Goal: Information Seeking & Learning: Learn about a topic

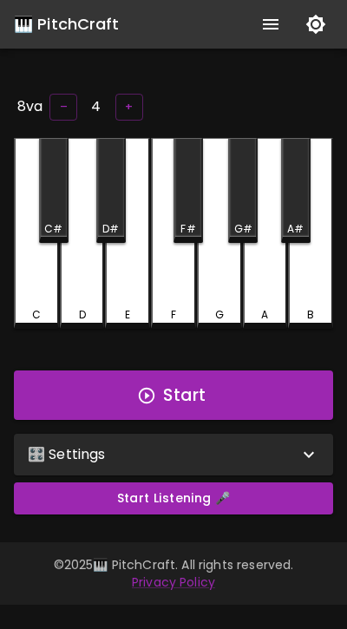
click at [200, 271] on div "G" at bounding box center [219, 233] width 45 height 191
click at [214, 273] on div "G" at bounding box center [219, 233] width 45 height 191
click at [172, 444] on div "🎛️ Settings" at bounding box center [163, 454] width 271 height 21
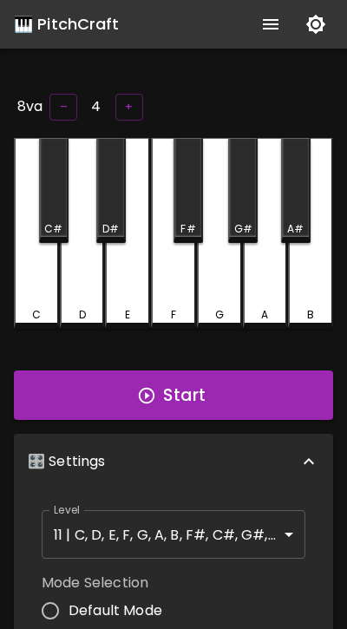
click at [180, 399] on button "Start" at bounding box center [173, 396] width 319 height 50
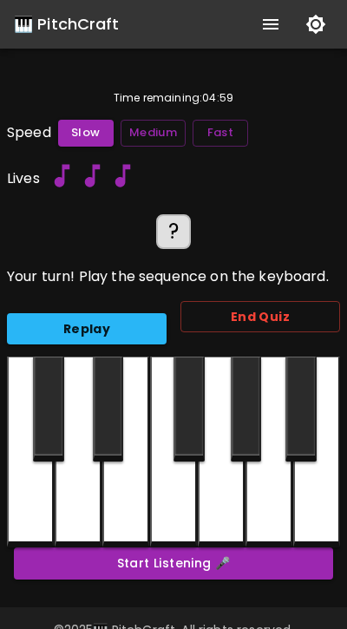
click at [310, 422] on div at bounding box center [301, 409] width 31 height 105
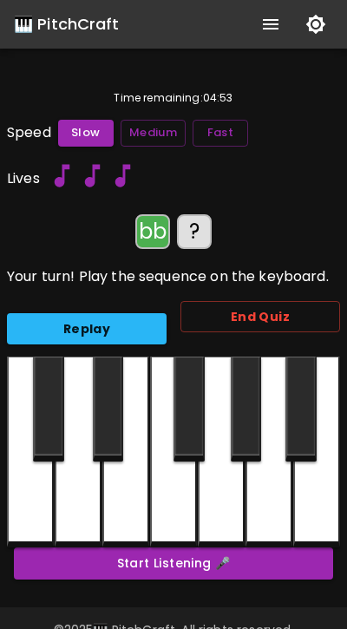
click at [306, 424] on div at bounding box center [301, 409] width 31 height 105
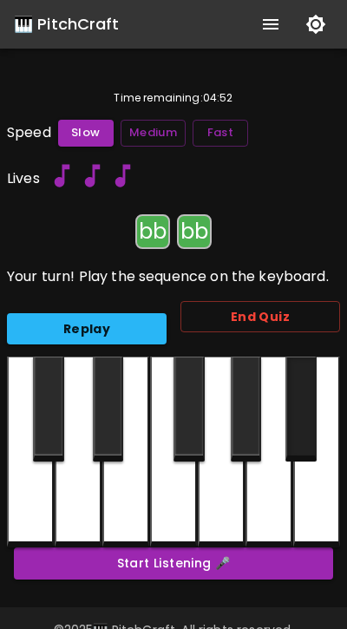
click at [306, 424] on div at bounding box center [301, 409] width 31 height 105
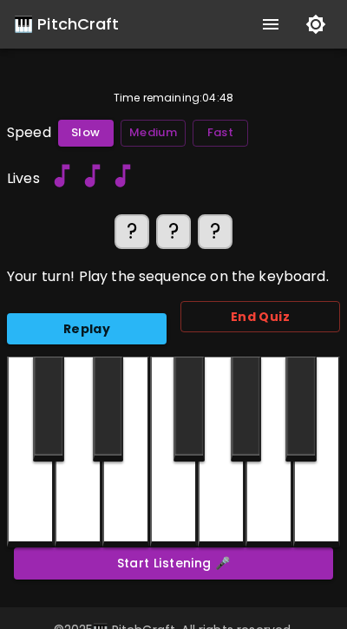
click at [127, 325] on button "Replay" at bounding box center [87, 329] width 160 height 32
click at [294, 451] on div at bounding box center [301, 409] width 31 height 105
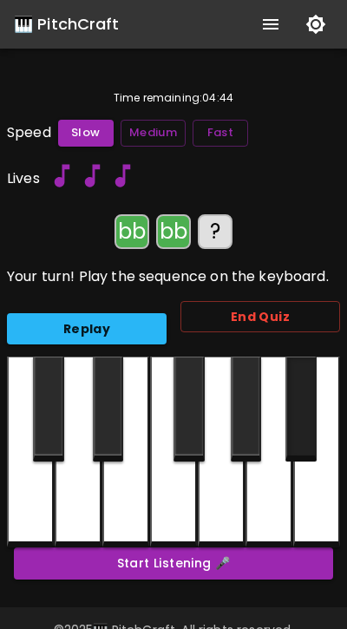
click at [294, 451] on div at bounding box center [301, 409] width 31 height 105
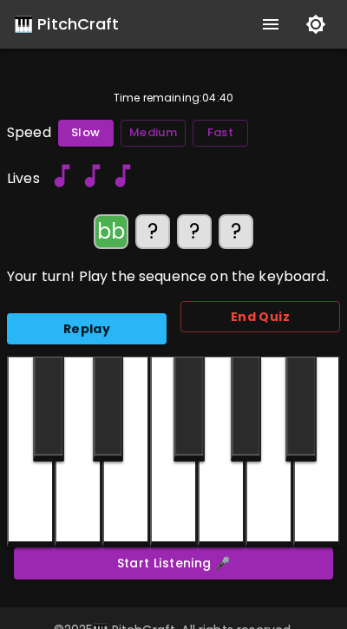
click at [294, 451] on div at bounding box center [301, 409] width 31 height 105
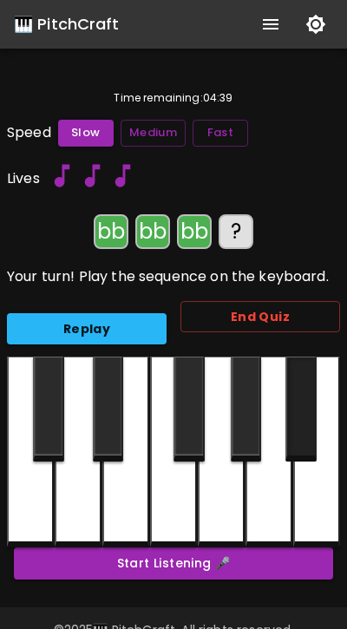
click at [294, 451] on div at bounding box center [301, 409] width 31 height 105
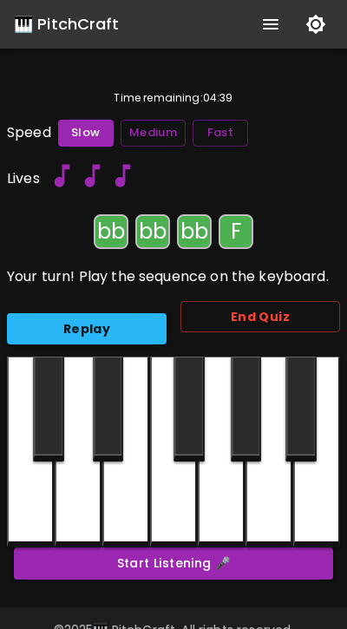
click at [177, 486] on div at bounding box center [173, 452] width 47 height 191
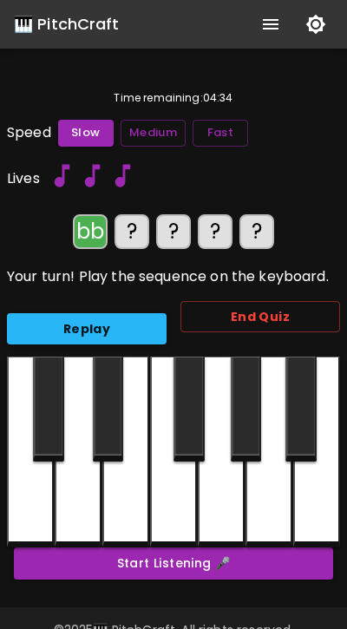
click at [298, 409] on div at bounding box center [301, 409] width 31 height 105
click at [298, 410] on div at bounding box center [301, 409] width 31 height 105
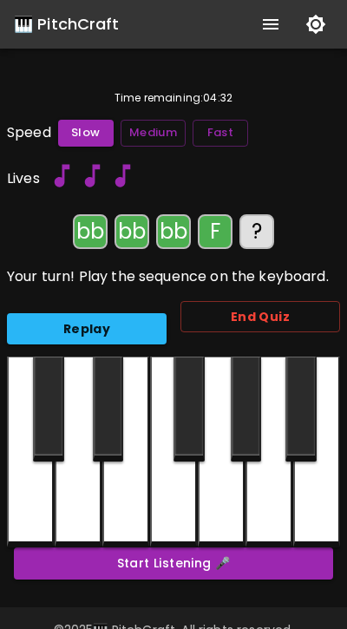
click at [174, 491] on div at bounding box center [173, 452] width 47 height 191
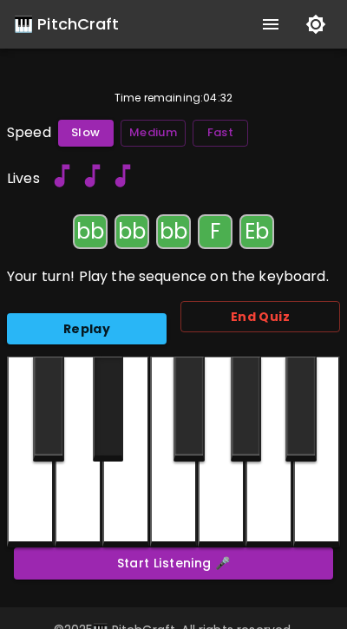
click at [113, 436] on div at bounding box center [108, 409] width 31 height 105
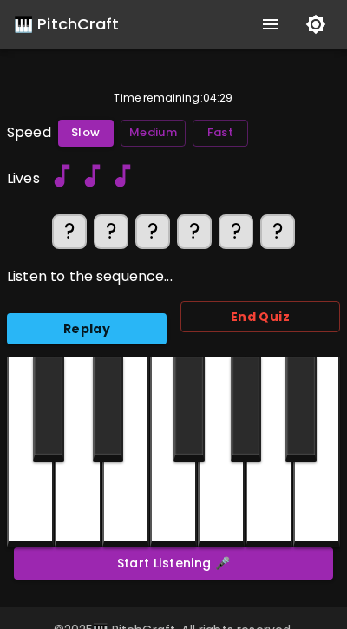
click at [235, 131] on button "Fast" at bounding box center [221, 133] width 56 height 27
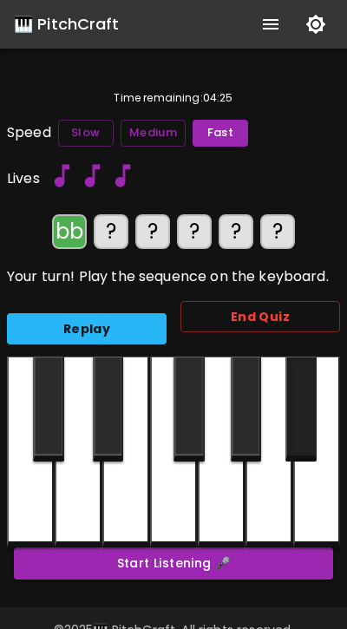
click at [294, 439] on div at bounding box center [301, 409] width 31 height 105
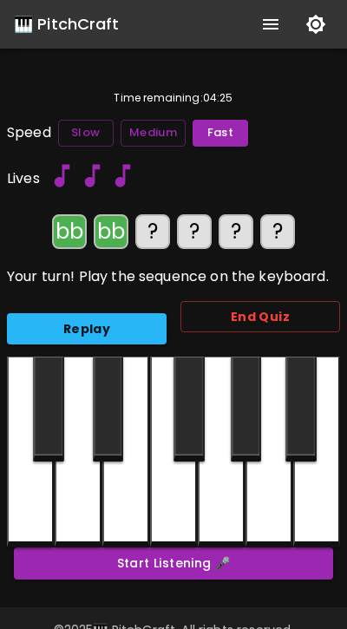
click at [294, 439] on div at bounding box center [301, 409] width 31 height 105
click at [170, 492] on div at bounding box center [173, 452] width 47 height 191
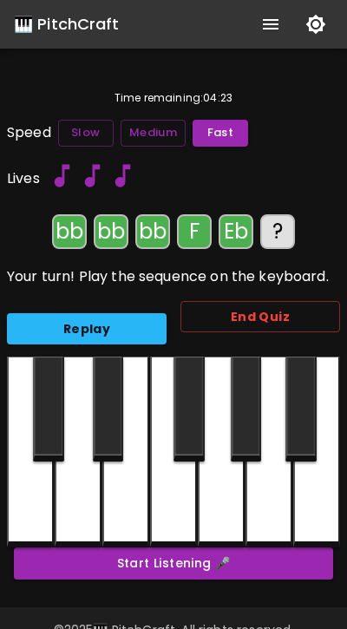
click at [103, 441] on div at bounding box center [108, 409] width 31 height 105
click at [214, 495] on div at bounding box center [221, 452] width 47 height 191
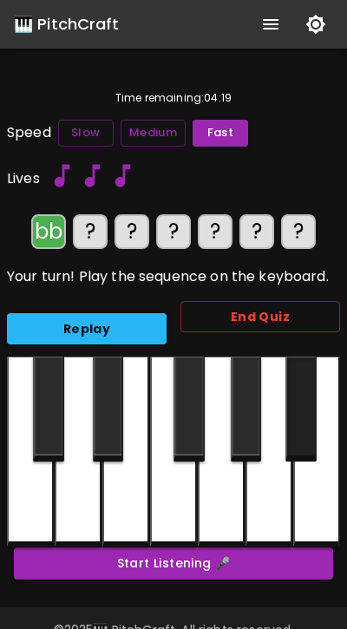
click at [307, 447] on div at bounding box center [301, 409] width 31 height 105
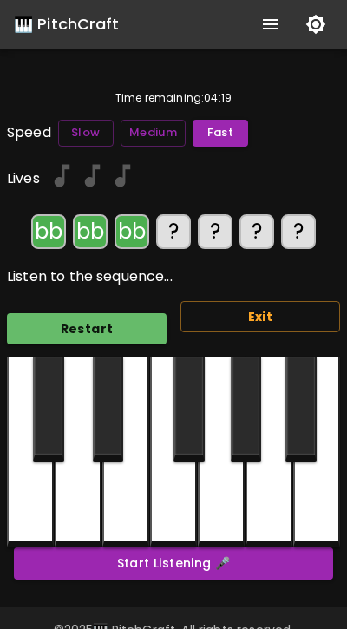
click at [307, 447] on div at bounding box center [301, 409] width 31 height 105
click at [174, 506] on div at bounding box center [173, 452] width 47 height 191
click at [115, 445] on div at bounding box center [108, 409] width 31 height 105
click at [183, 482] on div at bounding box center [173, 452] width 47 height 191
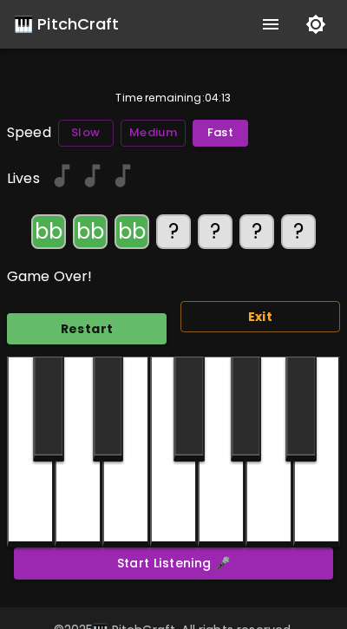
click at [108, 431] on div at bounding box center [108, 409] width 31 height 105
click at [142, 330] on button "Restart" at bounding box center [87, 329] width 160 height 32
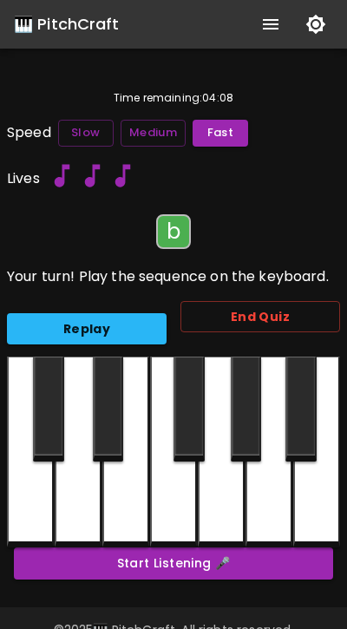
click at [314, 501] on div at bounding box center [316, 452] width 47 height 191
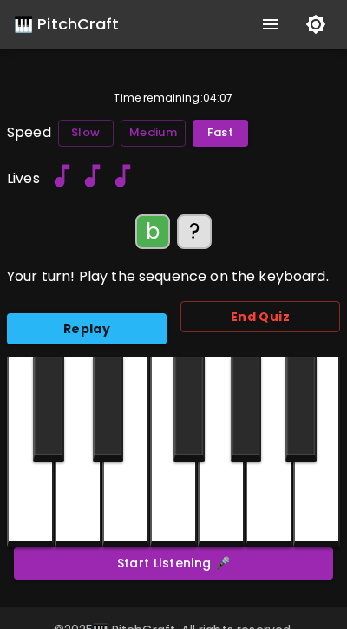
click at [315, 501] on div at bounding box center [316, 452] width 47 height 191
click at [209, 502] on div at bounding box center [221, 452] width 47 height 191
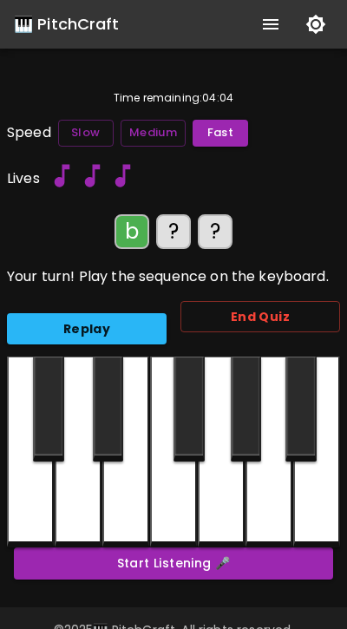
click at [310, 496] on div at bounding box center [316, 452] width 47 height 191
click at [230, 493] on div at bounding box center [221, 452] width 47 height 191
click at [273, 493] on div at bounding box center [269, 452] width 47 height 191
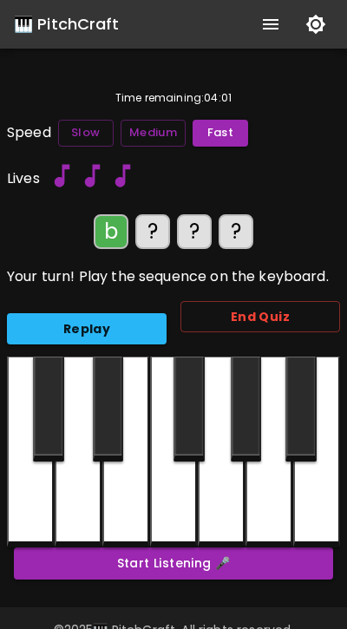
click at [312, 501] on div at bounding box center [316, 452] width 47 height 191
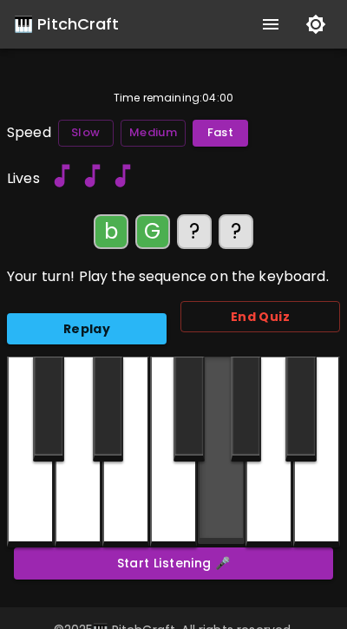
click at [209, 495] on div at bounding box center [221, 450] width 47 height 187
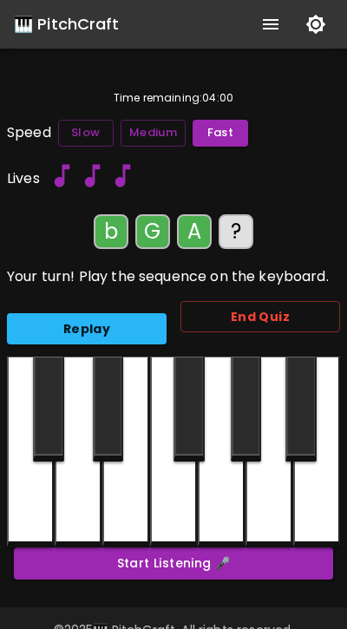
click at [273, 495] on div at bounding box center [269, 452] width 47 height 191
click at [220, 495] on div at bounding box center [221, 452] width 47 height 191
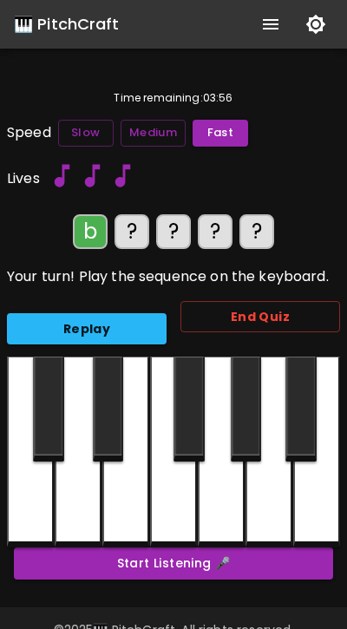
click at [308, 499] on div at bounding box center [316, 452] width 47 height 191
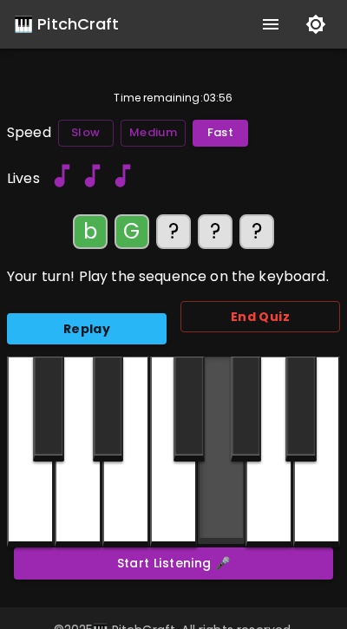
click at [223, 503] on div at bounding box center [221, 450] width 47 height 187
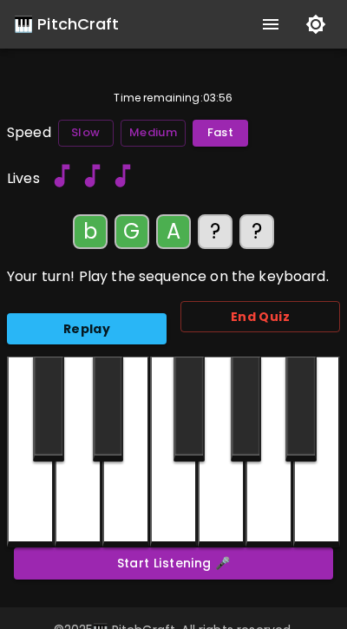
click at [266, 503] on div at bounding box center [269, 452] width 47 height 191
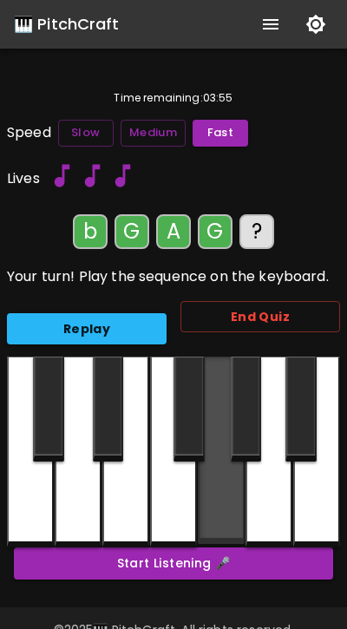
click at [230, 503] on div at bounding box center [221, 450] width 47 height 187
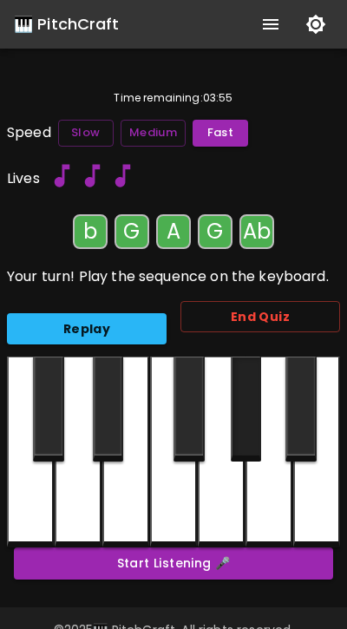
click at [238, 438] on div at bounding box center [246, 409] width 31 height 105
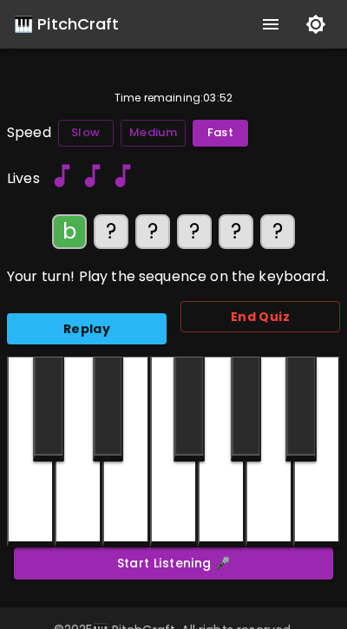
click at [331, 502] on div at bounding box center [316, 452] width 47 height 191
click at [233, 490] on div at bounding box center [221, 452] width 47 height 191
click at [269, 488] on div at bounding box center [269, 452] width 47 height 191
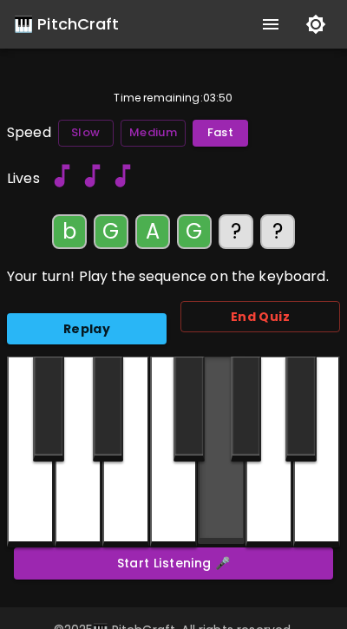
click at [228, 488] on div at bounding box center [221, 450] width 47 height 187
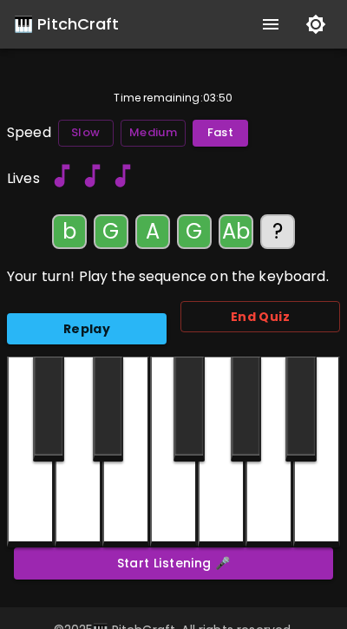
click at [245, 450] on div at bounding box center [246, 409] width 31 height 105
click at [318, 503] on div at bounding box center [316, 452] width 47 height 191
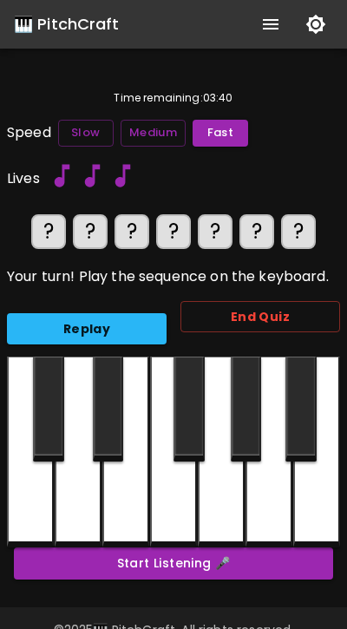
click at [254, 321] on button "End Quiz" at bounding box center [261, 317] width 160 height 32
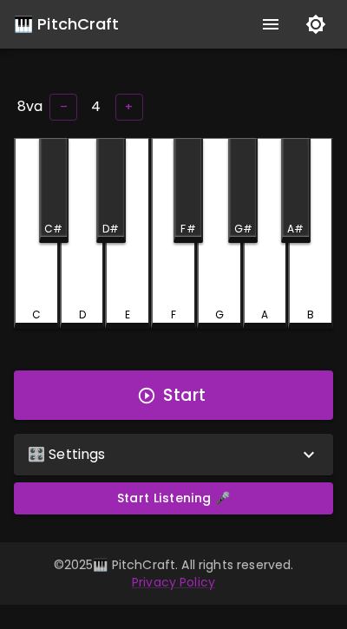
click at [174, 444] on div "🎛️ Settings" at bounding box center [163, 454] width 271 height 21
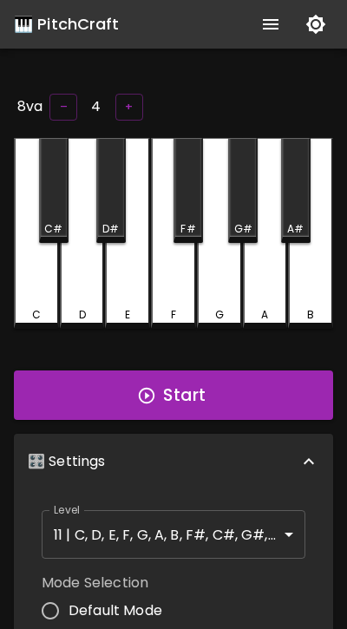
click at [97, 620] on label "Default Mode" at bounding box center [107, 611] width 151 height 36
click at [69, 620] on input "Default Mode" at bounding box center [50, 611] width 36 height 36
radio input "true"
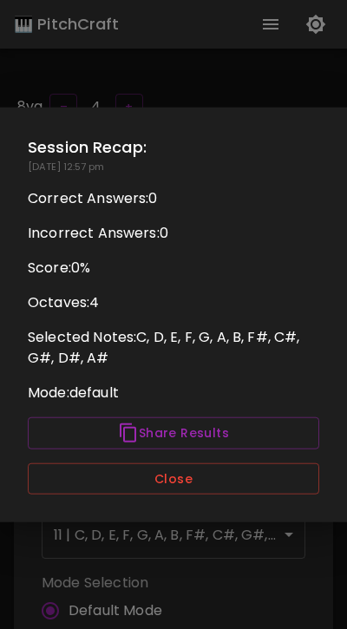
click at [210, 482] on button "Close" at bounding box center [174, 479] width 292 height 32
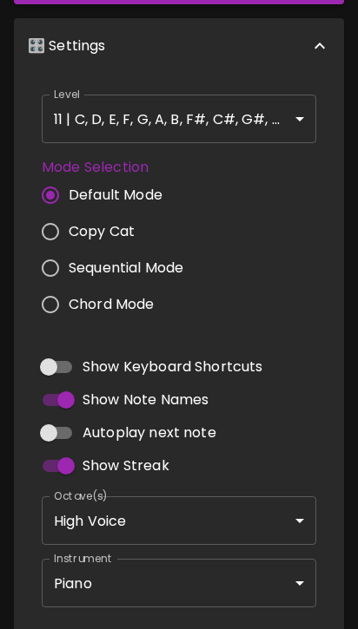
scroll to position [548, 0]
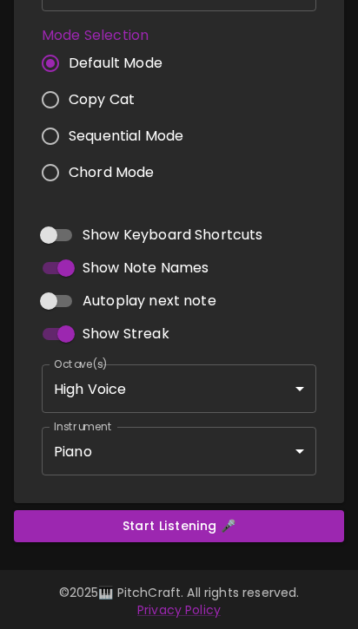
click at [181, 529] on button "Start Listening 🎤" at bounding box center [179, 526] width 330 height 32
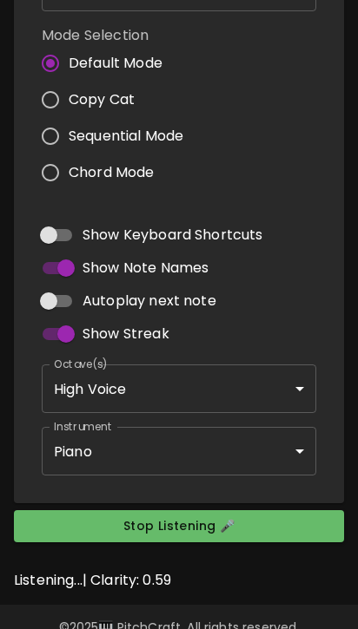
click at [181, 529] on button "Stop Listening 🎤" at bounding box center [179, 526] width 330 height 32
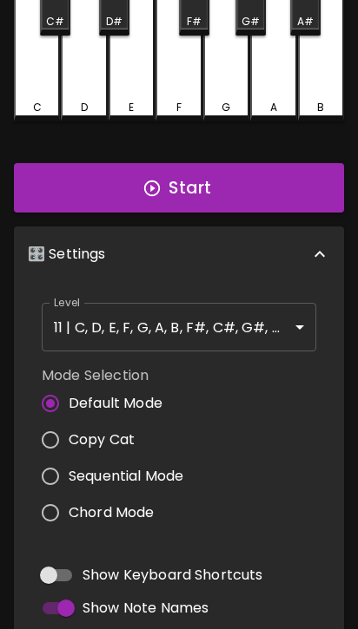
scroll to position [214, 0]
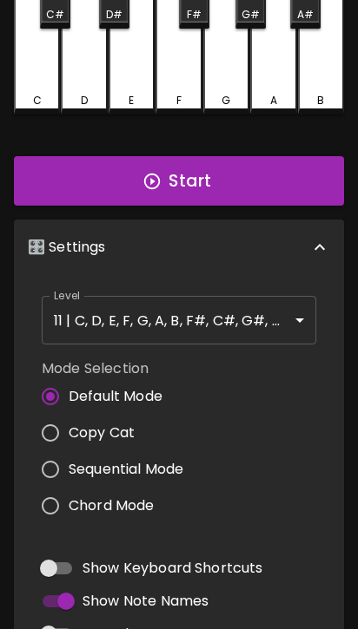
click at [284, 180] on button "Start" at bounding box center [179, 181] width 330 height 50
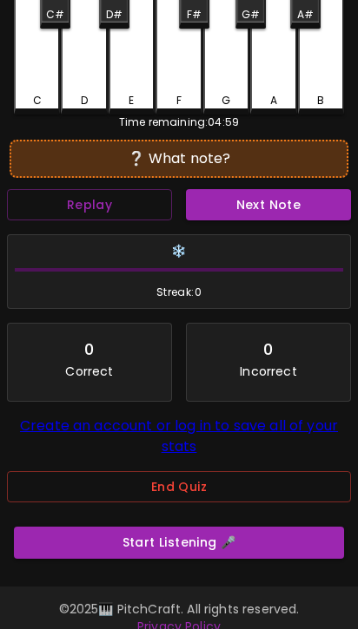
click at [263, 559] on button "Start Listening 🎤" at bounding box center [179, 543] width 330 height 32
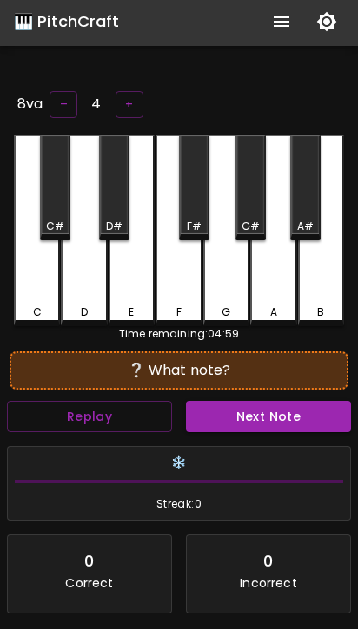
scroll to position [0, 0]
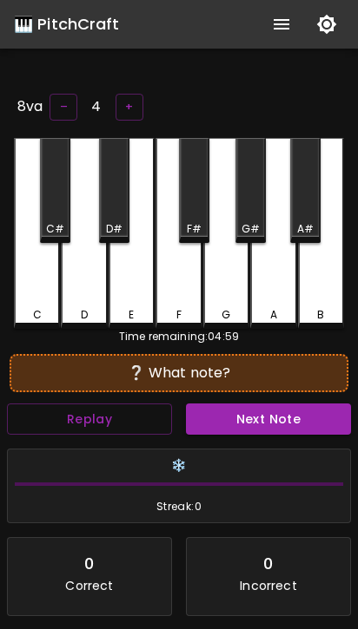
click at [122, 415] on button "Replay" at bounding box center [89, 420] width 165 height 32
click at [279, 303] on div "A" at bounding box center [273, 233] width 46 height 191
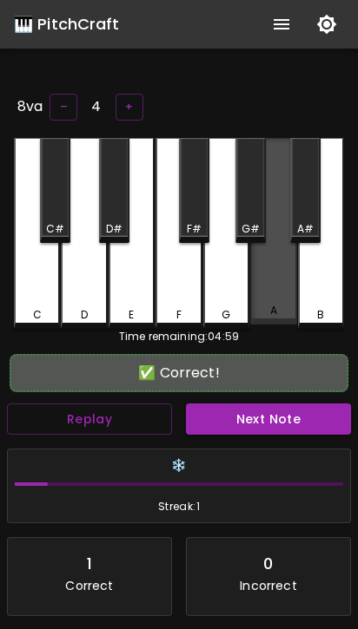
click at [276, 310] on div "A" at bounding box center [273, 311] width 7 height 16
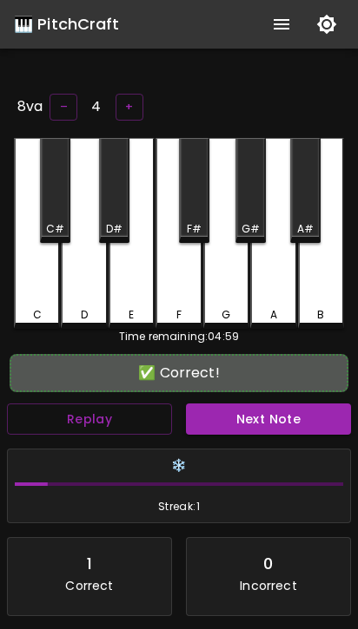
click at [254, 420] on button "Next Note" at bounding box center [268, 420] width 165 height 32
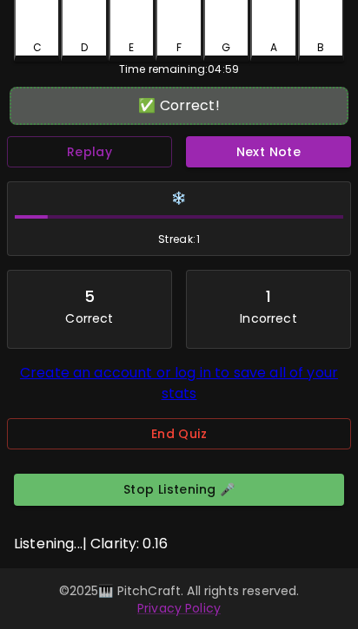
scroll to position [273, 0]
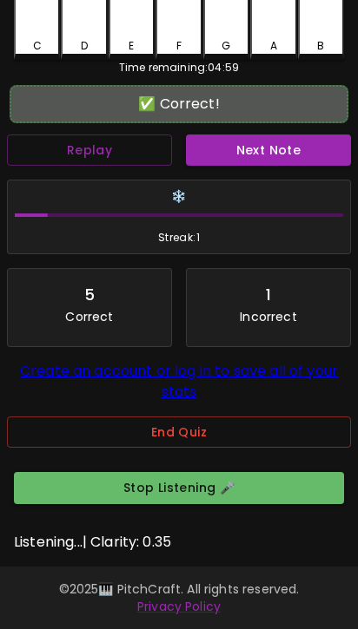
click at [200, 504] on button "Stop Listening 🎤" at bounding box center [179, 488] width 330 height 32
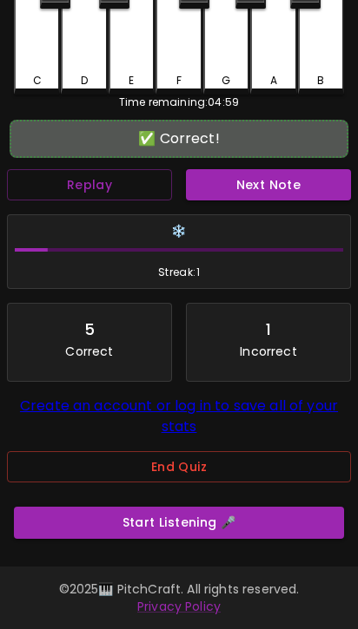
scroll to position [245, 0]
click at [204, 459] on button "End Quiz" at bounding box center [179, 467] width 344 height 32
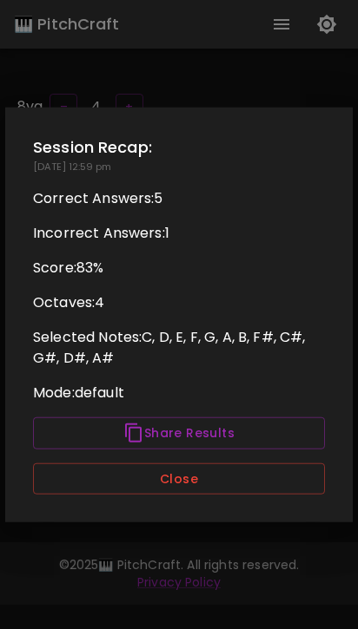
scroll to position [0, 0]
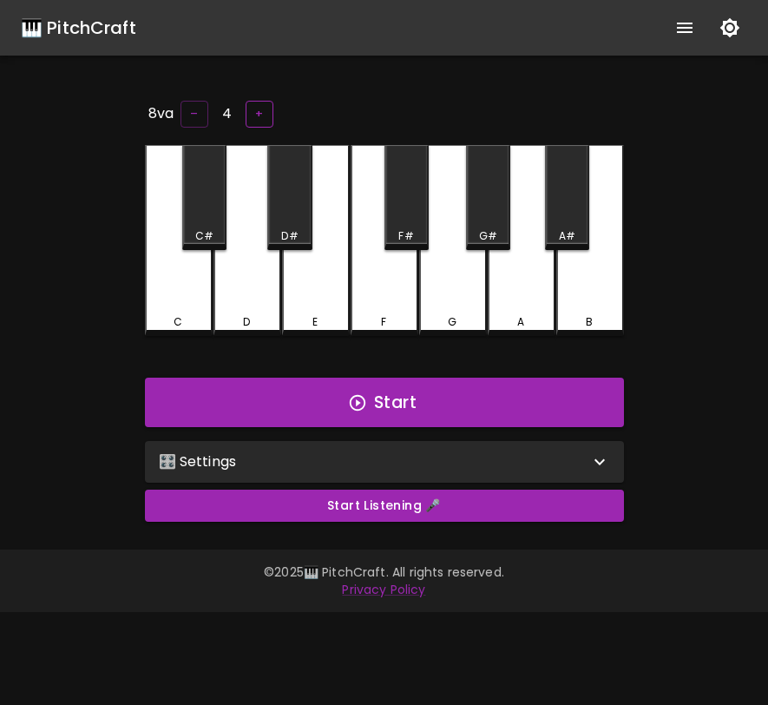
click at [266, 112] on button "+" at bounding box center [260, 114] width 28 height 27
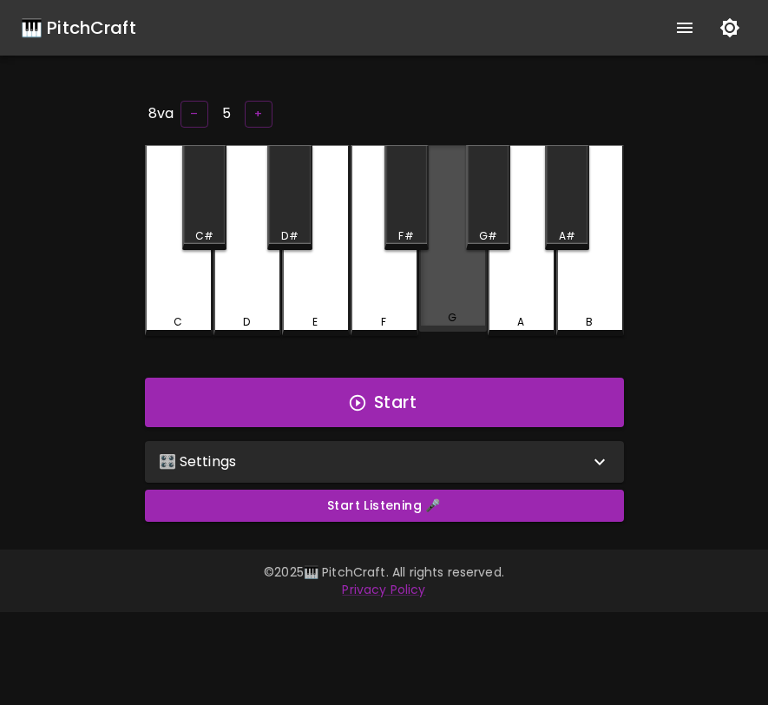
click at [357, 248] on div "G" at bounding box center [453, 238] width 68 height 187
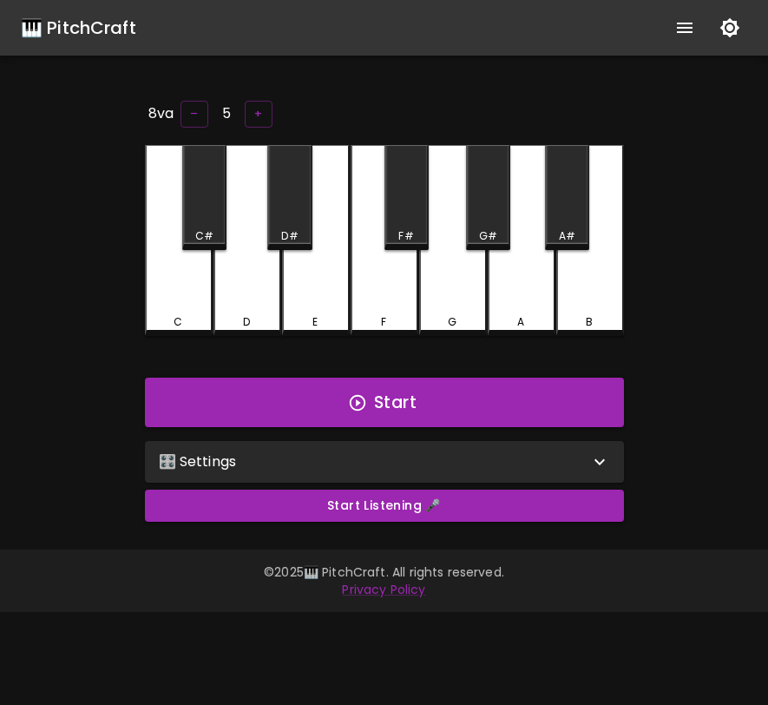
click at [357, 248] on div "G" at bounding box center [453, 240] width 68 height 191
click at [357, 214] on div "F#" at bounding box center [407, 197] width 44 height 105
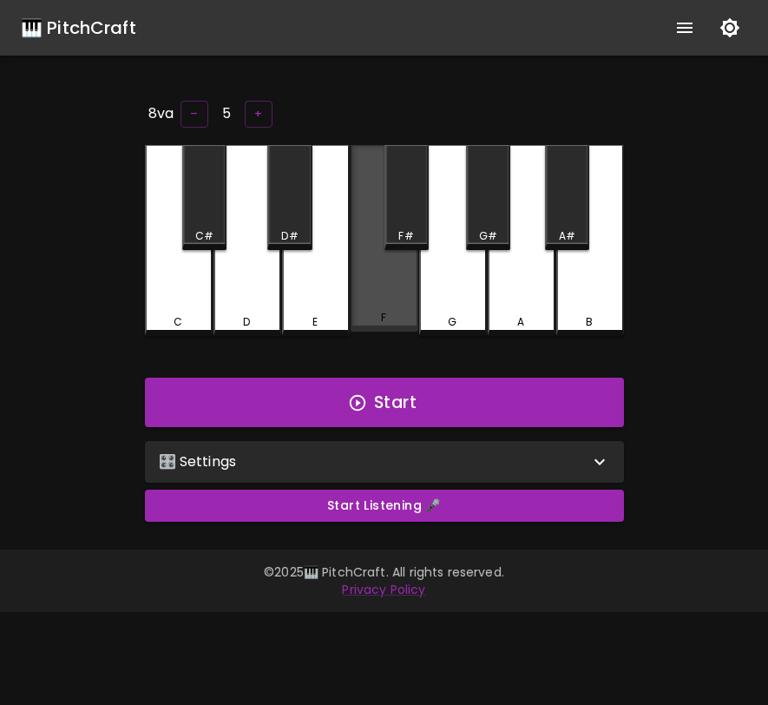
click at [357, 286] on div "F" at bounding box center [385, 238] width 68 height 187
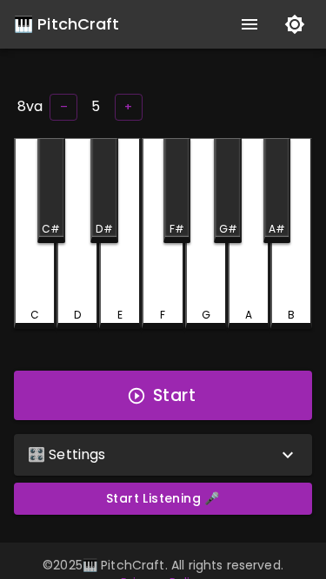
click at [168, 253] on div "F" at bounding box center [162, 233] width 42 height 191
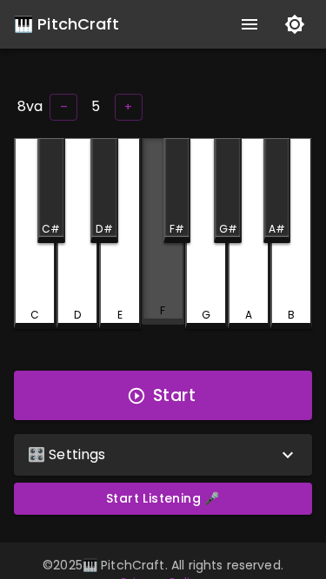
click at [167, 264] on div "F" at bounding box center [162, 231] width 42 height 187
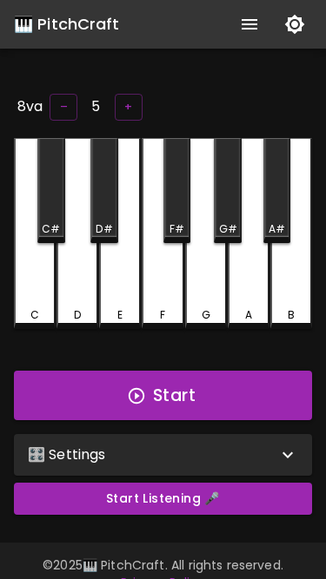
click at [62, 104] on button "–" at bounding box center [63, 107] width 28 height 27
click at [148, 259] on div "F" at bounding box center [162, 233] width 42 height 191
click at [149, 259] on div "F" at bounding box center [162, 233] width 42 height 191
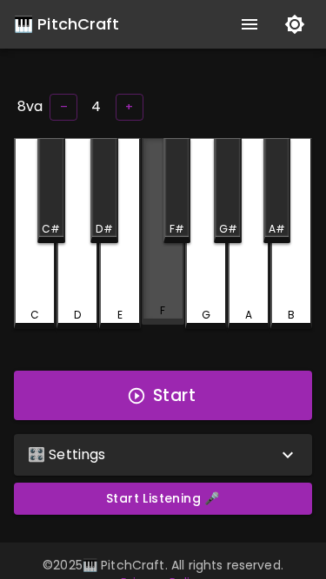
click at [149, 259] on div "F" at bounding box center [162, 231] width 42 height 187
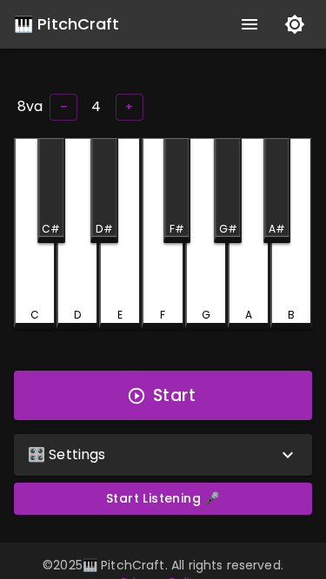
click at [35, 260] on div "C" at bounding box center [35, 233] width 42 height 191
click at [56, 95] on button "–" at bounding box center [63, 107] width 28 height 27
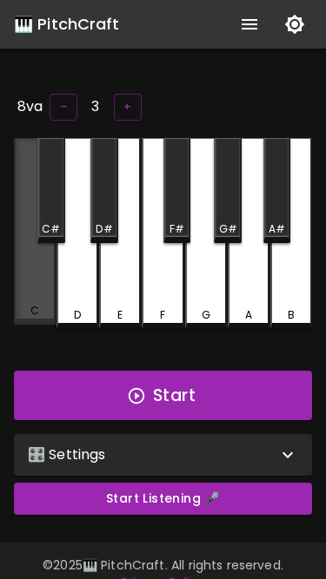
click at [51, 279] on div "C" at bounding box center [35, 231] width 42 height 187
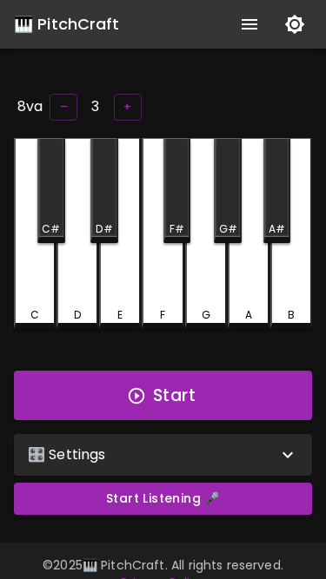
click at [58, 109] on button "–" at bounding box center [63, 107] width 28 height 27
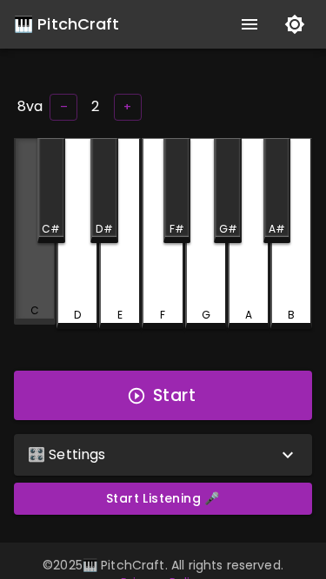
click at [51, 309] on div "C" at bounding box center [35, 311] width 38 height 16
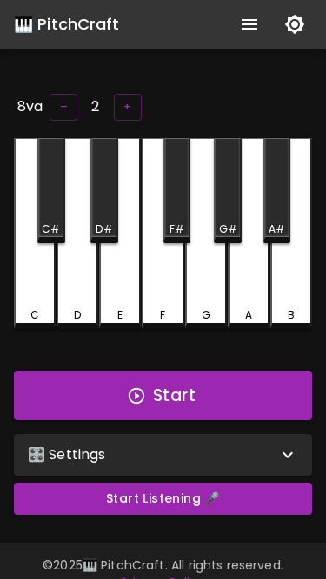
click at [58, 112] on button "–" at bounding box center [63, 107] width 28 height 27
click at [54, 292] on div "C" at bounding box center [35, 233] width 42 height 191
click at [221, 273] on div "G" at bounding box center [206, 233] width 42 height 191
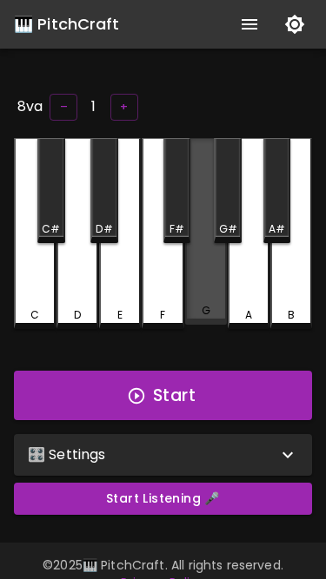
click at [220, 273] on div "G" at bounding box center [206, 231] width 42 height 187
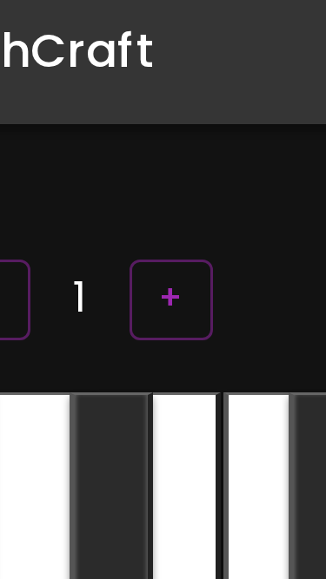
click at [108, 42] on div "🎹 PitchCraft About Badges Log In" at bounding box center [163, 24] width 326 height 49
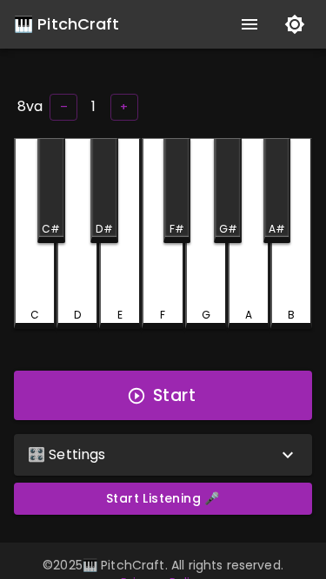
click at [120, 100] on button "+" at bounding box center [124, 107] width 28 height 27
click at [120, 101] on button "+" at bounding box center [128, 107] width 28 height 27
click at [125, 102] on button "+" at bounding box center [128, 107] width 28 height 27
click at [125, 102] on button "+" at bounding box center [129, 107] width 28 height 27
click at [217, 254] on div "G" at bounding box center [206, 233] width 42 height 191
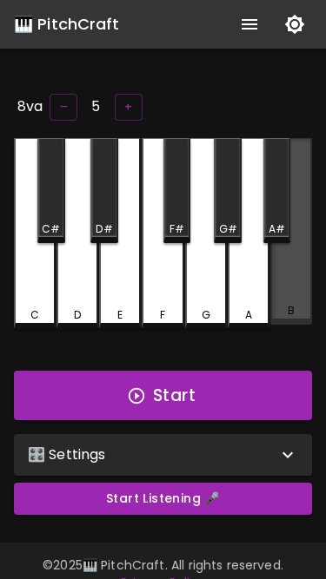
click at [283, 283] on div "B" at bounding box center [291, 231] width 42 height 187
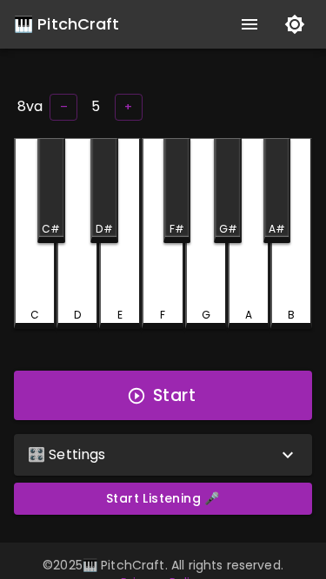
click at [260, 283] on div "A" at bounding box center [248, 233] width 42 height 191
click at [227, 283] on div "C C# D D# E F F# G G# A A# B" at bounding box center [163, 233] width 298 height 191
click at [207, 283] on div "G" at bounding box center [206, 233] width 42 height 191
click at [134, 287] on div "E" at bounding box center [120, 233] width 42 height 191
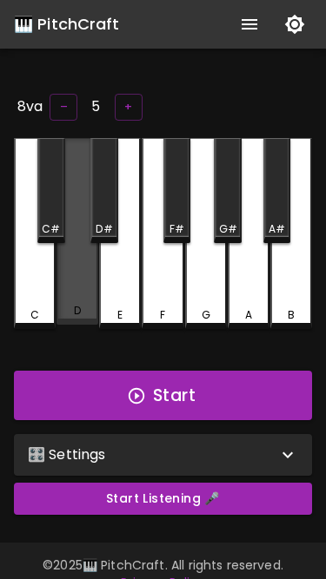
click at [68, 286] on div "D" at bounding box center [77, 231] width 42 height 187
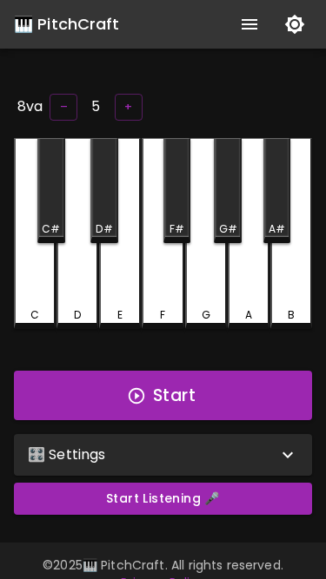
click at [27, 286] on div "C" at bounding box center [35, 233] width 42 height 191
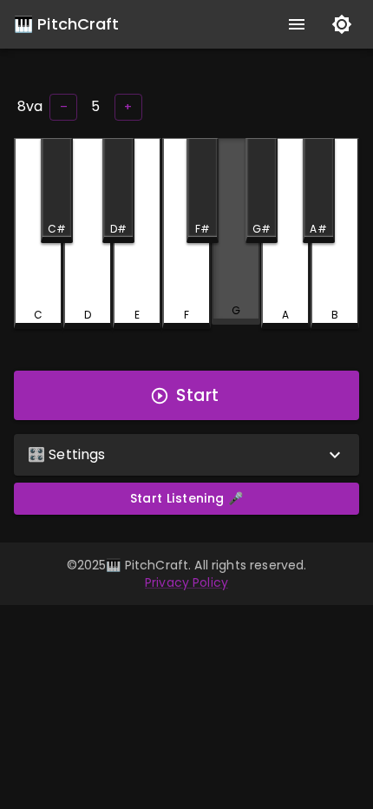
click at [230, 286] on div "G" at bounding box center [236, 231] width 49 height 187
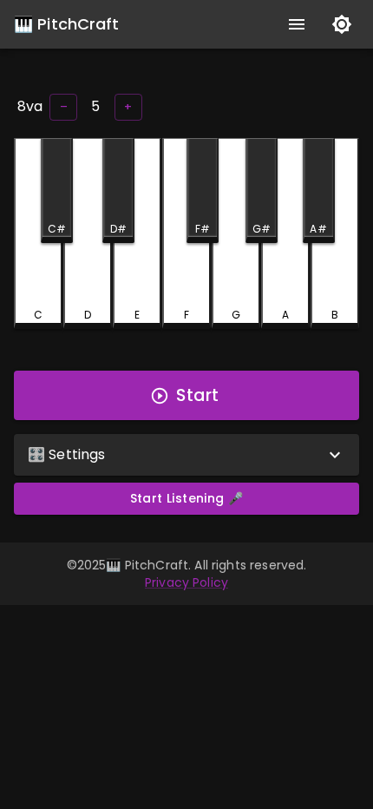
click at [230, 286] on div "G" at bounding box center [236, 233] width 49 height 191
click at [151, 288] on div "E" at bounding box center [137, 233] width 49 height 191
click at [149, 288] on div "E" at bounding box center [137, 233] width 49 height 191
click at [64, 105] on button "–" at bounding box center [63, 107] width 28 height 27
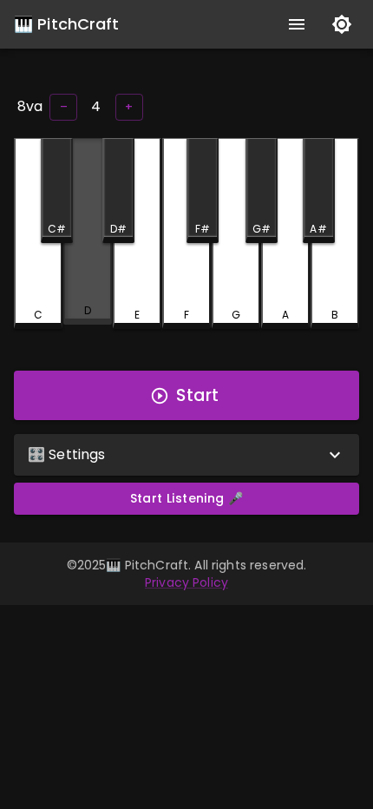
click at [97, 311] on div "D" at bounding box center [87, 311] width 45 height 16
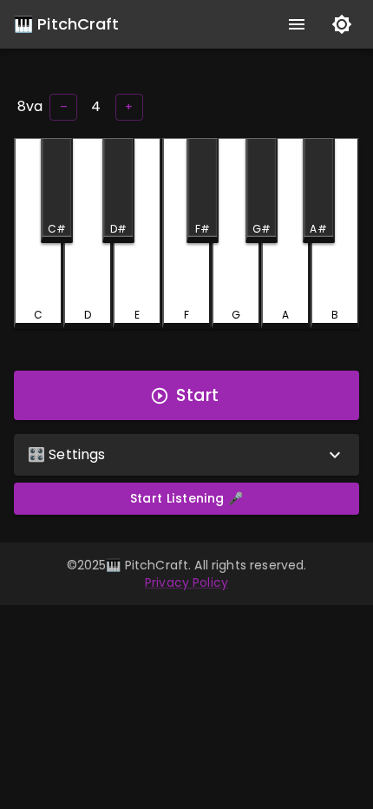
click at [98, 312] on div "D" at bounding box center [87, 315] width 45 height 16
click at [56, 309] on div "C" at bounding box center [38, 315] width 45 height 16
click at [281, 289] on div "A" at bounding box center [285, 233] width 49 height 191
click at [319, 201] on div "A#" at bounding box center [319, 190] width 32 height 105
click at [62, 112] on button "–" at bounding box center [63, 107] width 28 height 27
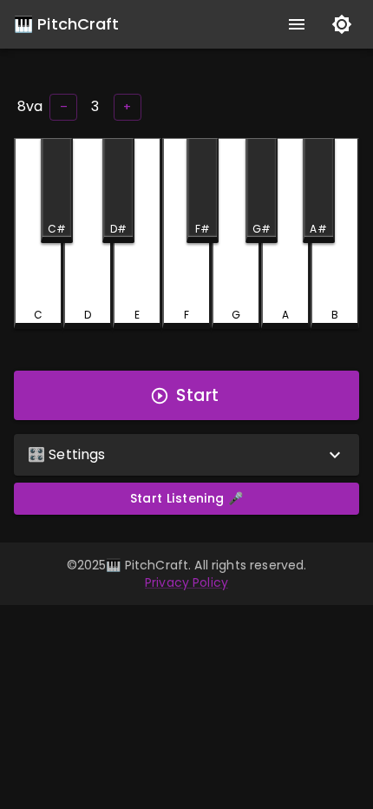
click at [62, 112] on button "–" at bounding box center [63, 107] width 28 height 27
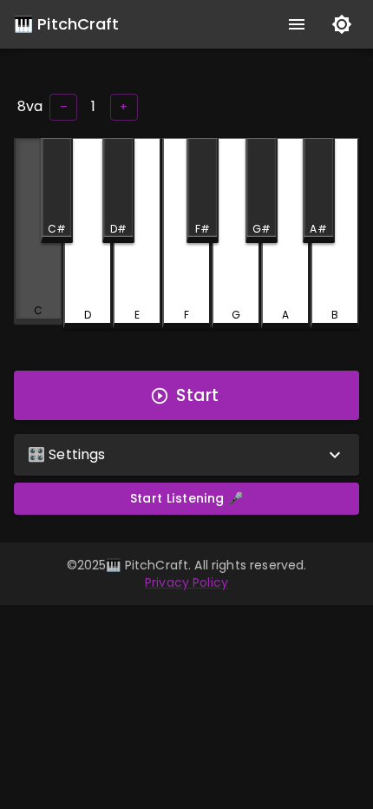
click at [41, 325] on div "C" at bounding box center [38, 231] width 49 height 187
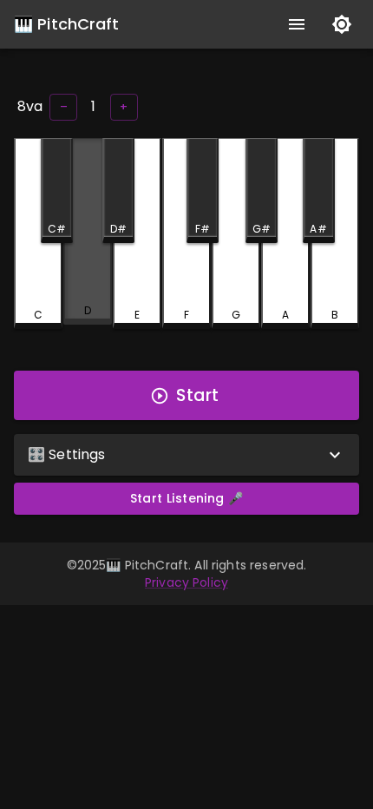
click at [67, 316] on div "D" at bounding box center [87, 311] width 45 height 16
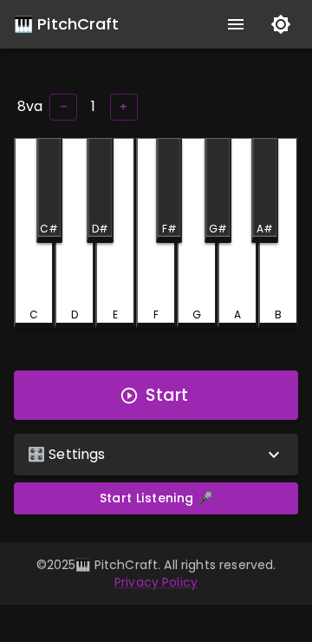
click at [74, 292] on div "D" at bounding box center [75, 233] width 40 height 191
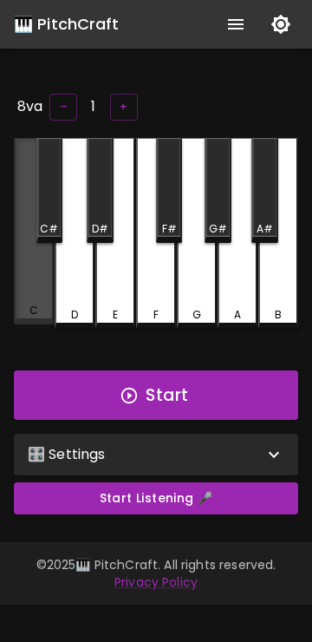
click at [52, 292] on div "C" at bounding box center [34, 231] width 40 height 187
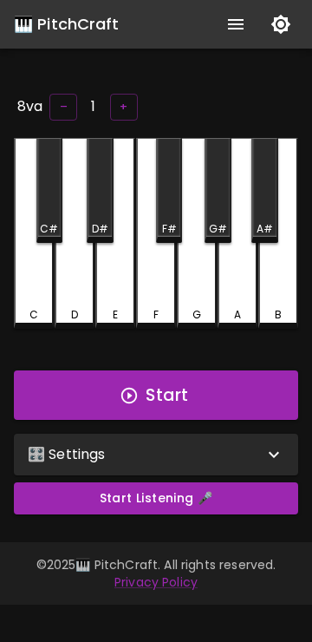
click at [117, 101] on button "+" at bounding box center [124, 107] width 28 height 27
click at [117, 102] on button "+" at bounding box center [128, 107] width 28 height 27
click at [117, 102] on button "+" at bounding box center [129, 107] width 28 height 27
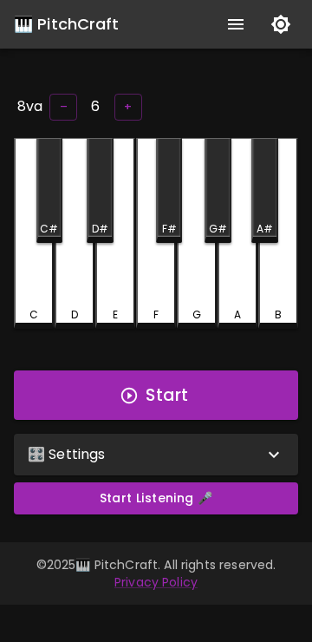
click at [201, 267] on div "G" at bounding box center [197, 233] width 40 height 191
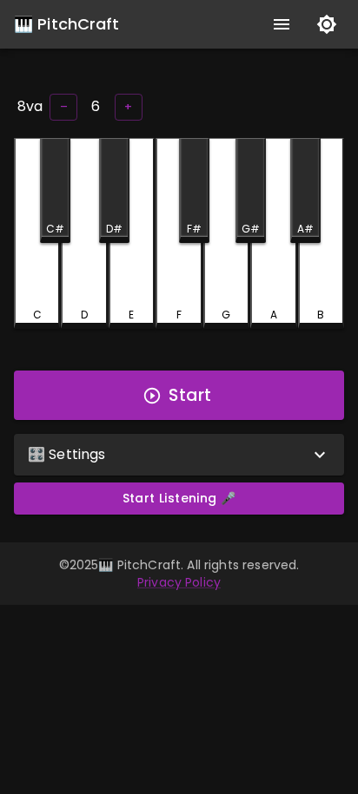
click at [225, 286] on div "G" at bounding box center [226, 233] width 46 height 191
click at [180, 286] on div "F" at bounding box center [178, 233] width 46 height 191
click at [141, 288] on div "E" at bounding box center [132, 233] width 46 height 191
click at [89, 286] on div "D" at bounding box center [84, 233] width 46 height 191
click at [52, 109] on button "–" at bounding box center [63, 107] width 28 height 27
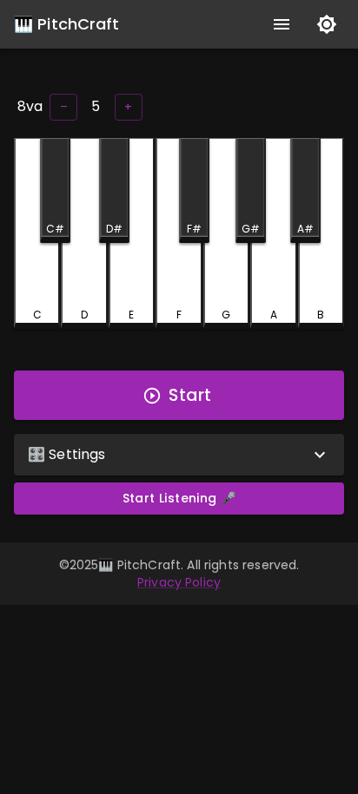
click at [60, 104] on button "–" at bounding box center [63, 107] width 28 height 27
click at [48, 272] on div "C" at bounding box center [37, 233] width 46 height 191
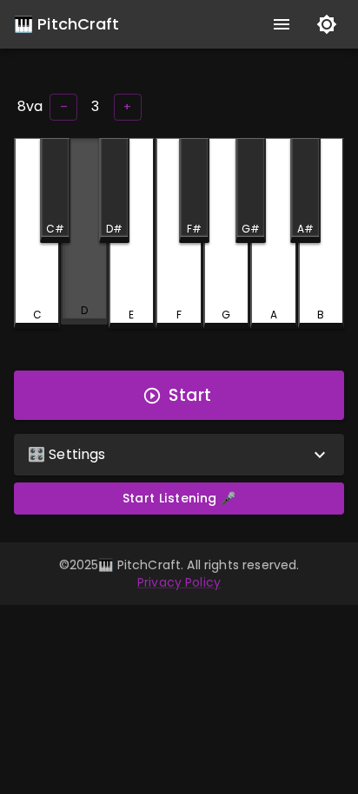
click at [82, 272] on div "D" at bounding box center [84, 231] width 46 height 187
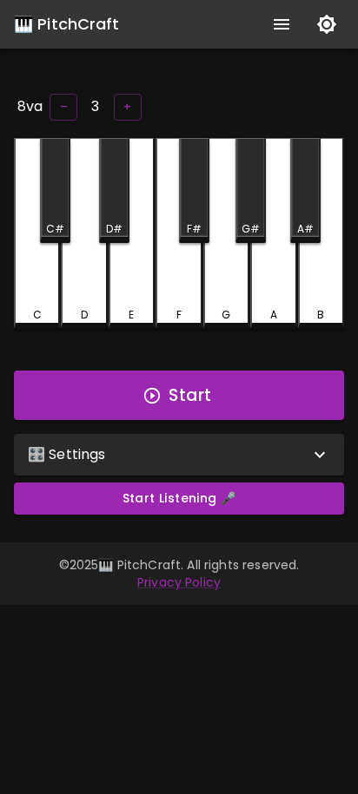
click at [62, 100] on button "–" at bounding box center [63, 107] width 28 height 27
click at [43, 287] on div "C" at bounding box center [37, 233] width 46 height 191
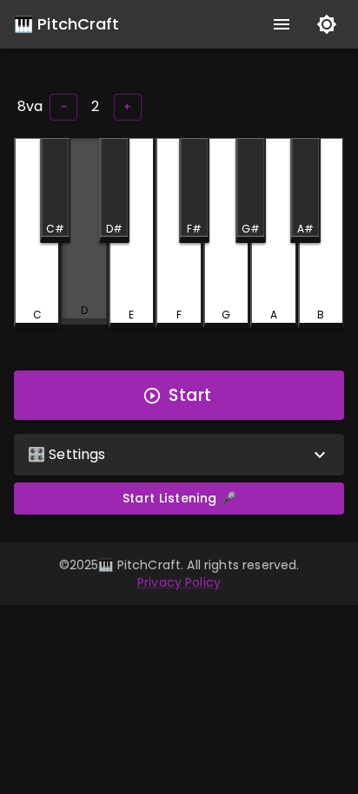
click at [82, 287] on div "D" at bounding box center [84, 231] width 46 height 187
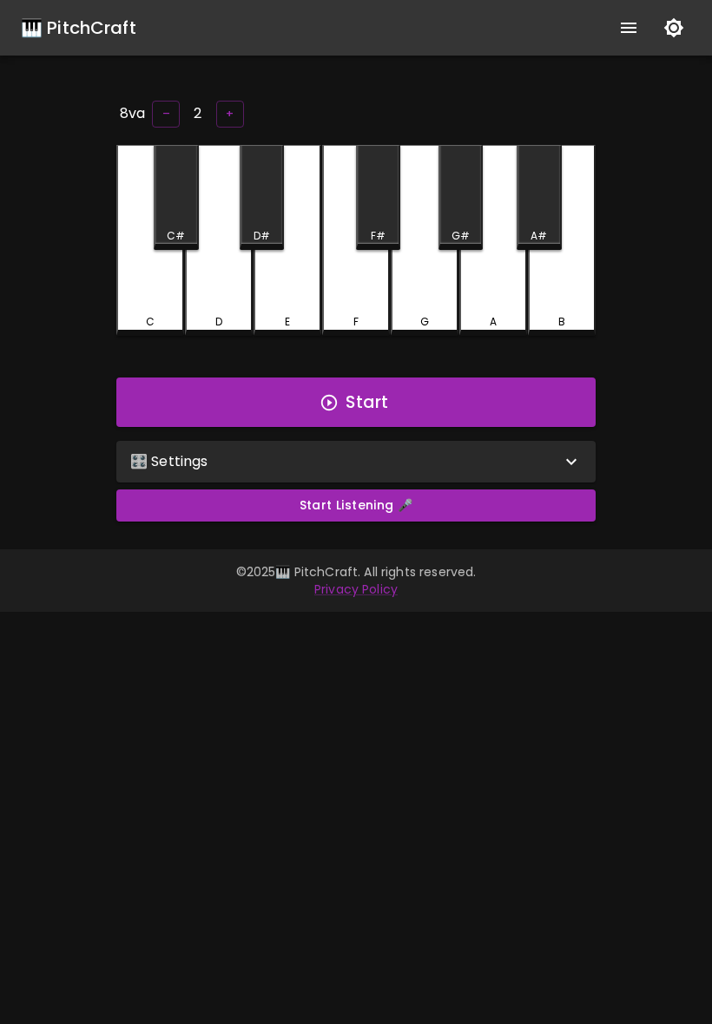
click at [357, 314] on div "G" at bounding box center [424, 322] width 64 height 16
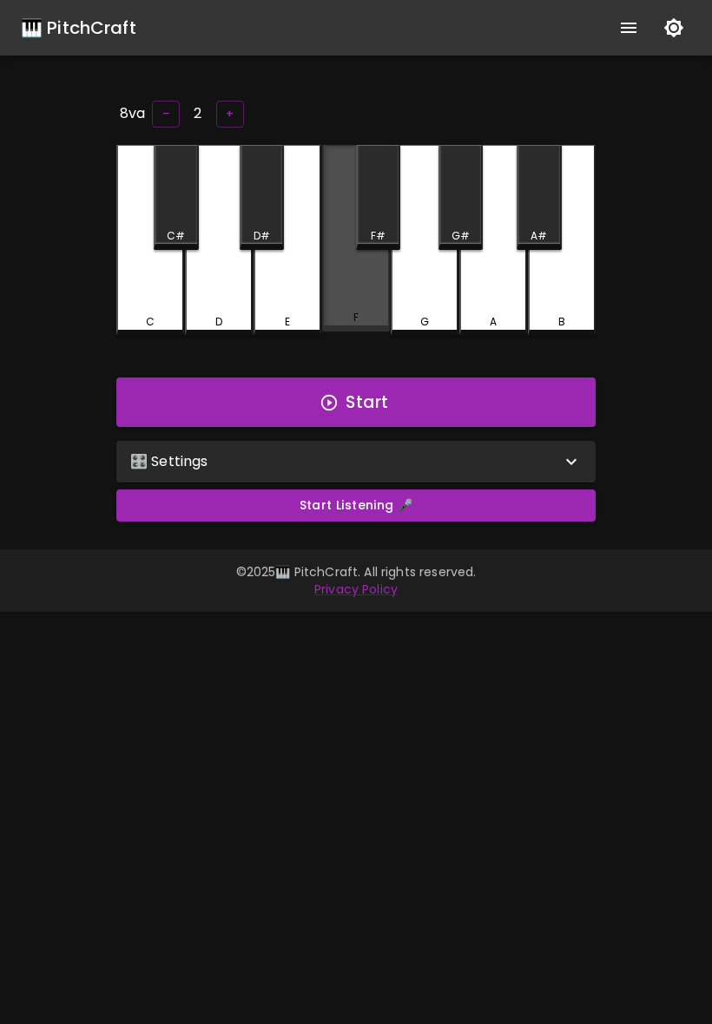
click at [357, 311] on div "F" at bounding box center [356, 318] width 64 height 16
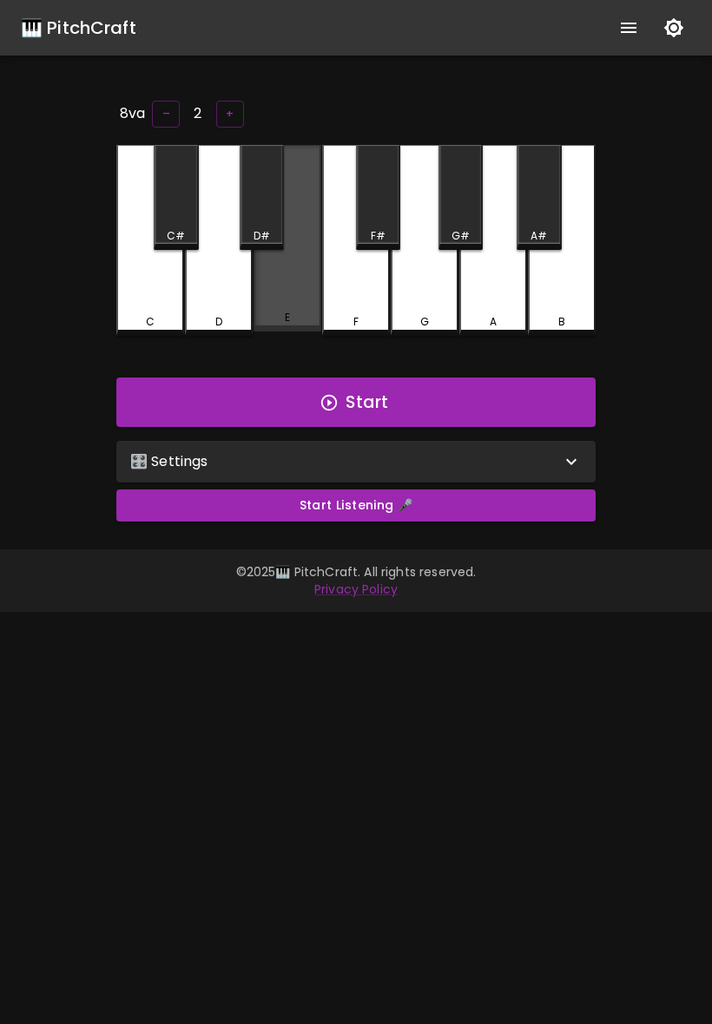
click at [288, 311] on div "E" at bounding box center [287, 318] width 5 height 16
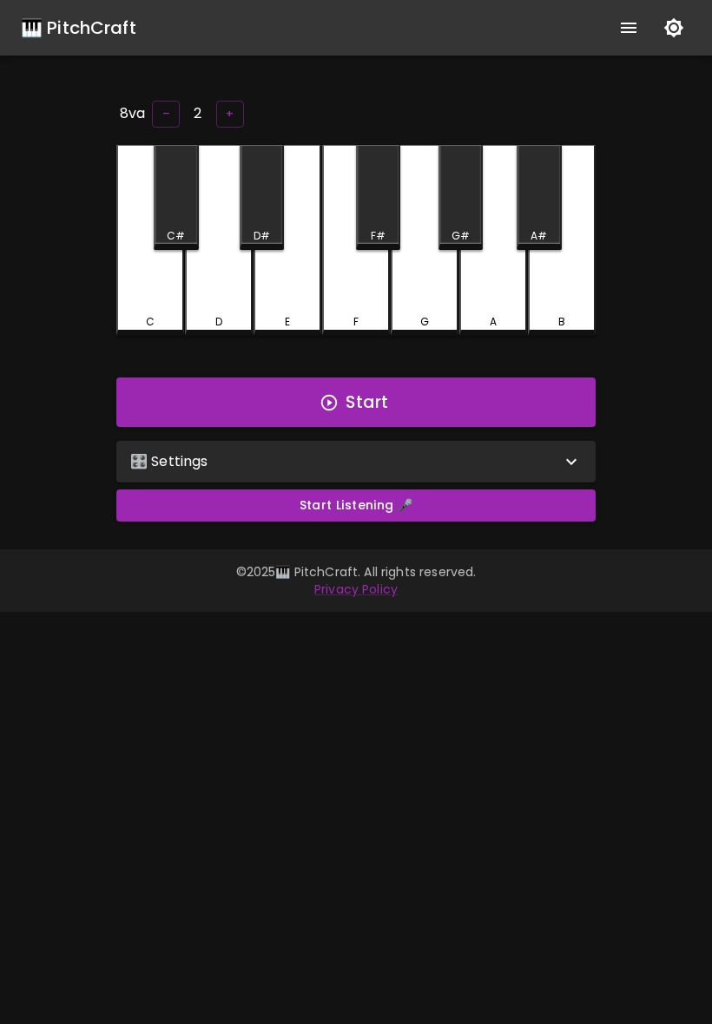
click at [229, 314] on div "D" at bounding box center [219, 322] width 64 height 16
click at [231, 115] on button "+" at bounding box center [230, 114] width 28 height 27
click at [227, 110] on button "+" at bounding box center [230, 114] width 28 height 27
click at [205, 279] on div "D" at bounding box center [219, 240] width 68 height 191
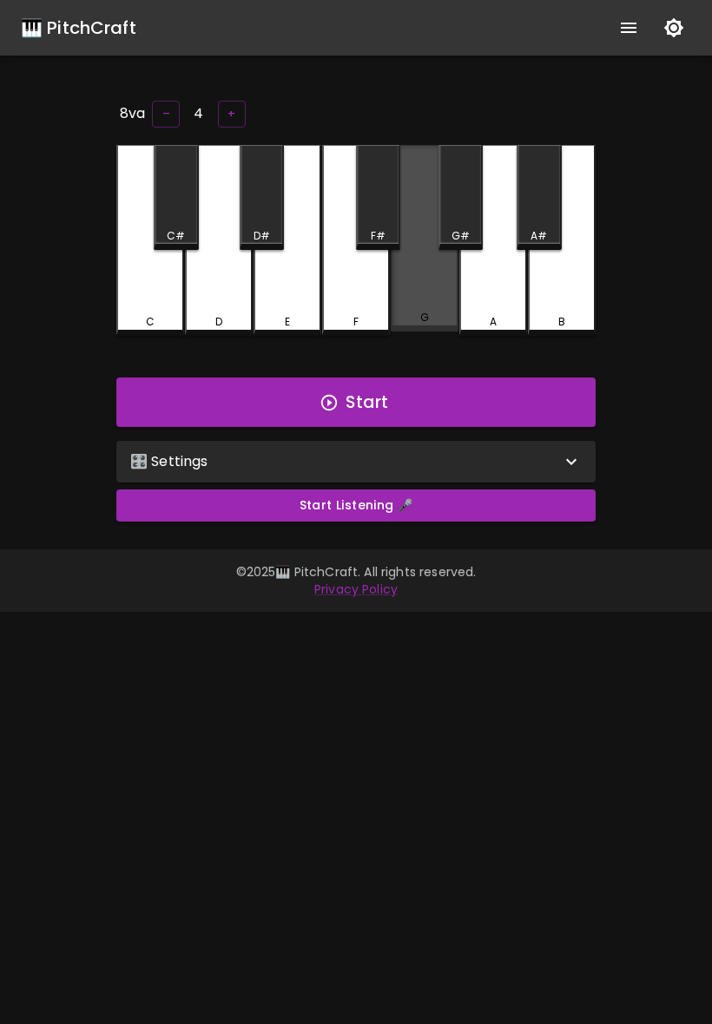
click at [357, 304] on div "G" at bounding box center [425, 238] width 68 height 187
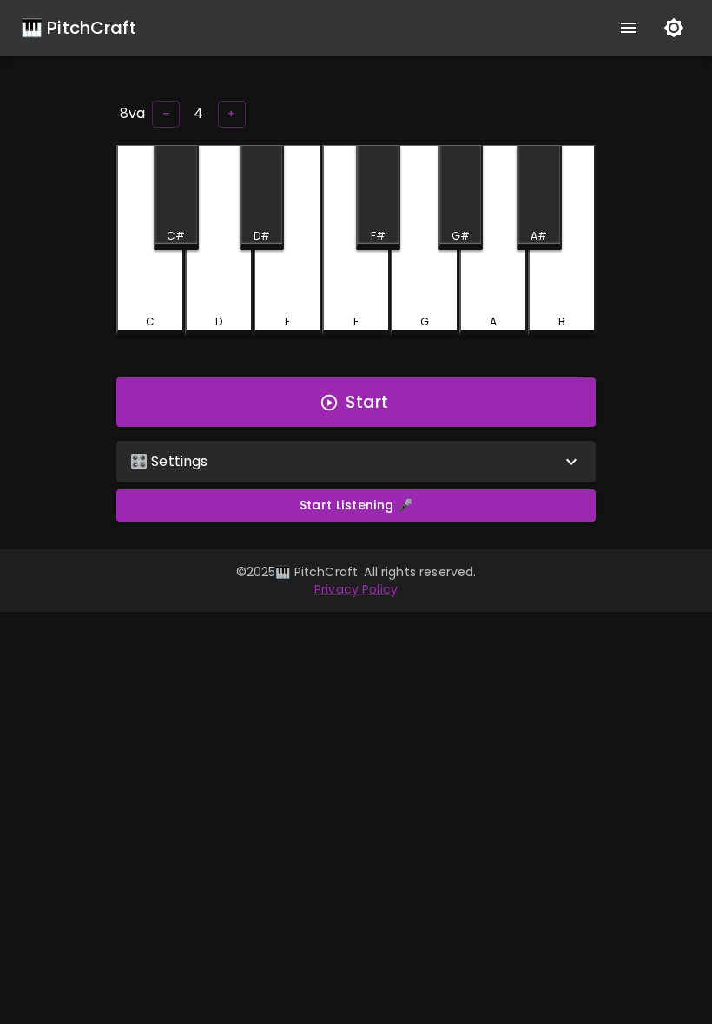
click at [357, 293] on div "A" at bounding box center [493, 240] width 68 height 191
click at [357, 221] on div "G#" at bounding box center [460, 197] width 44 height 105
click at [357, 219] on div "G#" at bounding box center [460, 197] width 44 height 105
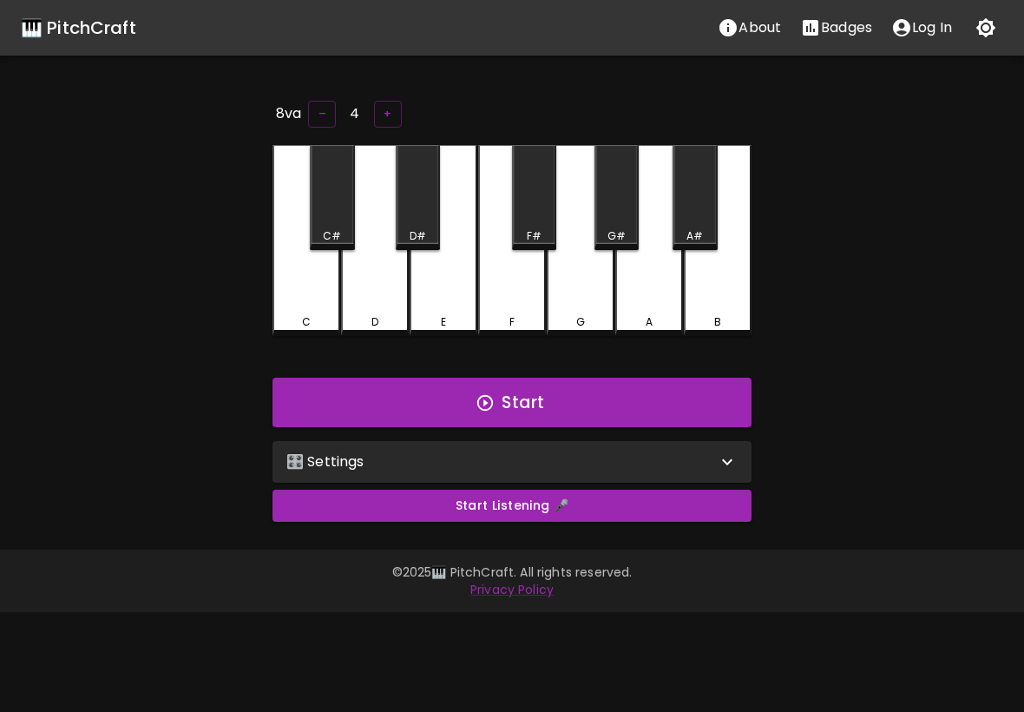
click at [357, 307] on div "G" at bounding box center [581, 240] width 68 height 191
click at [357, 314] on div "F" at bounding box center [512, 322] width 64 height 16
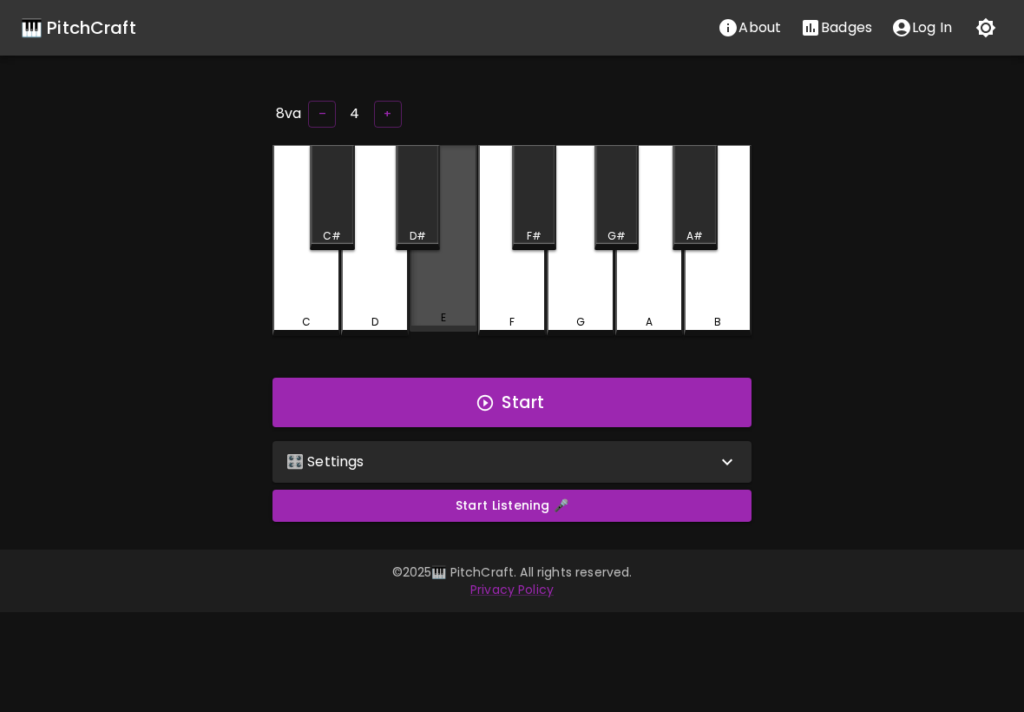
click at [357, 310] on div "E" at bounding box center [443, 318] width 64 height 16
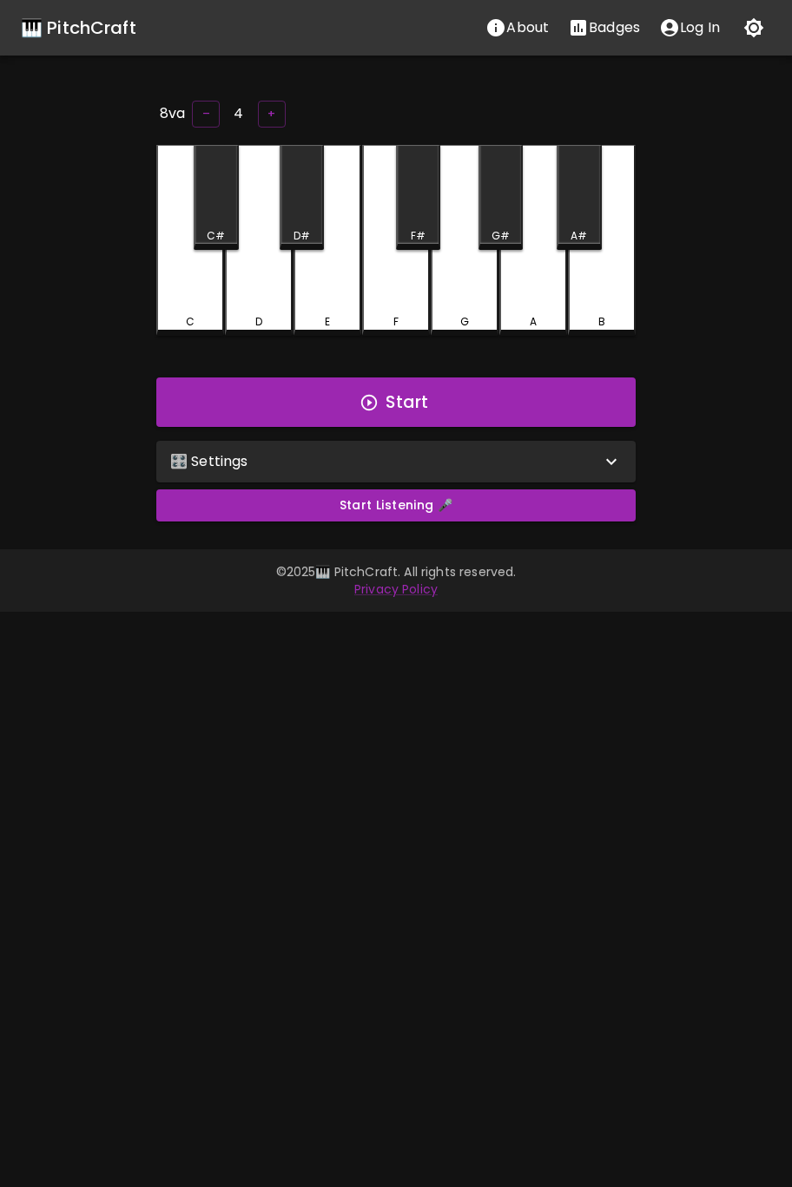
click at [357, 292] on div "A" at bounding box center [533, 240] width 68 height 191
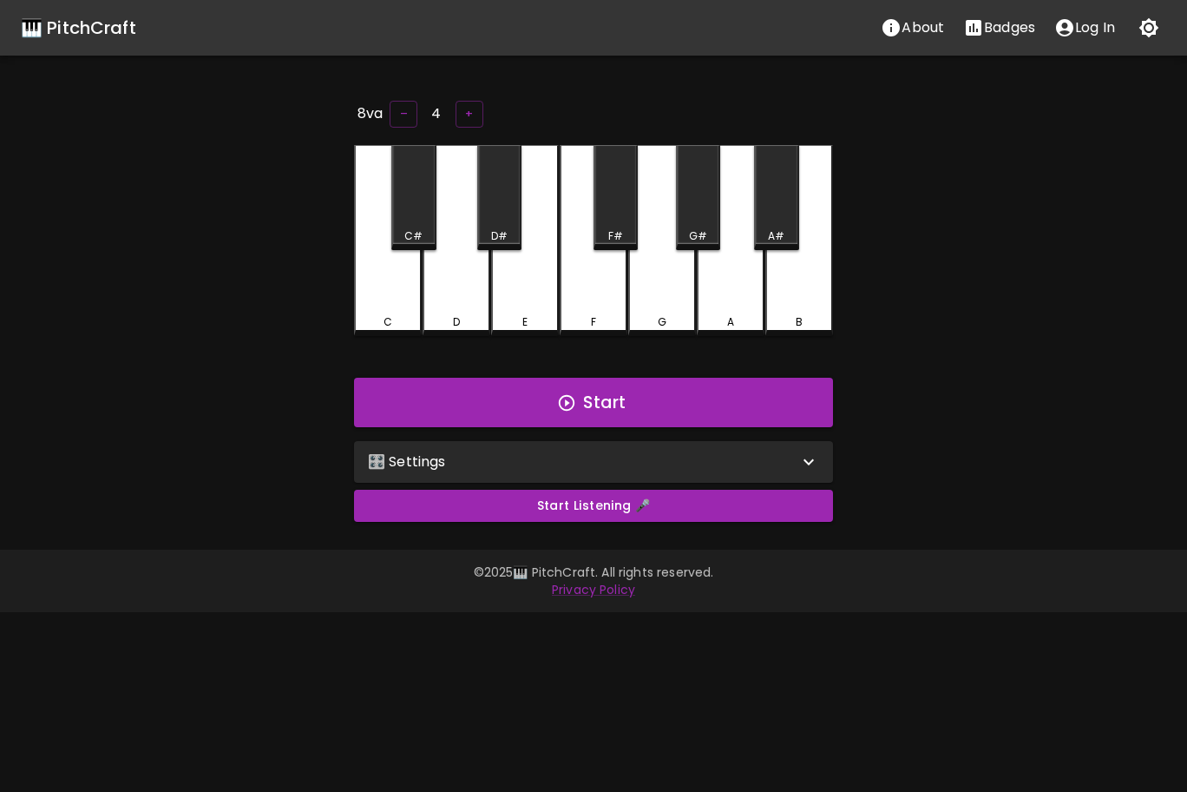
click at [357, 314] on div "D" at bounding box center [456, 322] width 7 height 16
click at [357, 313] on div "C" at bounding box center [388, 318] width 64 height 16
click at [357, 314] on div "E" at bounding box center [525, 322] width 64 height 16
click at [357, 272] on div "F" at bounding box center [594, 240] width 68 height 191
click at [357, 272] on div "G" at bounding box center [662, 238] width 68 height 187
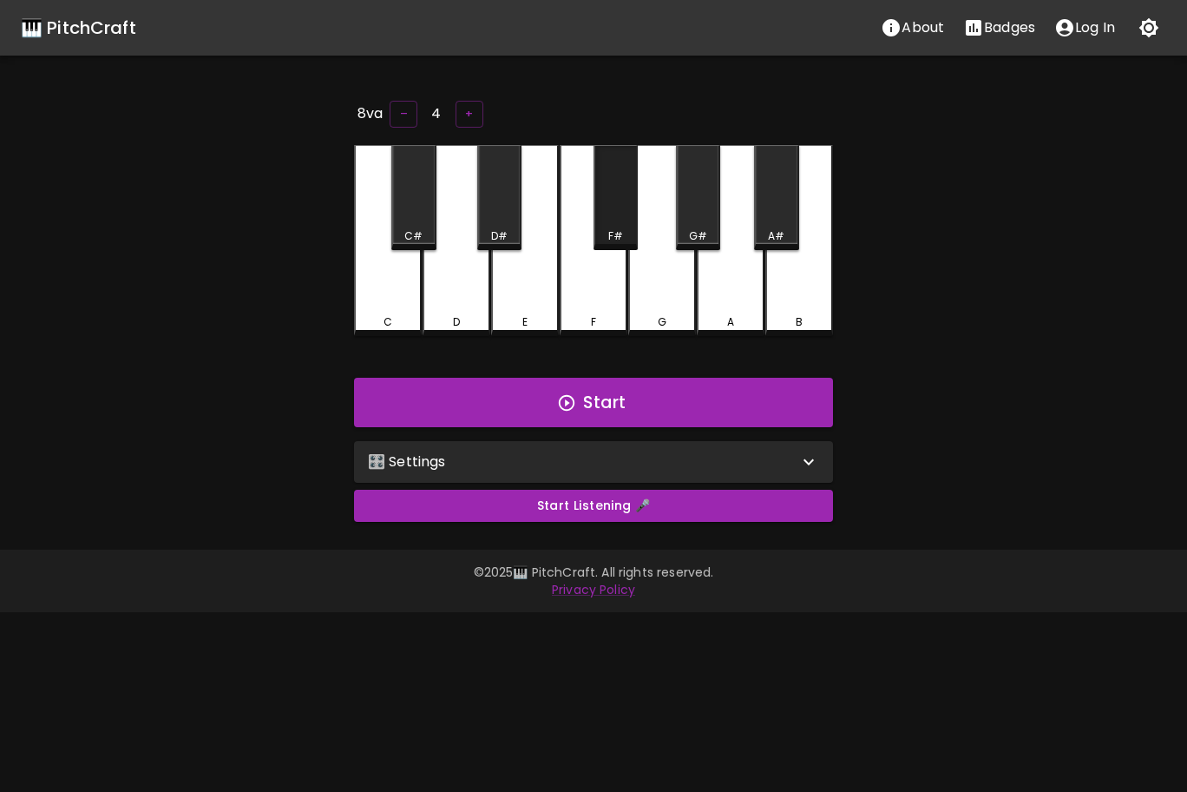
click at [357, 228] on div "F#" at bounding box center [615, 236] width 41 height 16
click at [357, 231] on div "F" at bounding box center [594, 240] width 68 height 191
click at [357, 109] on button "–" at bounding box center [404, 114] width 28 height 27
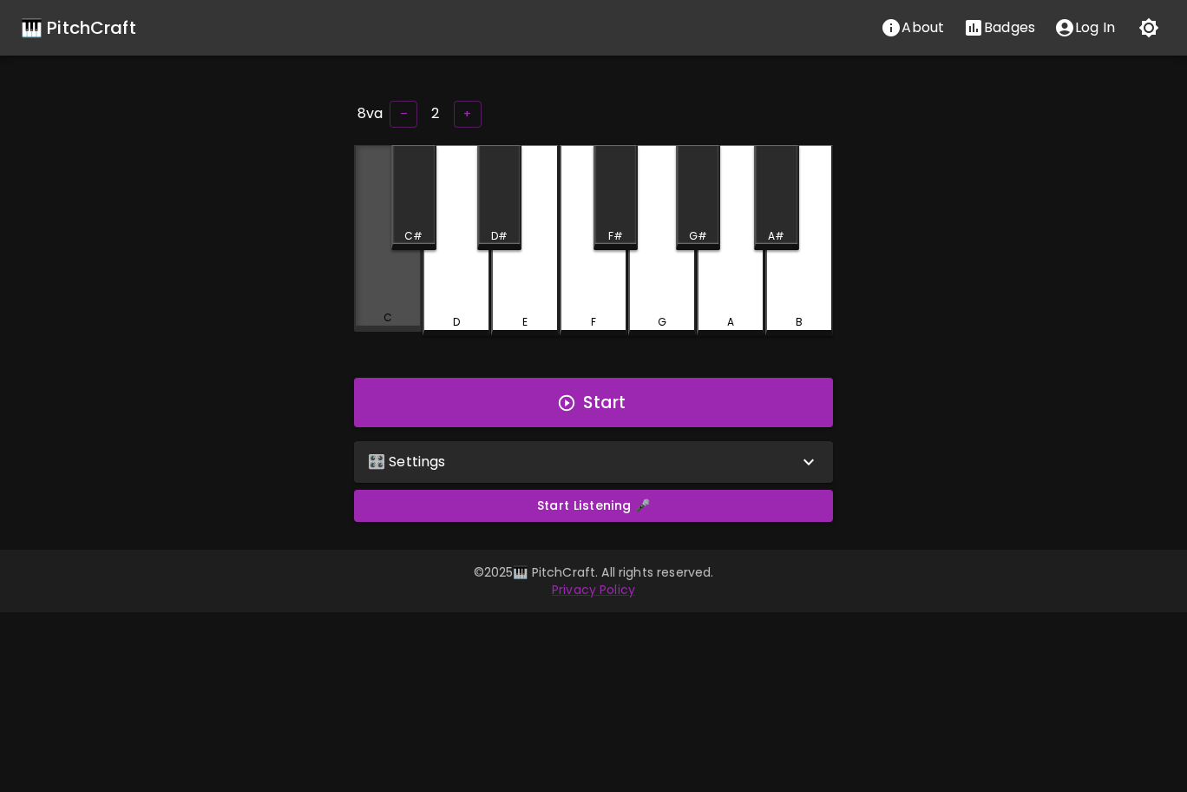
click at [357, 308] on div "C" at bounding box center [388, 238] width 68 height 187
click at [357, 308] on div "C" at bounding box center [388, 240] width 68 height 191
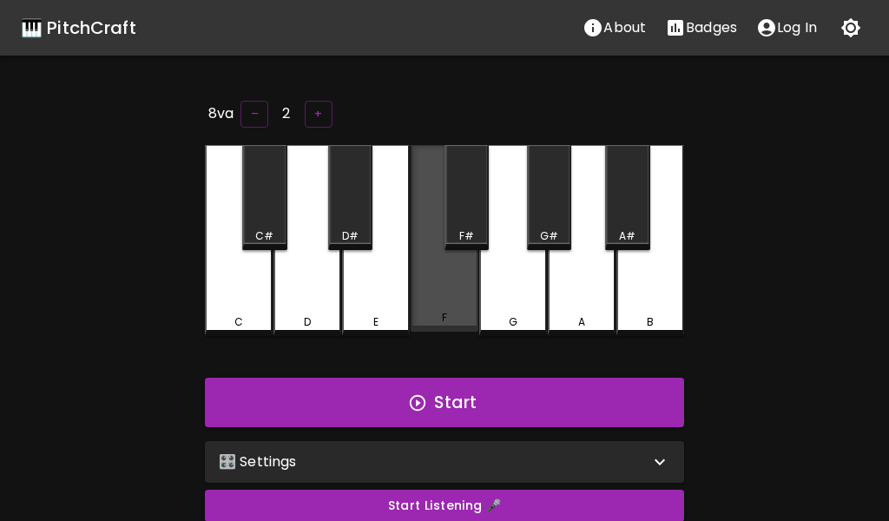
click at [357, 291] on div "F" at bounding box center [445, 238] width 68 height 187
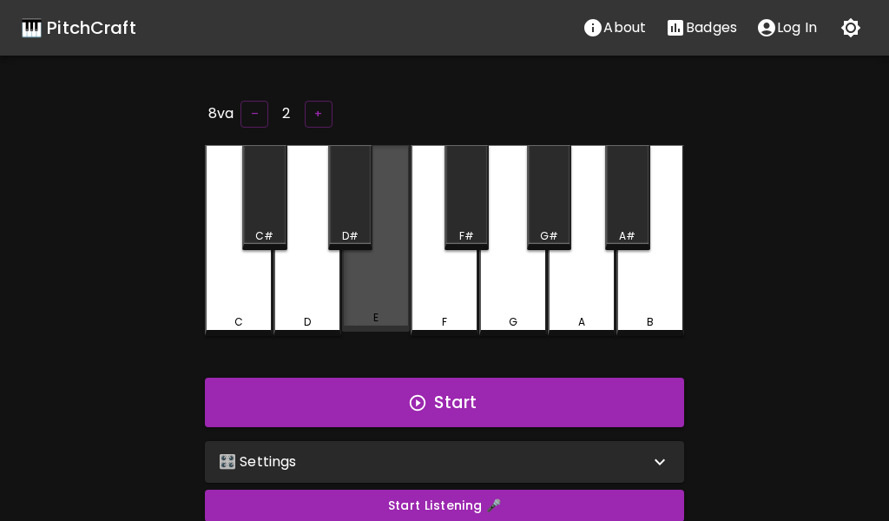
click at [357, 288] on div "E" at bounding box center [376, 238] width 68 height 187
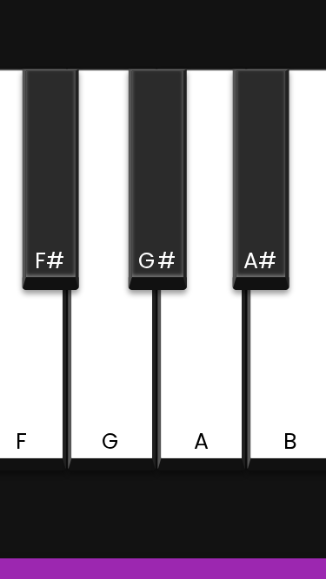
click at [279, 230] on div "A#" at bounding box center [276, 229] width 16 height 16
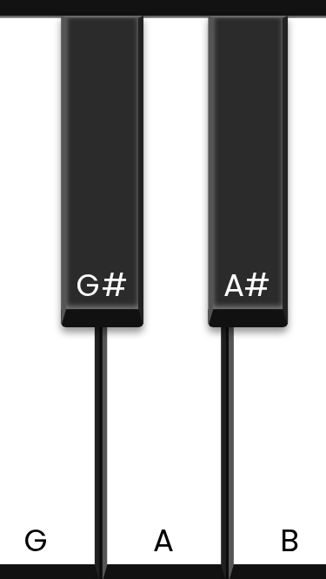
click at [279, 228] on div "A#" at bounding box center [276, 229] width 16 height 16
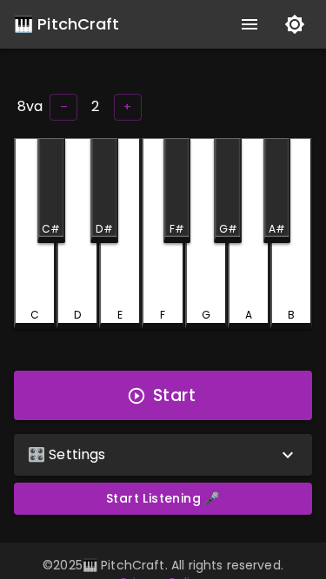
click at [115, 457] on div "🎛️ Settings" at bounding box center [152, 454] width 249 height 21
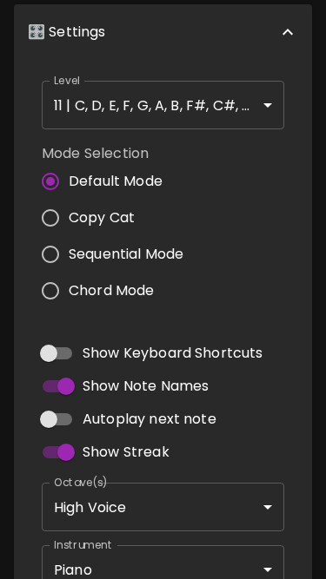
scroll to position [457, 0]
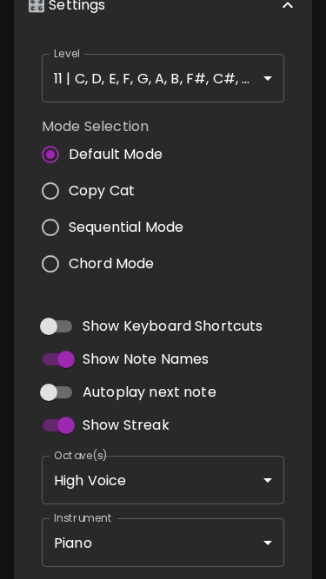
click at [154, 543] on body "🎹 PitchCraft About Badges Log In 8va – 2 + C C# D D# E F F# G G# A A# B Start 🎛…" at bounding box center [163, 133] width 326 height 1180
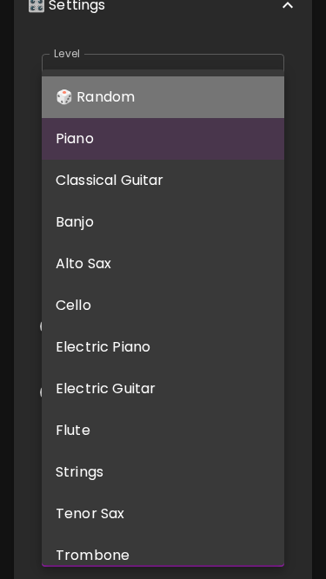
click at [151, 88] on li "🎲 Random" at bounding box center [163, 97] width 242 height 42
type input "random"
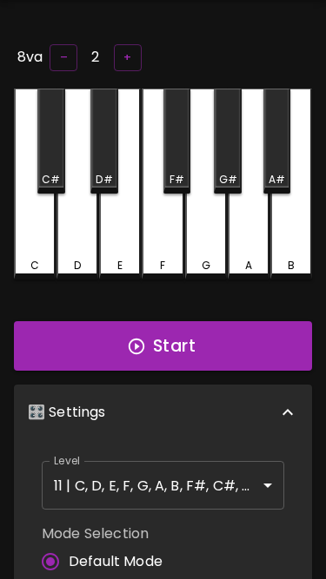
scroll to position [49, 0]
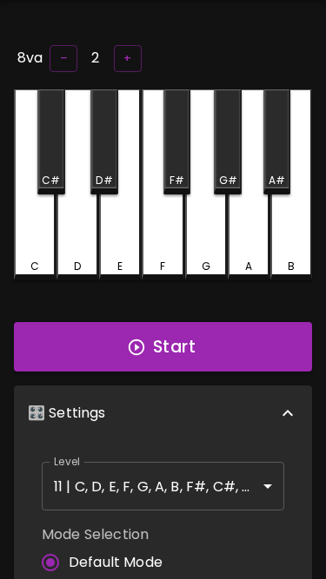
click at [126, 51] on button "+" at bounding box center [128, 58] width 28 height 27
click at [170, 342] on button "Start" at bounding box center [163, 347] width 298 height 50
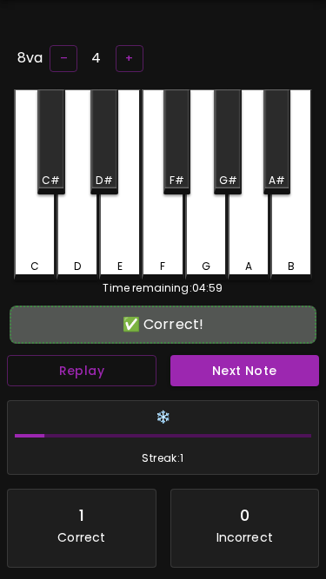
click at [203, 240] on div "G" at bounding box center [206, 184] width 42 height 191
click at [220, 378] on button "Next Note" at bounding box center [244, 371] width 149 height 32
click at [29, 244] on div "C" at bounding box center [35, 184] width 42 height 191
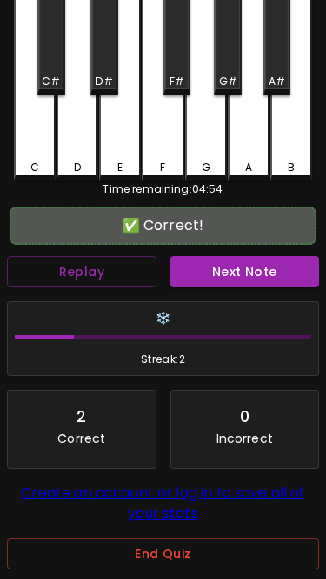
scroll to position [144, 0]
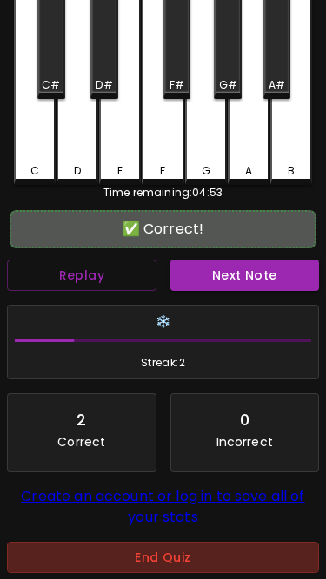
click at [128, 559] on button "End Quiz" at bounding box center [163, 558] width 312 height 32
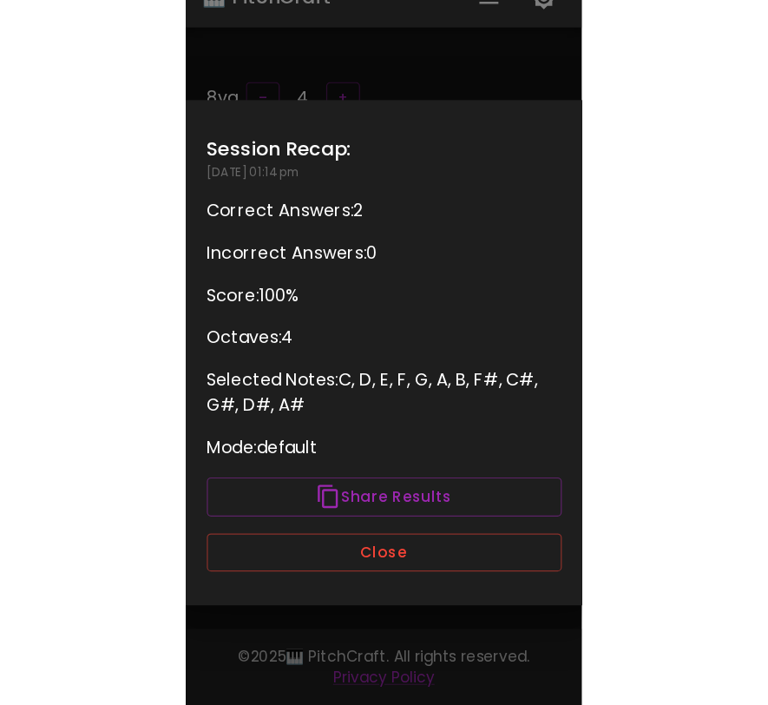
scroll to position [23, 0]
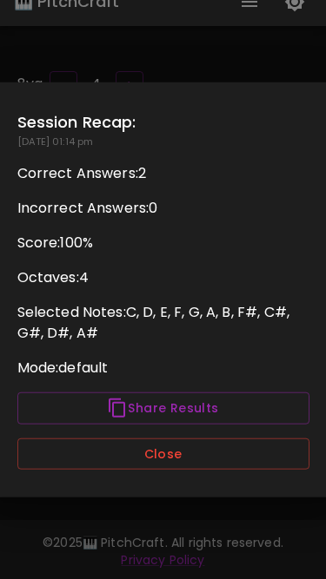
click at [186, 462] on button "Close" at bounding box center [163, 453] width 292 height 32
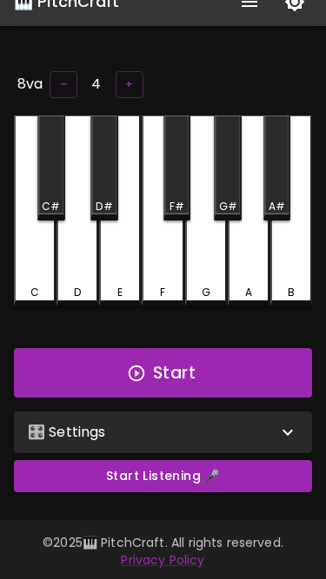
click at [214, 364] on button "Start" at bounding box center [163, 373] width 298 height 50
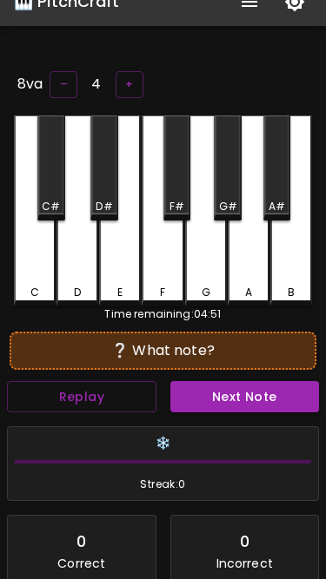
click at [201, 393] on button "Next Note" at bounding box center [244, 397] width 149 height 32
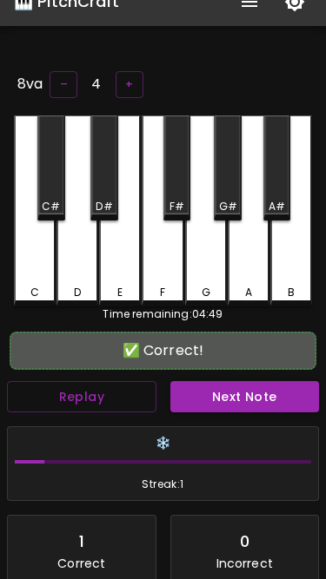
click at [132, 249] on div "E" at bounding box center [120, 210] width 42 height 191
click at [221, 409] on button "Next Note" at bounding box center [244, 397] width 149 height 32
click at [96, 191] on div "D#" at bounding box center [104, 167] width 28 height 105
click at [240, 402] on button "Next Note" at bounding box center [244, 397] width 149 height 32
click at [302, 272] on div "B" at bounding box center [291, 210] width 42 height 191
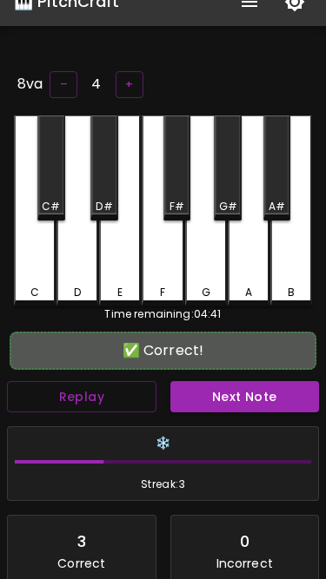
click at [206, 390] on button "Next Note" at bounding box center [244, 397] width 149 height 32
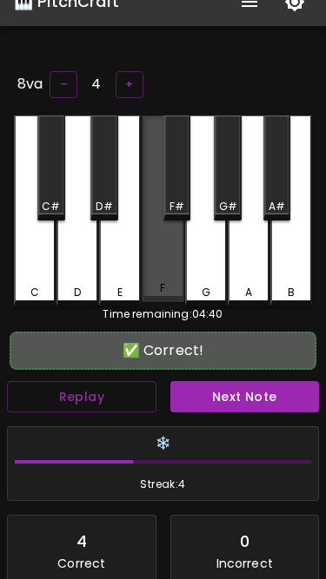
click at [170, 272] on div "F" at bounding box center [162, 208] width 42 height 187
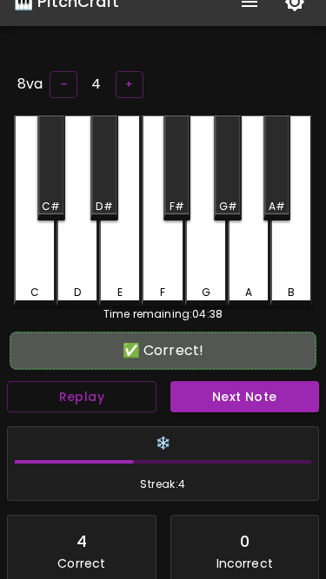
click at [206, 388] on button "Next Note" at bounding box center [244, 397] width 149 height 32
click at [278, 190] on div "A#" at bounding box center [277, 167] width 28 height 105
click at [242, 399] on button "Next Note" at bounding box center [244, 397] width 149 height 32
click at [157, 253] on div "F" at bounding box center [162, 210] width 42 height 191
click at [201, 385] on button "Next Note" at bounding box center [244, 397] width 149 height 32
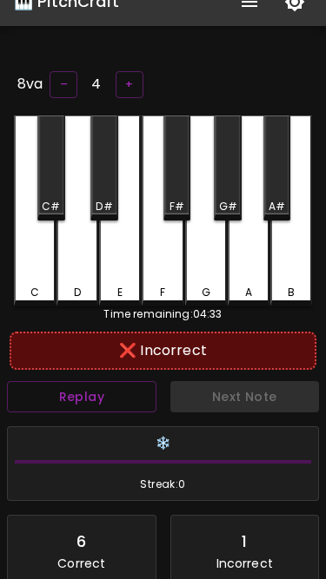
click at [224, 259] on div "G" at bounding box center [206, 210] width 42 height 191
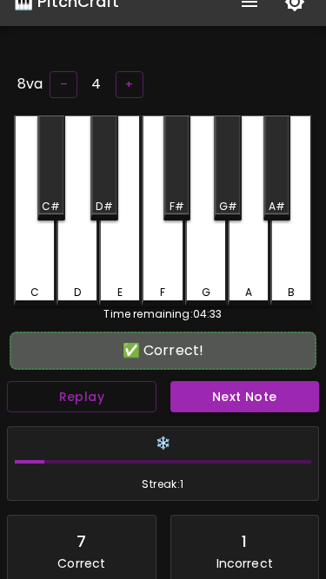
click at [222, 181] on div "G#" at bounding box center [228, 167] width 28 height 105
click at [195, 401] on button "Next Note" at bounding box center [244, 397] width 149 height 32
click at [181, 203] on div "F#" at bounding box center [176, 207] width 15 height 16
click at [185, 403] on button "Next Note" at bounding box center [244, 397] width 149 height 32
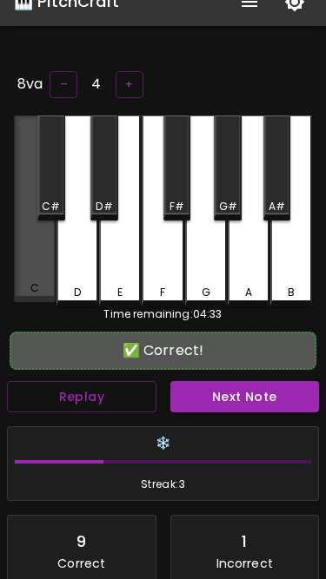
click at [31, 240] on div "C" at bounding box center [35, 208] width 42 height 187
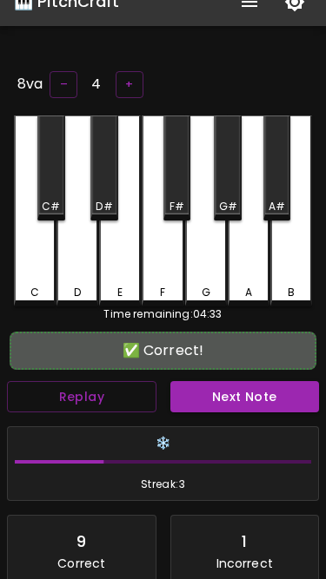
click at [196, 388] on button "Next Note" at bounding box center [244, 397] width 149 height 32
click at [51, 185] on div "C#" at bounding box center [51, 167] width 28 height 105
click at [279, 389] on button "Next Note" at bounding box center [244, 397] width 149 height 32
click at [290, 259] on div "B" at bounding box center [291, 210] width 42 height 191
click at [222, 398] on button "Next Note" at bounding box center [244, 397] width 149 height 32
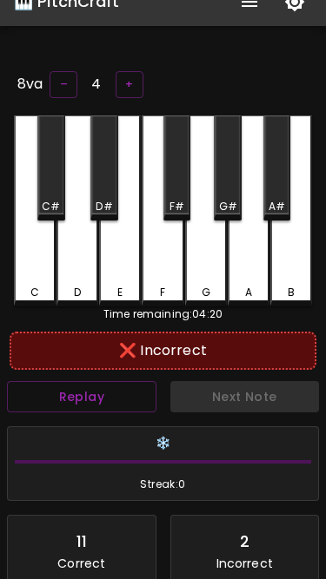
click at [252, 235] on div "A" at bounding box center [248, 210] width 42 height 191
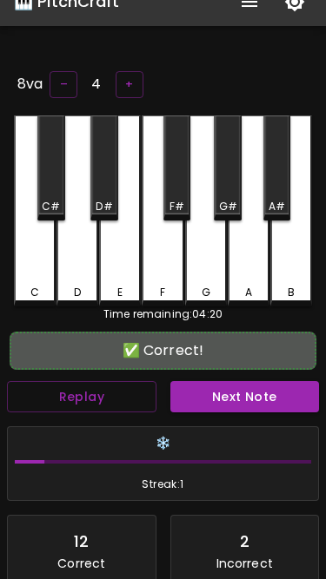
click at [280, 199] on div "A#" at bounding box center [276, 207] width 16 height 16
click at [228, 385] on button "Next Note" at bounding box center [244, 397] width 149 height 32
click at [77, 234] on div "D" at bounding box center [77, 210] width 42 height 191
click at [208, 383] on button "Next Note" at bounding box center [244, 397] width 149 height 32
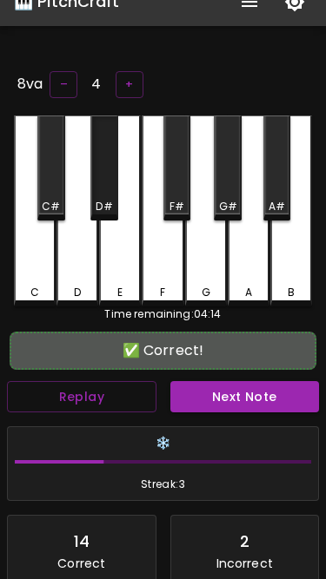
click at [106, 172] on div "D#" at bounding box center [104, 167] width 28 height 105
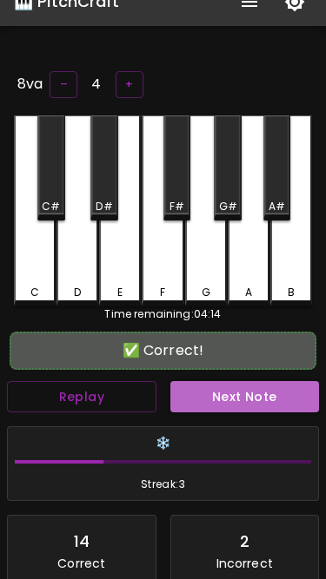
click at [207, 391] on button "Next Note" at bounding box center [244, 397] width 149 height 32
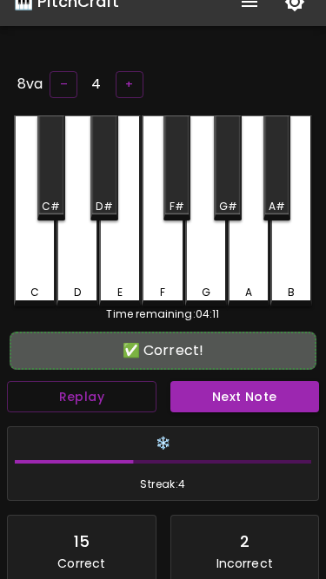
click at [257, 245] on div "A" at bounding box center [248, 210] width 42 height 191
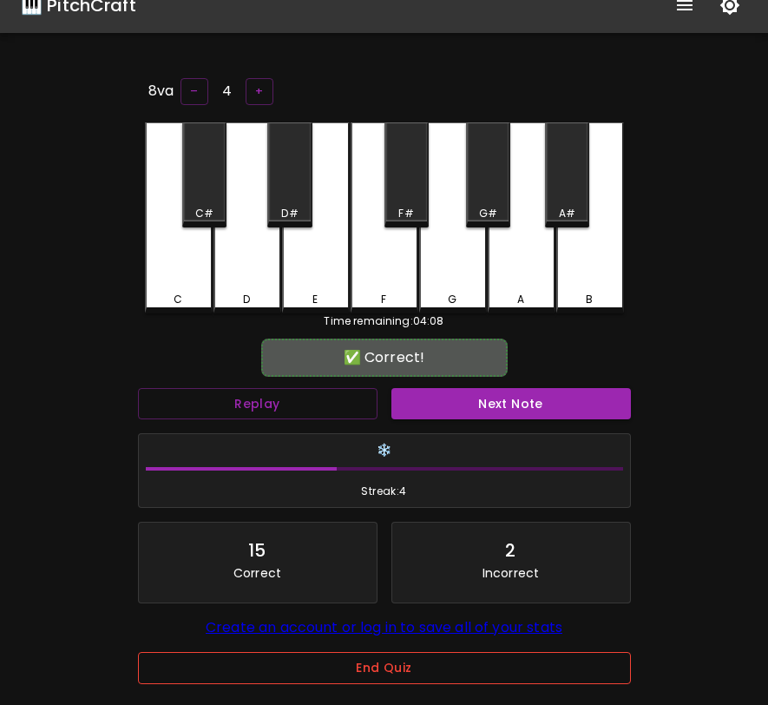
click at [357, 628] on button "End Quiz" at bounding box center [384, 668] width 493 height 32
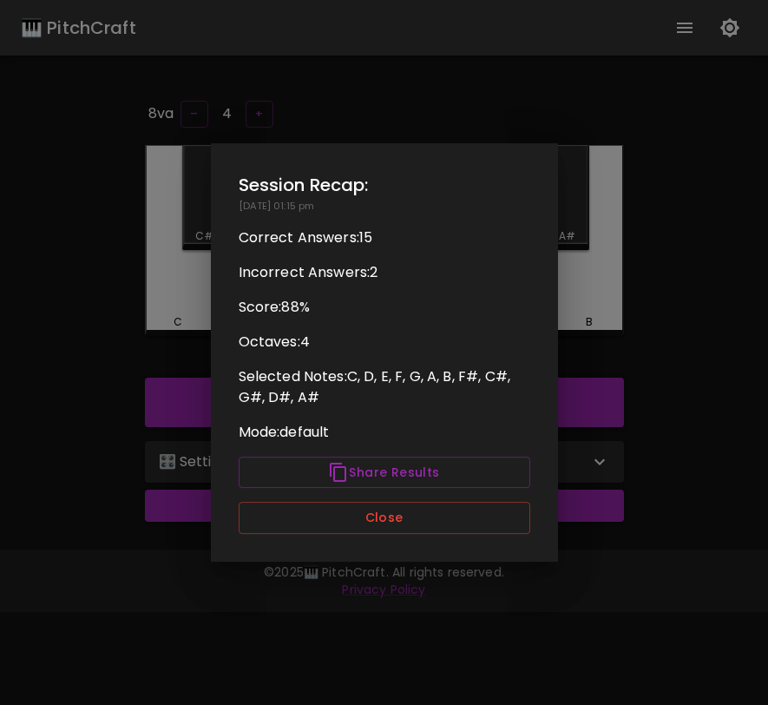
scroll to position [0, 0]
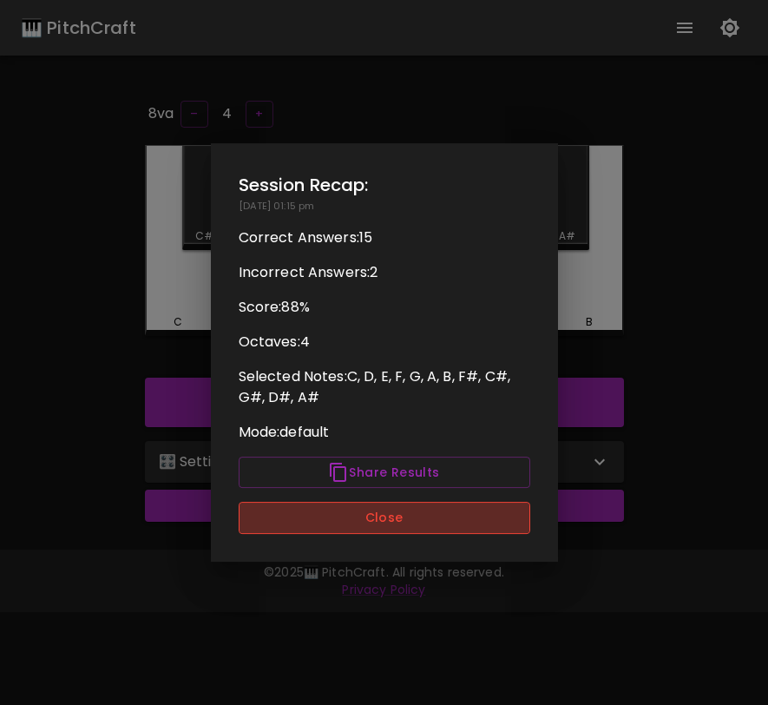
click at [357, 523] on button "Close" at bounding box center [385, 518] width 292 height 32
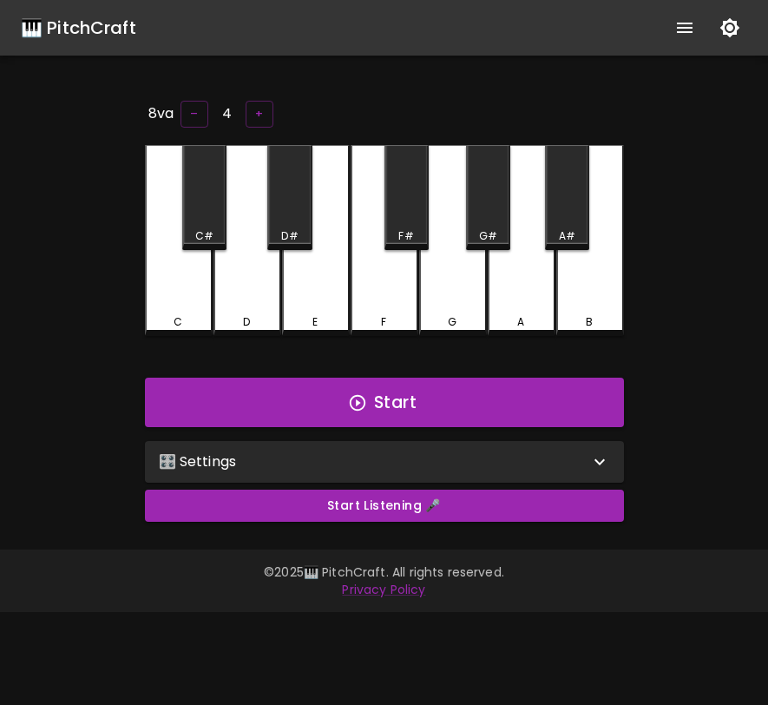
click at [339, 457] on div "🎛️ Settings" at bounding box center [374, 461] width 431 height 21
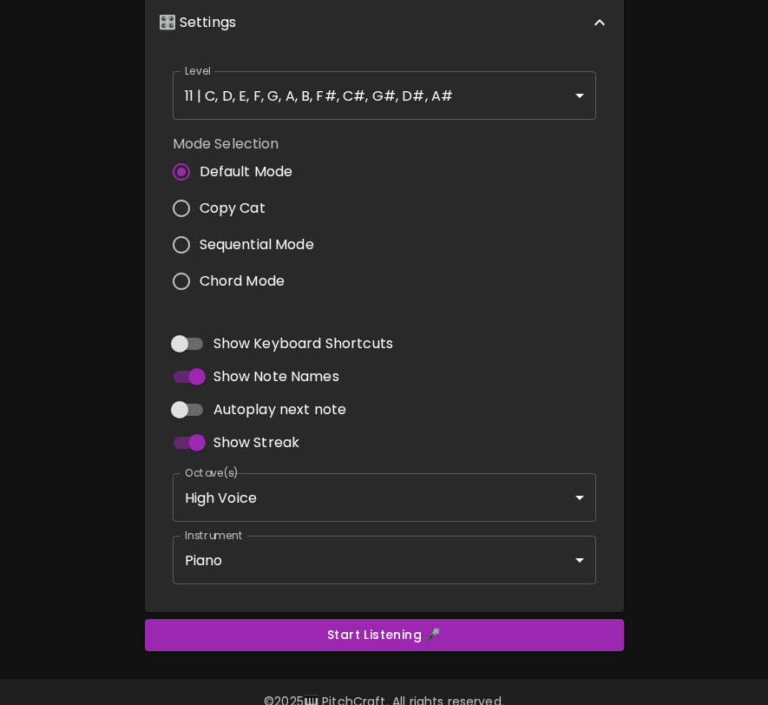
scroll to position [479, 0]
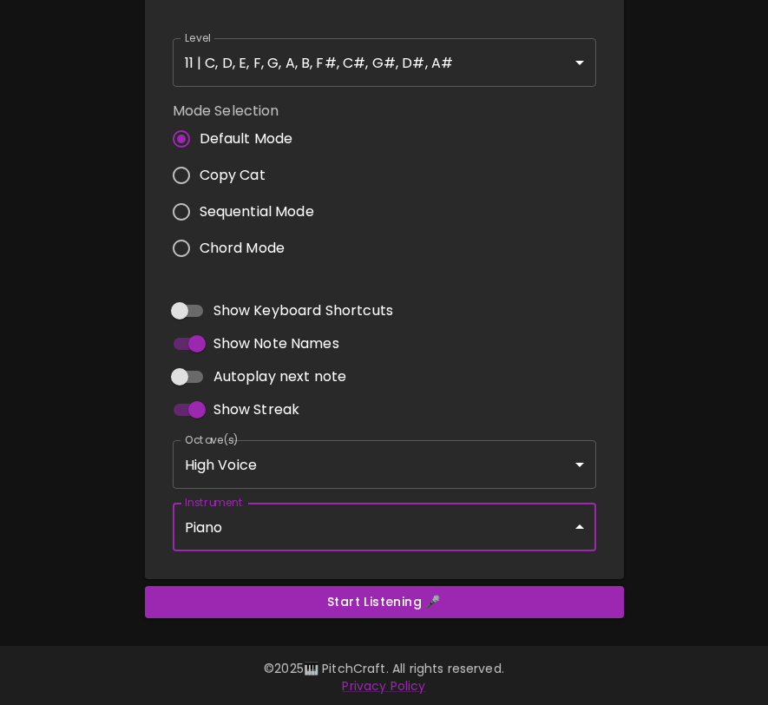
click at [321, 511] on body "🎹 PitchCraft About Badges Log In 8va – 4 + C C# D D# E F F# G G# A A# B Start 🎛…" at bounding box center [384, 114] width 768 height 1187
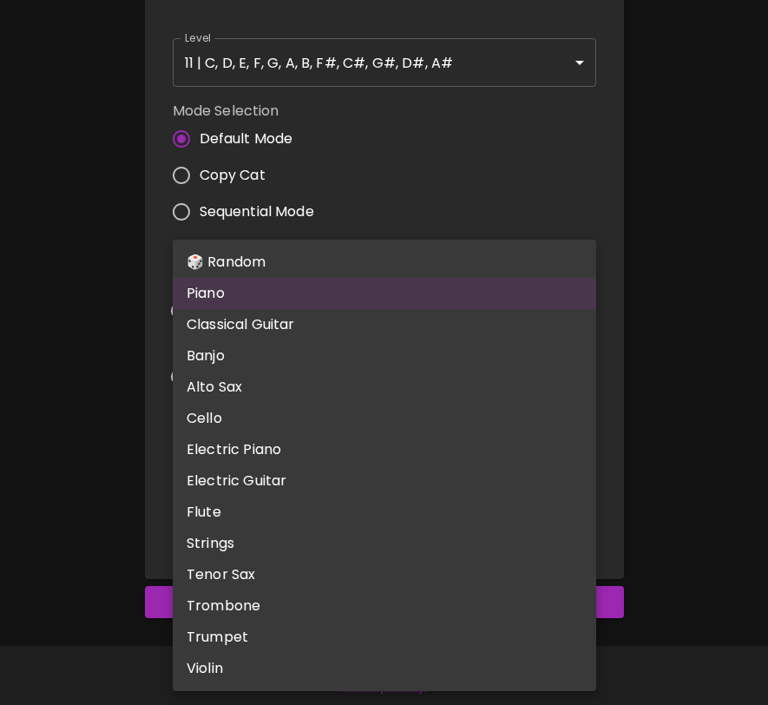
click at [339, 266] on li "🎲 Random" at bounding box center [385, 262] width 424 height 31
type input "random"
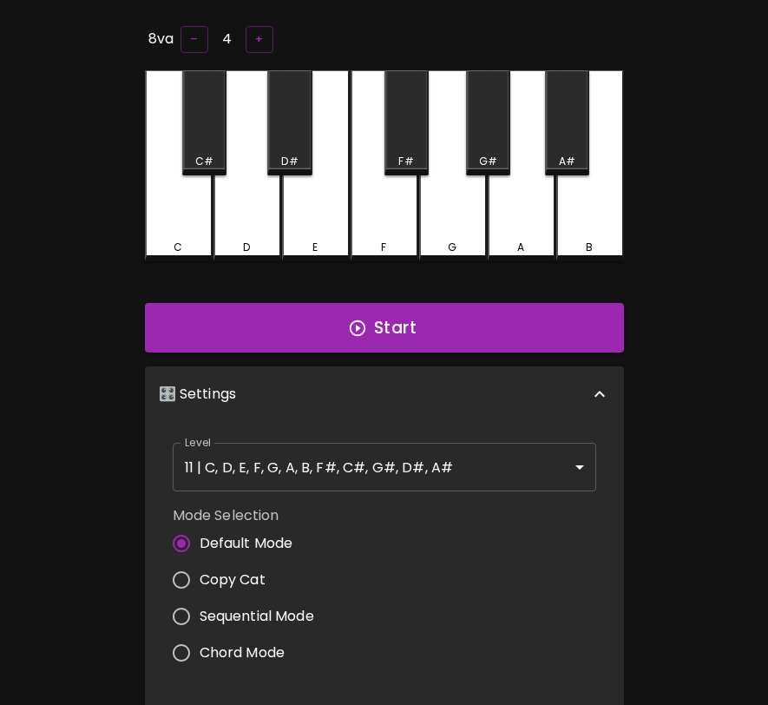
scroll to position [0, 0]
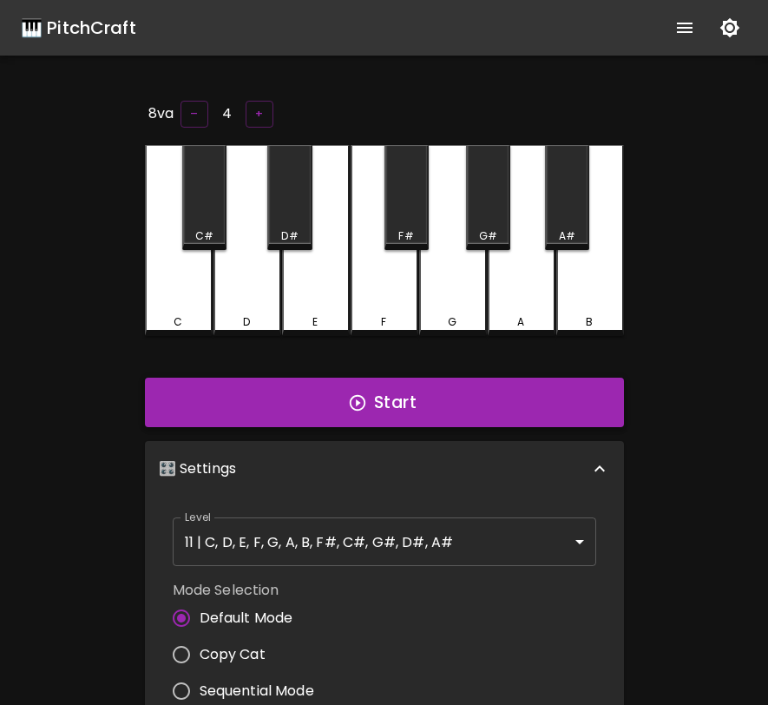
click at [370, 399] on button "Start" at bounding box center [384, 403] width 479 height 50
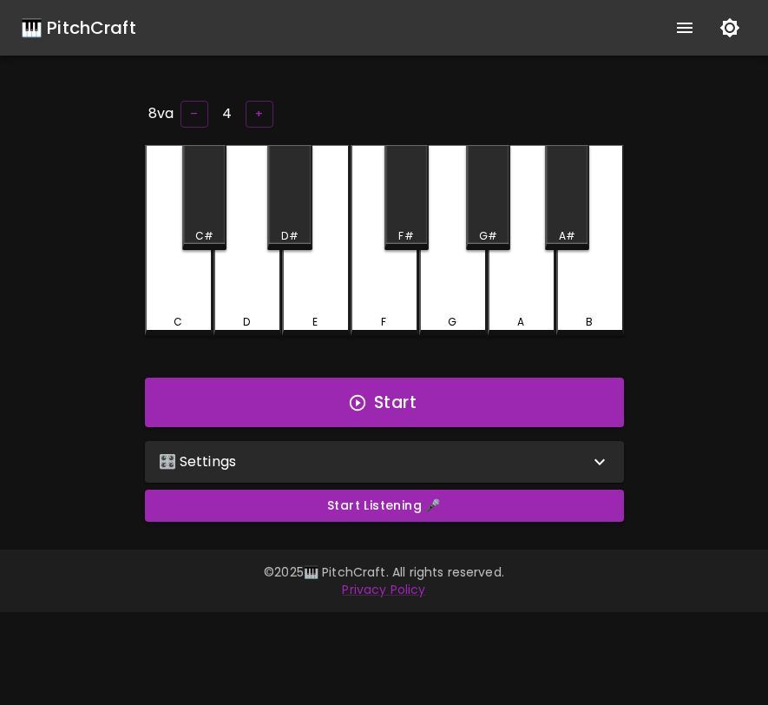
click at [395, 468] on div "🎛️ Settings" at bounding box center [374, 461] width 431 height 21
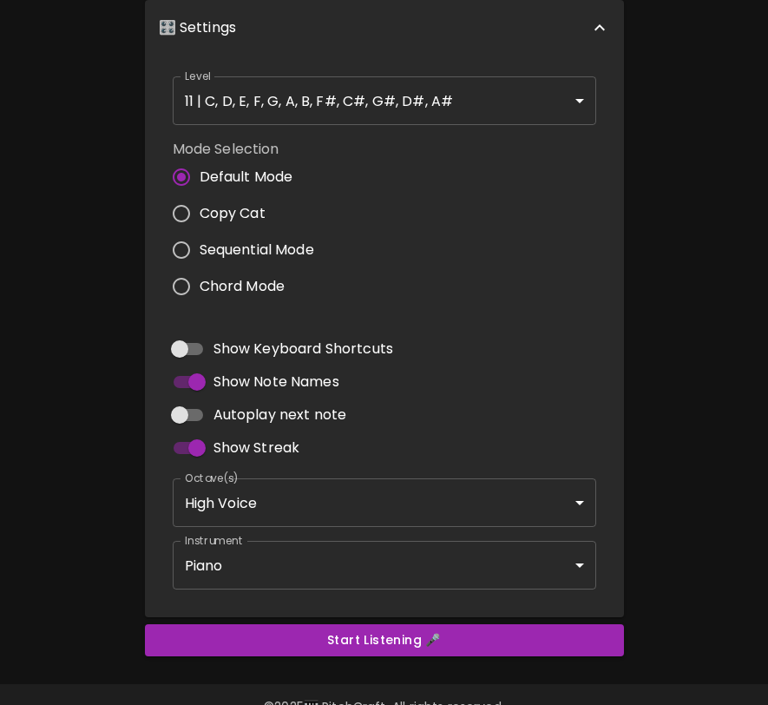
scroll to position [479, 0]
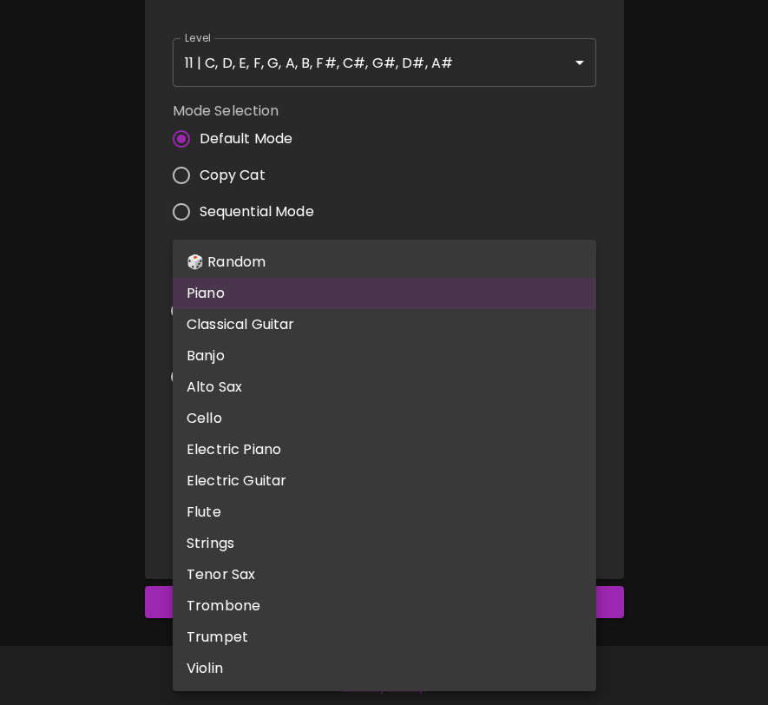
click at [370, 536] on body "🎹 PitchCraft About Badges Log In 8va – 4 + C C# D D# E F F# G G# A A# B Start 🎛…" at bounding box center [384, 114] width 768 height 1187
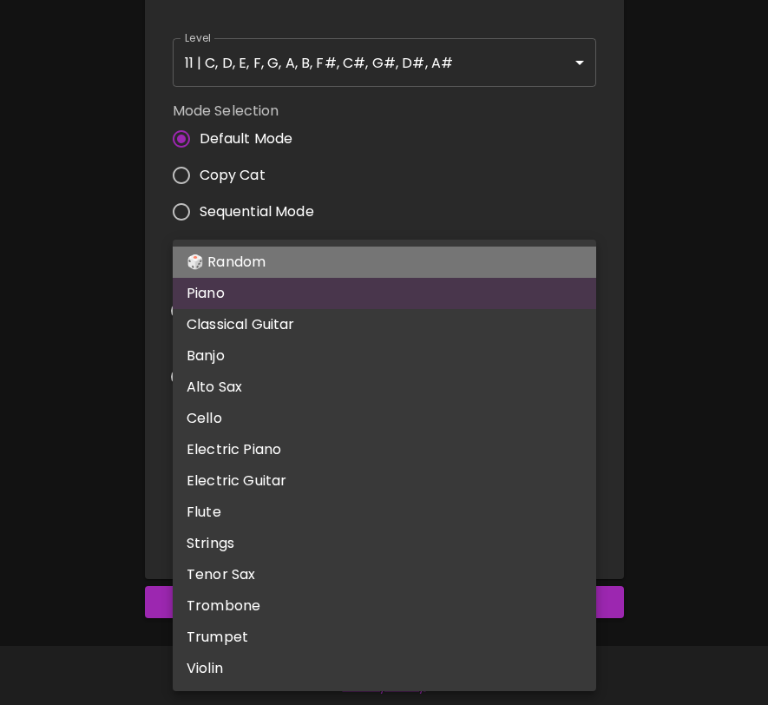
click at [329, 273] on li "🎲 Random" at bounding box center [385, 262] width 424 height 31
type input "random"
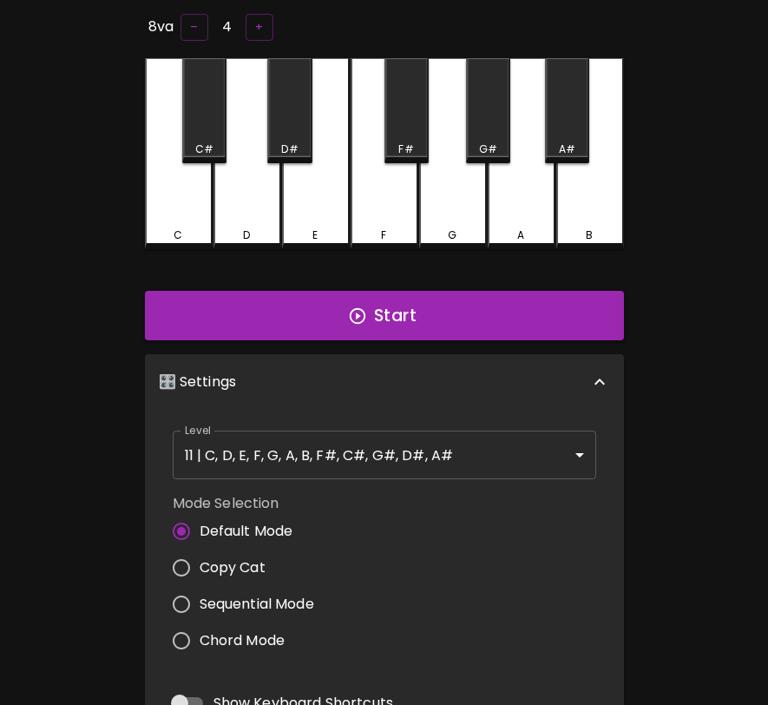
scroll to position [0, 0]
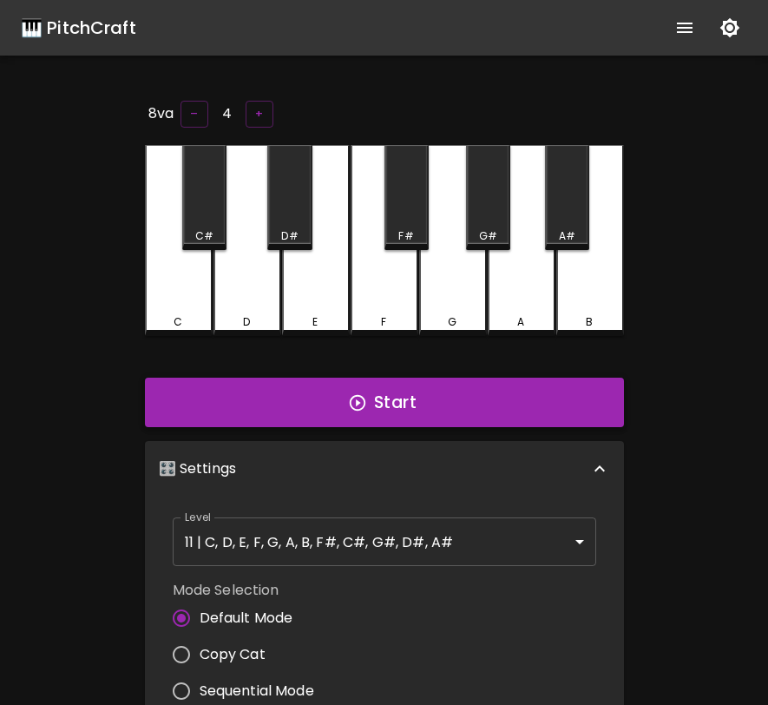
click at [318, 407] on button "Start" at bounding box center [384, 403] width 479 height 50
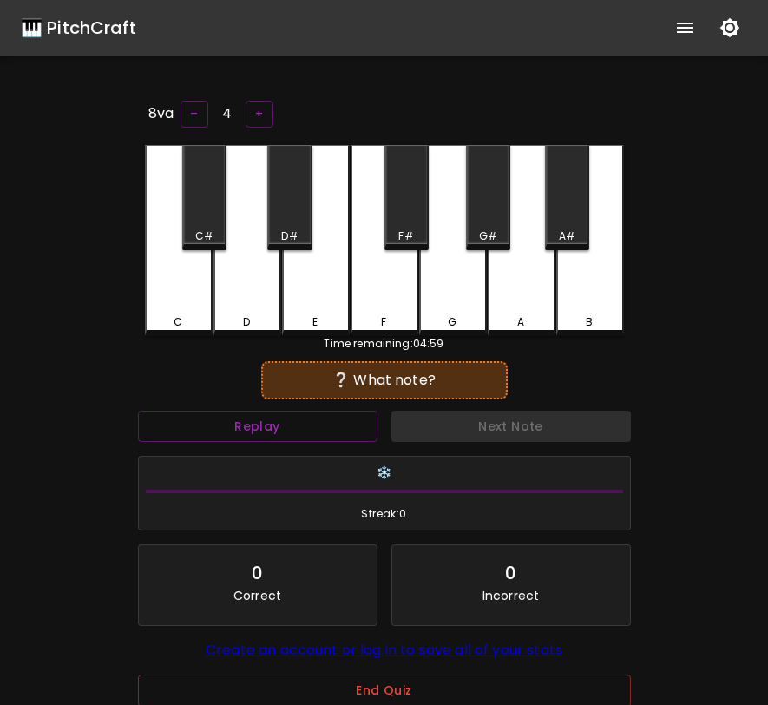
click at [443, 304] on div "G" at bounding box center [453, 240] width 68 height 191
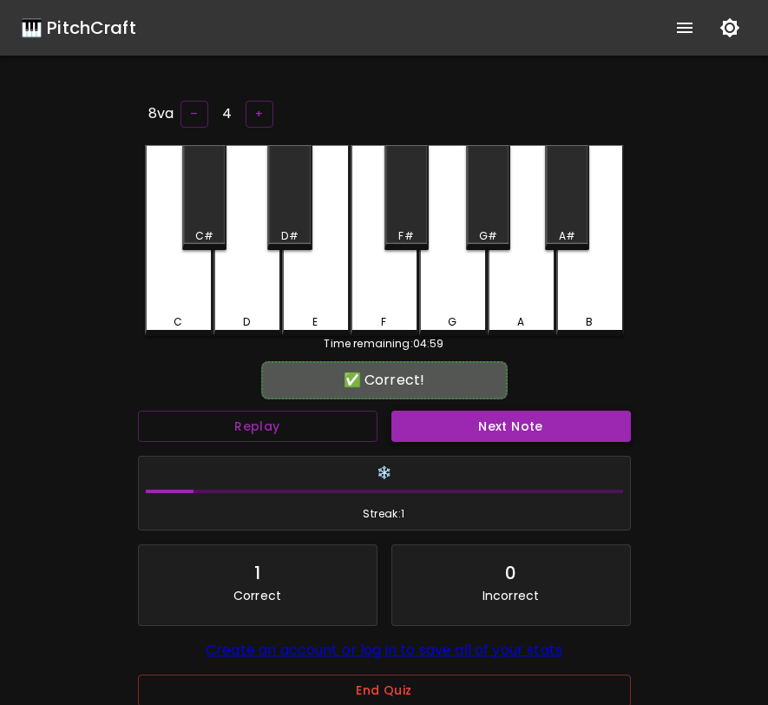
click at [450, 420] on button "Next Note" at bounding box center [511, 427] width 240 height 32
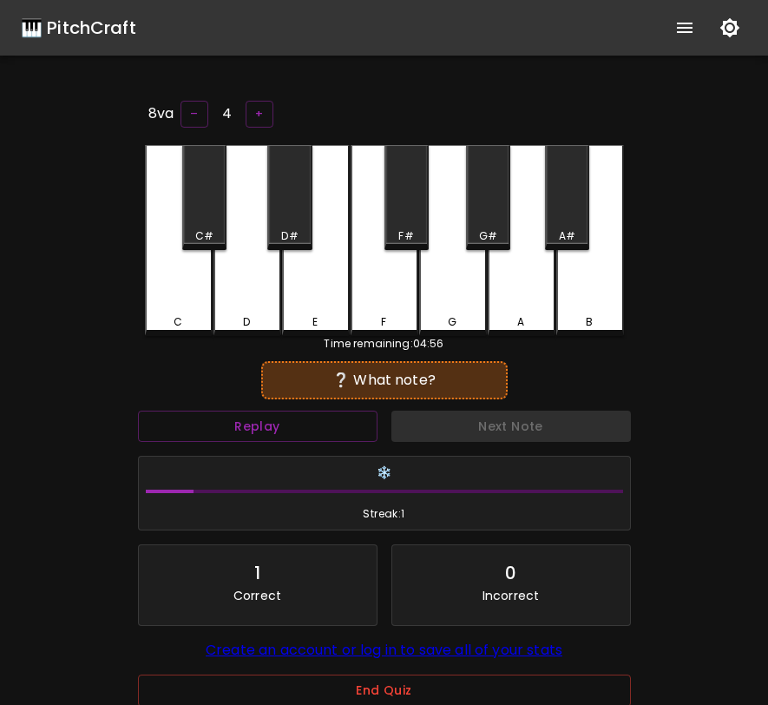
click at [475, 319] on div "G" at bounding box center [453, 322] width 64 height 16
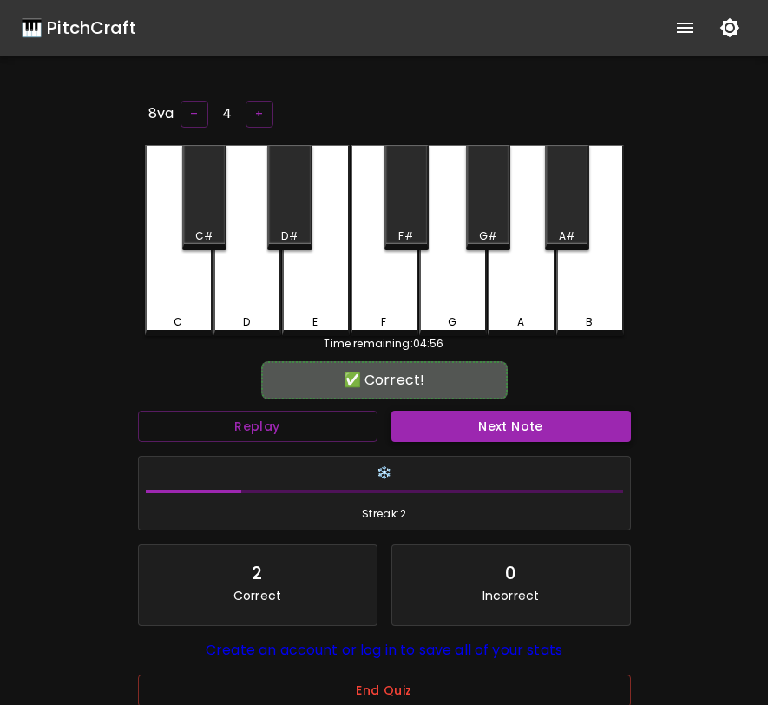
click at [473, 419] on button "Next Note" at bounding box center [511, 427] width 240 height 32
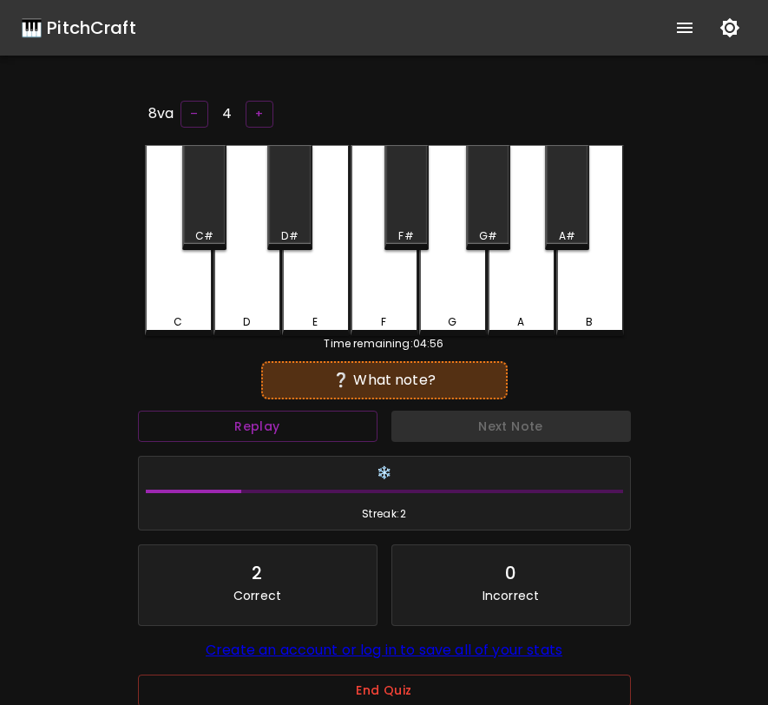
click at [496, 205] on div "G#" at bounding box center [488, 197] width 44 height 105
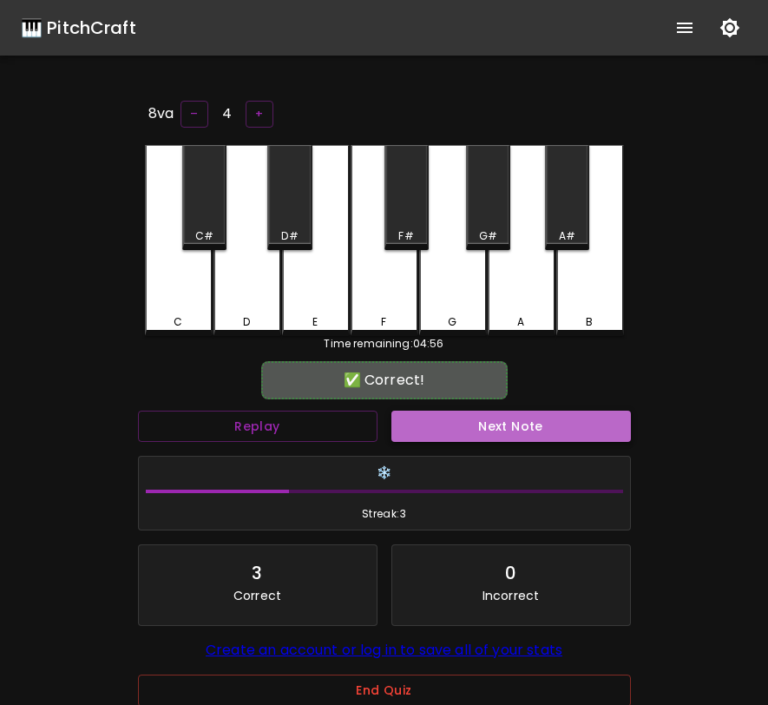
click at [496, 411] on button "Next Note" at bounding box center [511, 427] width 240 height 32
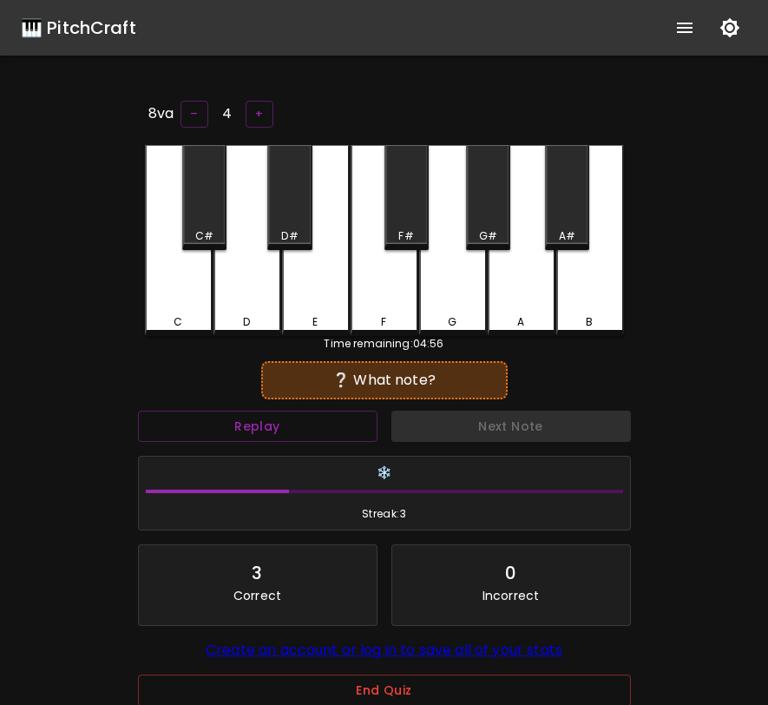
click at [204, 216] on div "C#" at bounding box center [204, 197] width 44 height 105
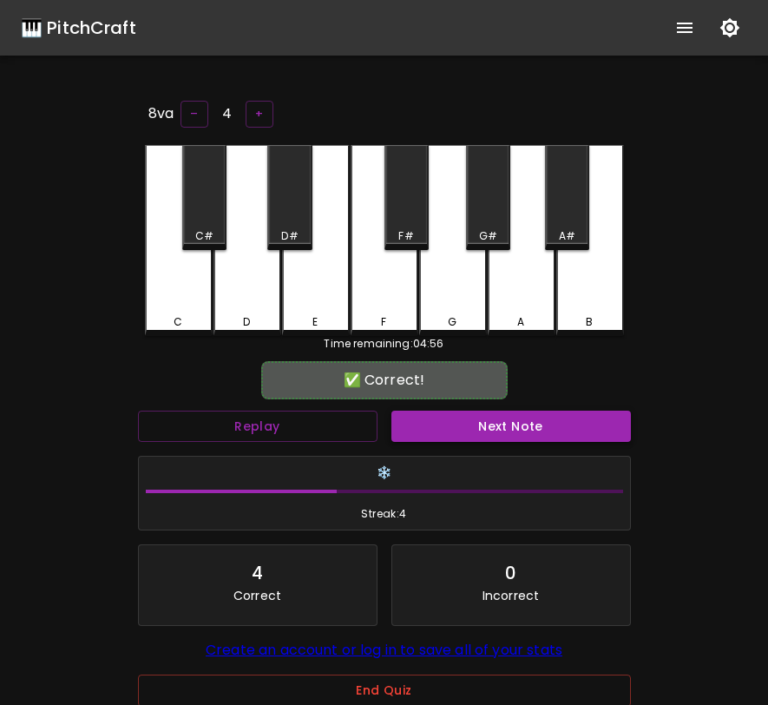
click at [456, 435] on button "Next Note" at bounding box center [511, 427] width 240 height 32
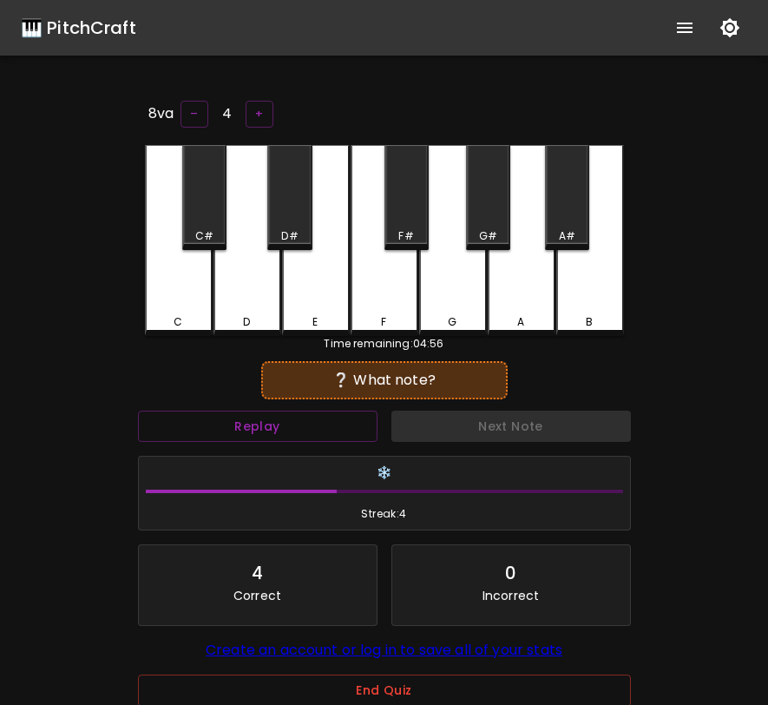
scroll to position [141, 0]
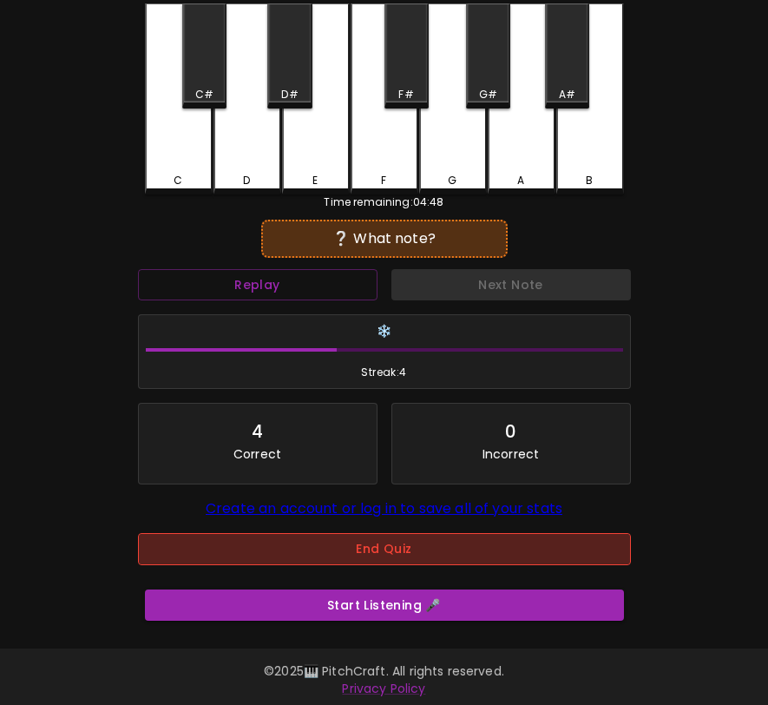
click at [412, 558] on button "End Quiz" at bounding box center [384, 549] width 493 height 32
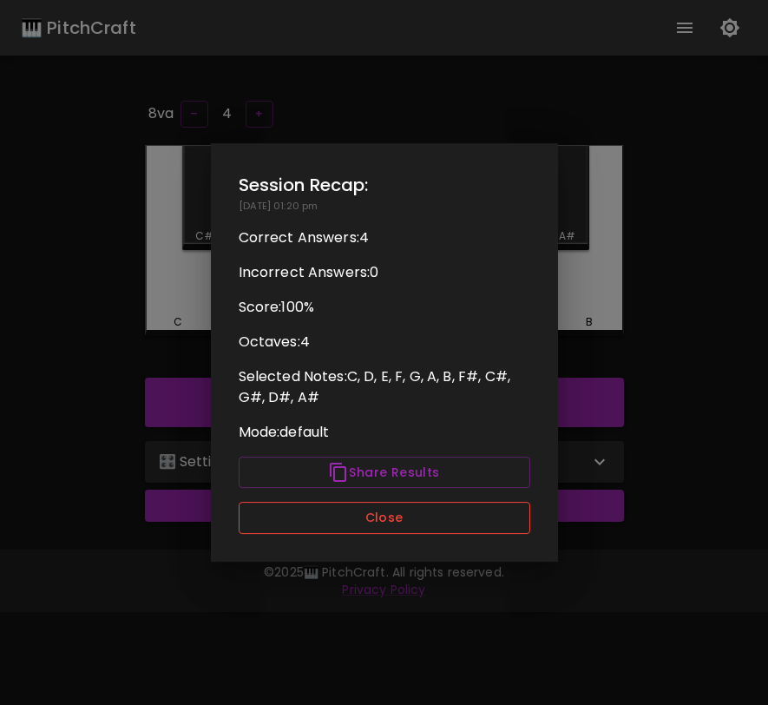
click at [427, 524] on button "Close" at bounding box center [385, 518] width 292 height 32
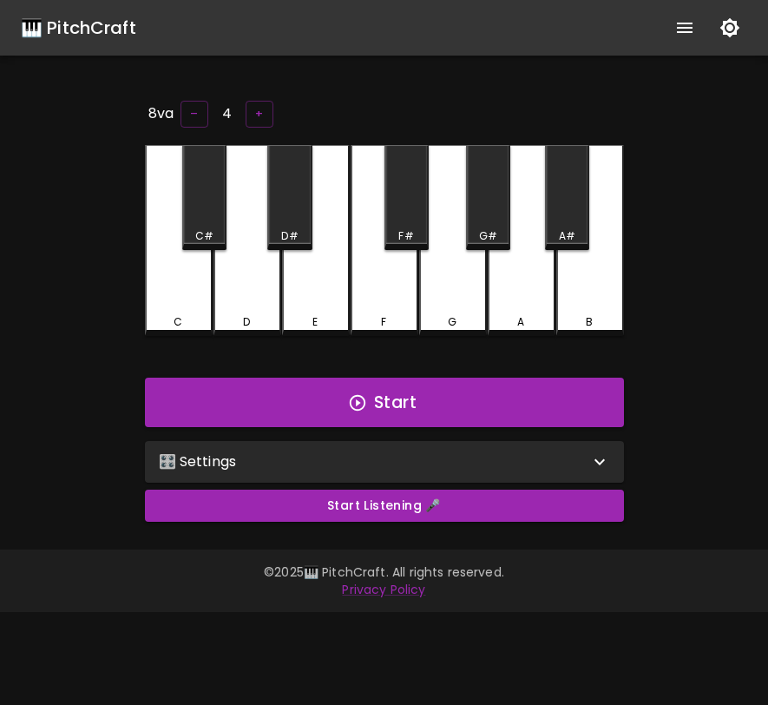
click at [524, 458] on div "🎛️ Settings" at bounding box center [374, 461] width 431 height 21
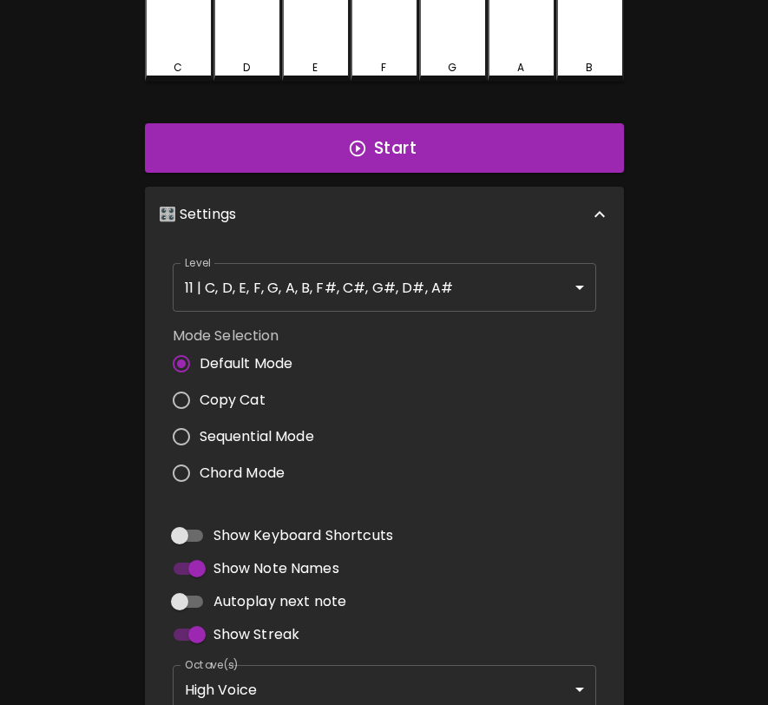
scroll to position [479, 0]
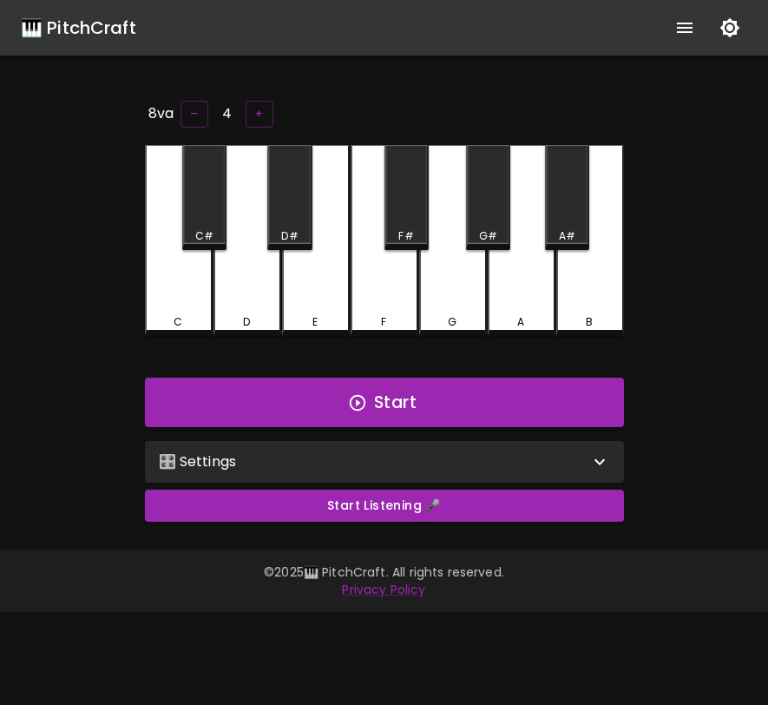
click at [369, 442] on div "🎛️ Settings" at bounding box center [384, 462] width 479 height 42
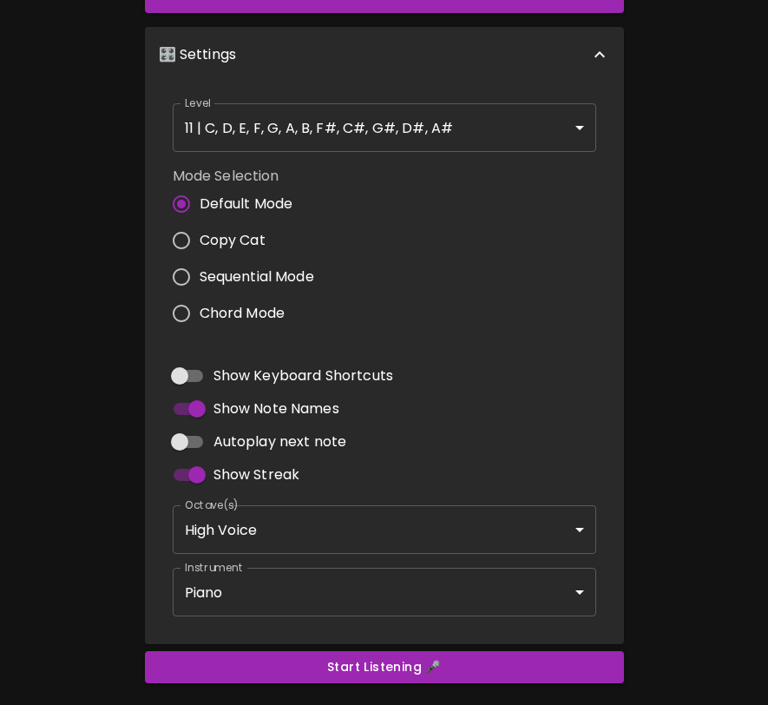
scroll to position [477, 0]
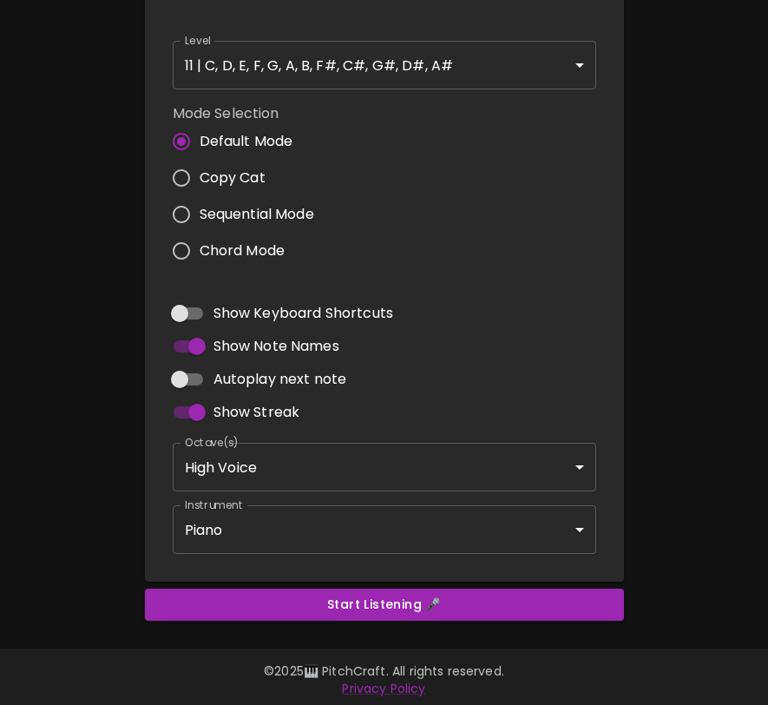
click at [352, 527] on body "🎹 PitchCraft About Badges Log In 8va – 4 + C C# D D# E F F# G G# A A# B Start 🎛…" at bounding box center [384, 116] width 768 height 1187
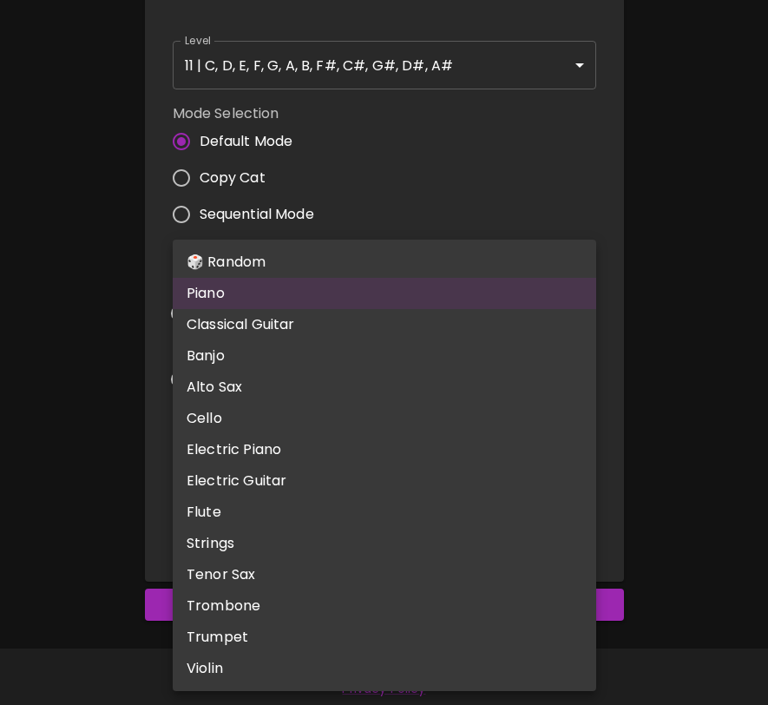
click at [345, 258] on li "🎲 Random" at bounding box center [385, 262] width 424 height 31
type input "random"
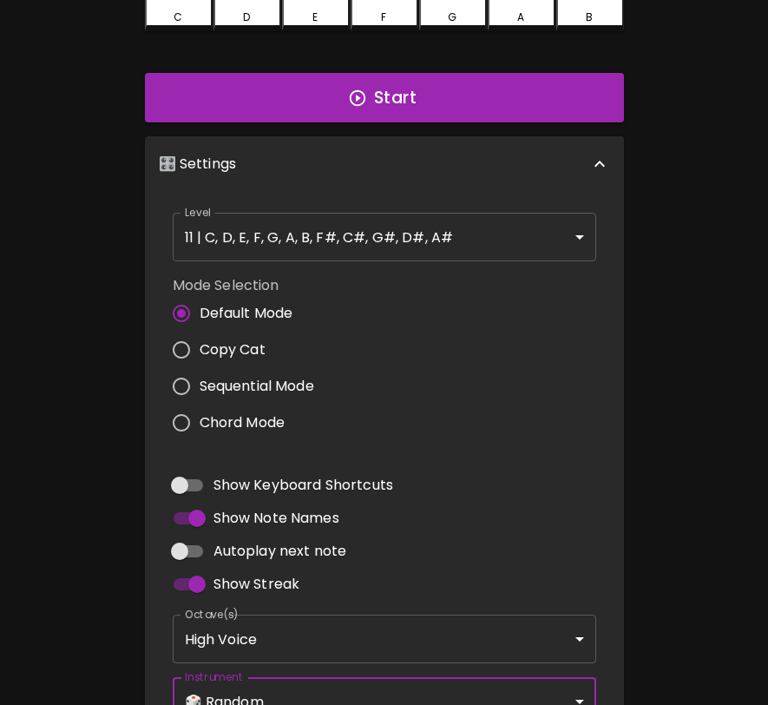
scroll to position [0, 0]
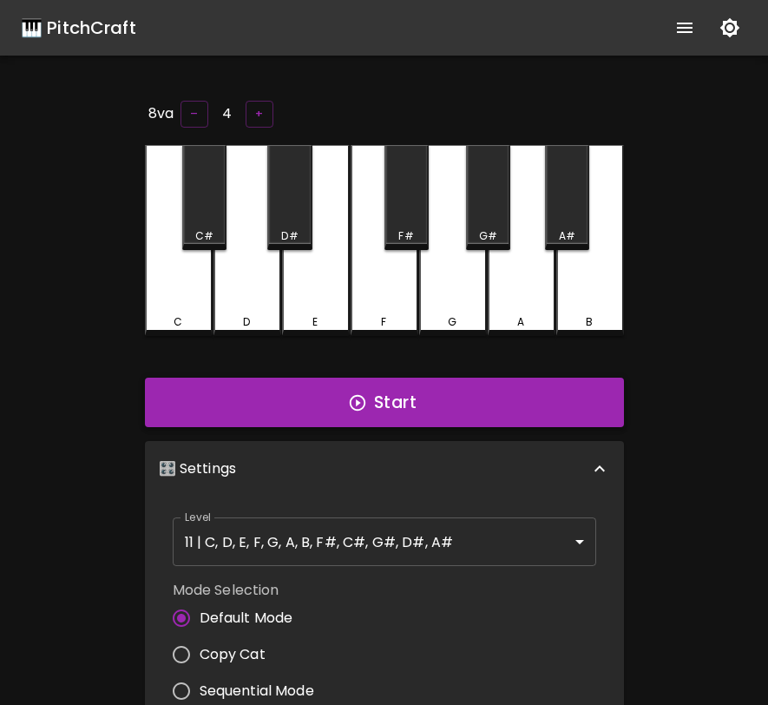
click at [398, 398] on button "Start" at bounding box center [384, 403] width 479 height 50
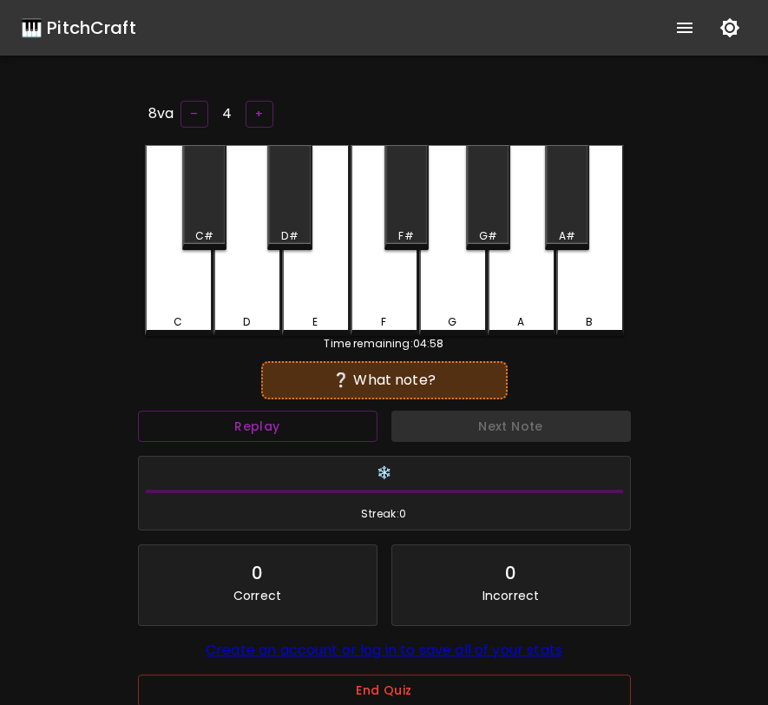
click at [311, 280] on div "E" at bounding box center [316, 240] width 68 height 191
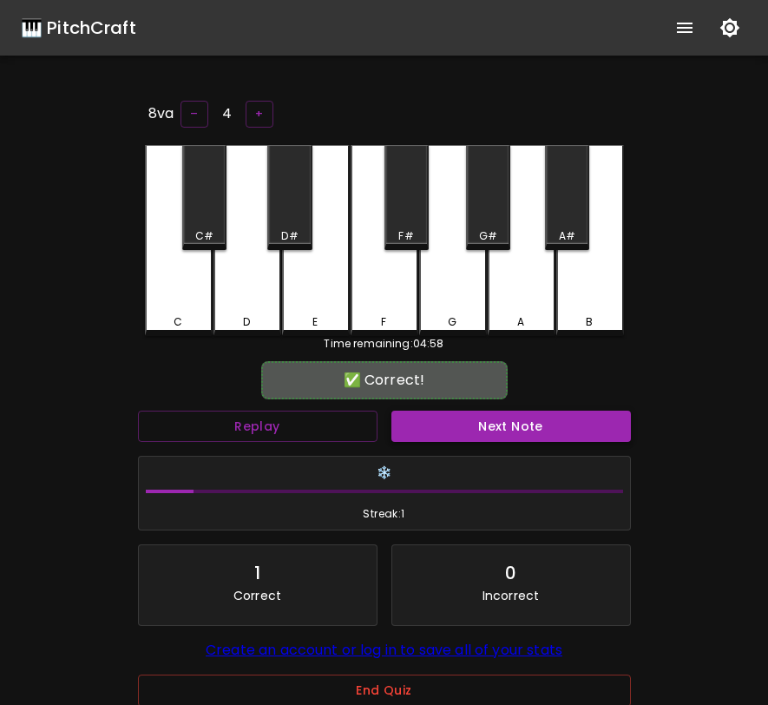
click at [476, 427] on button "Next Note" at bounding box center [511, 427] width 240 height 32
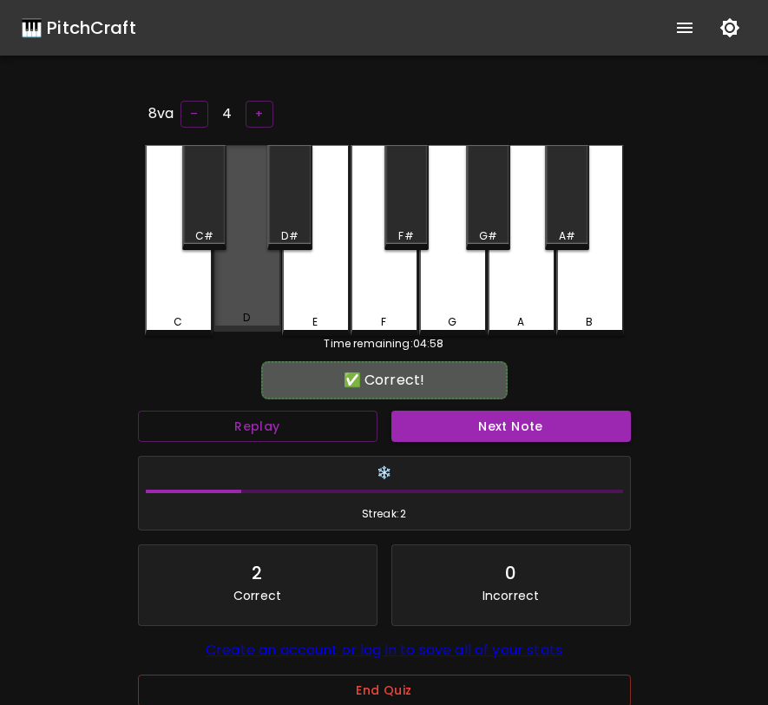
click at [270, 284] on div "D" at bounding box center [248, 238] width 68 height 187
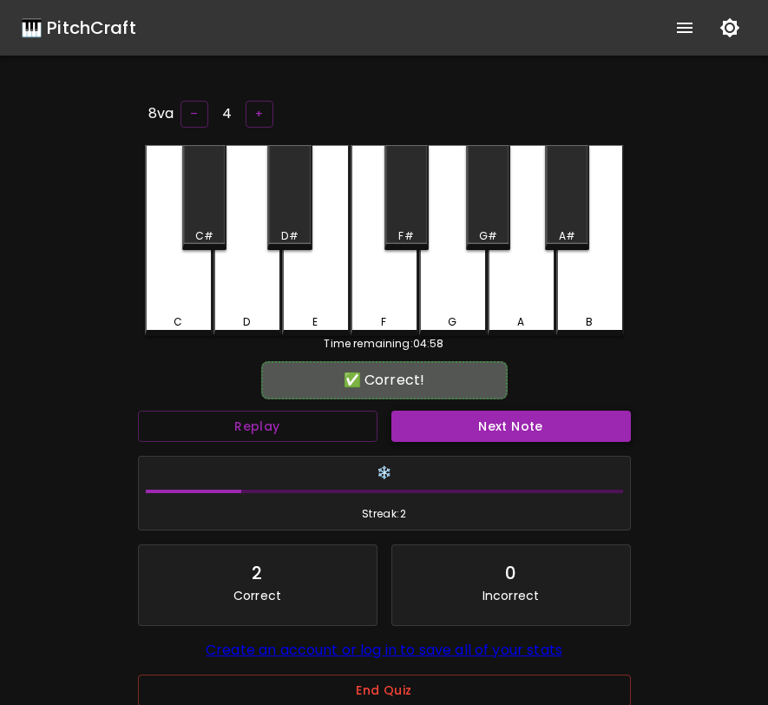
click at [433, 413] on button "Next Note" at bounding box center [511, 427] width 240 height 32
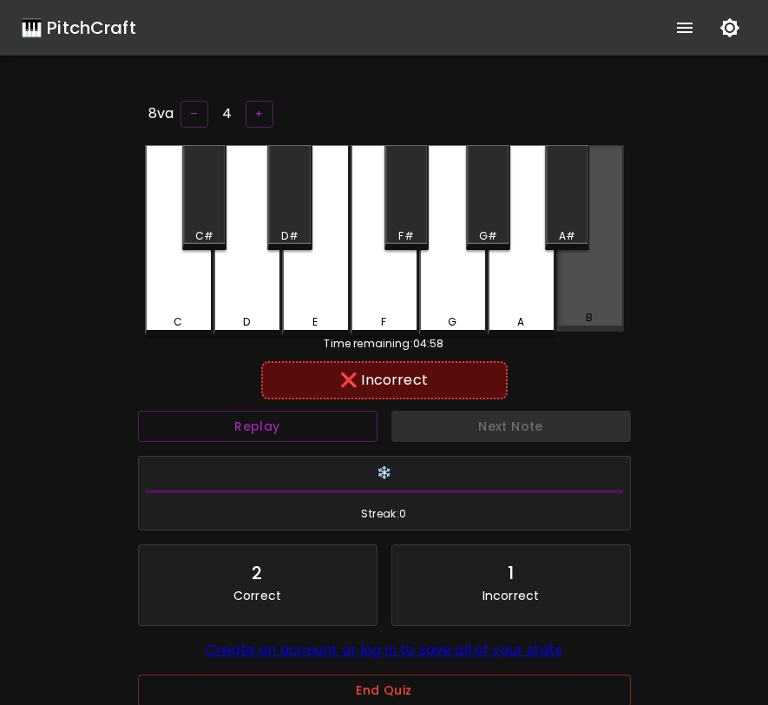
click at [575, 291] on div "B" at bounding box center [590, 238] width 68 height 187
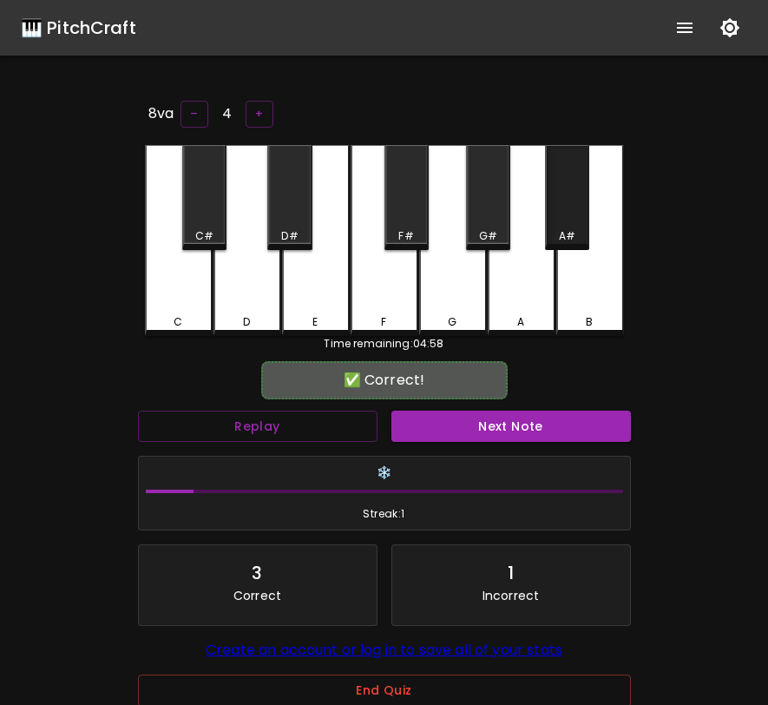
click at [563, 236] on div "A#" at bounding box center [567, 236] width 16 height 16
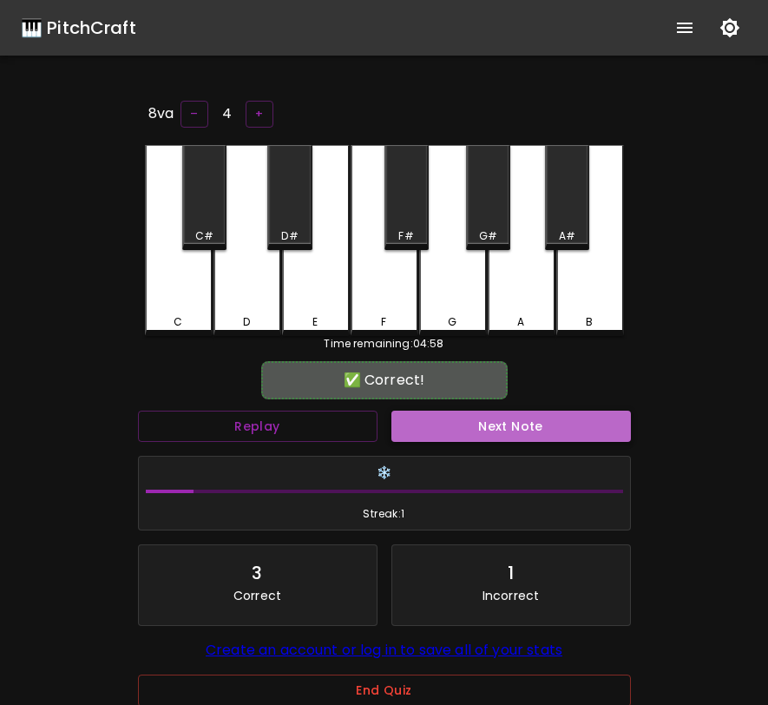
click at [519, 412] on button "Next Note" at bounding box center [511, 427] width 240 height 32
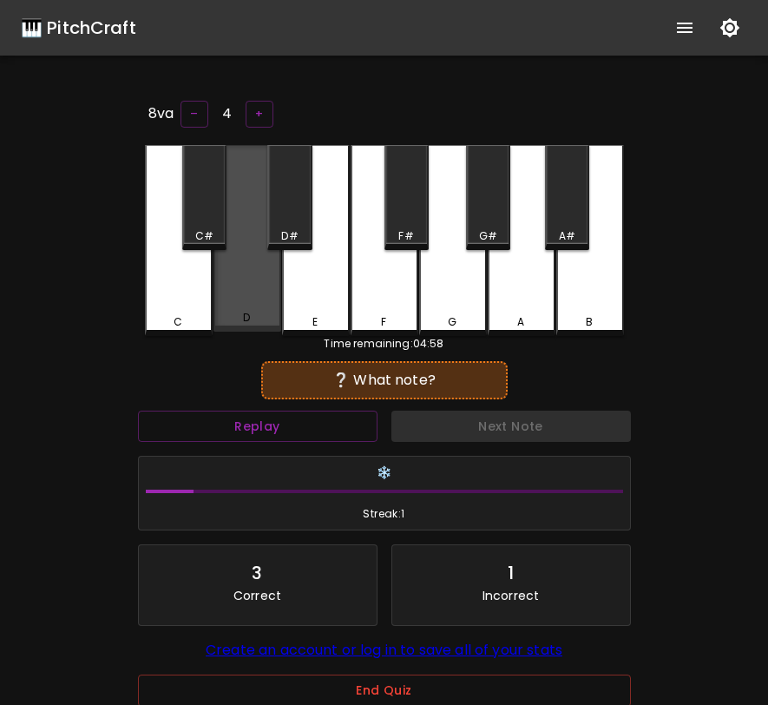
click at [254, 266] on div "D" at bounding box center [248, 238] width 68 height 187
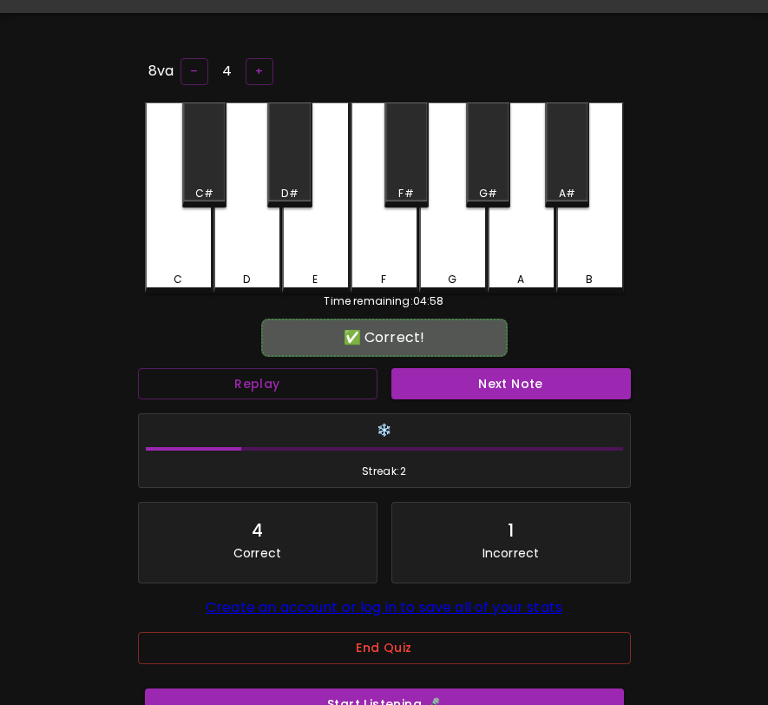
scroll to position [158, 0]
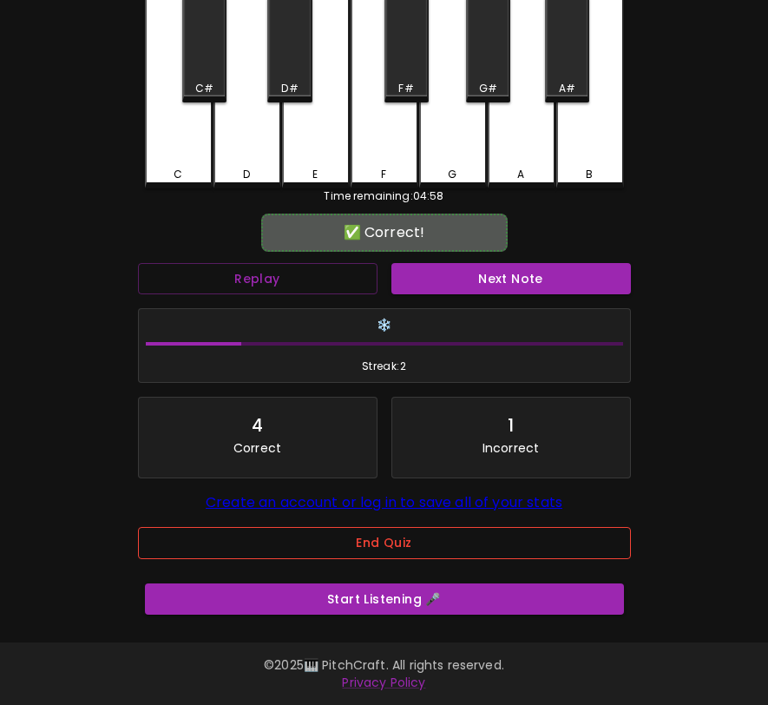
click at [358, 538] on button "End Quiz" at bounding box center [384, 543] width 493 height 32
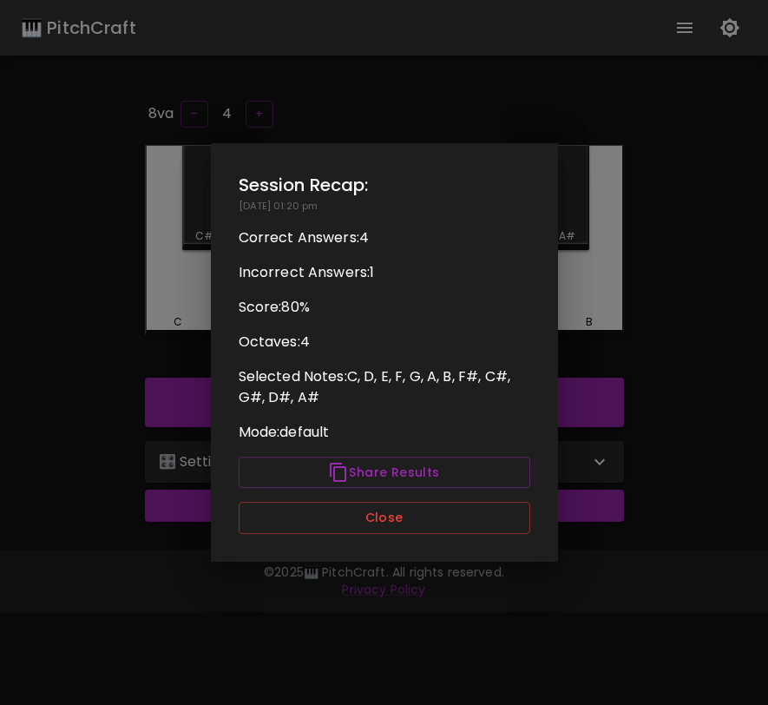
scroll to position [0, 0]
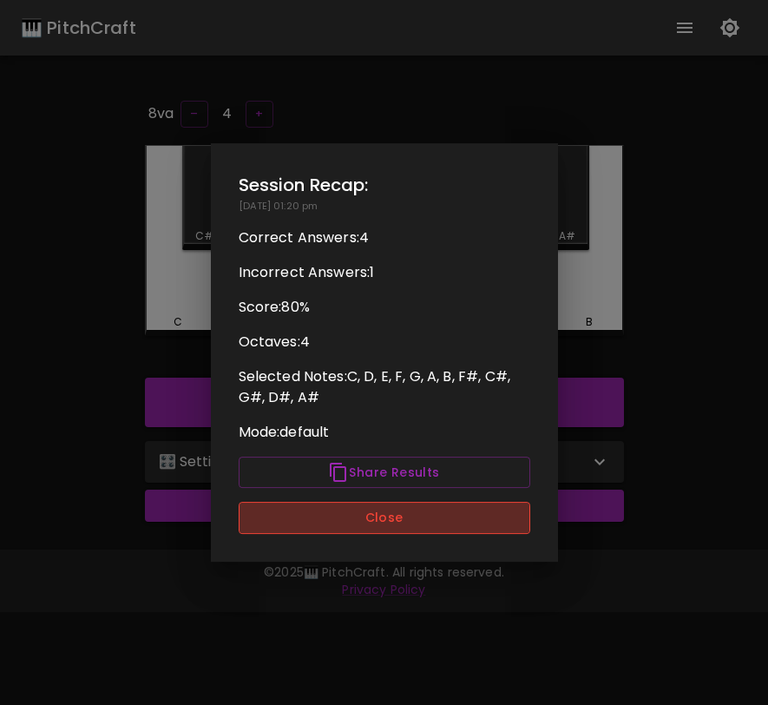
click at [368, 523] on button "Close" at bounding box center [385, 518] width 292 height 32
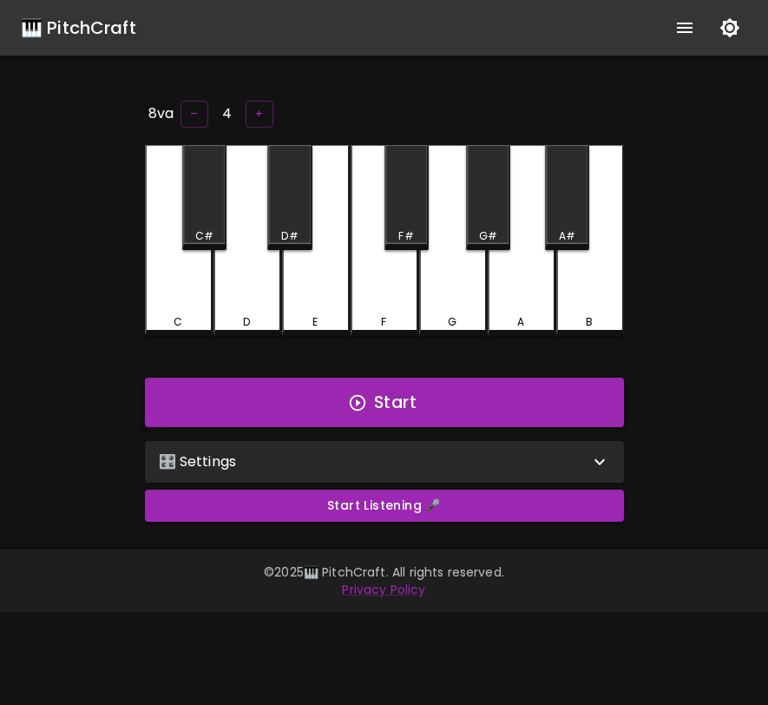
click at [413, 402] on button "Start" at bounding box center [384, 403] width 479 height 50
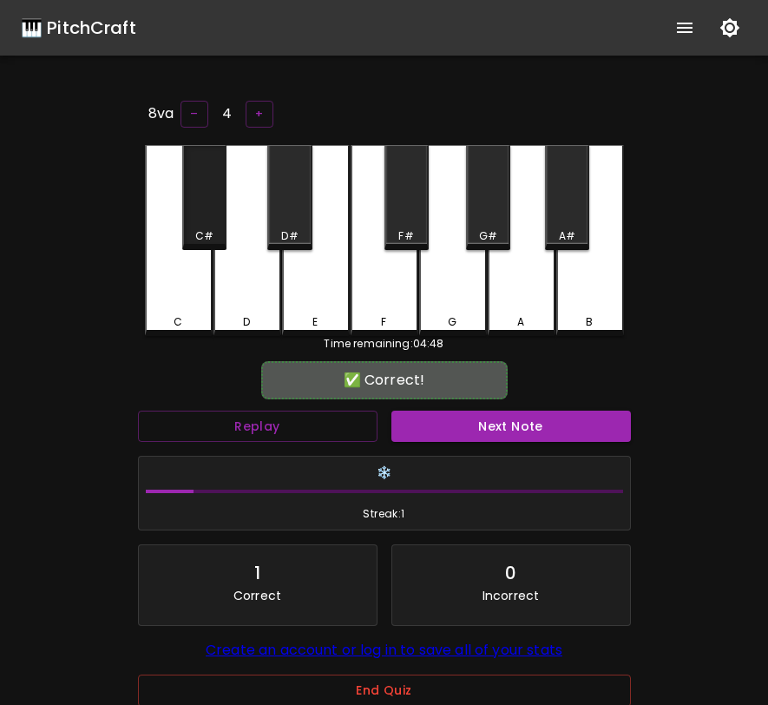
click at [204, 201] on div "C#" at bounding box center [204, 197] width 44 height 105
click at [456, 423] on button "Next Note" at bounding box center [511, 427] width 240 height 32
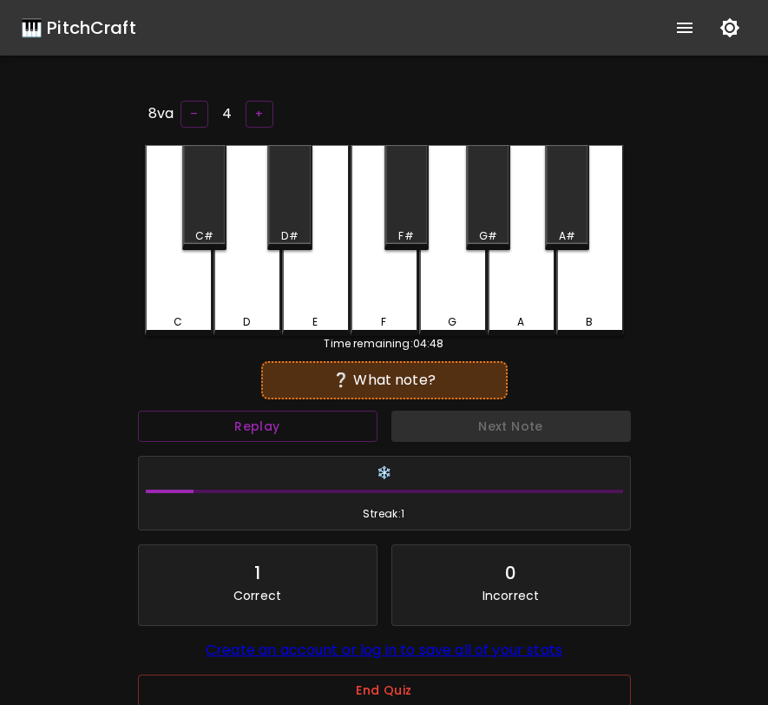
click at [404, 299] on div "F" at bounding box center [385, 240] width 68 height 191
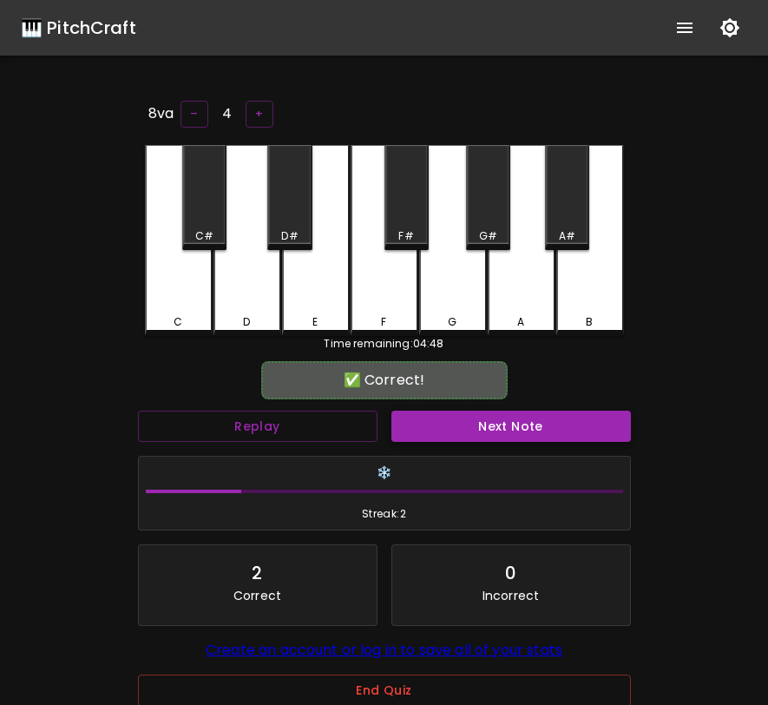
click at [437, 424] on button "Next Note" at bounding box center [511, 427] width 240 height 32
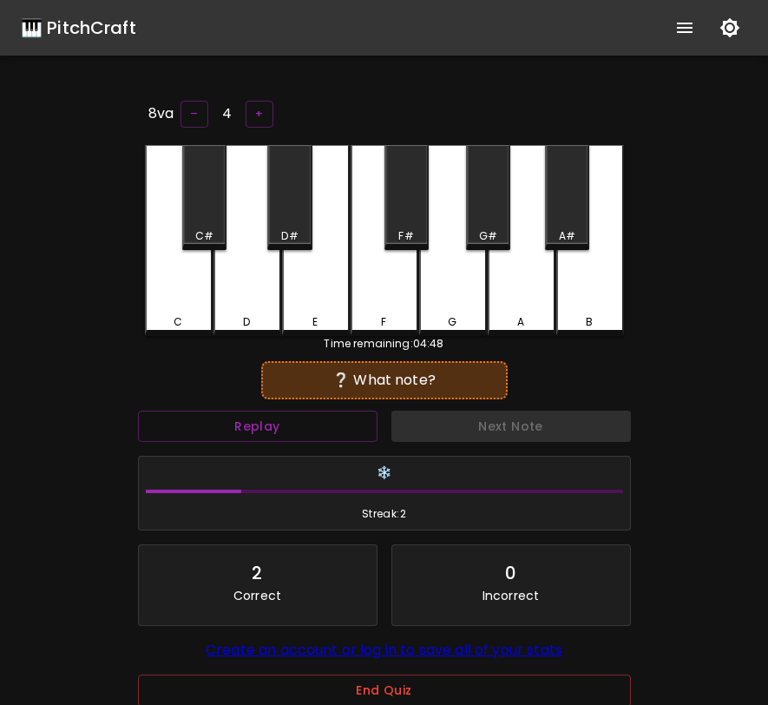
click at [482, 214] on div "G#" at bounding box center [488, 197] width 44 height 105
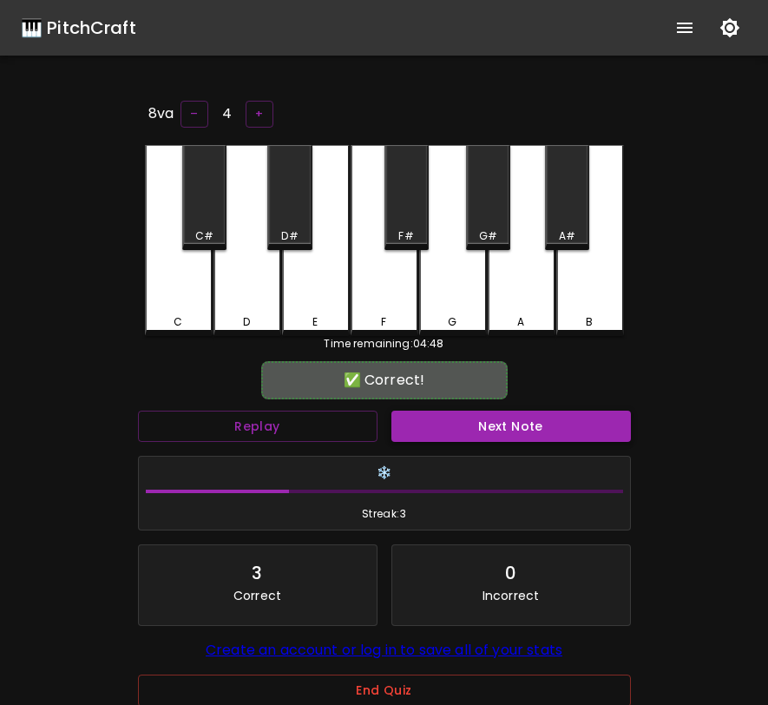
click at [489, 412] on button "Next Note" at bounding box center [511, 427] width 240 height 32
click at [421, 221] on div "F#" at bounding box center [407, 197] width 44 height 105
click at [456, 425] on button "Next Note" at bounding box center [511, 427] width 240 height 32
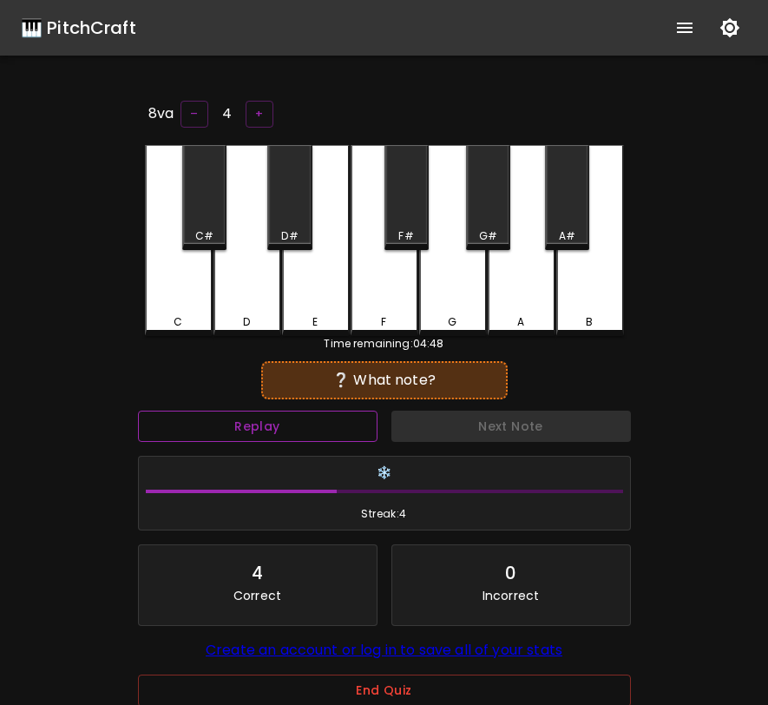
click at [320, 411] on button "Replay" at bounding box center [258, 427] width 240 height 32
click at [575, 214] on div "A#" at bounding box center [567, 197] width 44 height 105
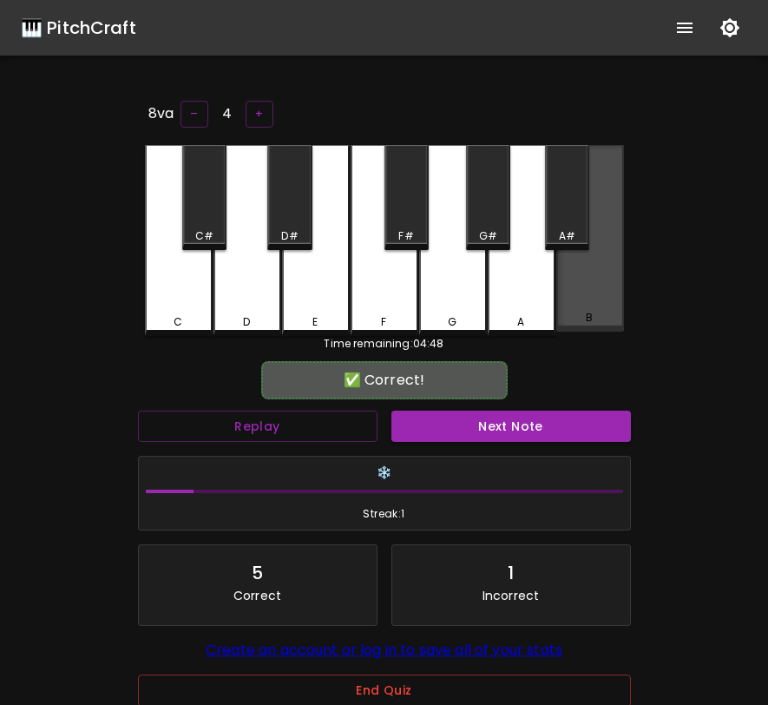
click at [578, 280] on div "B" at bounding box center [590, 238] width 68 height 187
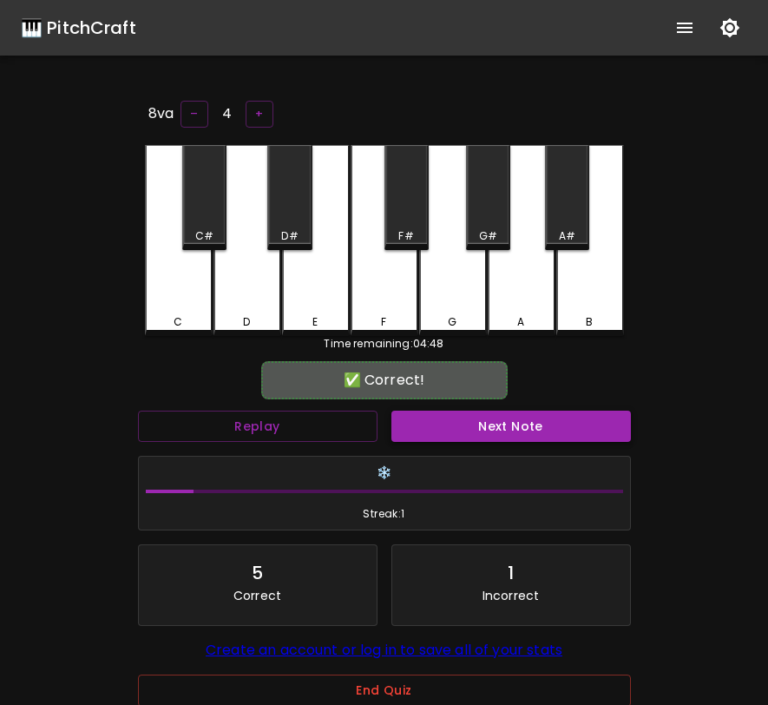
click at [516, 431] on button "Next Note" at bounding box center [511, 427] width 240 height 32
click at [195, 222] on div "C#" at bounding box center [204, 197] width 44 height 105
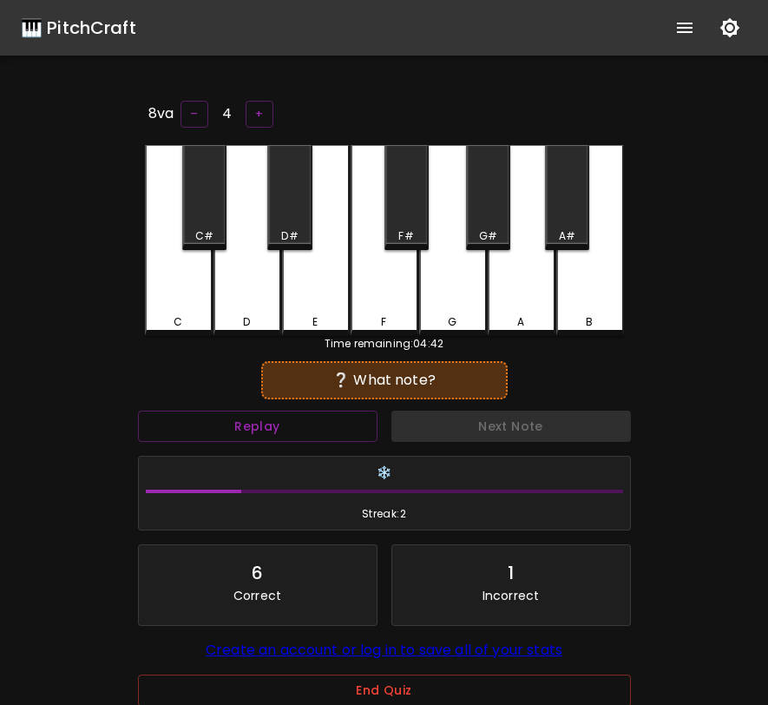
click at [186, 301] on div "C" at bounding box center [179, 240] width 68 height 191
click at [502, 275] on div "A" at bounding box center [522, 240] width 68 height 191
click at [266, 260] on div "D" at bounding box center [248, 240] width 68 height 191
click at [435, 266] on div "G" at bounding box center [453, 240] width 68 height 191
click at [201, 266] on div "C" at bounding box center [179, 240] width 68 height 191
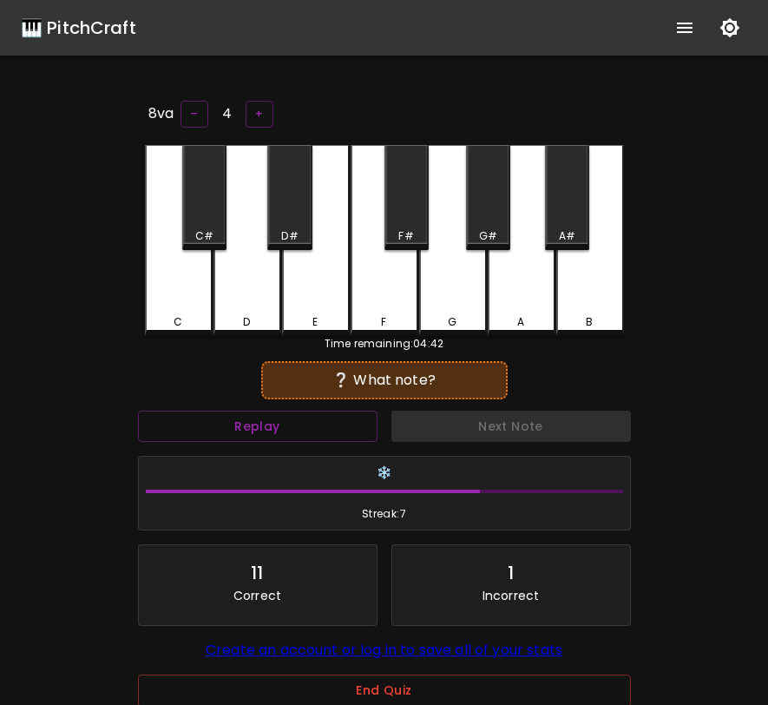
click at [211, 229] on div "C#" at bounding box center [204, 236] width 18 height 16
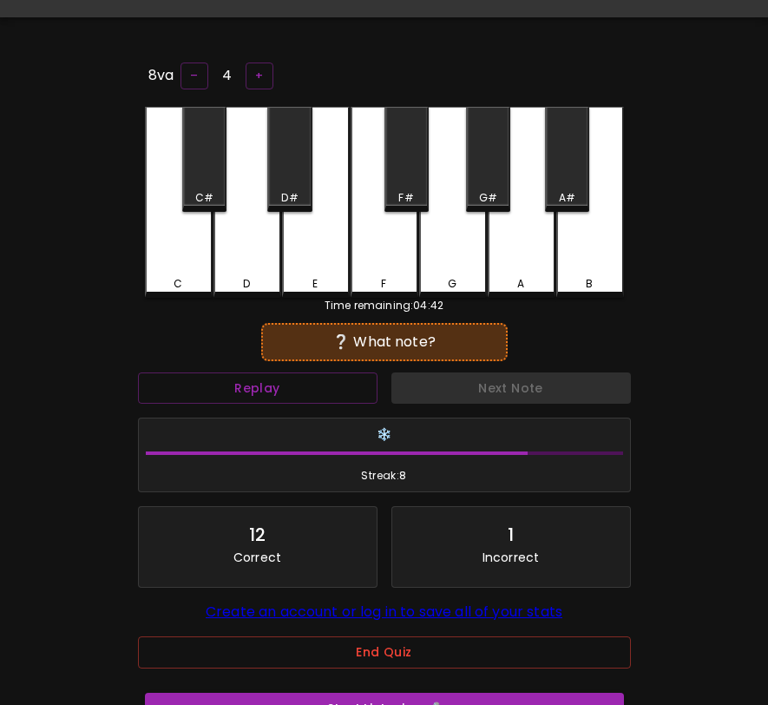
scroll to position [65, 0]
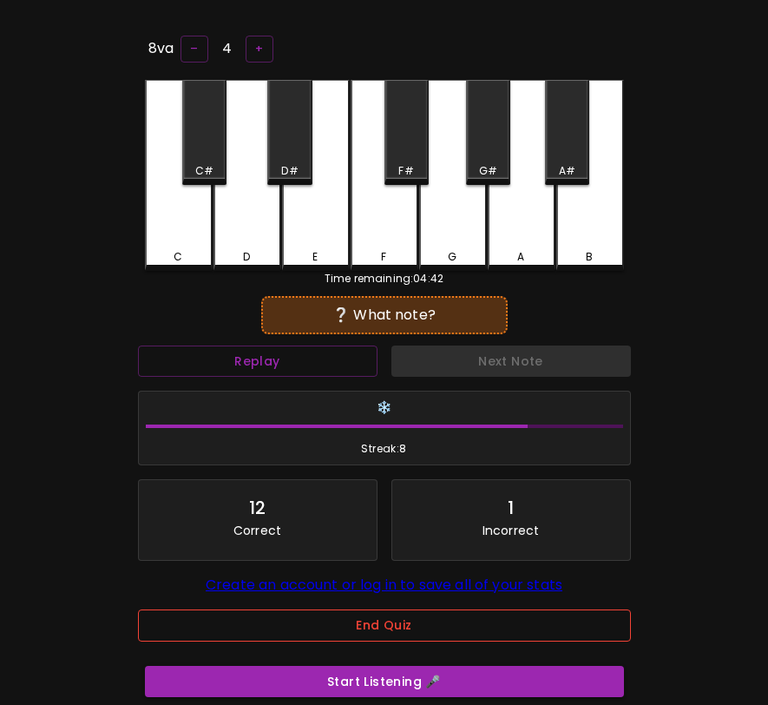
click at [388, 618] on button "End Quiz" at bounding box center [384, 625] width 493 height 32
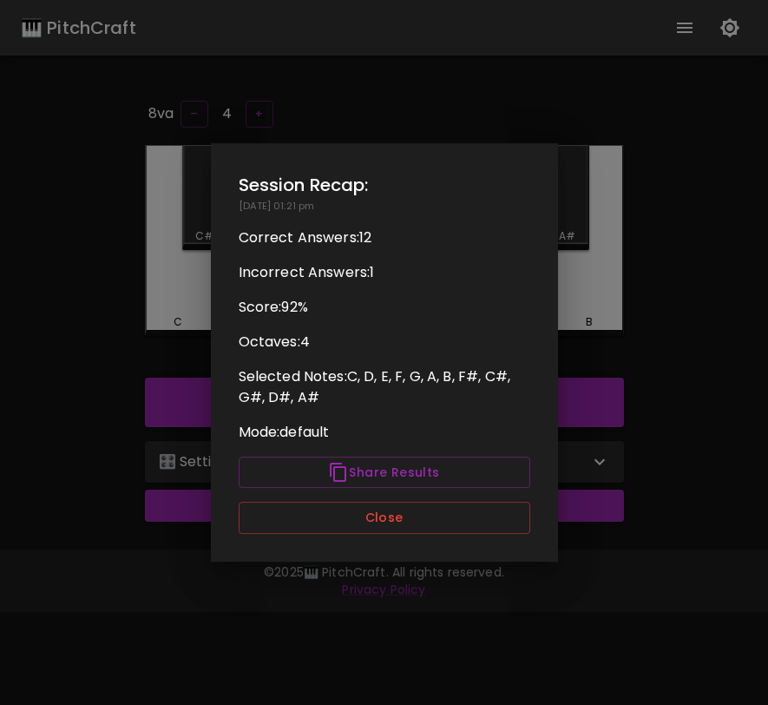
scroll to position [0, 0]
click at [431, 514] on button "Close" at bounding box center [385, 518] width 292 height 32
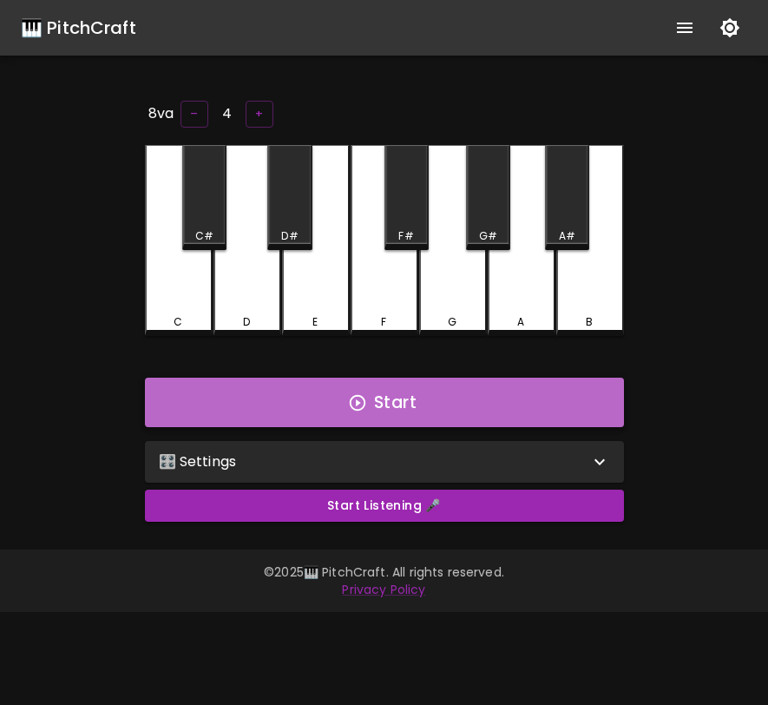
click at [444, 387] on button "Start" at bounding box center [384, 403] width 479 height 50
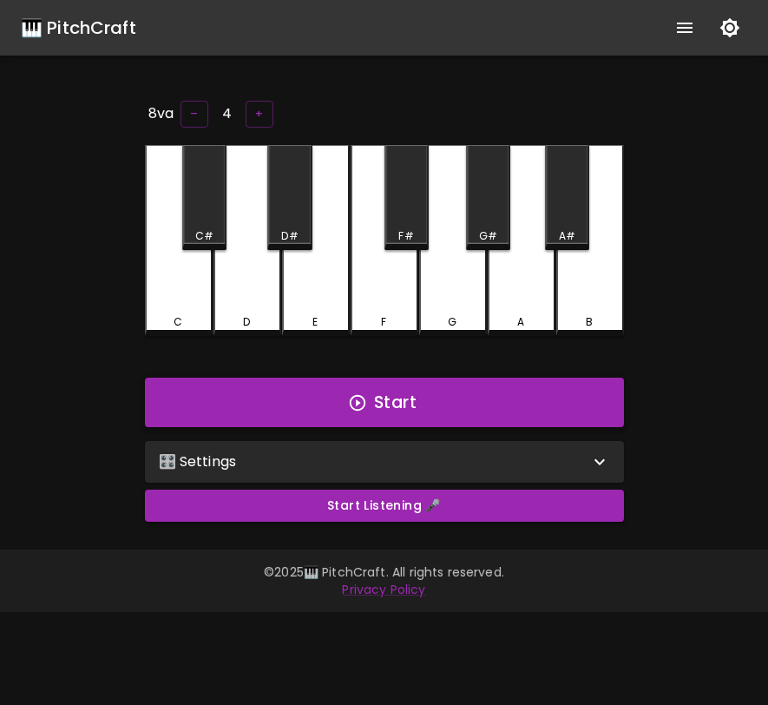
click at [510, 396] on button "Start" at bounding box center [384, 403] width 479 height 50
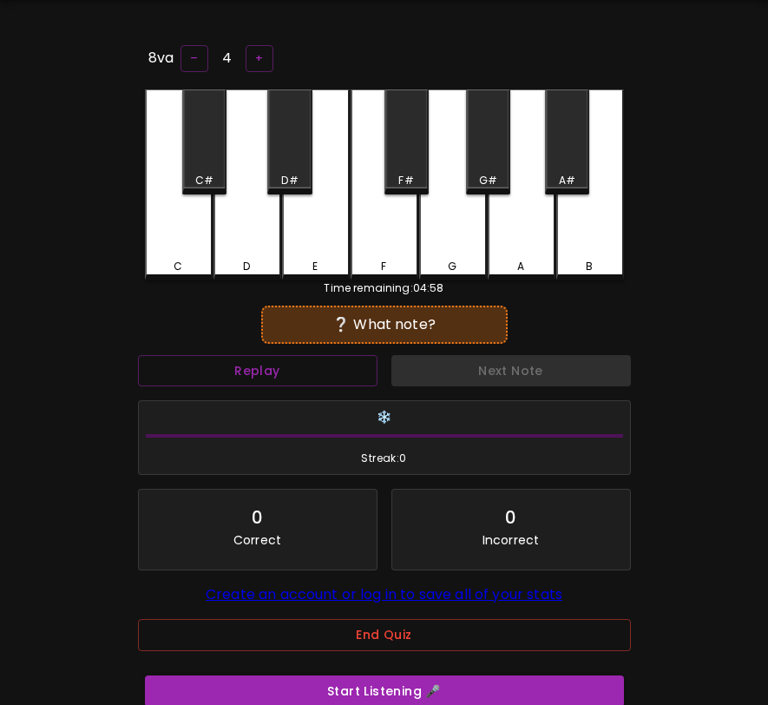
scroll to position [66, 0]
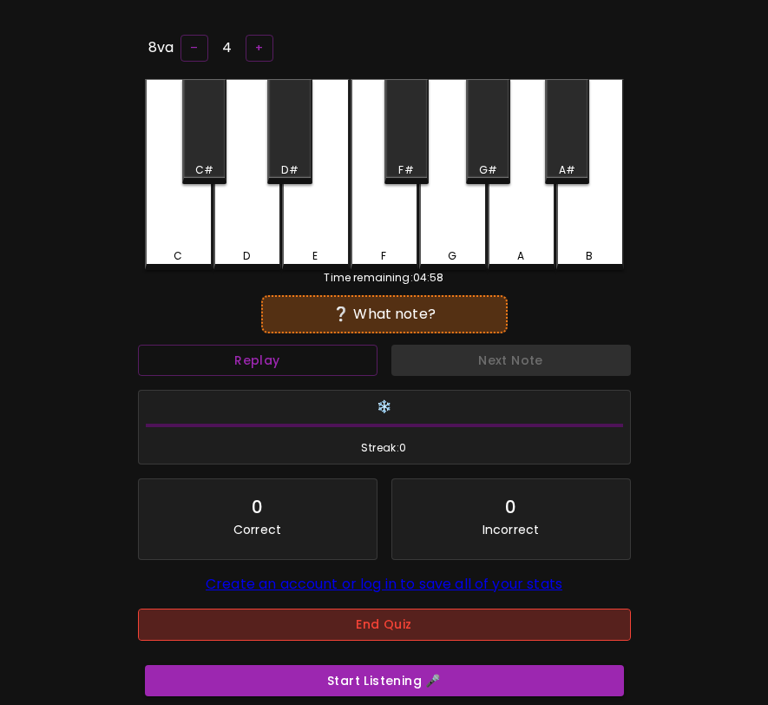
click at [347, 619] on button "End Quiz" at bounding box center [384, 624] width 493 height 32
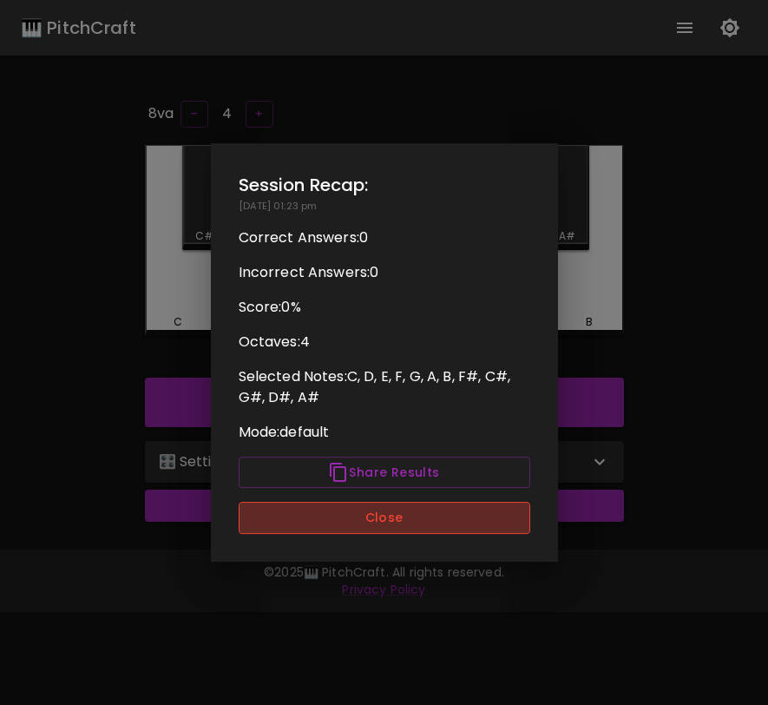
click at [373, 506] on button "Close" at bounding box center [385, 518] width 292 height 32
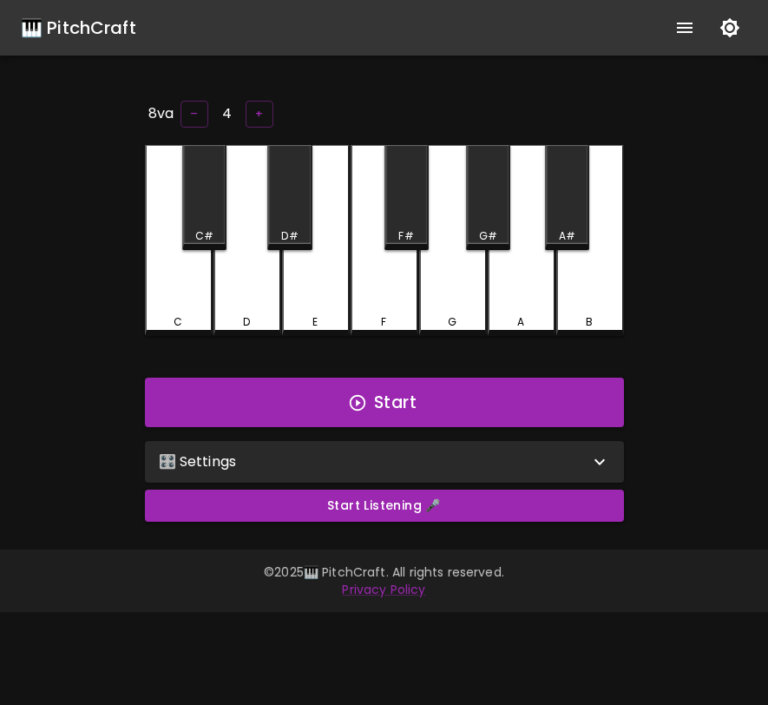
click at [385, 462] on div "🎛️ Settings" at bounding box center [374, 461] width 431 height 21
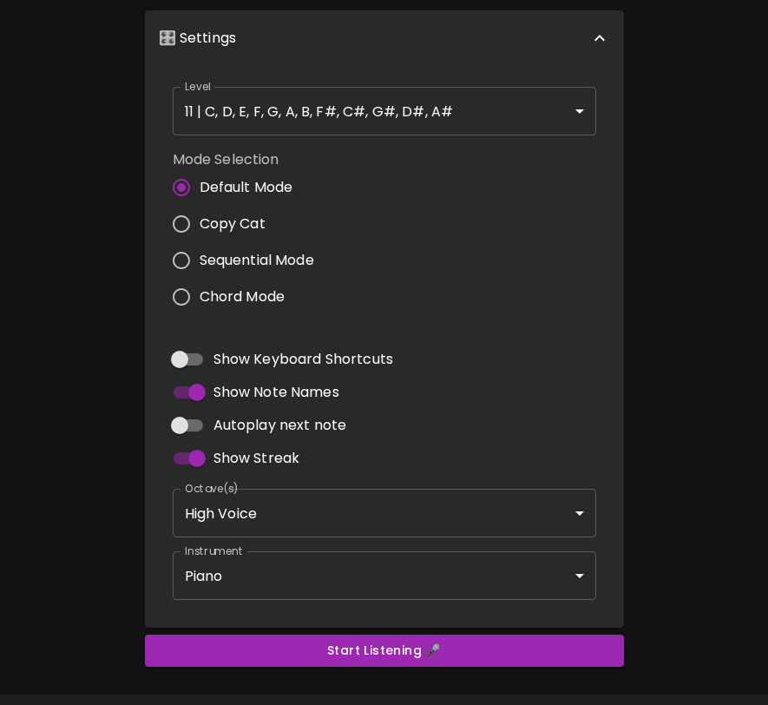
scroll to position [457, 0]
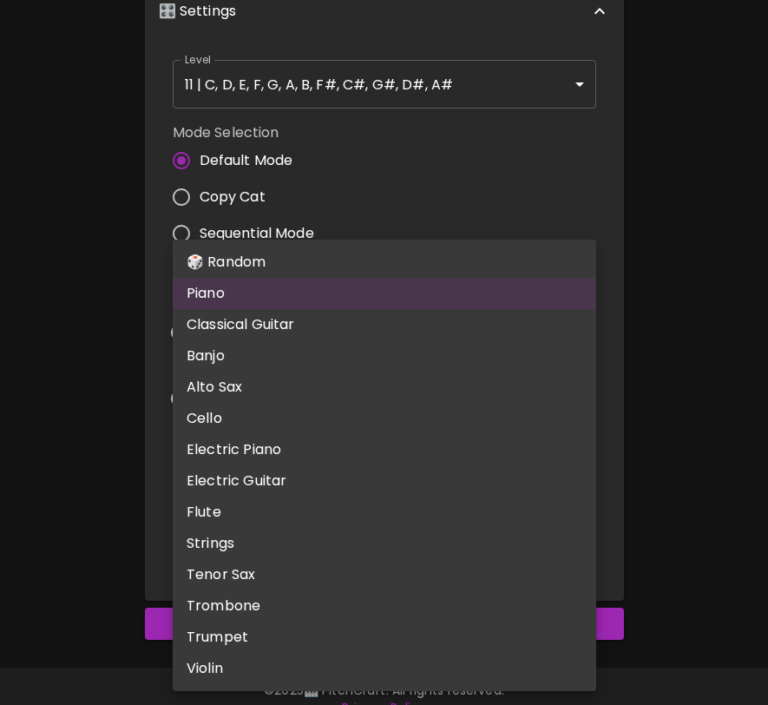
click at [345, 556] on body "🎹 PitchCraft About Badges Log In 8va – 4 + C C# D D# E F F# G G# A A# B Start 🎛…" at bounding box center [384, 136] width 768 height 1187
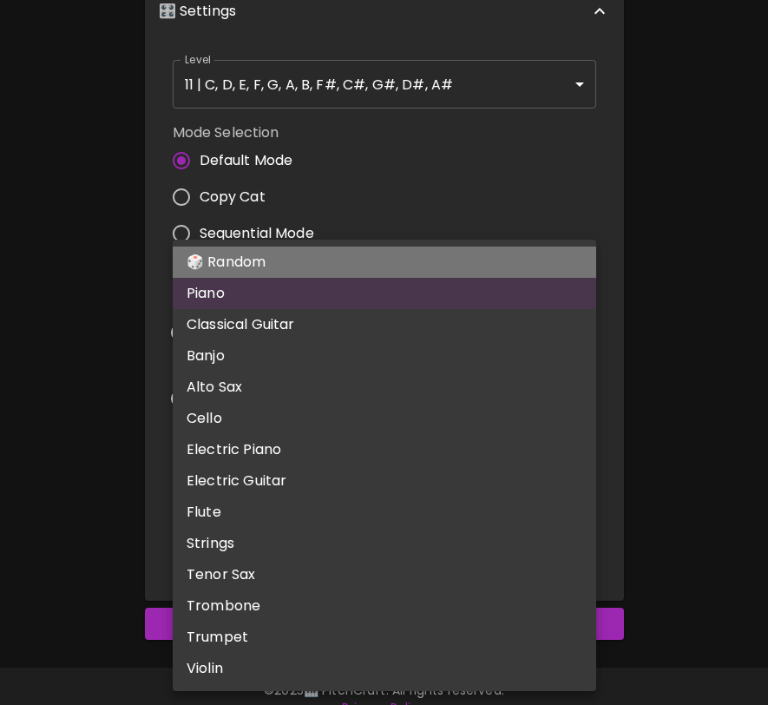
click at [391, 266] on li "🎲 Random" at bounding box center [385, 262] width 424 height 31
type input "random"
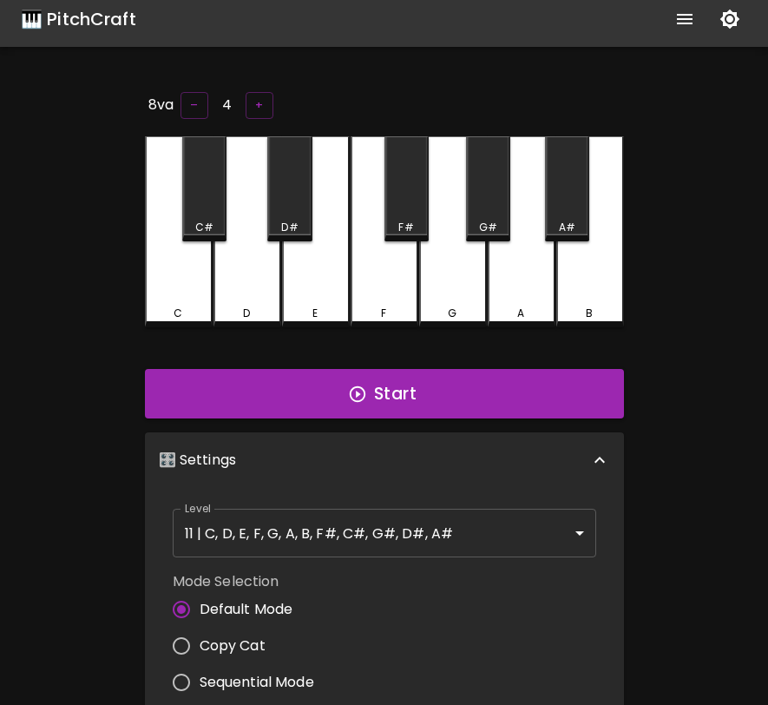
scroll to position [8, 0]
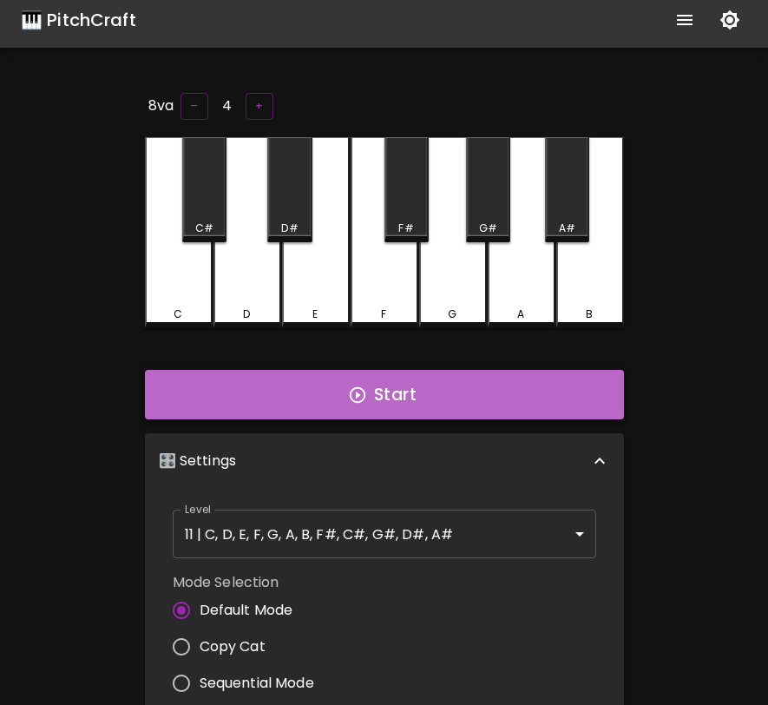
click at [383, 392] on button "Start" at bounding box center [384, 395] width 479 height 50
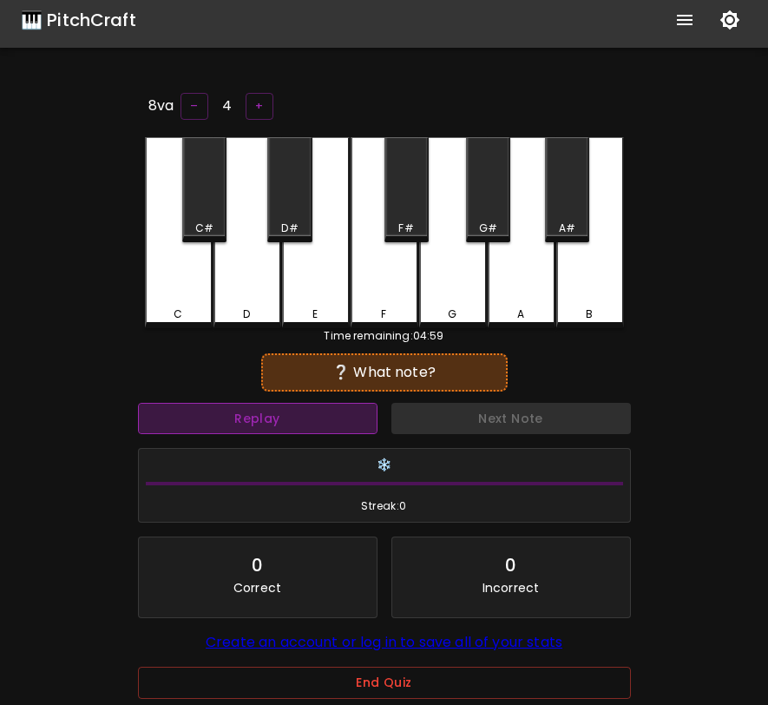
click at [331, 407] on button "Replay" at bounding box center [258, 419] width 240 height 32
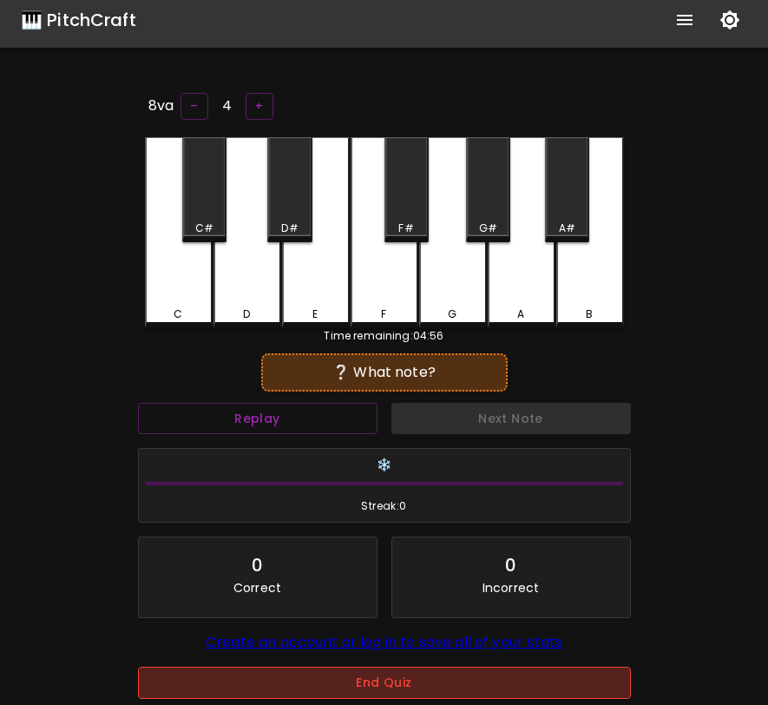
click at [394, 676] on button "End Quiz" at bounding box center [384, 683] width 493 height 32
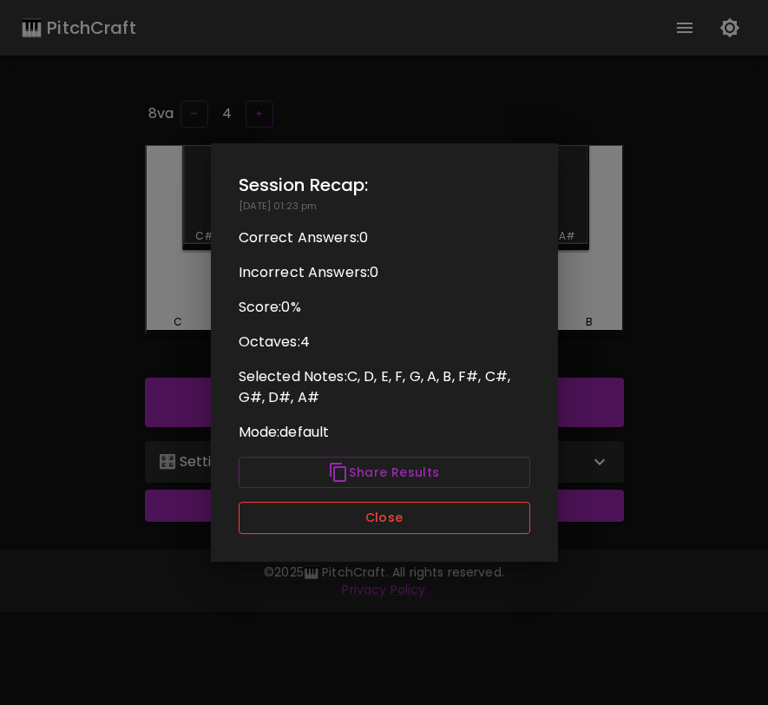
click at [425, 516] on button "Close" at bounding box center [385, 518] width 292 height 32
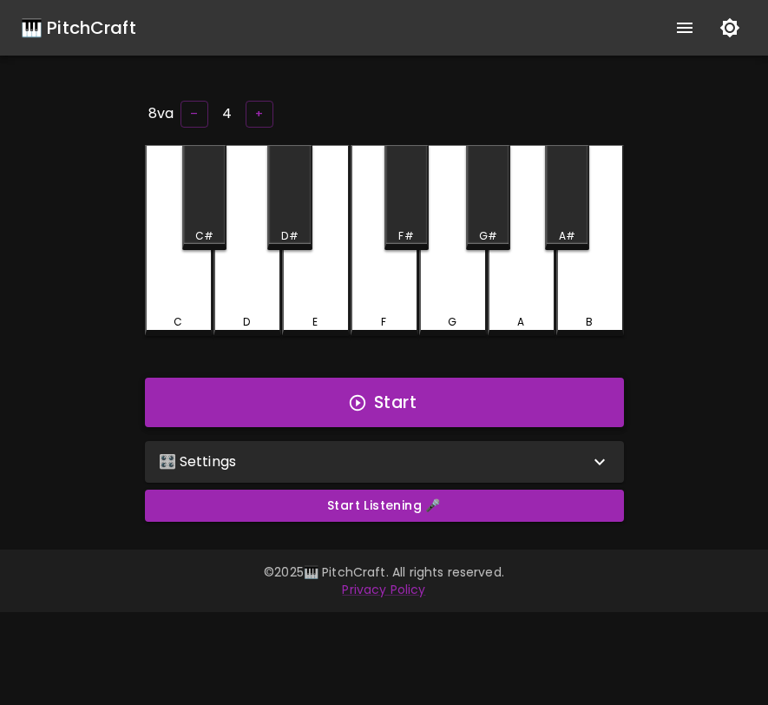
click at [450, 399] on button "Start" at bounding box center [384, 403] width 479 height 50
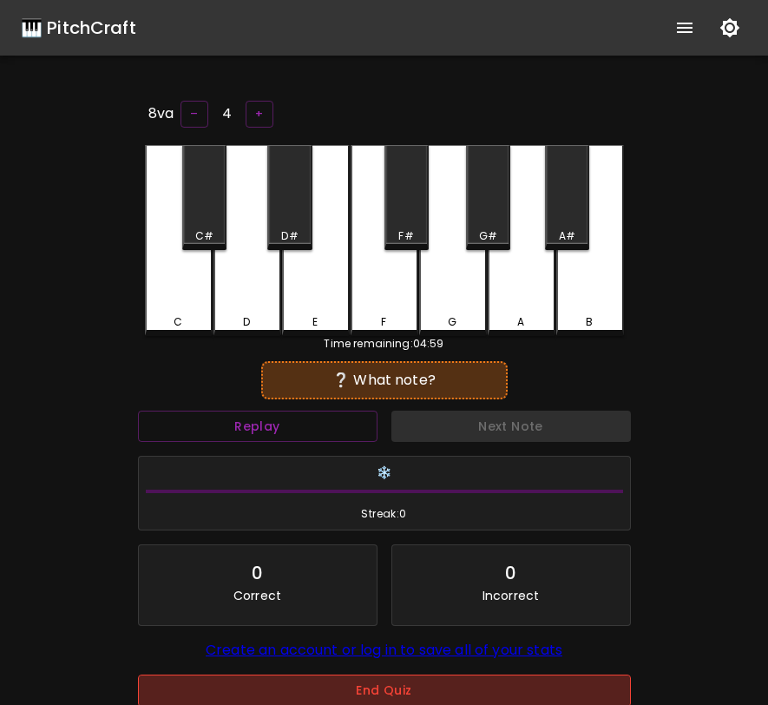
click at [367, 688] on button "End Quiz" at bounding box center [384, 690] width 493 height 32
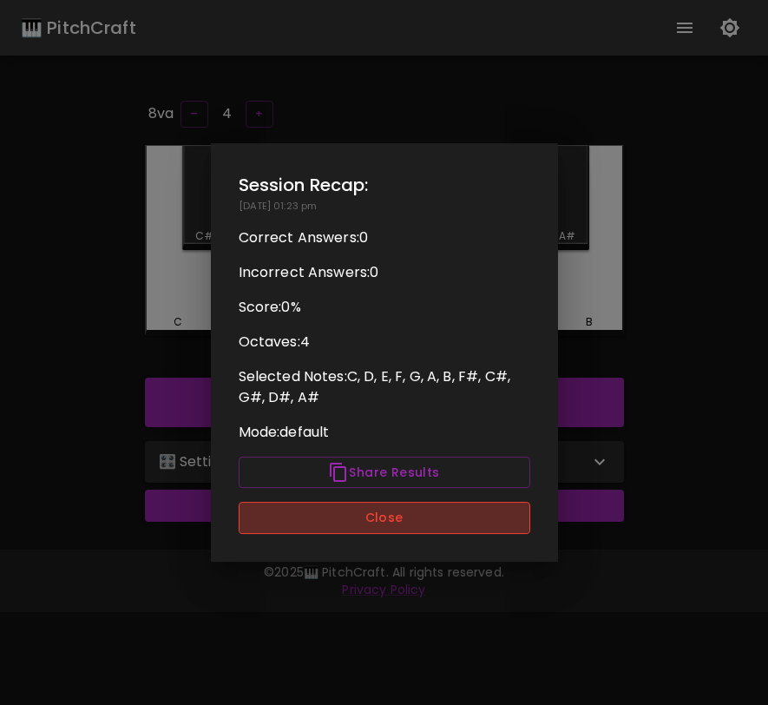
click at [368, 516] on button "Close" at bounding box center [385, 518] width 292 height 32
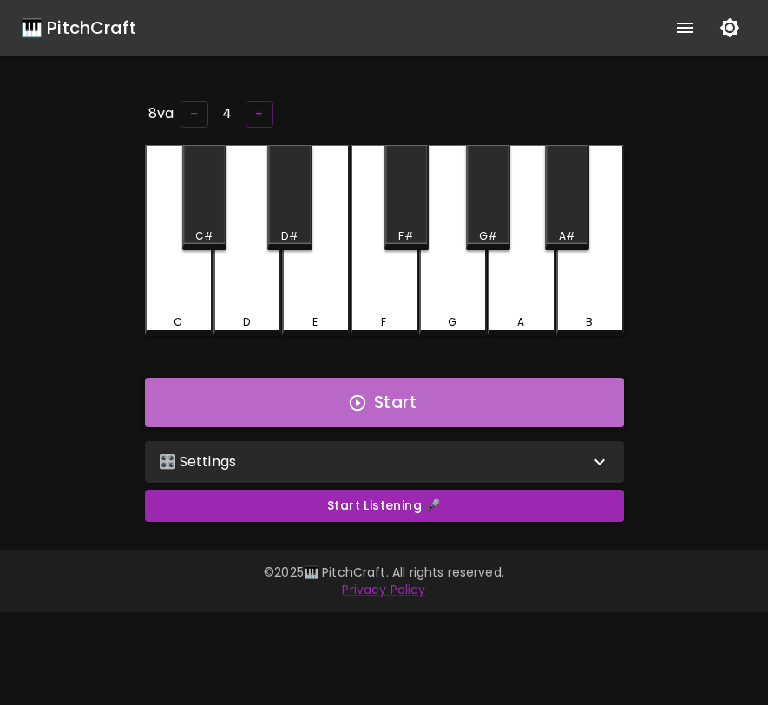
click at [391, 404] on button "Start" at bounding box center [384, 403] width 479 height 50
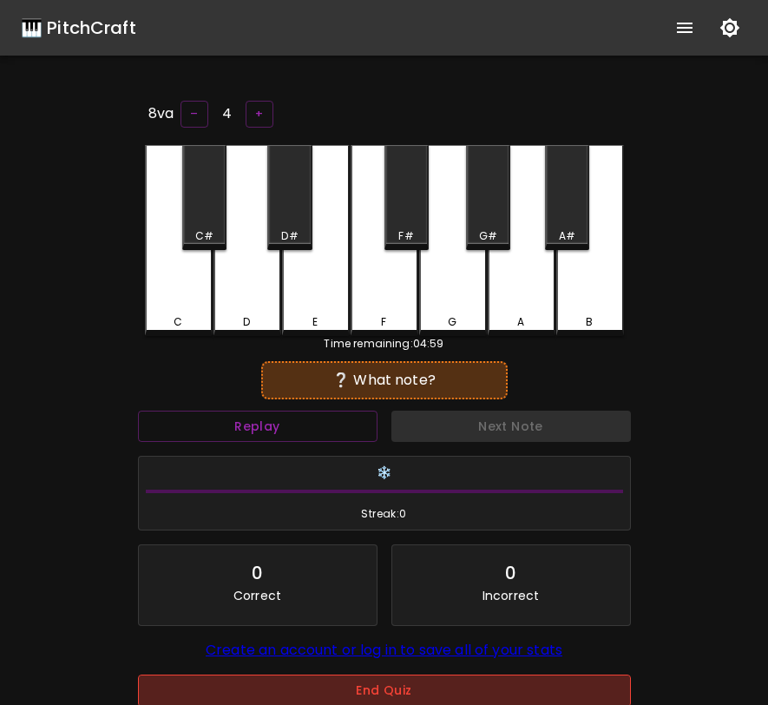
click at [354, 699] on button "End Quiz" at bounding box center [384, 690] width 493 height 32
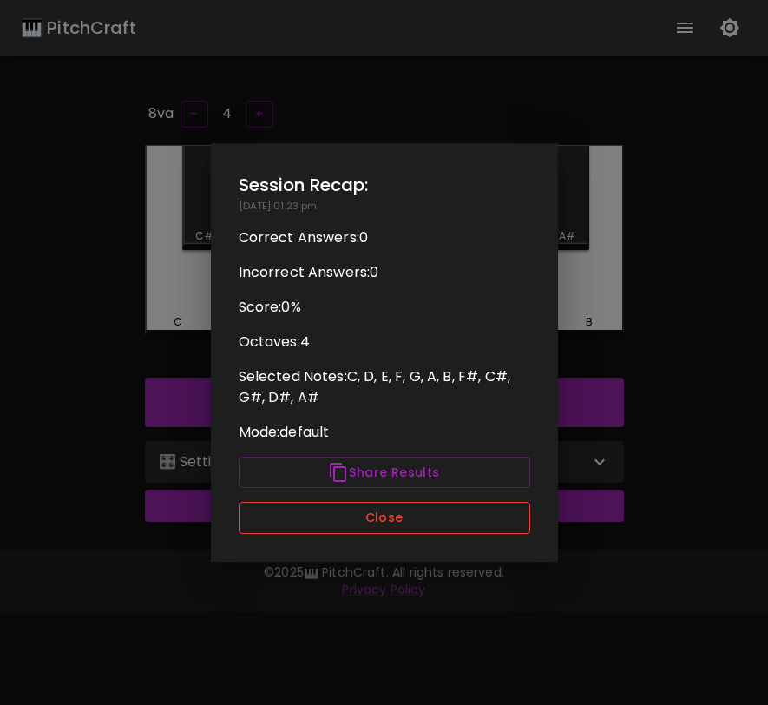
click at [407, 516] on button "Close" at bounding box center [385, 518] width 292 height 32
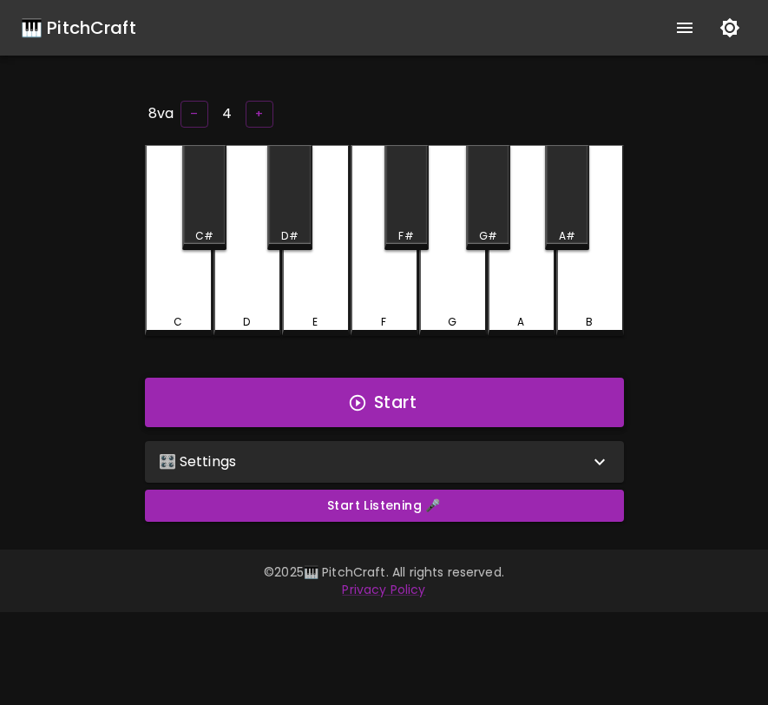
click at [396, 411] on button "Start" at bounding box center [384, 403] width 479 height 50
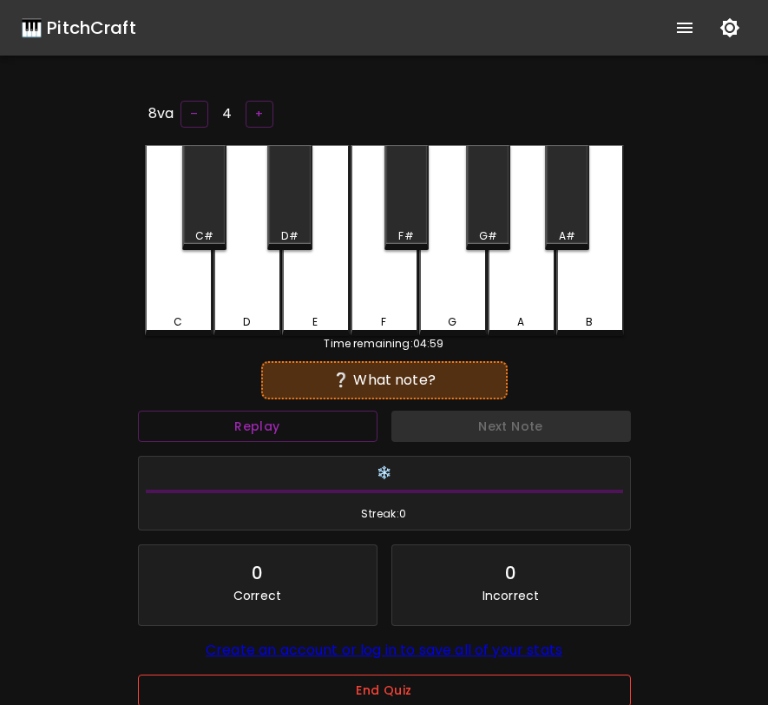
click at [377, 687] on button "End Quiz" at bounding box center [384, 690] width 493 height 32
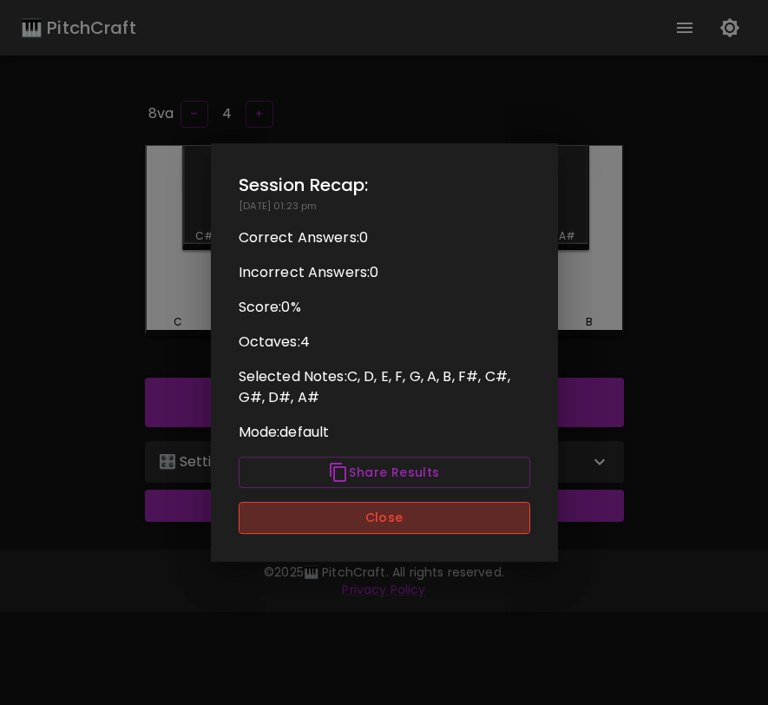
click at [424, 524] on button "Close" at bounding box center [385, 518] width 292 height 32
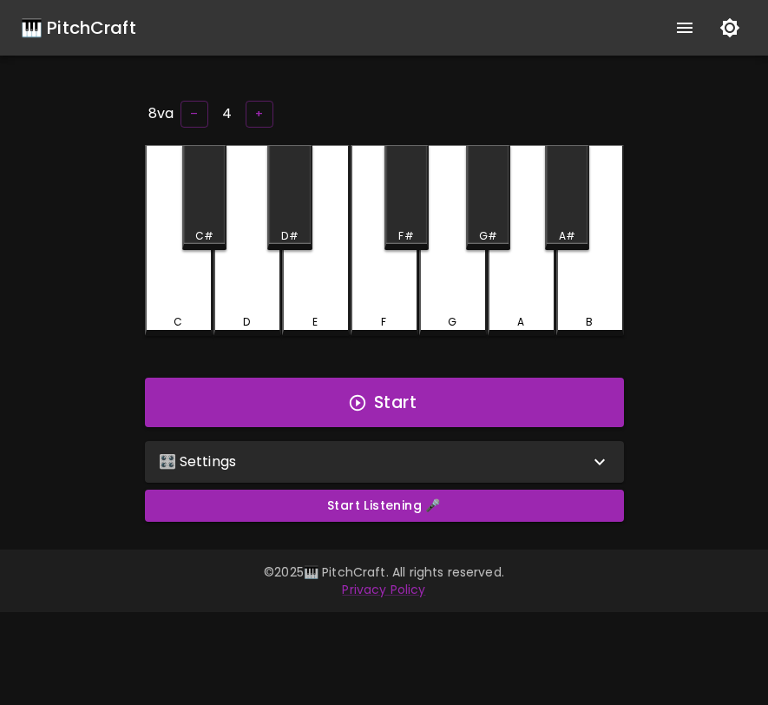
click at [358, 473] on div "🎛️ Settings" at bounding box center [384, 462] width 479 height 42
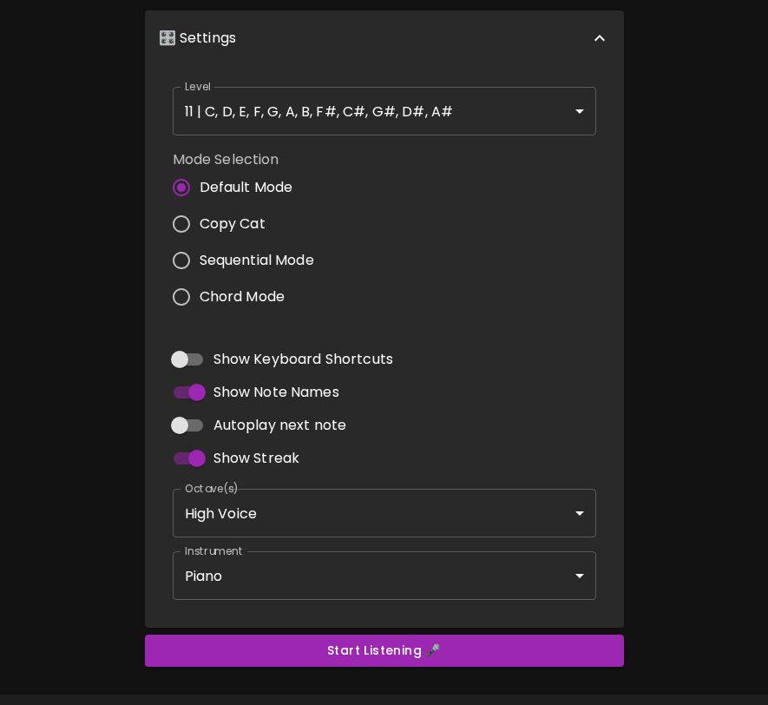
scroll to position [479, 0]
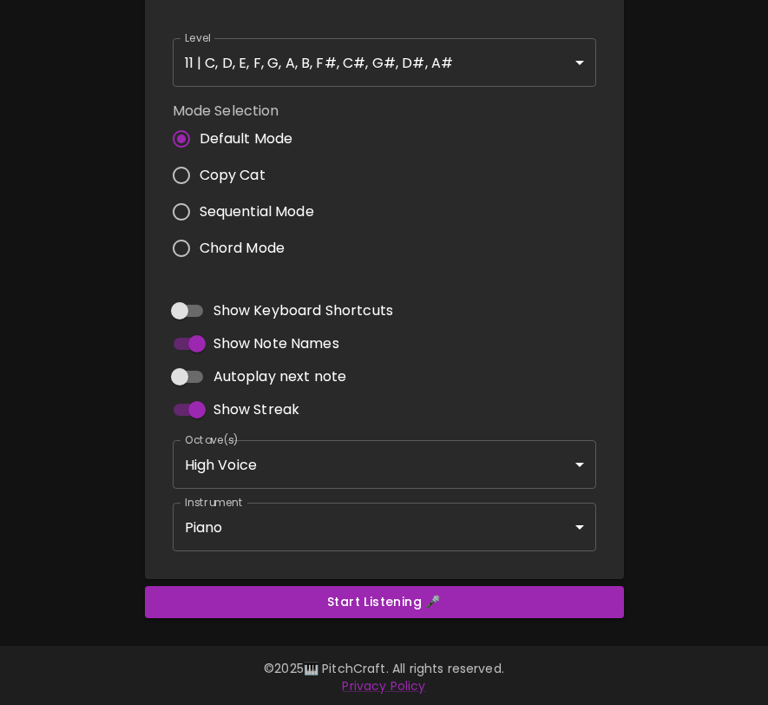
click at [315, 521] on body "🎹 PitchCraft About Badges Log In 8va – 4 + C C# D D# E F F# G G# A A# B Start 🎛…" at bounding box center [384, 114] width 768 height 1187
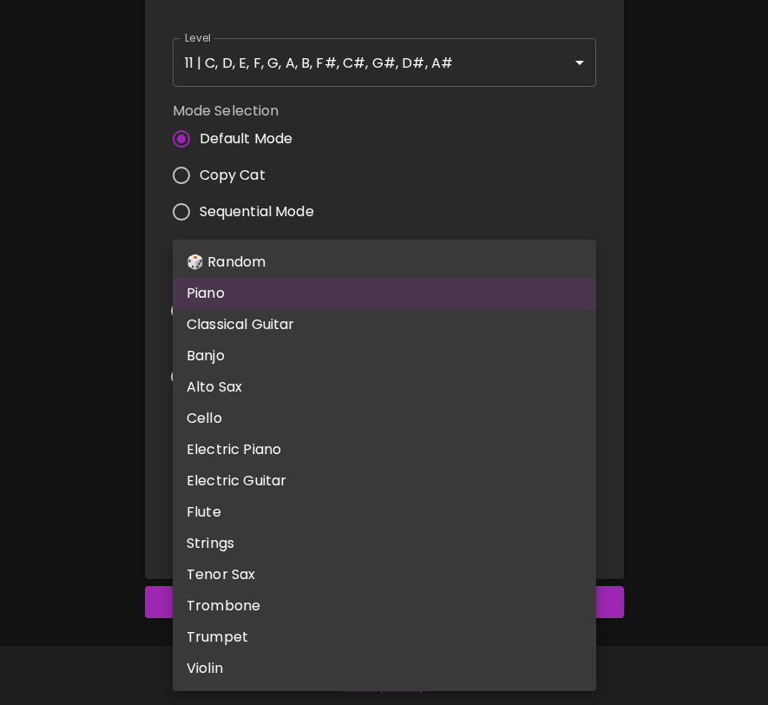
click at [311, 267] on li "🎲 Random" at bounding box center [385, 262] width 424 height 31
type input "random"
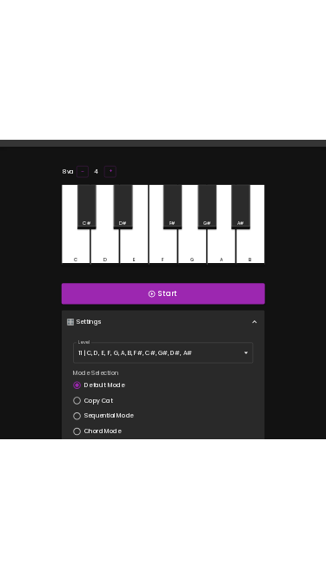
scroll to position [0, 0]
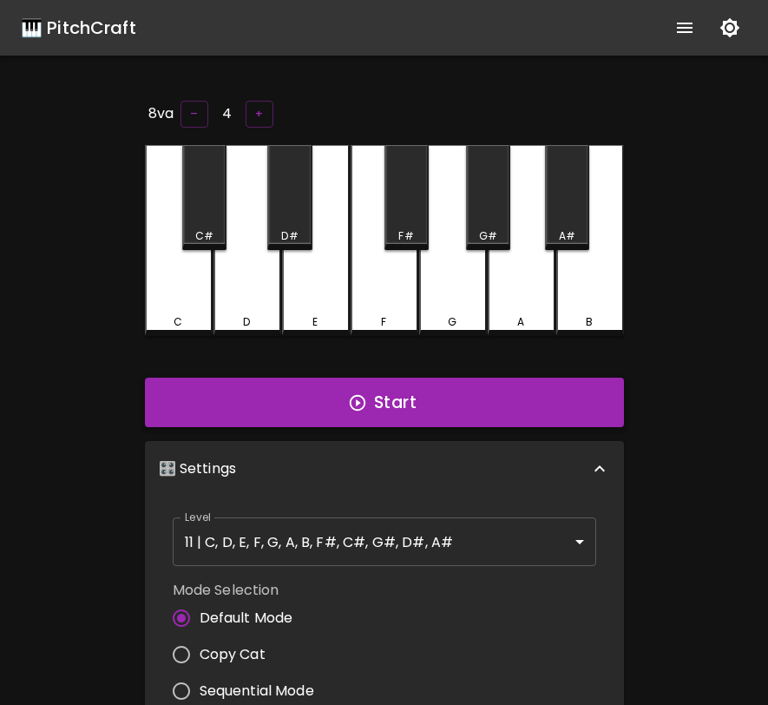
click at [361, 386] on button "Start" at bounding box center [384, 403] width 479 height 50
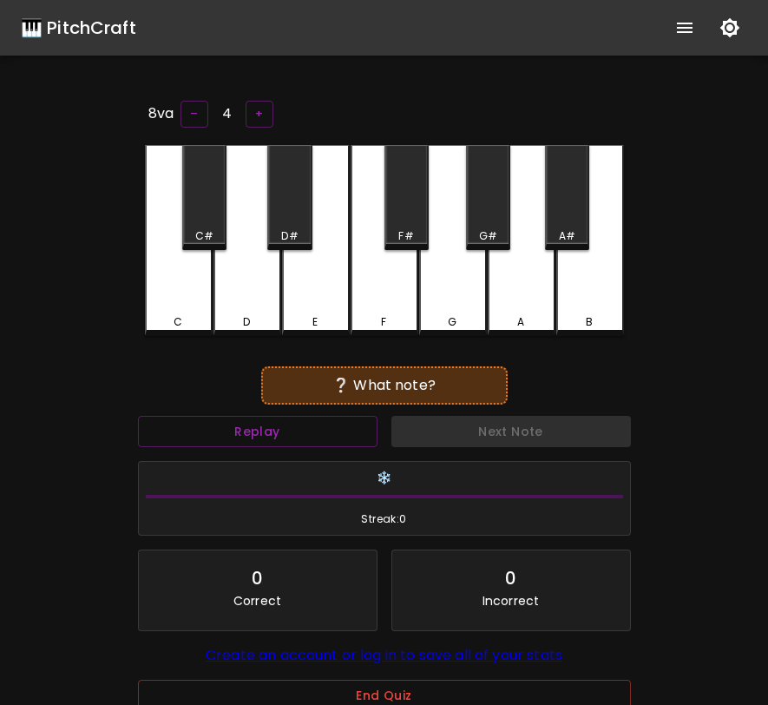
click at [294, 204] on div "D#" at bounding box center [289, 197] width 44 height 105
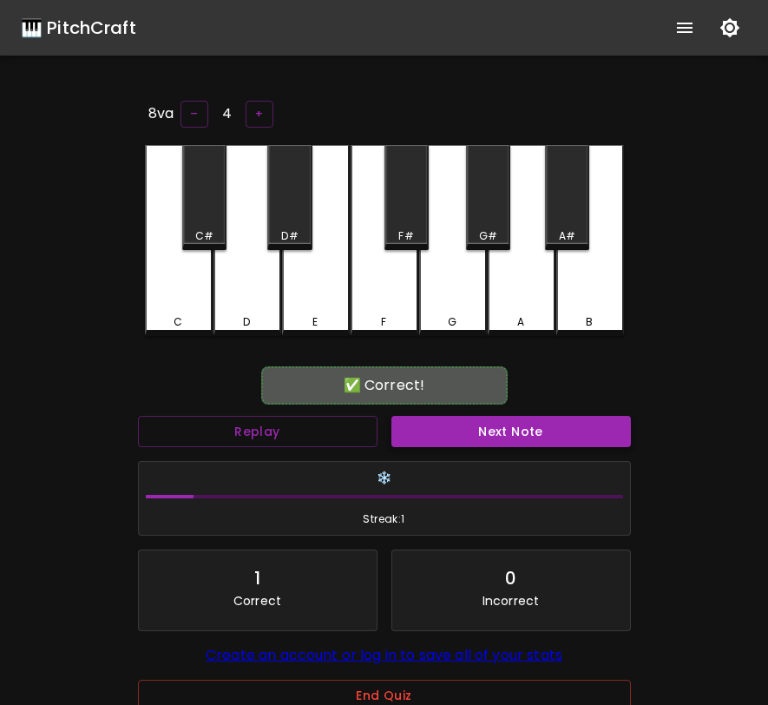
click at [484, 436] on button "Next Note" at bounding box center [511, 432] width 240 height 32
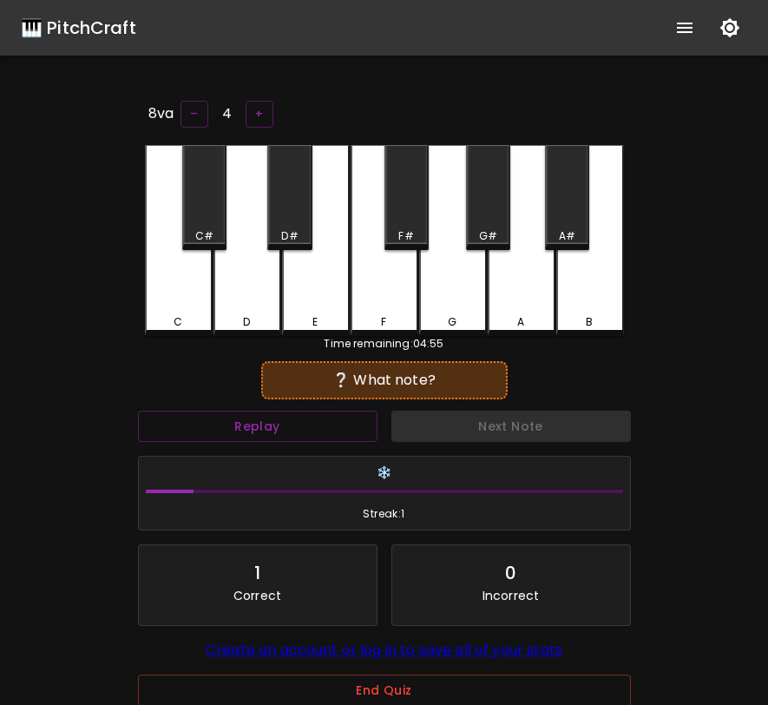
click at [204, 215] on div "C#" at bounding box center [204, 197] width 44 height 105
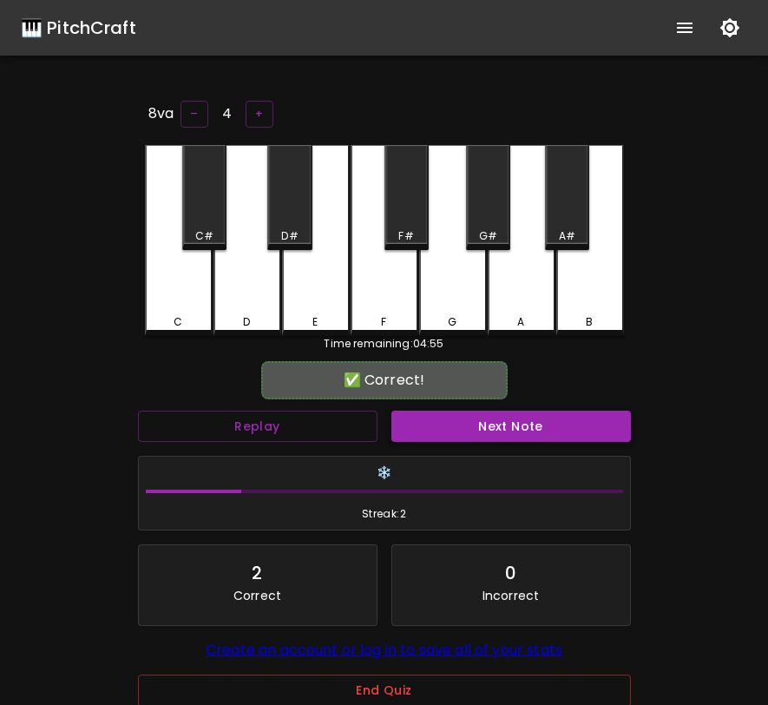
click at [483, 424] on button "Next Note" at bounding box center [511, 427] width 240 height 32
click at [397, 220] on div "F#" at bounding box center [407, 197] width 44 height 105
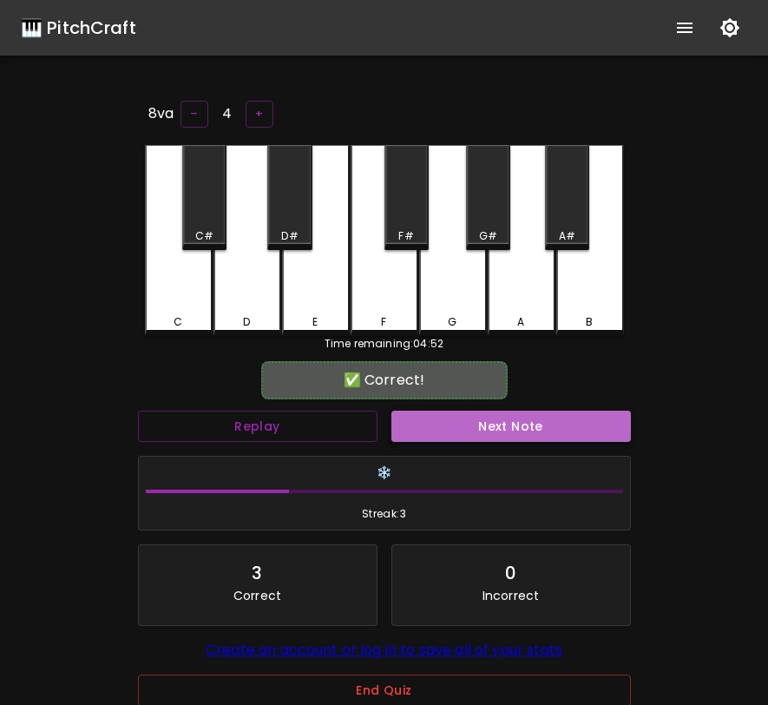
click at [474, 425] on button "Next Note" at bounding box center [511, 427] width 240 height 32
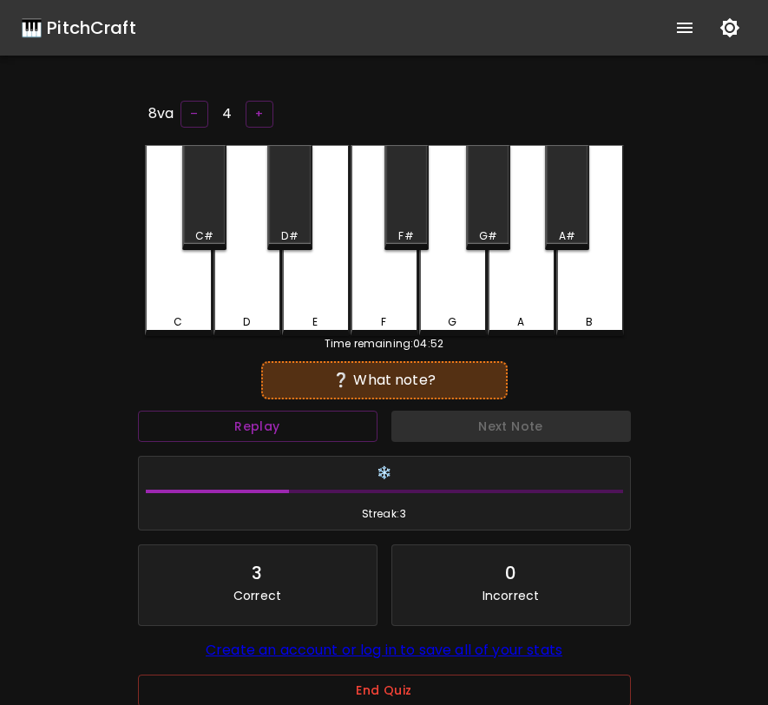
click at [459, 301] on div "G" at bounding box center [453, 240] width 68 height 191
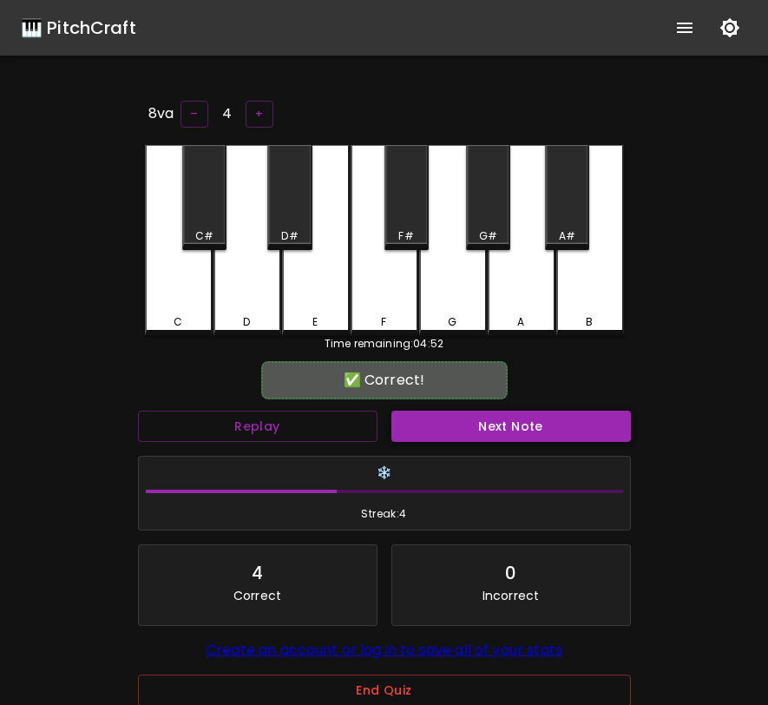
click at [511, 421] on button "Next Note" at bounding box center [511, 427] width 240 height 32
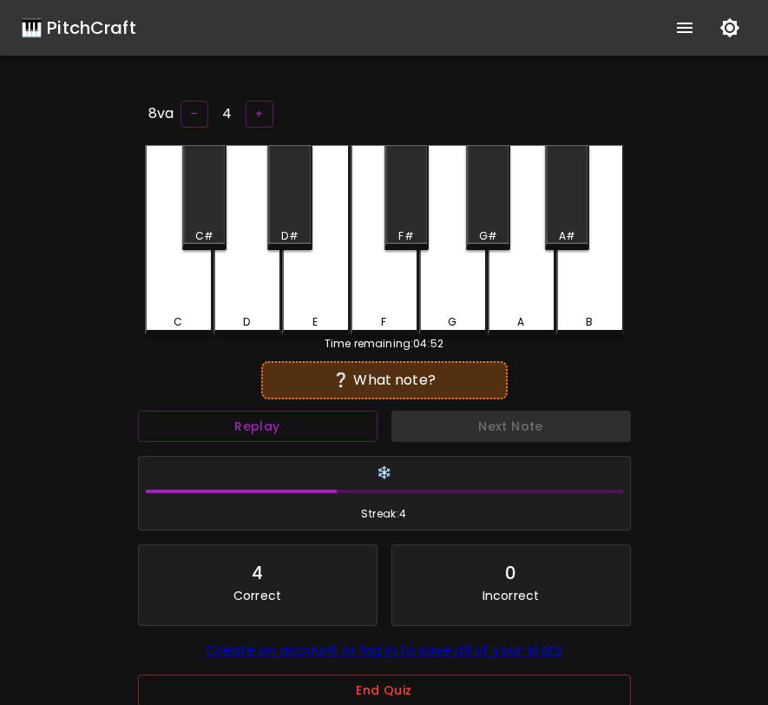
click at [297, 204] on div "D#" at bounding box center [289, 197] width 44 height 105
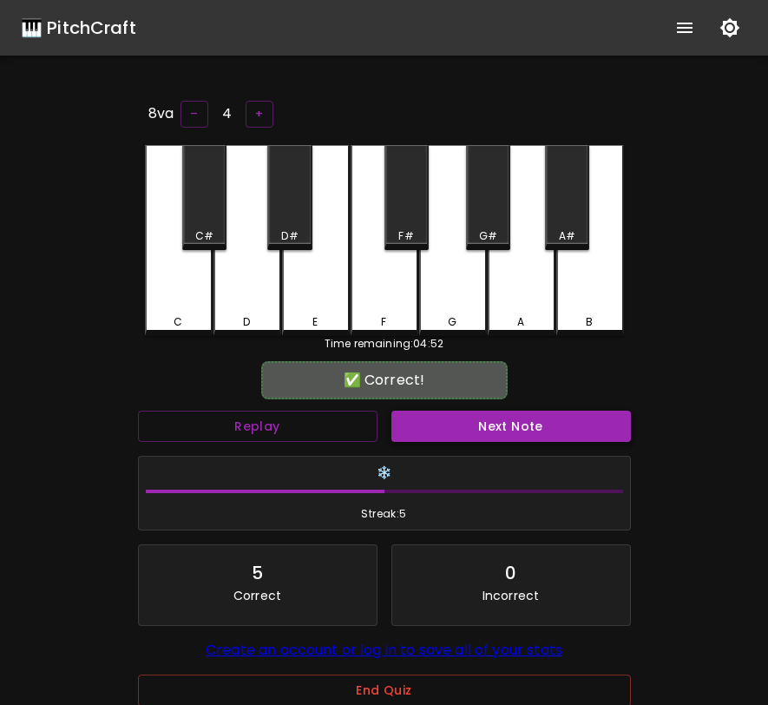
click at [476, 429] on button "Next Note" at bounding box center [511, 427] width 240 height 32
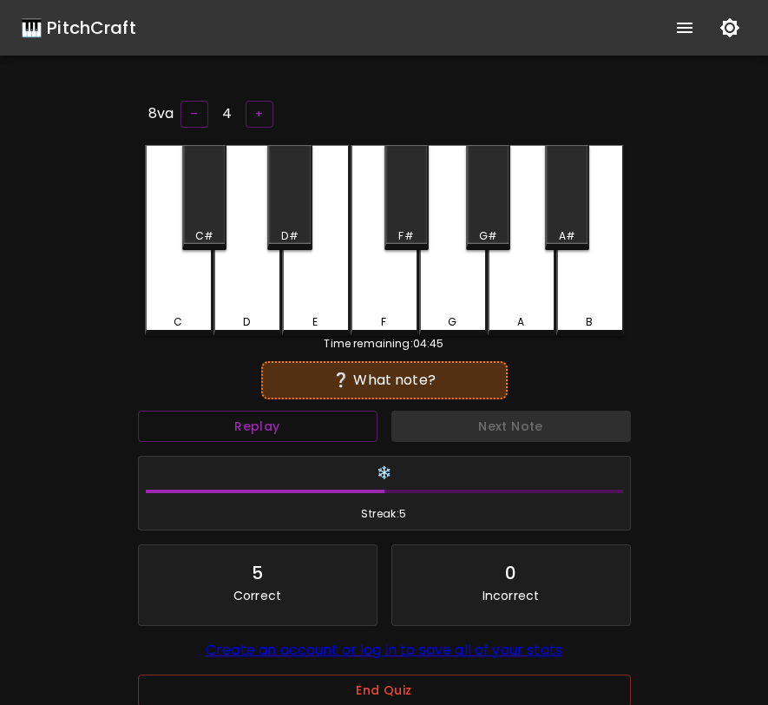
click at [526, 278] on div "A" at bounding box center [522, 240] width 68 height 191
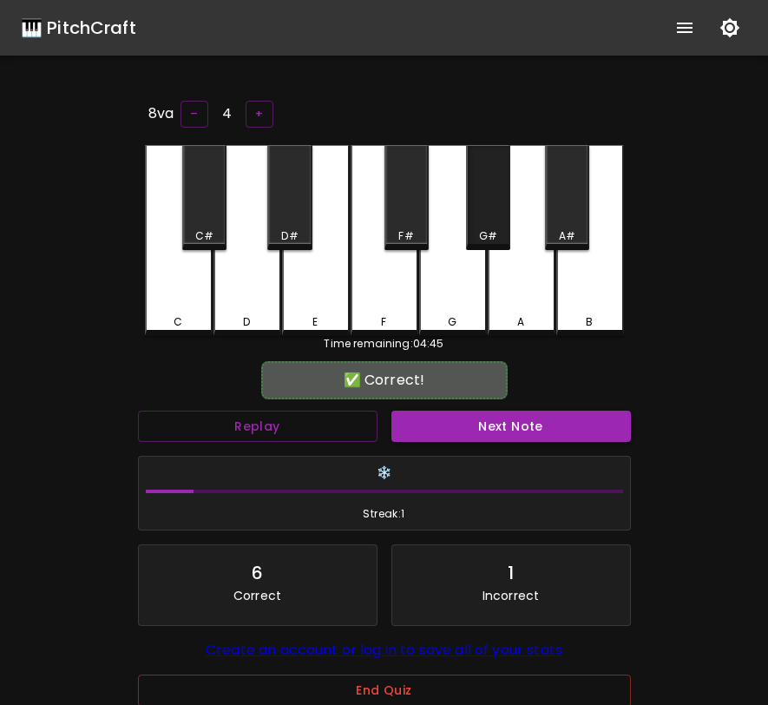
click at [489, 219] on div "G#" at bounding box center [488, 197] width 44 height 105
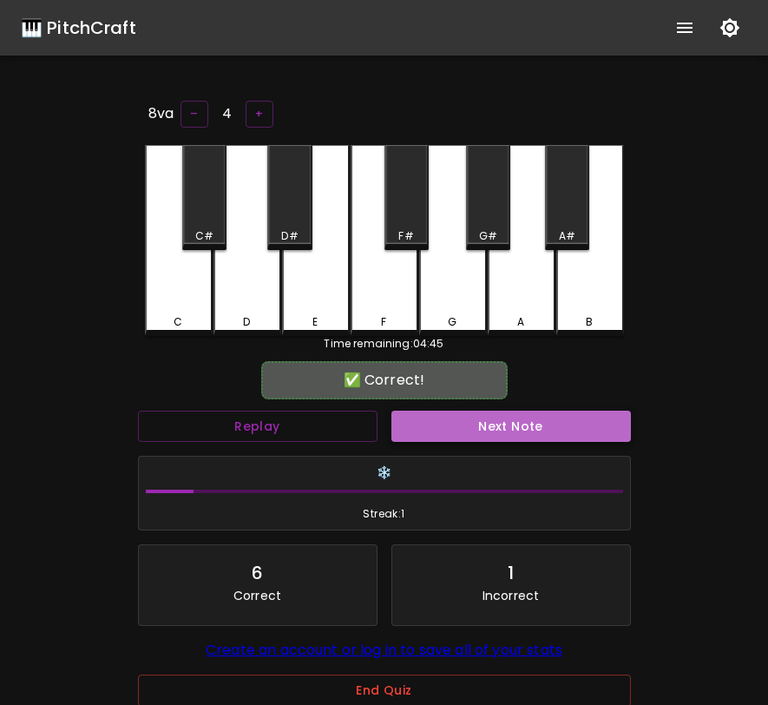
click at [526, 425] on button "Next Note" at bounding box center [511, 427] width 240 height 32
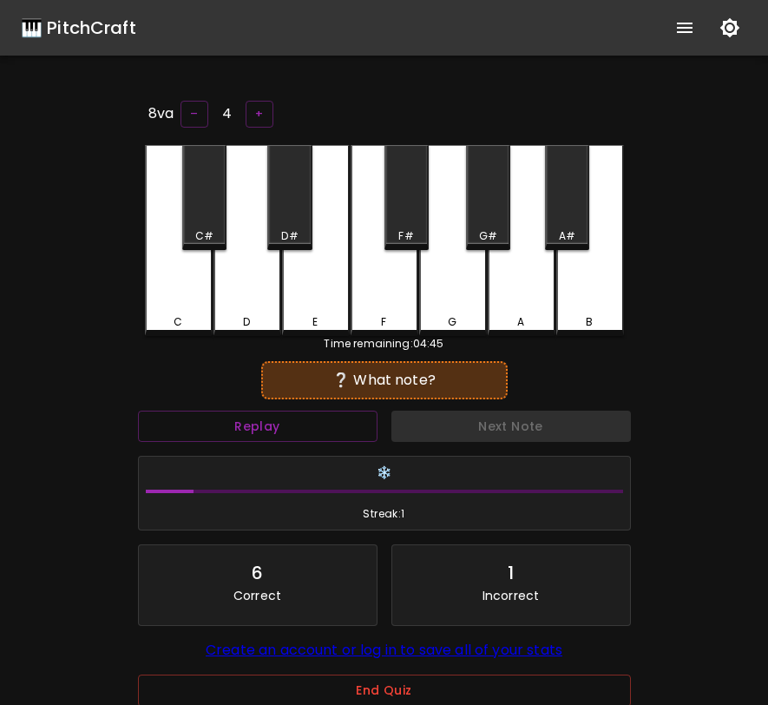
click at [536, 234] on div "A" at bounding box center [522, 240] width 68 height 191
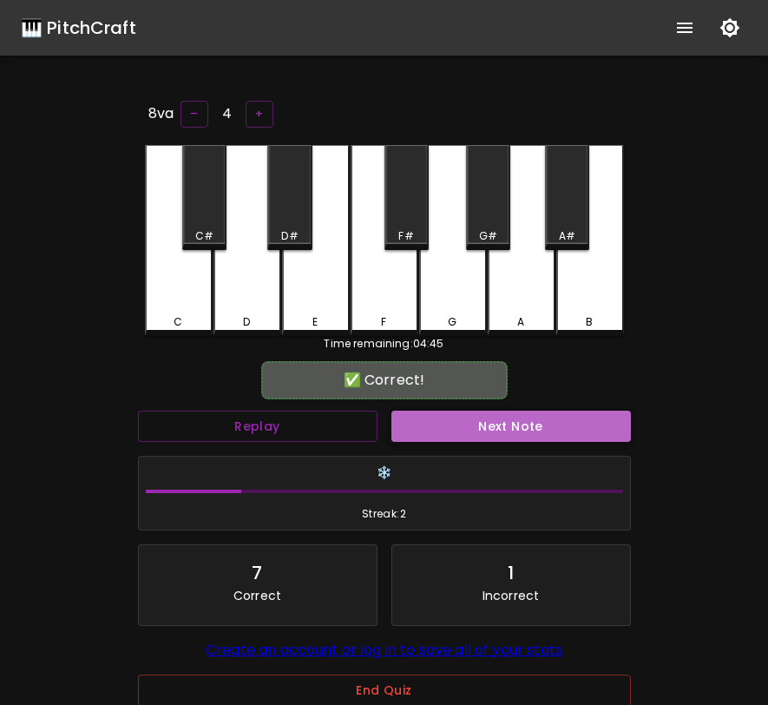
click at [520, 426] on button "Next Note" at bounding box center [511, 427] width 240 height 32
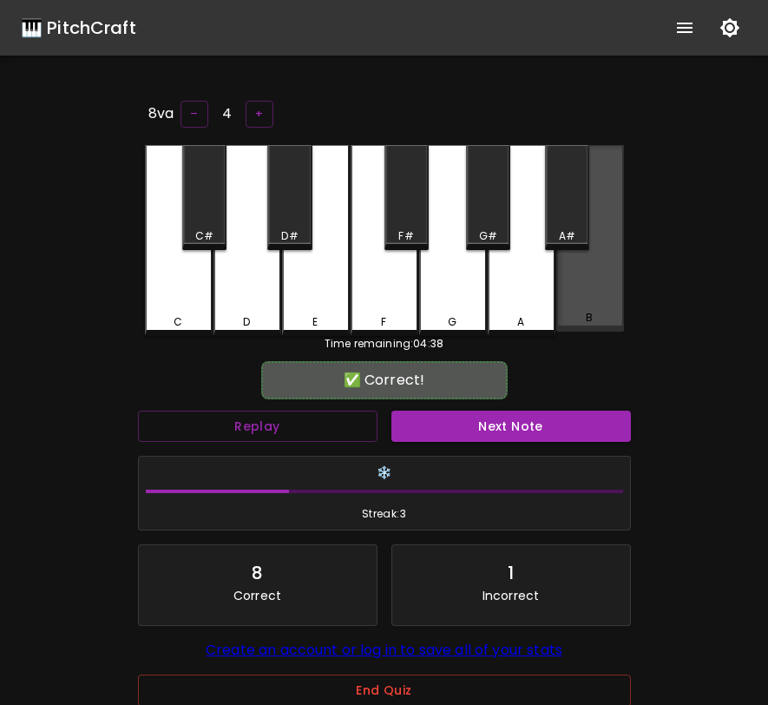
click at [584, 308] on div "B" at bounding box center [590, 238] width 68 height 187
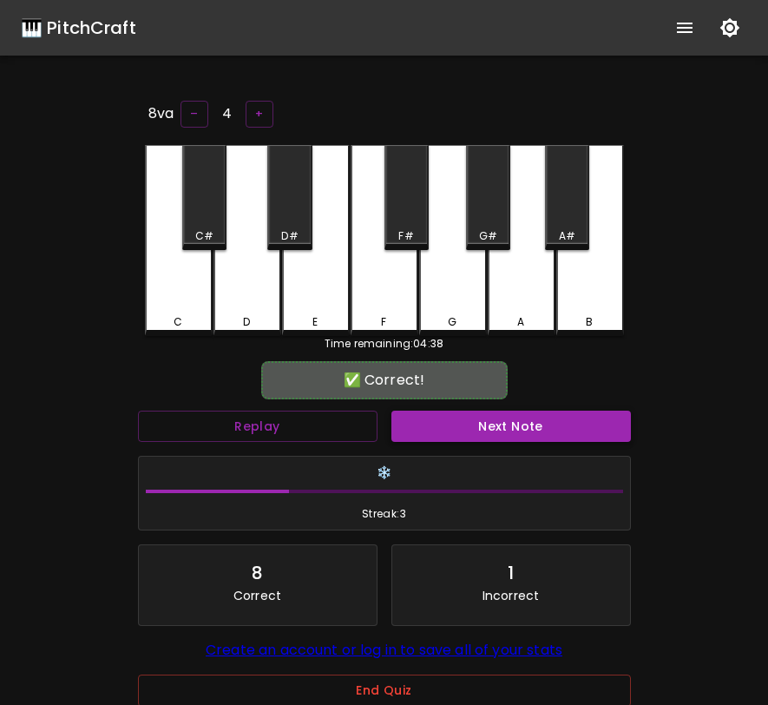
click at [538, 431] on button "Next Note" at bounding box center [511, 427] width 240 height 32
click at [566, 211] on div "A#" at bounding box center [567, 197] width 44 height 105
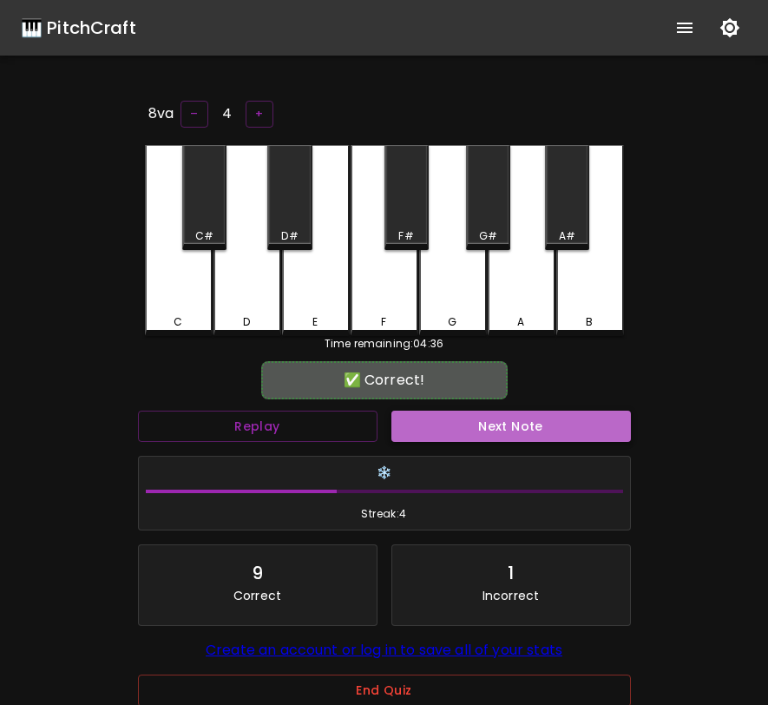
click at [573, 426] on button "Next Note" at bounding box center [511, 427] width 240 height 32
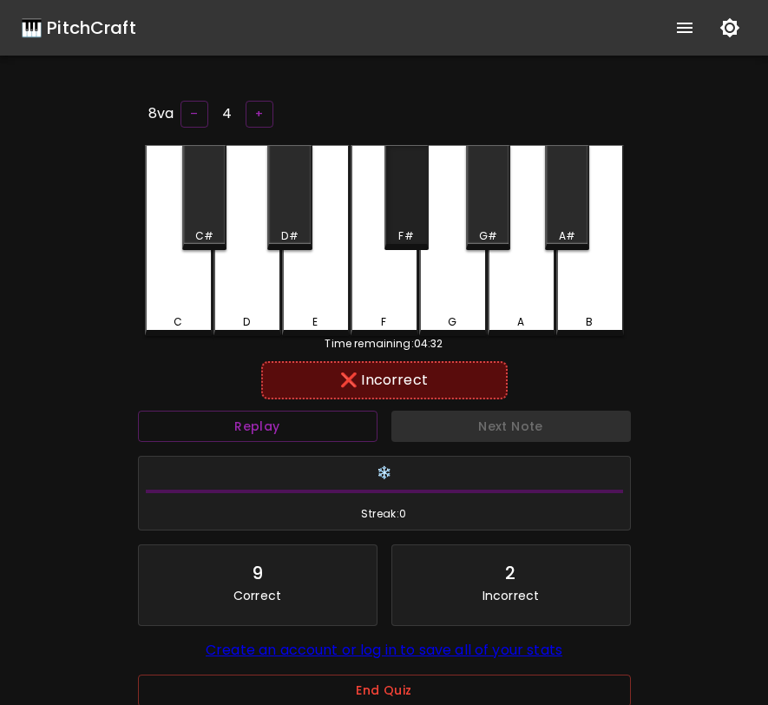
click at [408, 206] on div "F#" at bounding box center [407, 197] width 44 height 105
click at [456, 293] on div "G" at bounding box center [453, 240] width 68 height 191
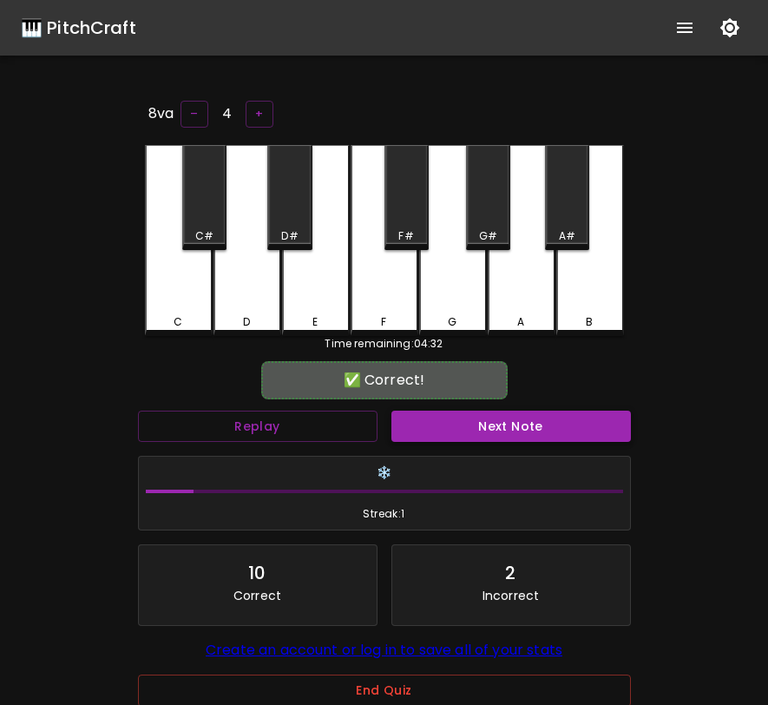
click at [501, 431] on button "Next Note" at bounding box center [511, 427] width 240 height 32
click at [497, 424] on button "Next Note" at bounding box center [511, 427] width 240 height 32
click at [384, 693] on button "End Quiz" at bounding box center [384, 690] width 493 height 32
click at [383, 694] on html "🎹 PitchCraft About Badges Log In 8va – 4 + C C# D D# E F F# G G# A A# B Time re…" at bounding box center [384, 426] width 768 height 852
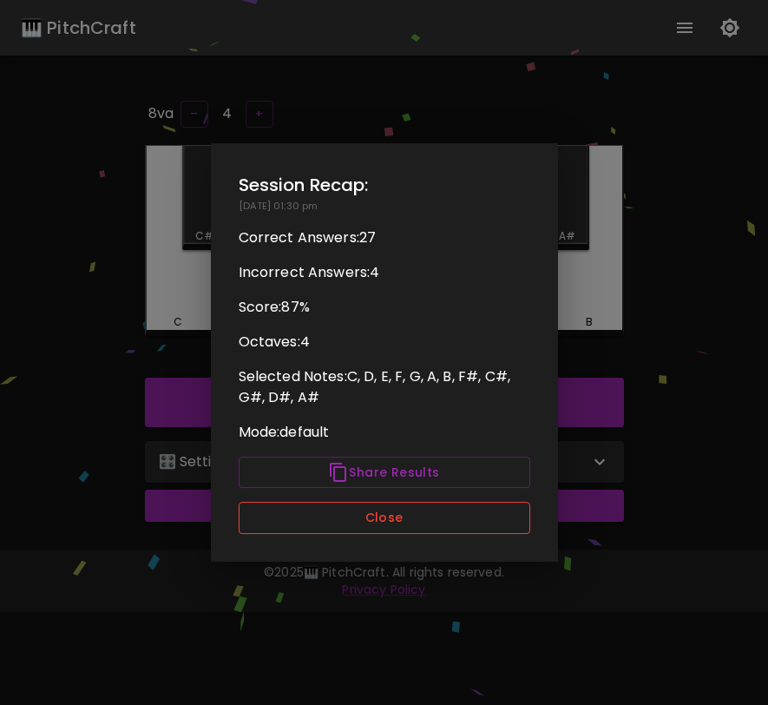
click at [414, 508] on button "Close" at bounding box center [385, 518] width 292 height 32
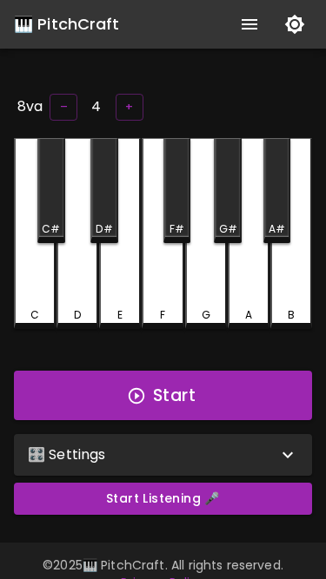
click at [228, 462] on div "🎛️ Settings" at bounding box center [163, 455] width 298 height 42
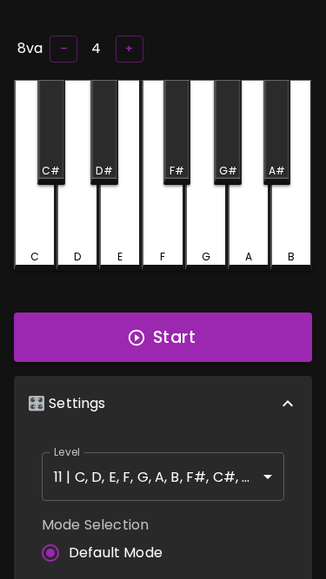
scroll to position [59, 0]
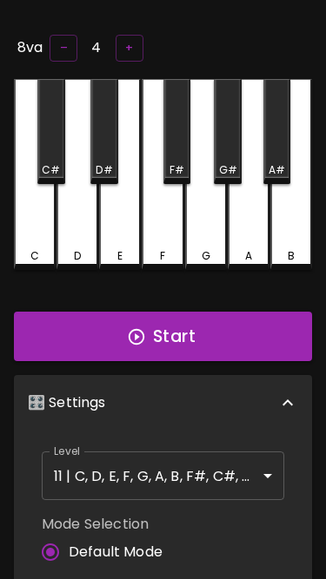
click at [171, 334] on button "Start" at bounding box center [163, 337] width 298 height 50
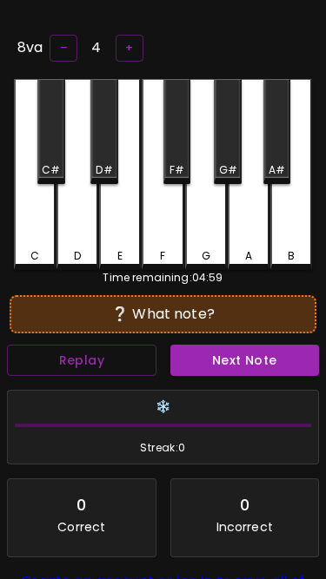
click at [54, 156] on div "C#" at bounding box center [51, 131] width 28 height 105
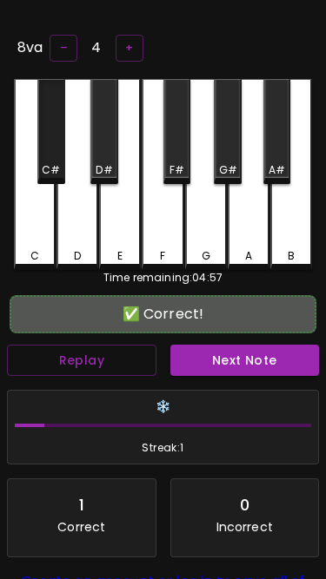
click at [49, 147] on div "C#" at bounding box center [51, 131] width 28 height 105
click at [207, 365] on button "Next Note" at bounding box center [244, 361] width 149 height 32
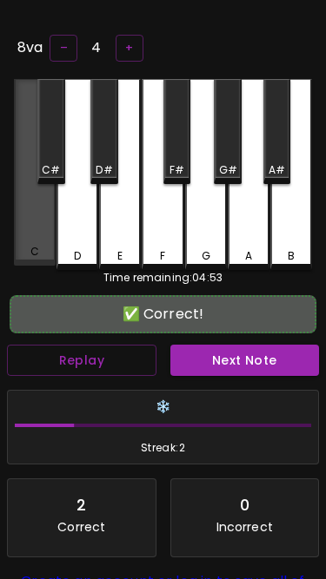
click at [27, 228] on div "C" at bounding box center [35, 172] width 42 height 187
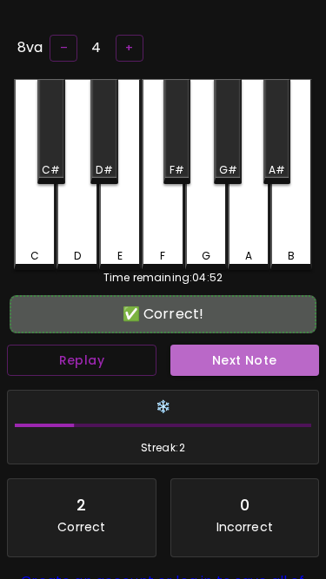
click at [204, 357] on button "Next Note" at bounding box center [244, 361] width 149 height 32
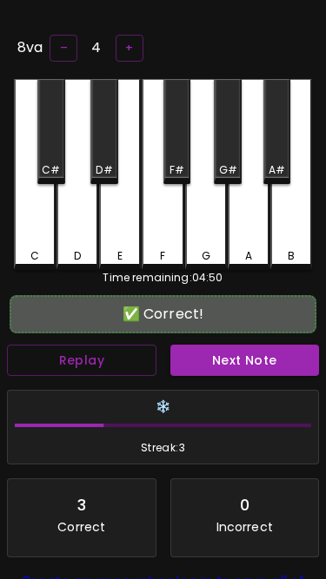
click at [288, 219] on div "B" at bounding box center [291, 174] width 42 height 191
click at [259, 372] on button "Next Note" at bounding box center [244, 361] width 149 height 32
click at [172, 142] on div "F#" at bounding box center [177, 131] width 28 height 105
click at [203, 355] on button "Next Note" at bounding box center [244, 361] width 149 height 32
click at [278, 153] on div "A#" at bounding box center [277, 131] width 28 height 105
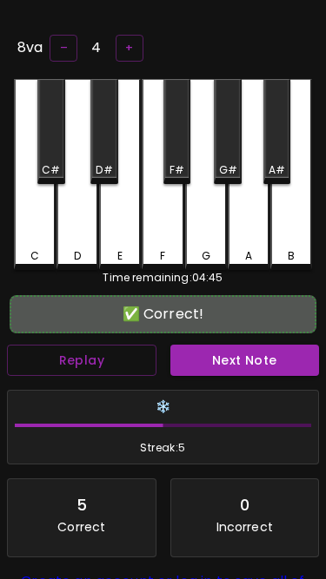
click at [244, 358] on button "Next Note" at bounding box center [244, 361] width 149 height 32
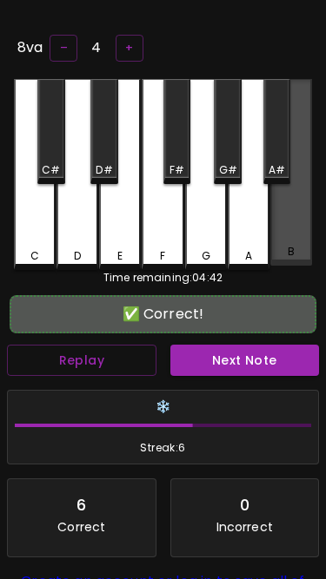
click at [282, 214] on div "B" at bounding box center [291, 172] width 42 height 187
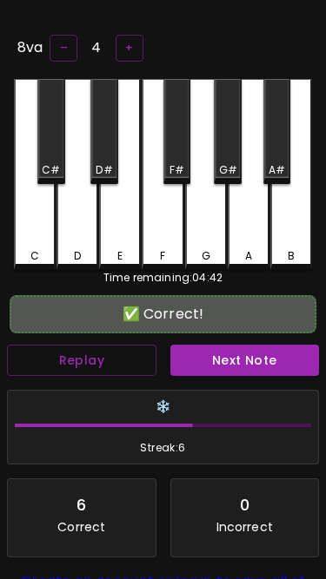
click at [211, 358] on button "Next Note" at bounding box center [244, 361] width 149 height 32
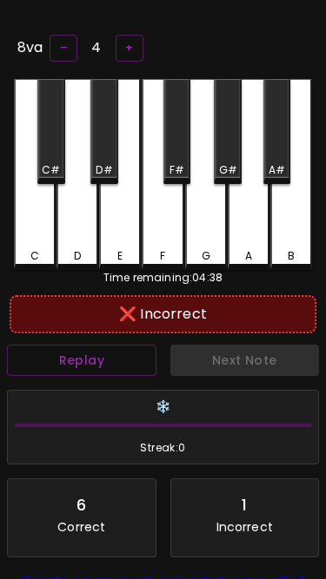
click at [36, 208] on div "C" at bounding box center [35, 174] width 42 height 191
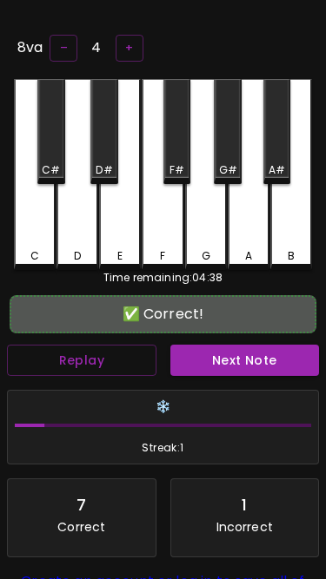
click at [52, 147] on div "C#" at bounding box center [51, 131] width 28 height 105
click at [231, 368] on button "Next Note" at bounding box center [244, 361] width 149 height 32
click at [49, 155] on div "C#" at bounding box center [51, 131] width 28 height 105
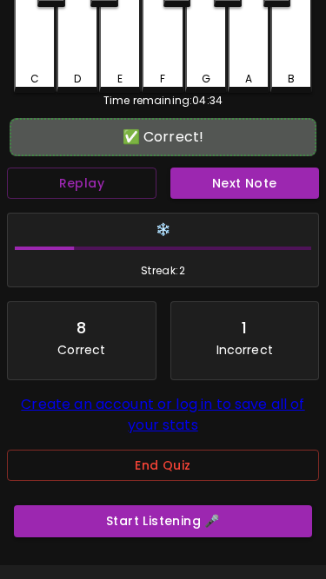
scroll to position [235, 0]
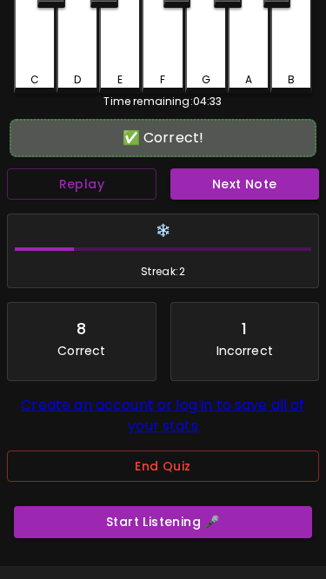
click at [169, 481] on button "End Quiz" at bounding box center [163, 466] width 312 height 32
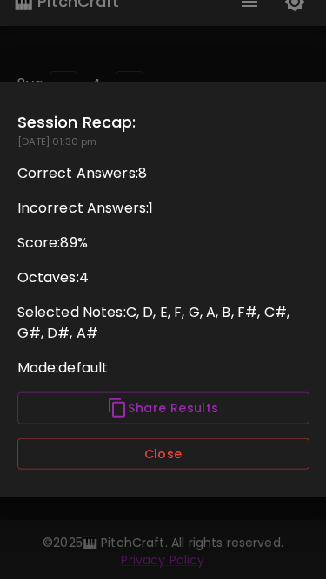
click at [180, 464] on button "Close" at bounding box center [163, 453] width 292 height 32
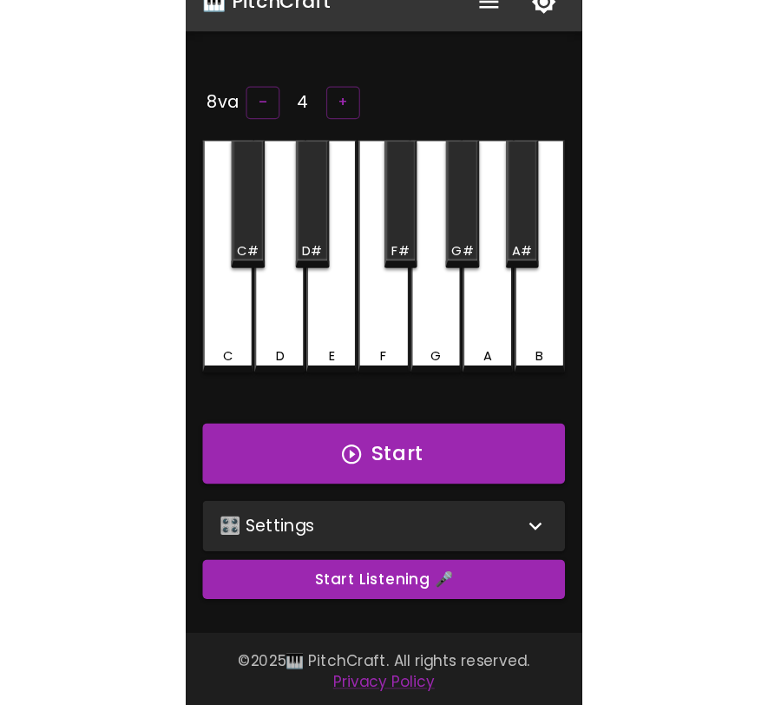
scroll to position [0, 0]
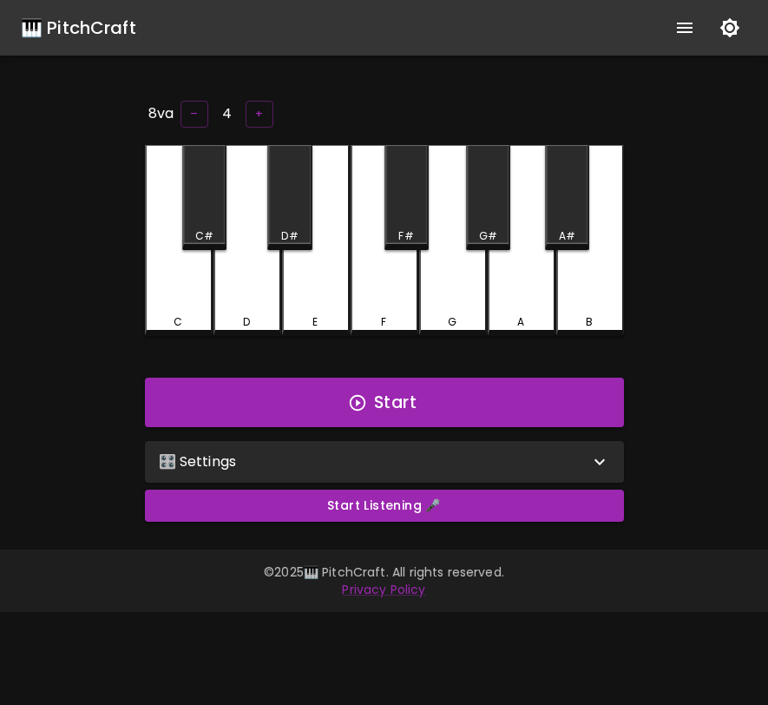
click at [427, 473] on div "🎛️ Settings" at bounding box center [384, 462] width 479 height 42
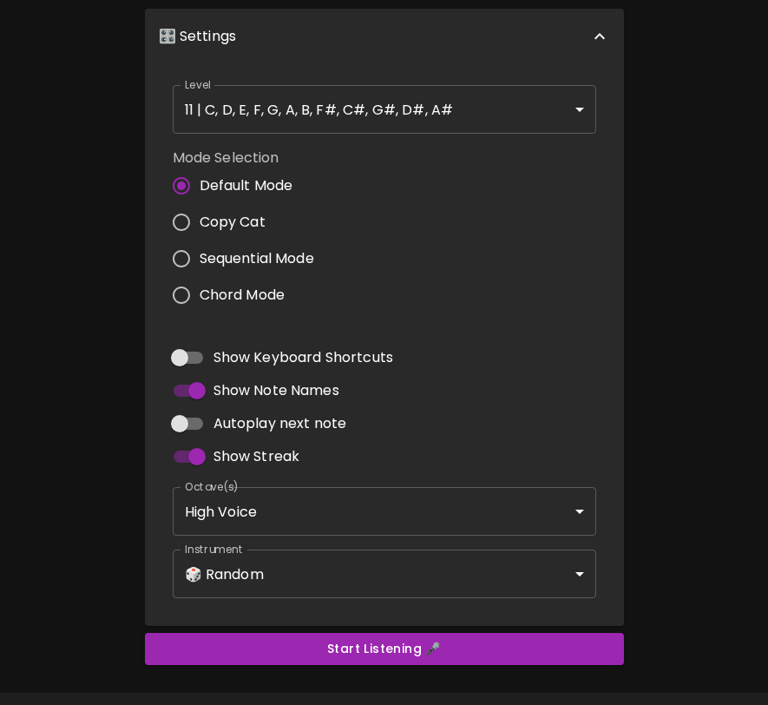
scroll to position [435, 0]
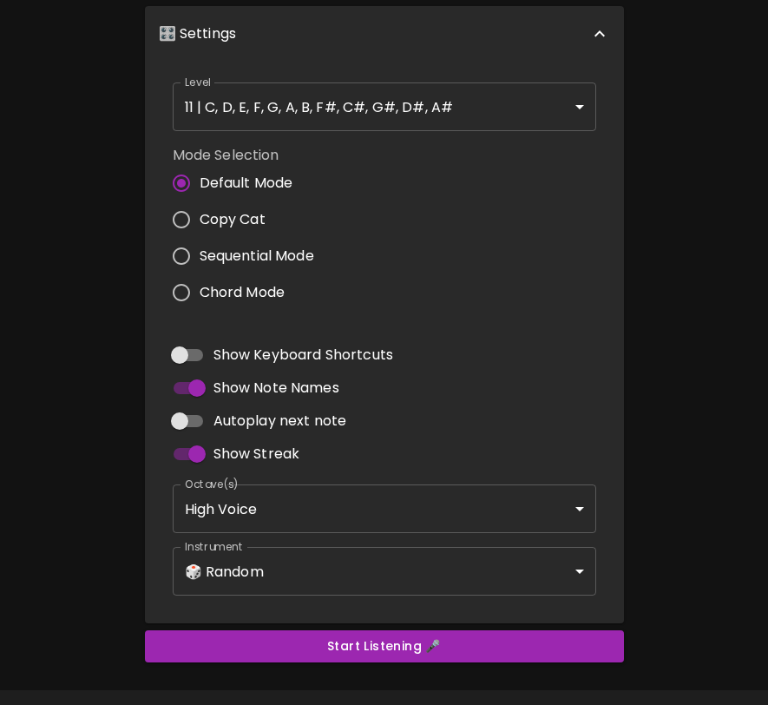
click at [192, 423] on input "Autoplay next note" at bounding box center [179, 420] width 99 height 33
checkbox input "true"
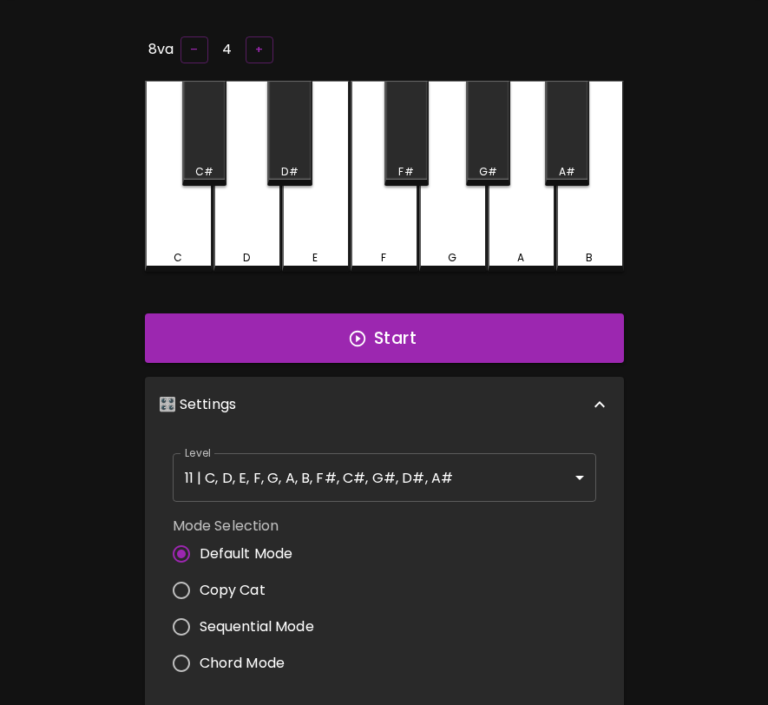
scroll to position [0, 0]
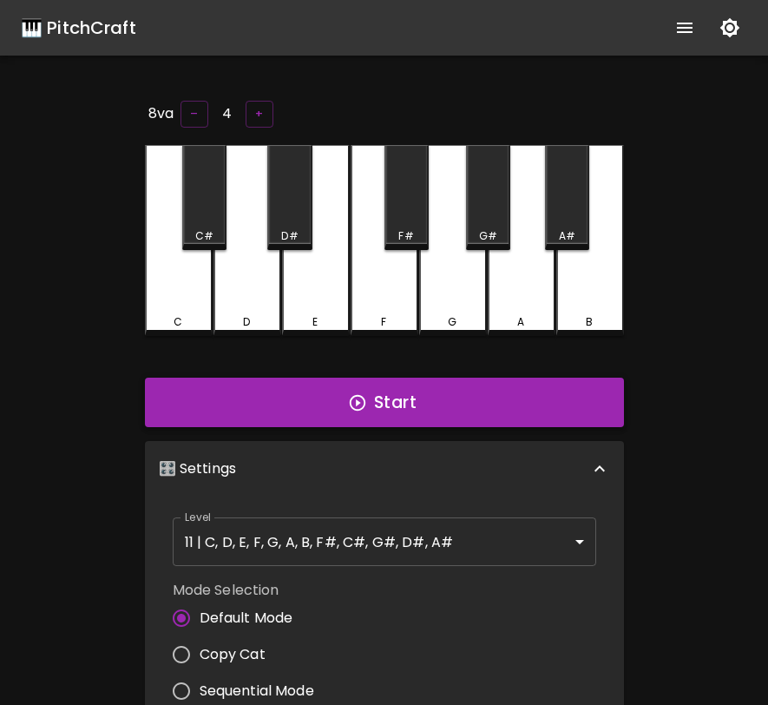
click at [424, 394] on button "Start" at bounding box center [384, 403] width 479 height 50
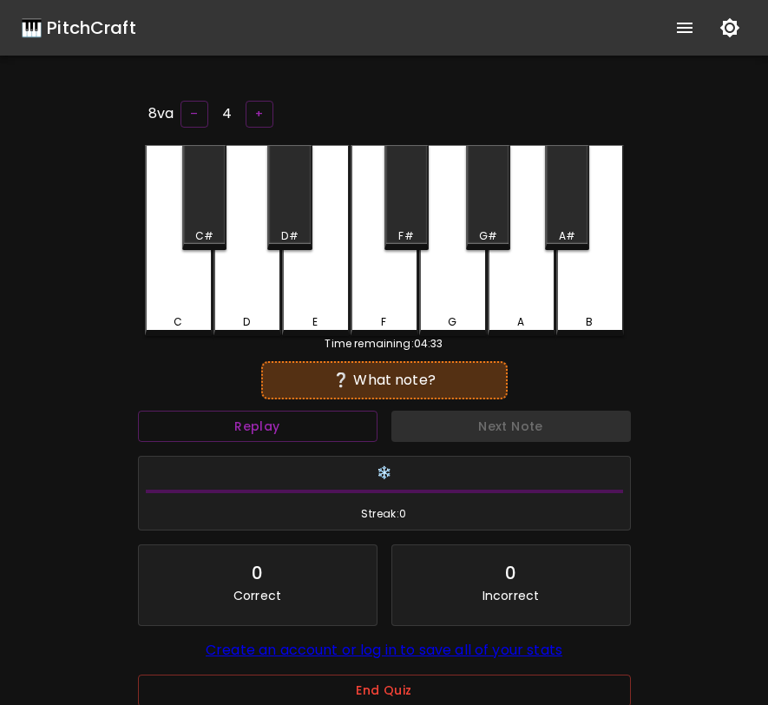
click at [457, 306] on div "G" at bounding box center [453, 240] width 68 height 191
click at [483, 228] on div "G#" at bounding box center [488, 236] width 18 height 16
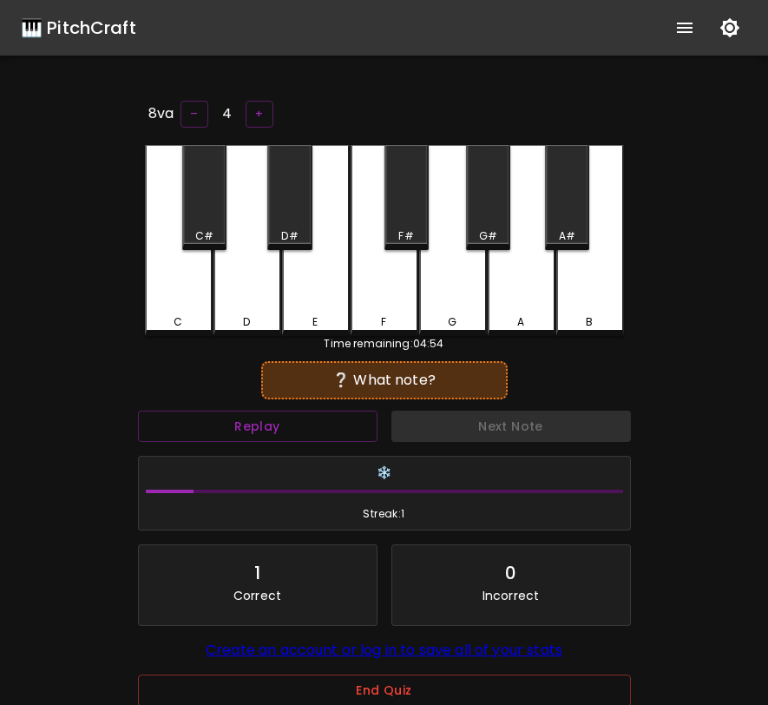
click at [495, 201] on div "G#" at bounding box center [488, 197] width 44 height 105
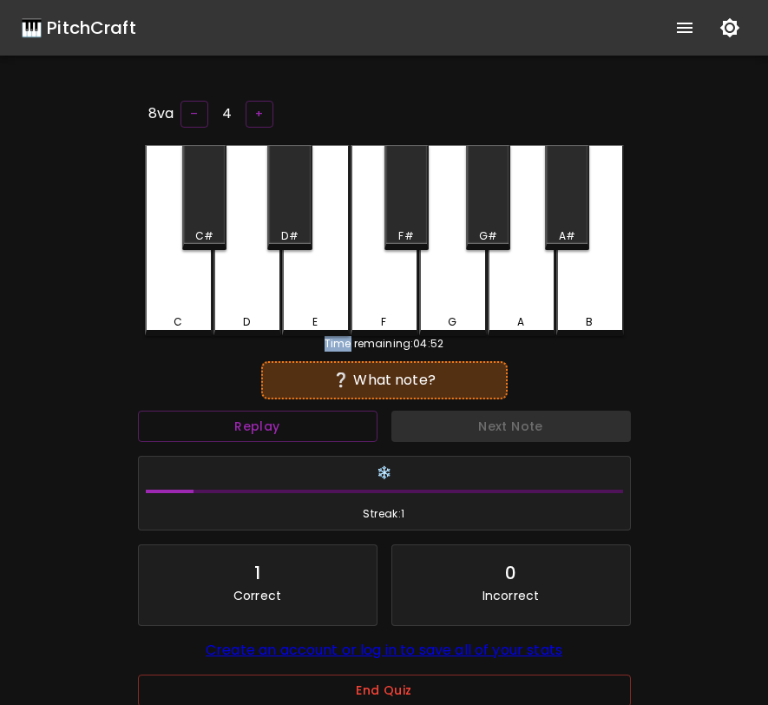
click at [495, 201] on div "G#" at bounding box center [488, 197] width 44 height 105
click at [192, 269] on div "C" at bounding box center [179, 240] width 68 height 191
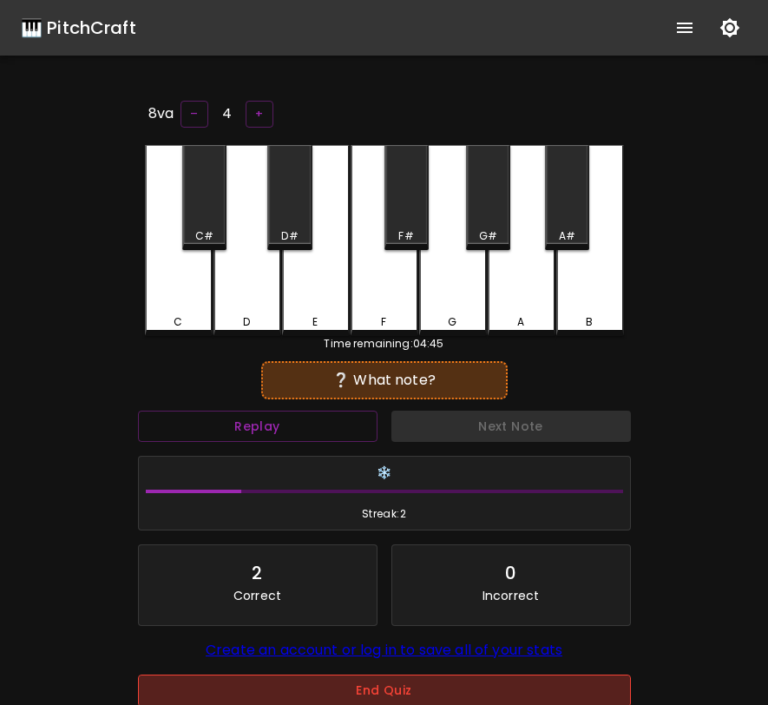
click at [337, 703] on button "End Quiz" at bounding box center [384, 690] width 493 height 32
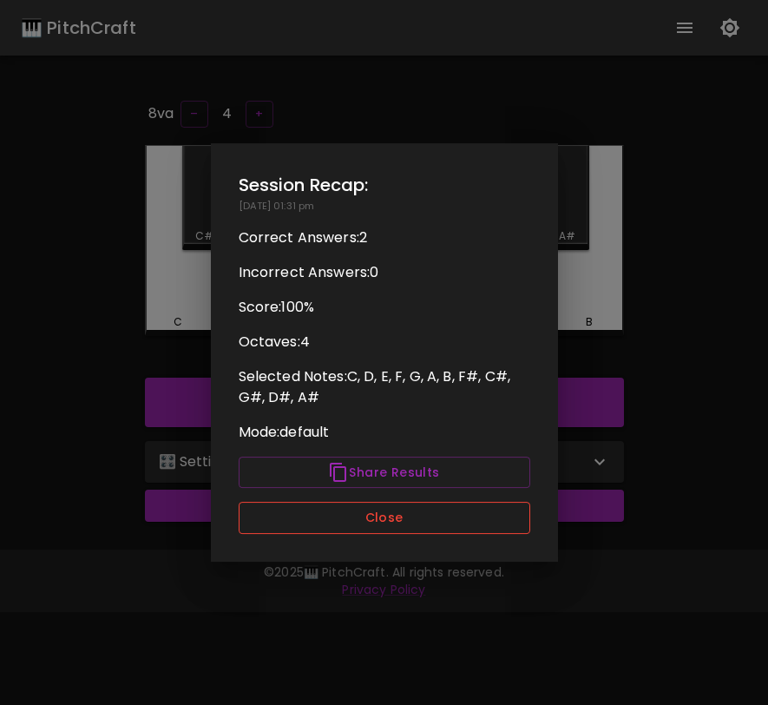
click at [445, 504] on button "Close" at bounding box center [385, 518] width 292 height 32
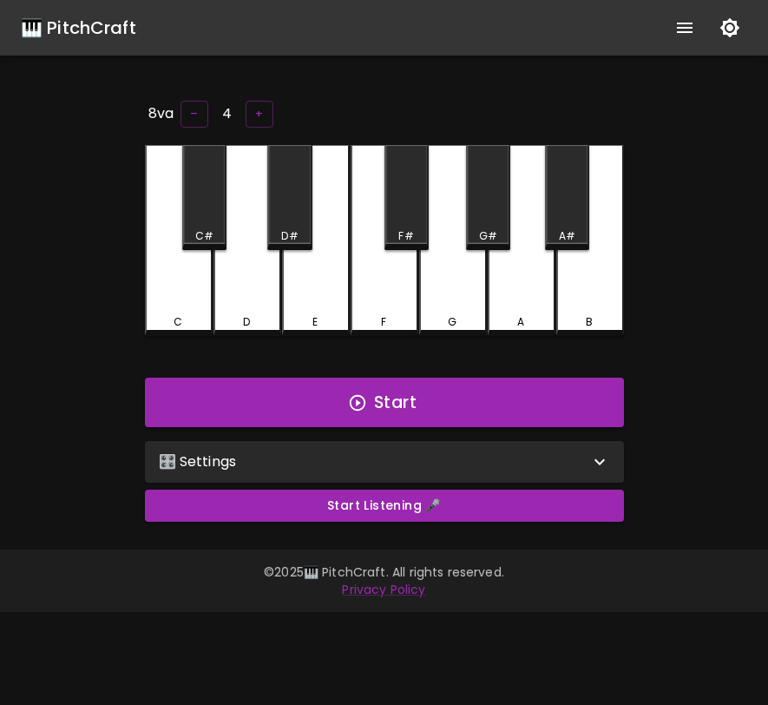
click at [441, 305] on div "G" at bounding box center [453, 240] width 68 height 191
click at [393, 441] on div "🎛️ Settings" at bounding box center [384, 462] width 479 height 42
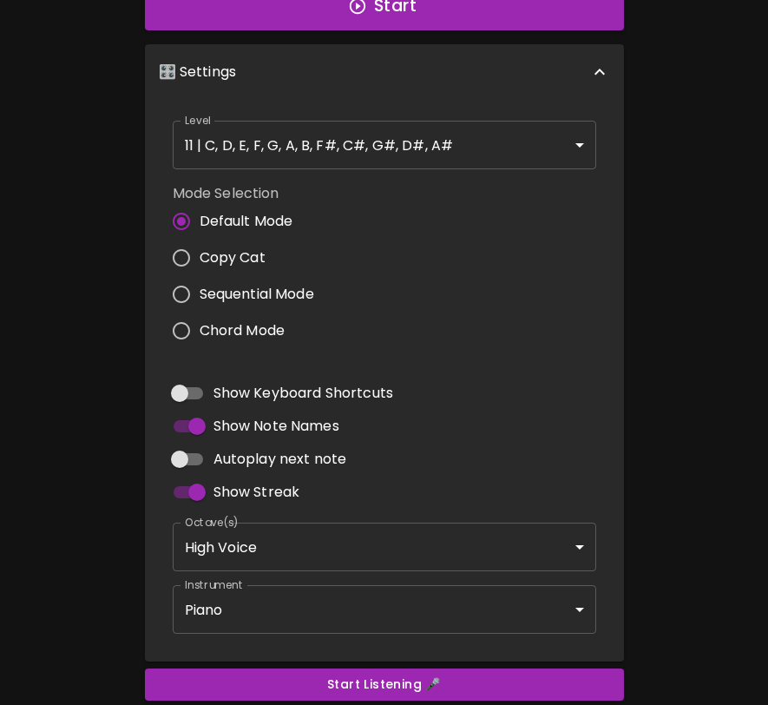
scroll to position [436, 0]
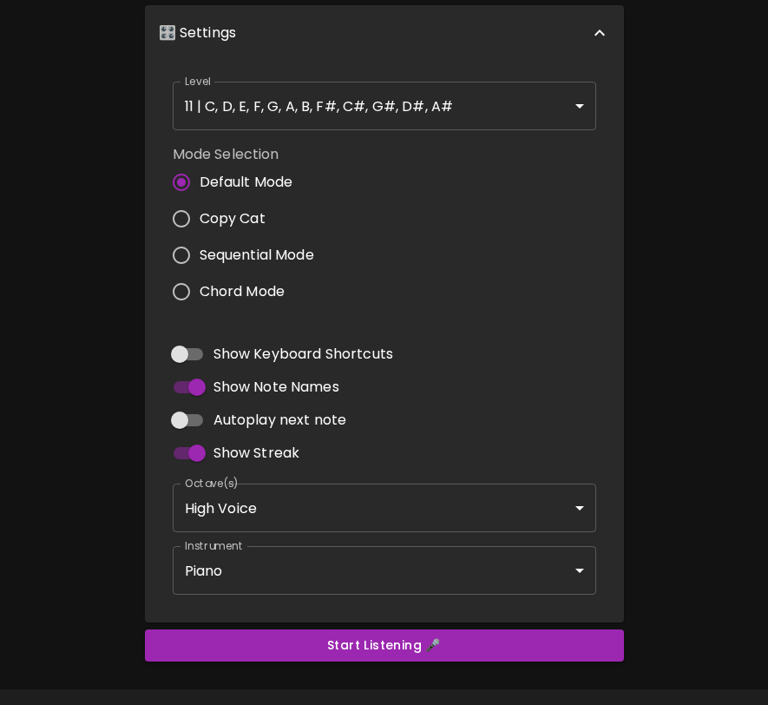
click at [354, 555] on body "🎹 PitchCraft About Badges Log In 8va – 4 + C C# D D# E F F# G G# A A# B Start 🎛…" at bounding box center [384, 157] width 768 height 1187
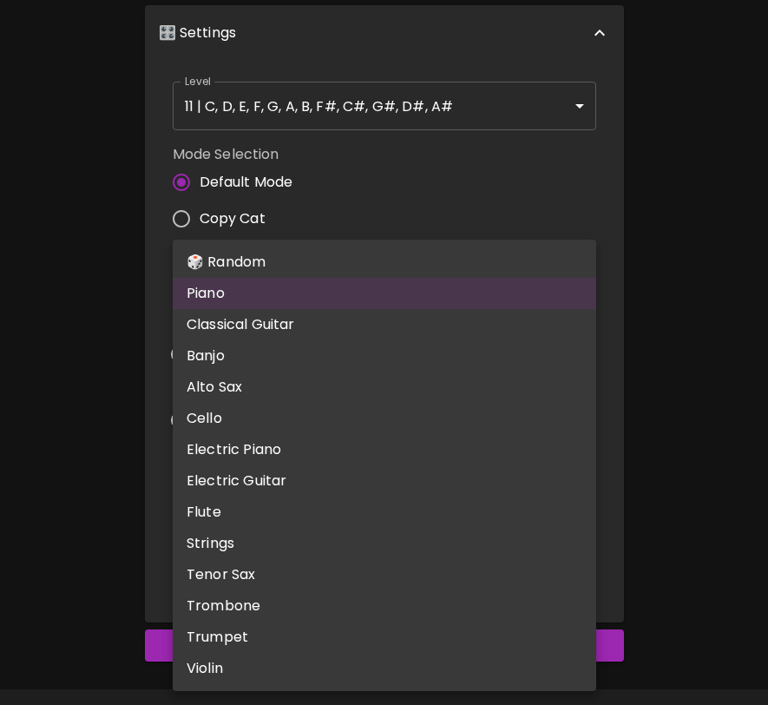
click at [397, 262] on li "🎲 Random" at bounding box center [385, 262] width 424 height 31
type input "random"
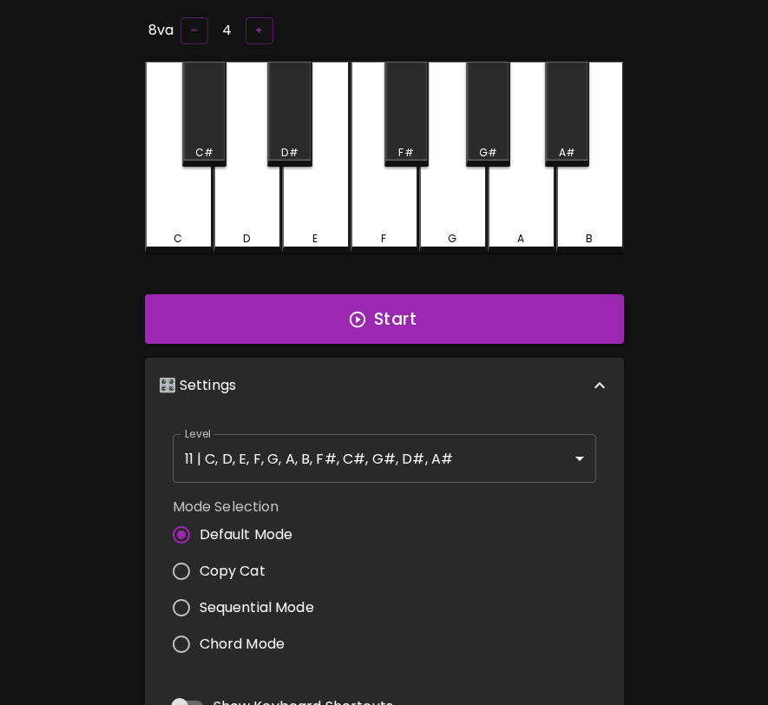
scroll to position [0, 0]
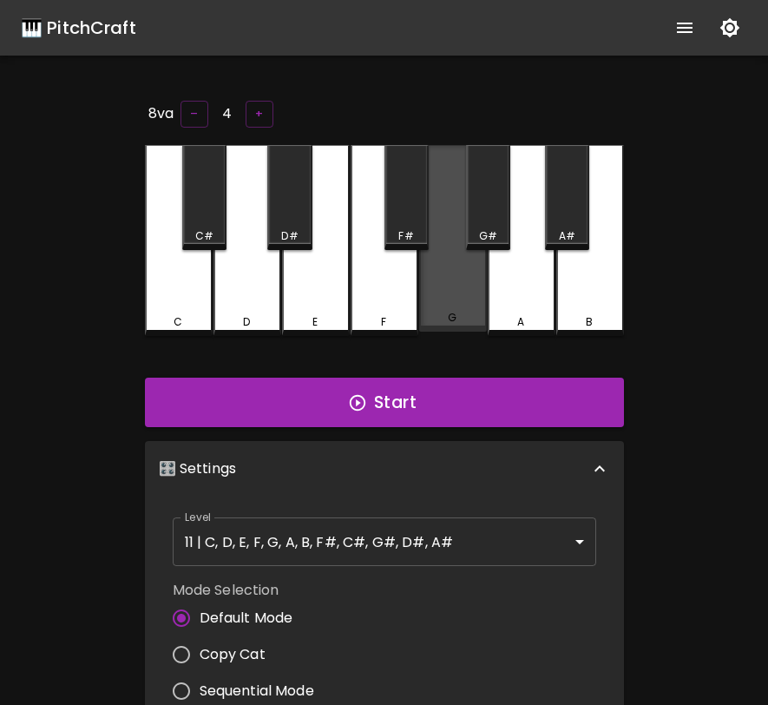
click at [439, 292] on div "G" at bounding box center [453, 238] width 68 height 187
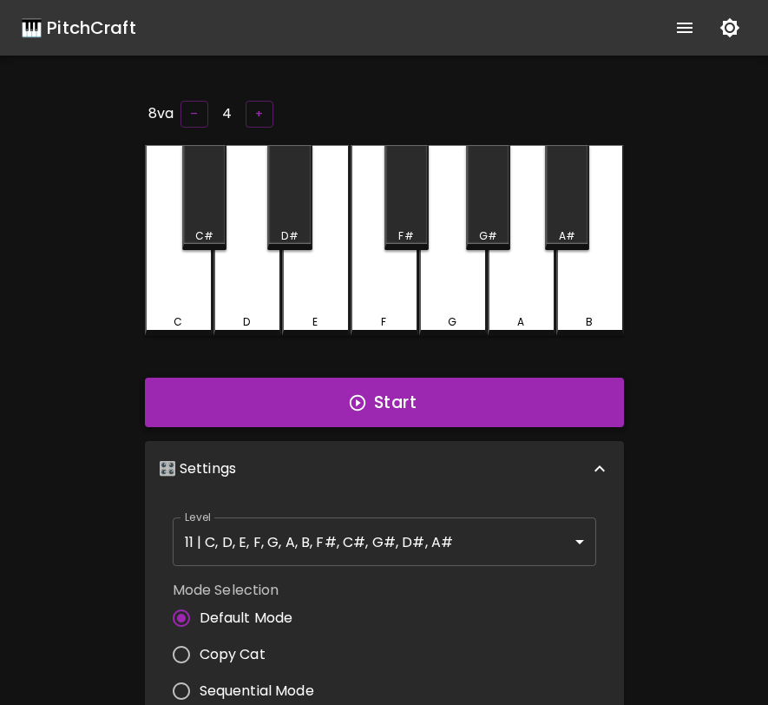
click at [412, 397] on button "Start" at bounding box center [384, 403] width 479 height 50
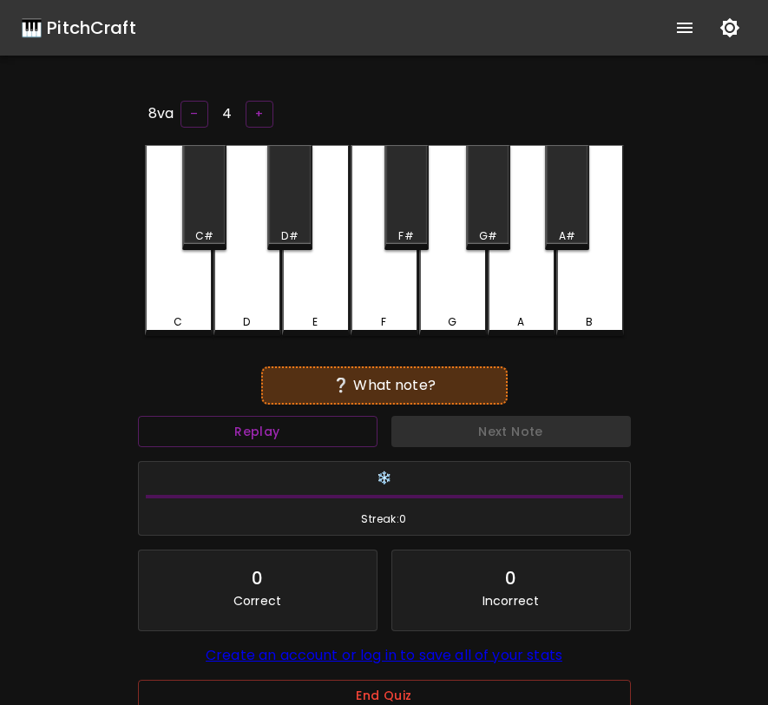
click at [369, 294] on div "F" at bounding box center [385, 240] width 68 height 191
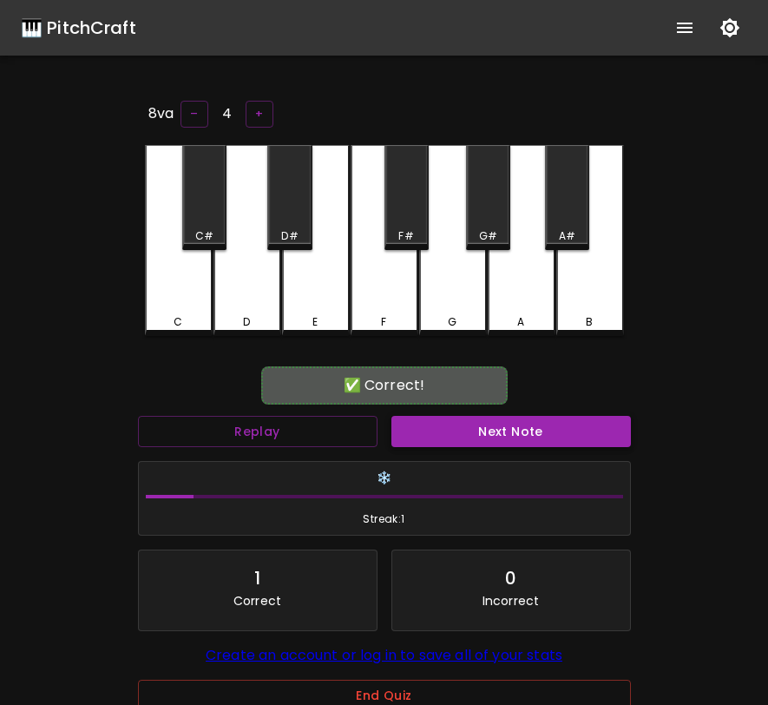
click at [439, 431] on button "Next Note" at bounding box center [511, 432] width 240 height 32
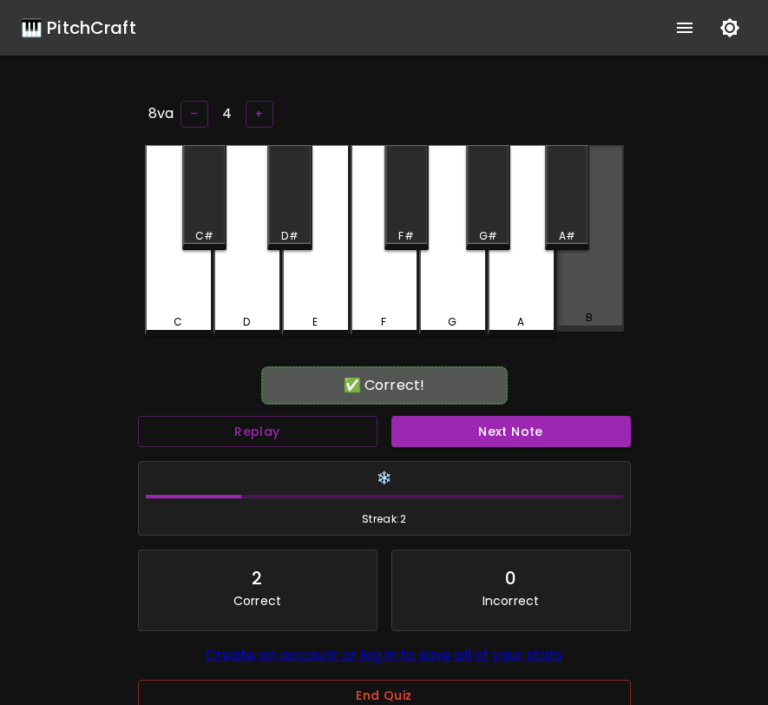
click at [594, 277] on div "B" at bounding box center [590, 238] width 68 height 187
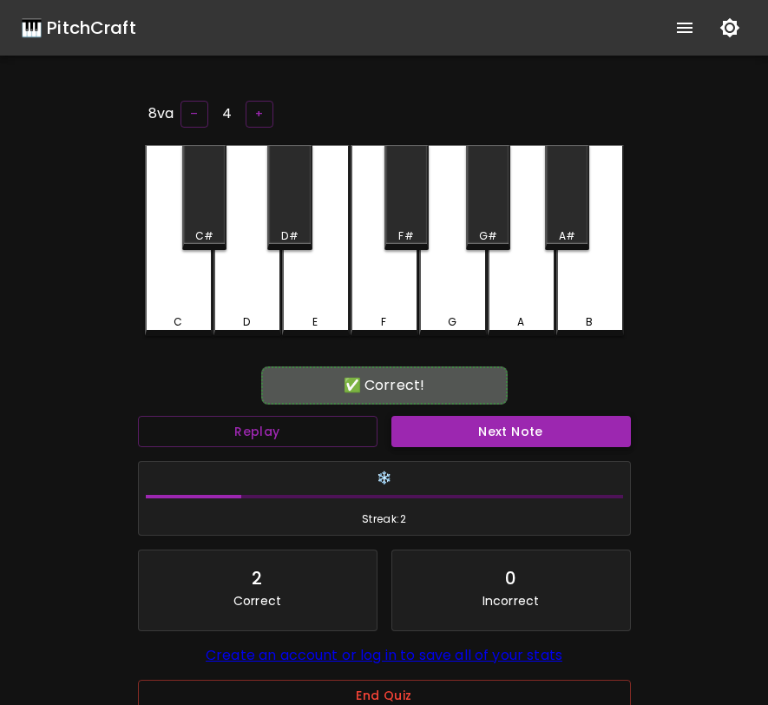
click at [462, 442] on button "Next Note" at bounding box center [511, 432] width 240 height 32
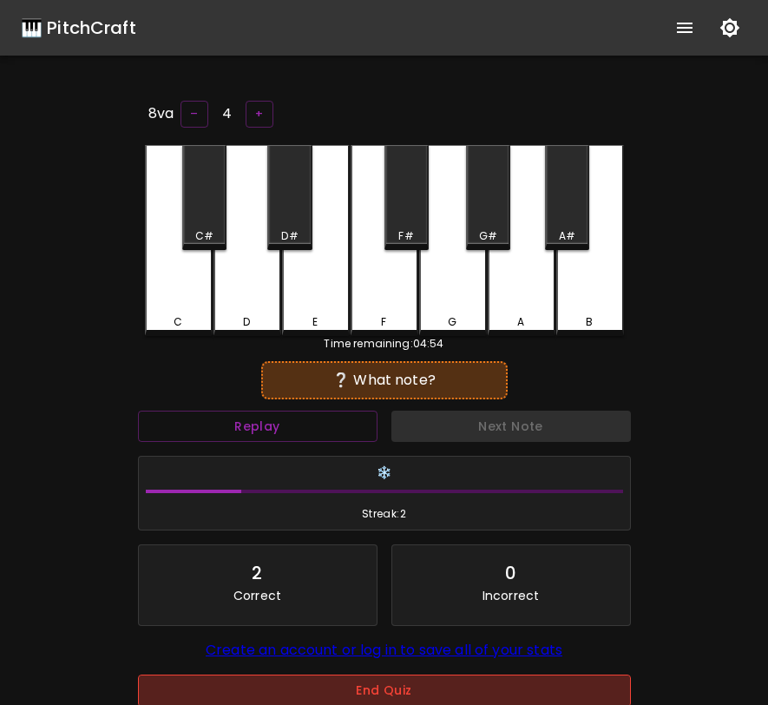
click at [361, 693] on button "End Quiz" at bounding box center [384, 690] width 493 height 32
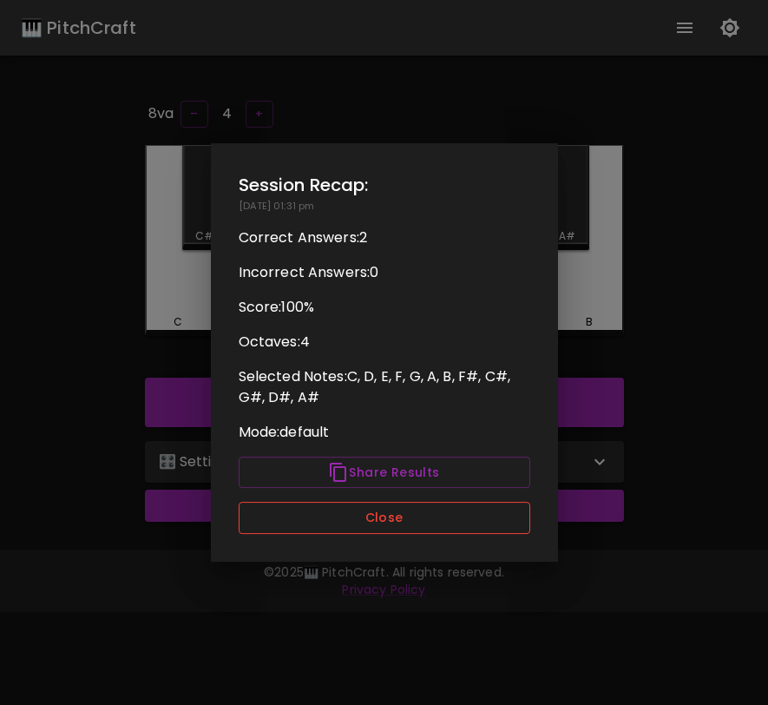
click at [410, 511] on button "Close" at bounding box center [385, 518] width 292 height 32
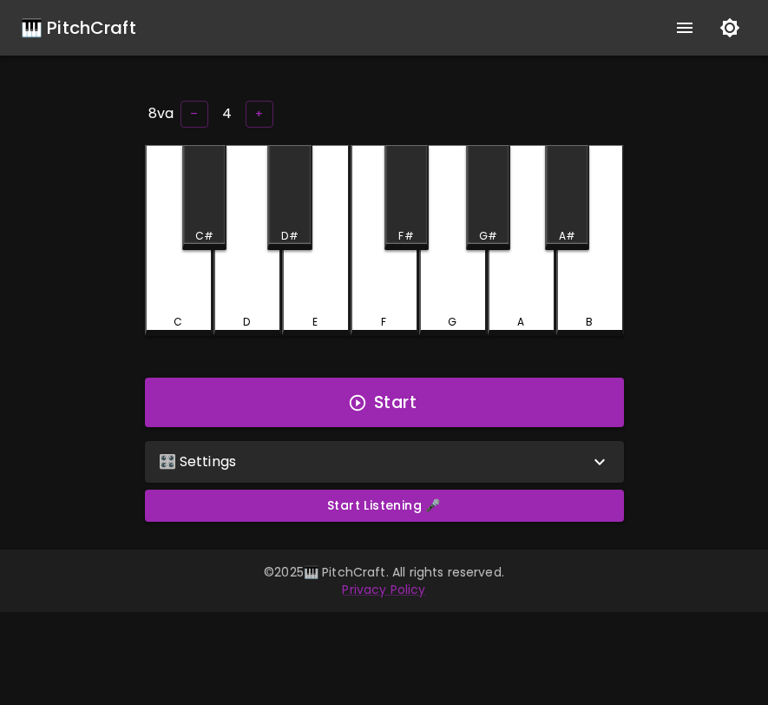
click at [437, 455] on div "🎛️ Settings" at bounding box center [374, 461] width 431 height 21
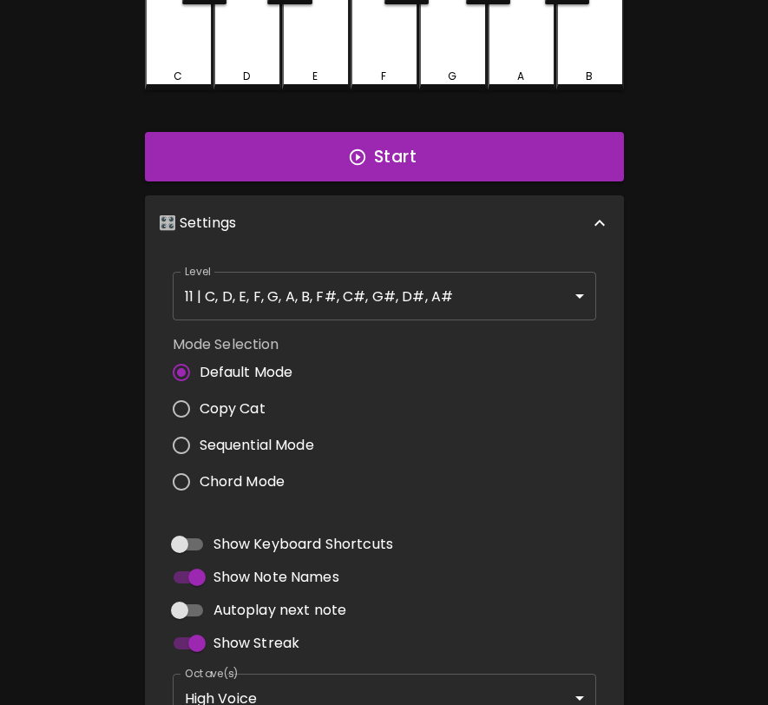
scroll to position [257, 0]
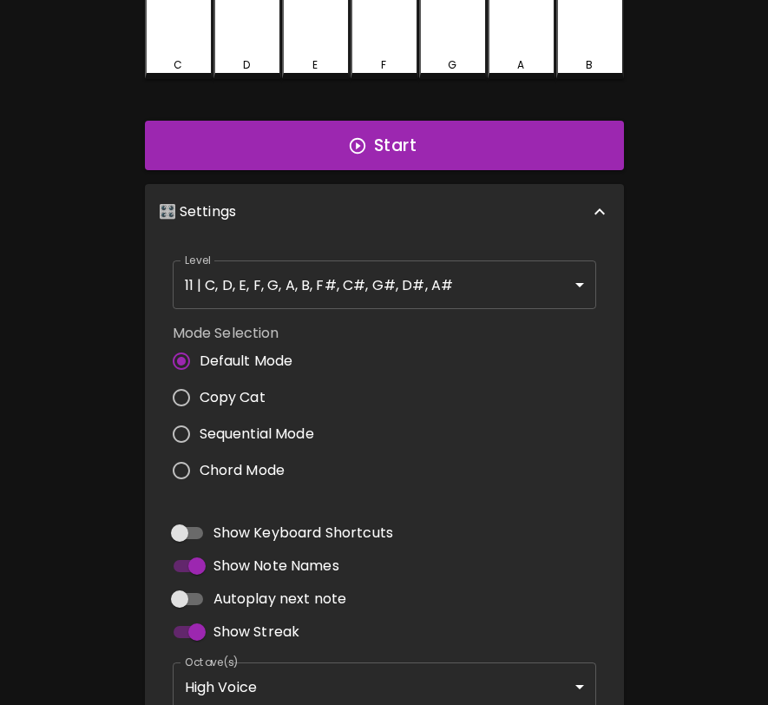
click at [188, 584] on input "Autoplay next note" at bounding box center [179, 598] width 99 height 33
checkbox input "true"
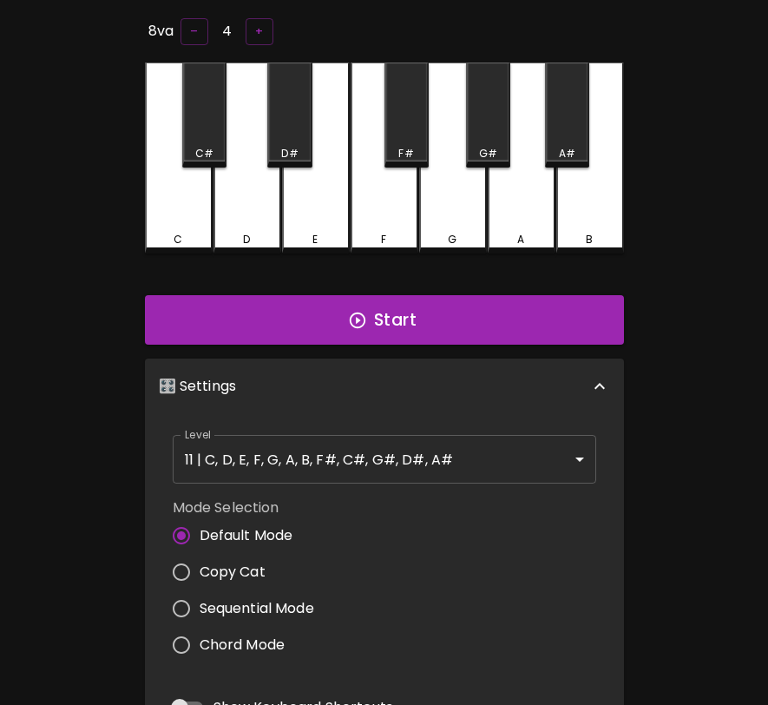
scroll to position [0, 0]
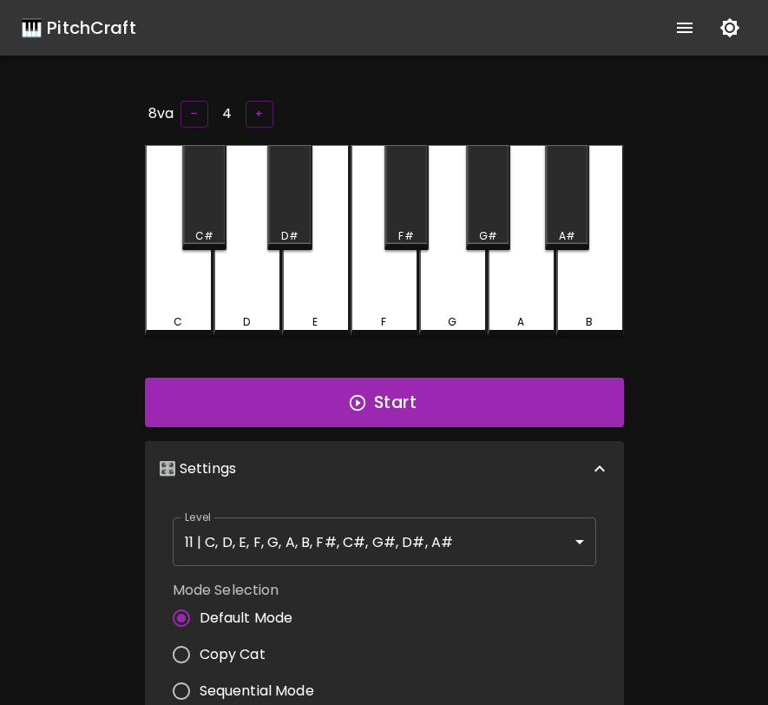
click at [297, 217] on div "D#" at bounding box center [289, 197] width 44 height 105
click at [325, 390] on button "Start" at bounding box center [384, 403] width 479 height 50
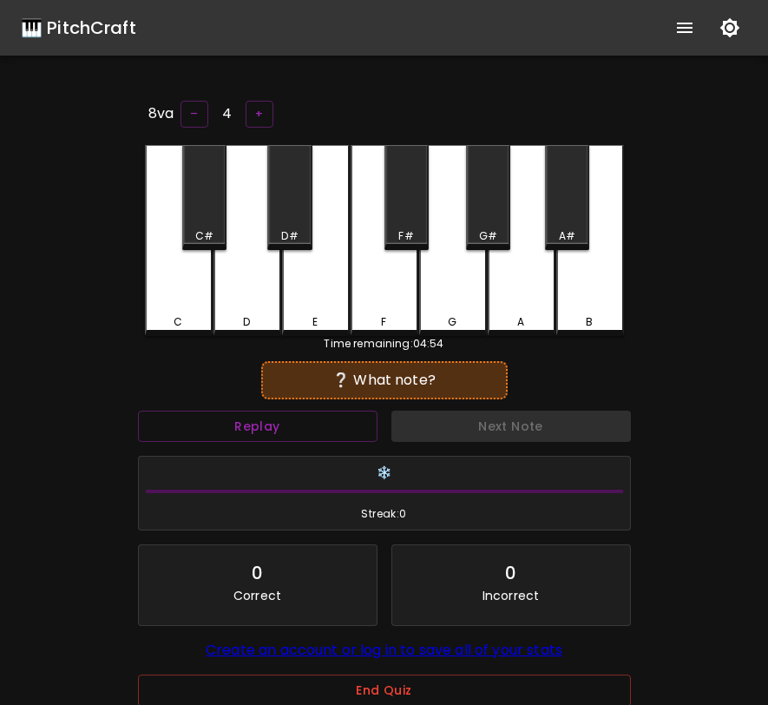
click at [511, 286] on div "A" at bounding box center [522, 240] width 68 height 191
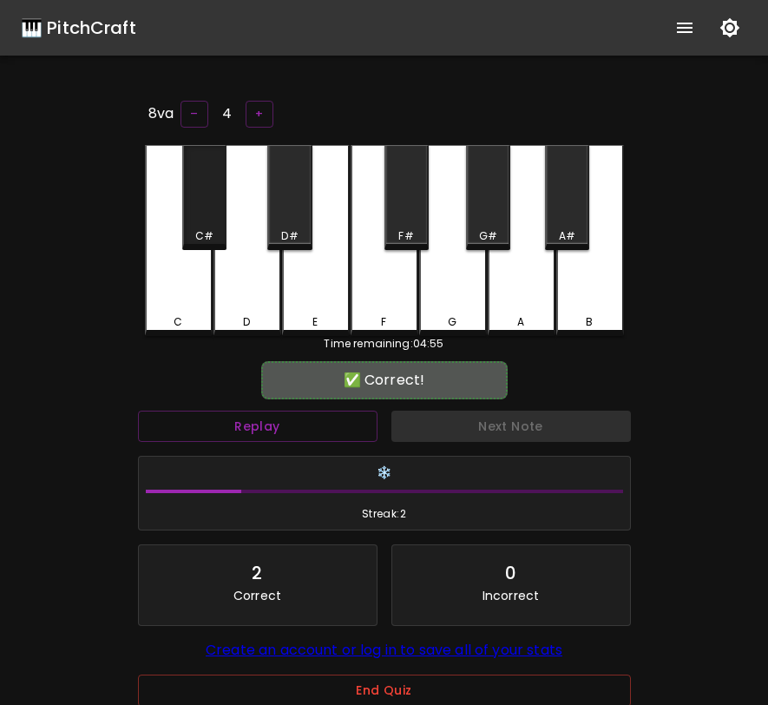
click at [201, 209] on div "C#" at bounding box center [204, 197] width 44 height 105
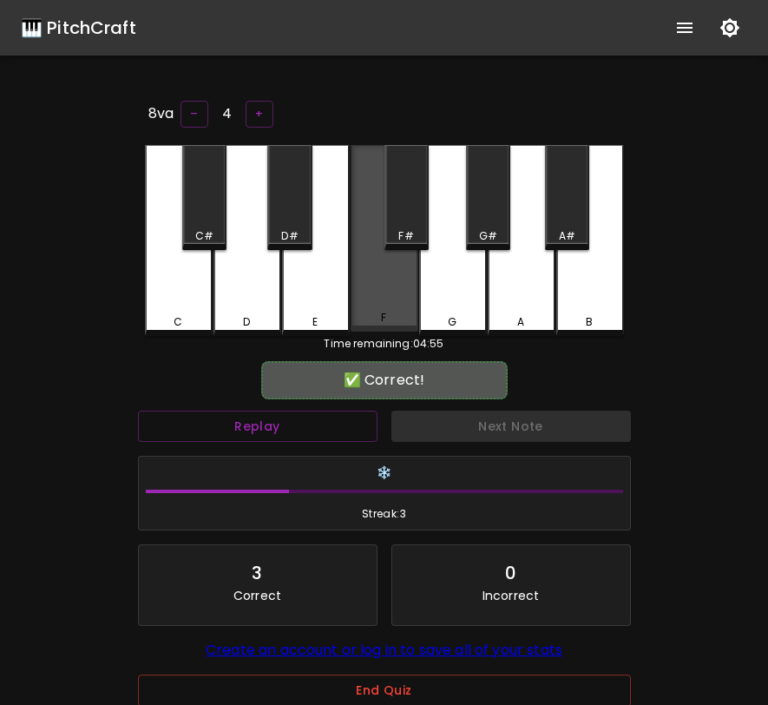
click at [383, 312] on div "F" at bounding box center [383, 318] width 5 height 16
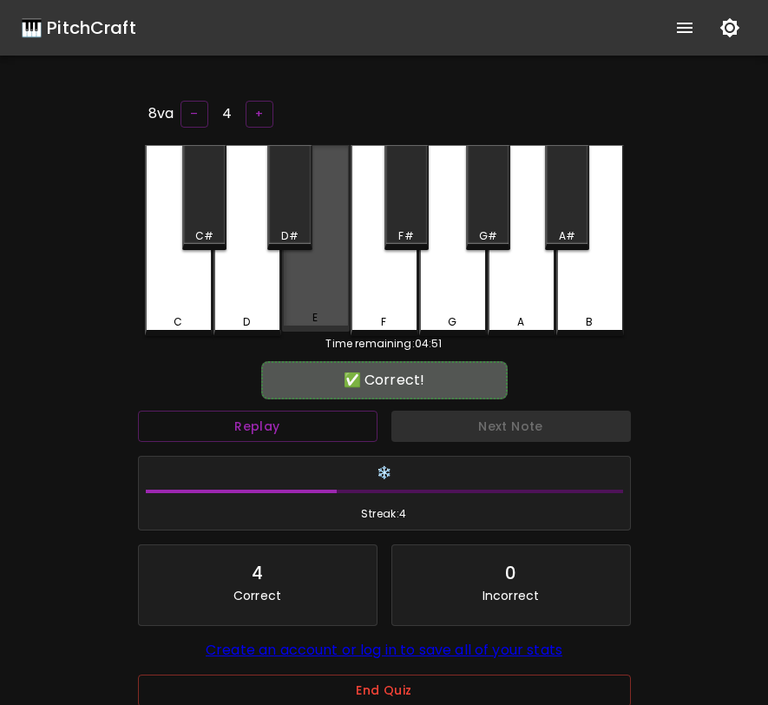
click at [312, 259] on div "E" at bounding box center [316, 238] width 68 height 187
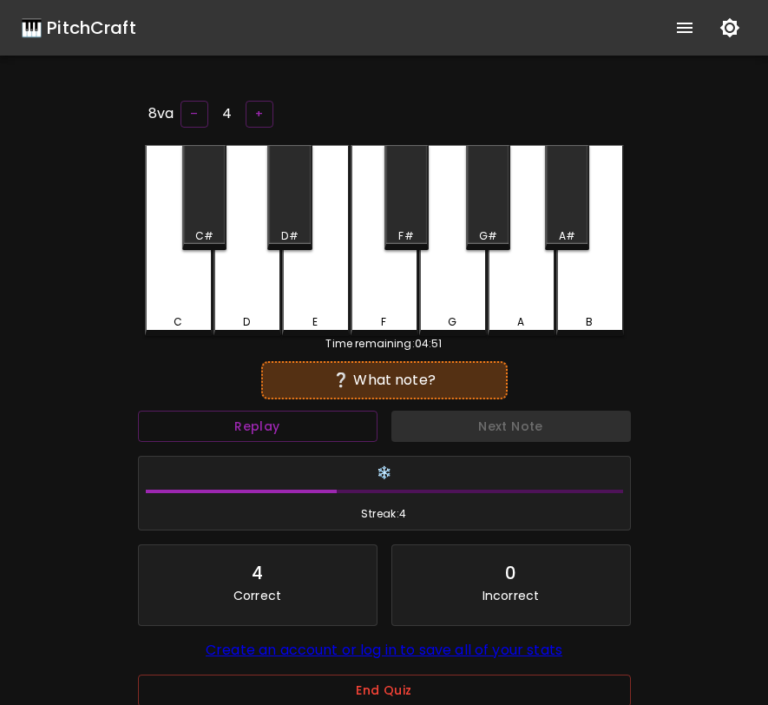
click at [254, 276] on div "D" at bounding box center [248, 240] width 68 height 191
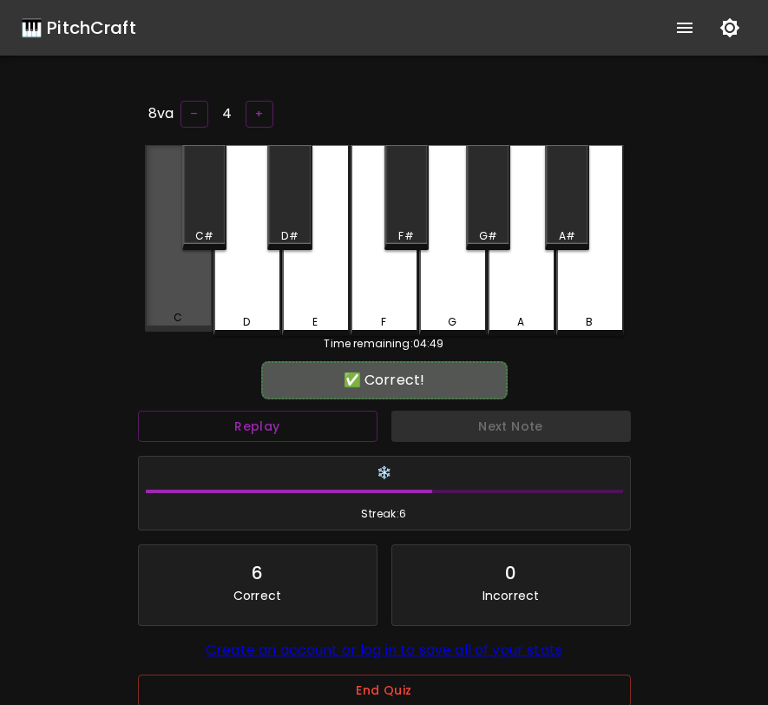
click at [189, 286] on div "C" at bounding box center [179, 238] width 68 height 187
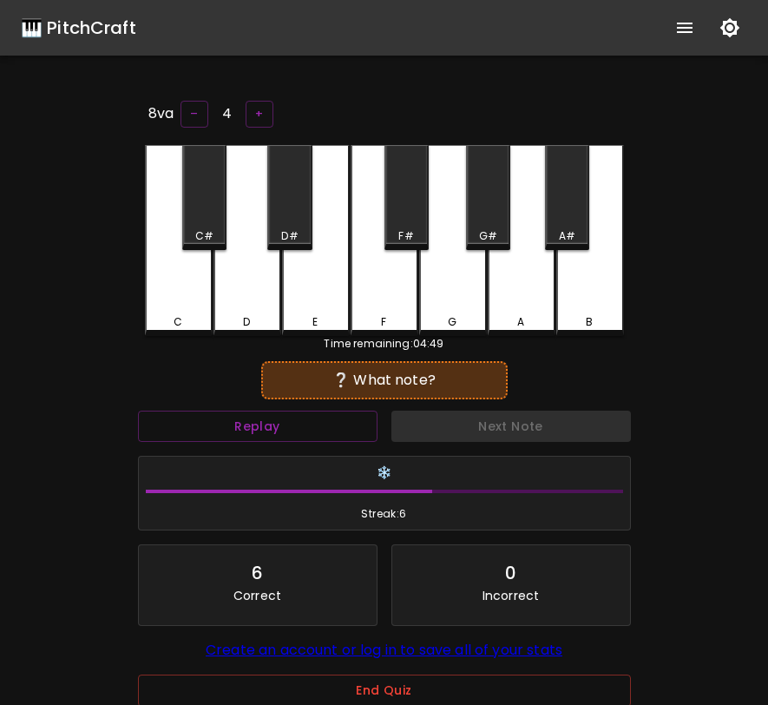
click at [339, 268] on div "E" at bounding box center [316, 240] width 68 height 191
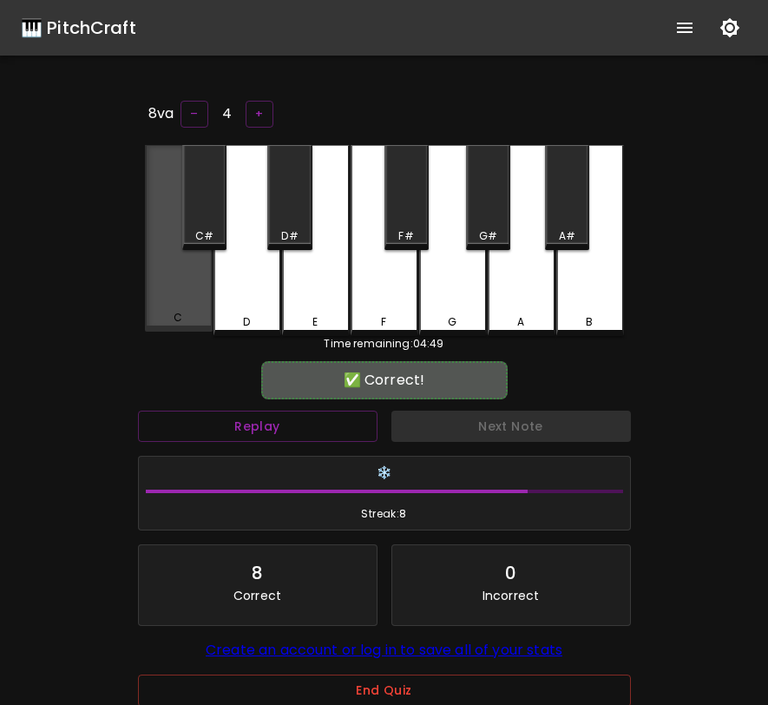
click at [203, 275] on div "C" at bounding box center [179, 238] width 68 height 187
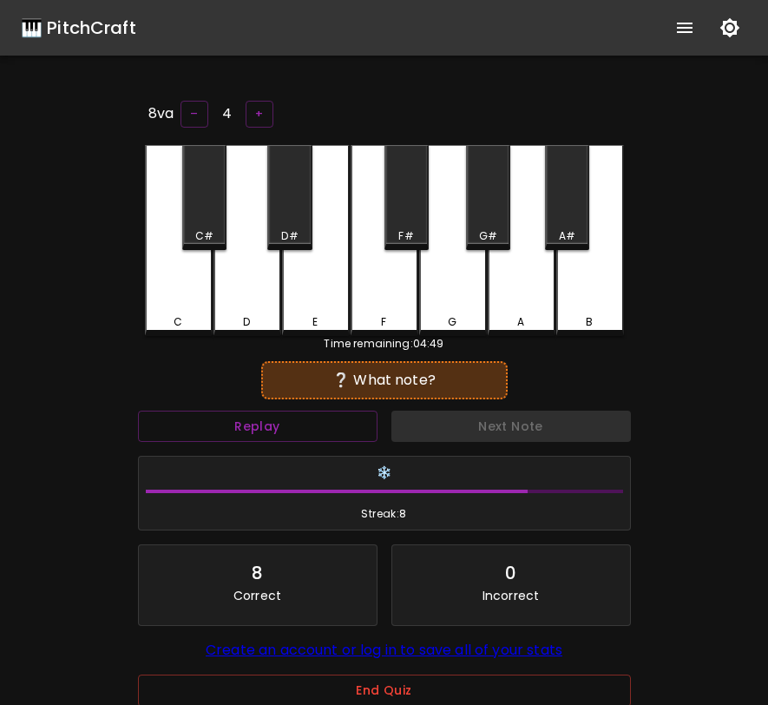
click at [504, 297] on div "A" at bounding box center [522, 240] width 68 height 191
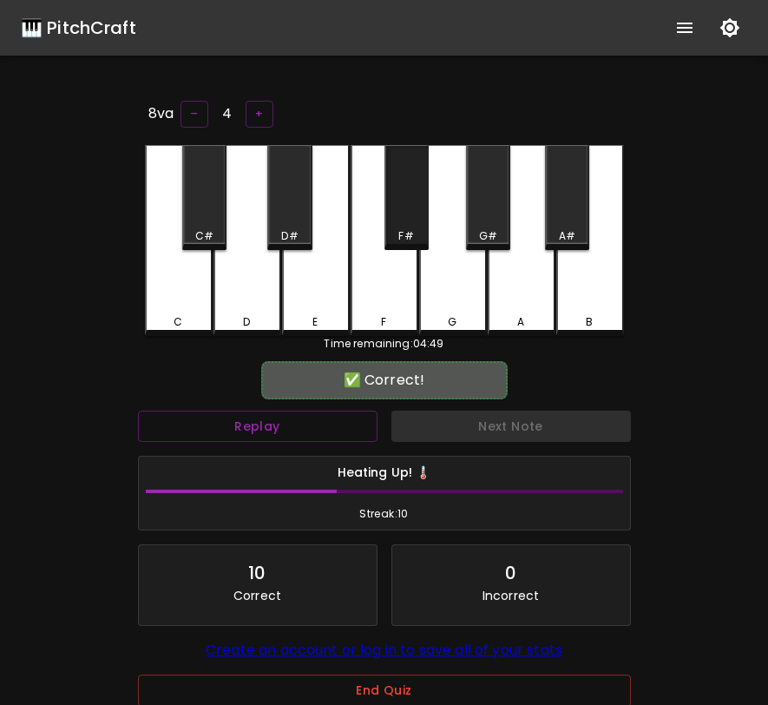
click at [411, 220] on div "F#" at bounding box center [407, 197] width 44 height 105
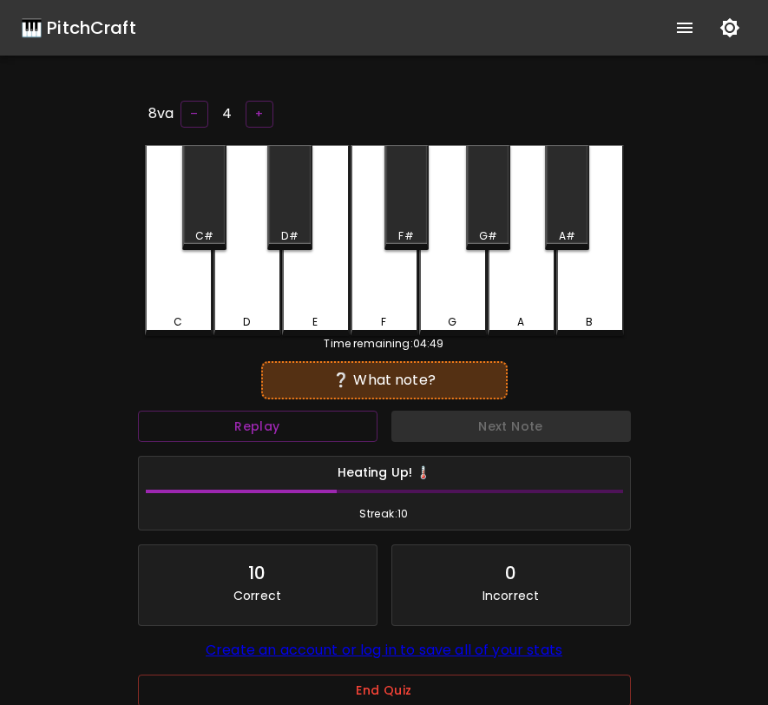
click at [197, 206] on div "C#" at bounding box center [204, 197] width 44 height 105
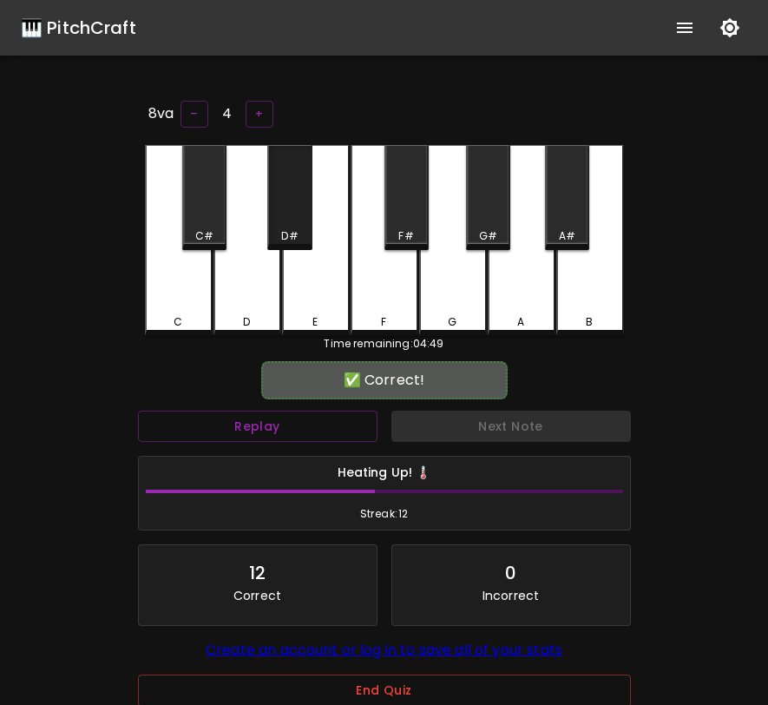
click at [288, 217] on div "D#" at bounding box center [289, 197] width 44 height 105
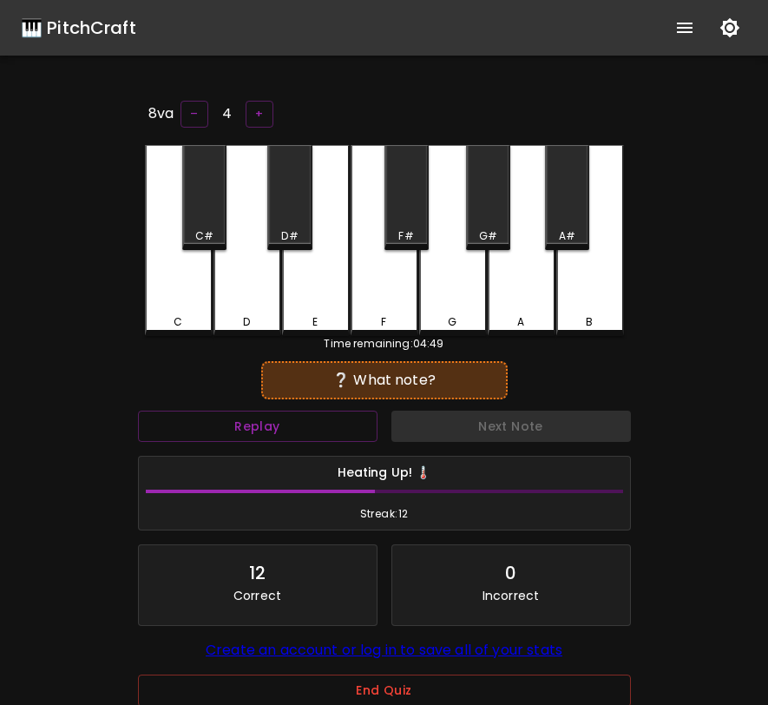
click at [291, 204] on div "D#" at bounding box center [289, 197] width 44 height 105
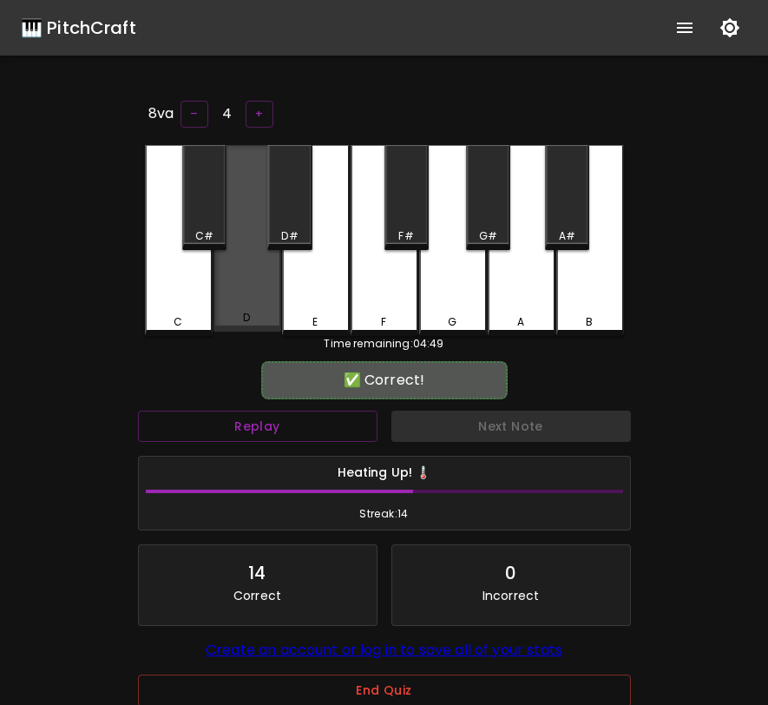
click at [258, 269] on div "D" at bounding box center [248, 238] width 68 height 187
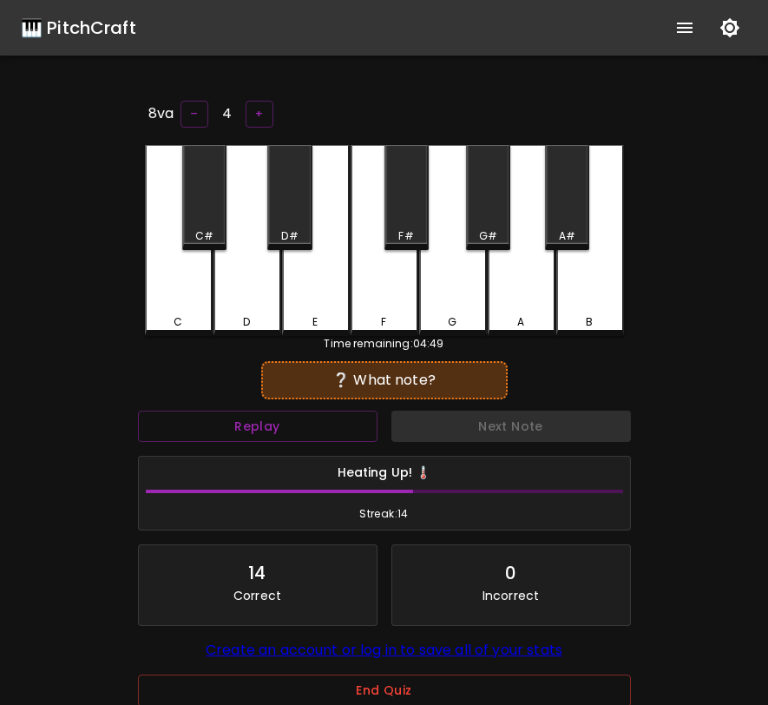
click at [255, 266] on div "D" at bounding box center [248, 240] width 68 height 191
click at [292, 218] on div "D#" at bounding box center [289, 197] width 44 height 105
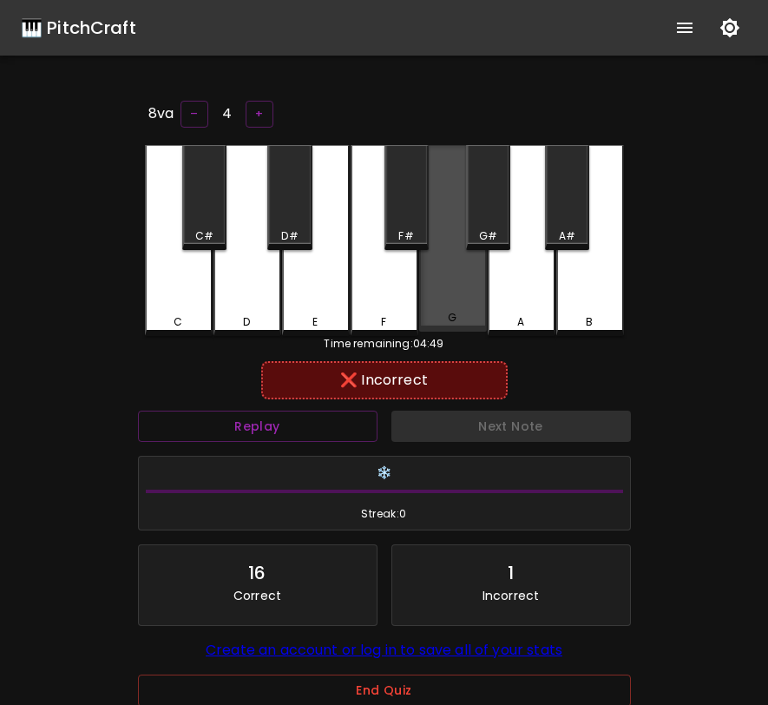
click at [449, 279] on div "G" at bounding box center [453, 238] width 68 height 187
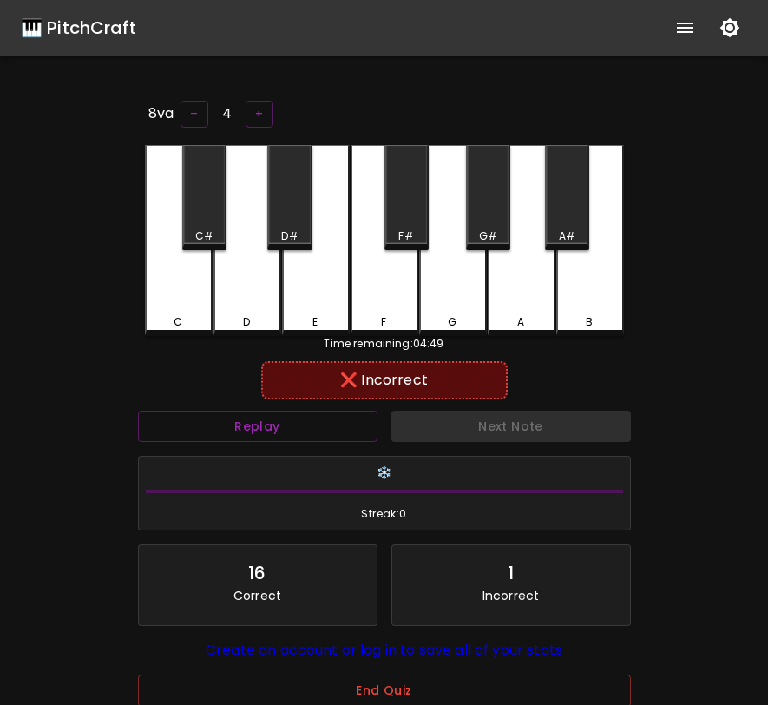
click at [418, 220] on div "F#" at bounding box center [407, 197] width 44 height 105
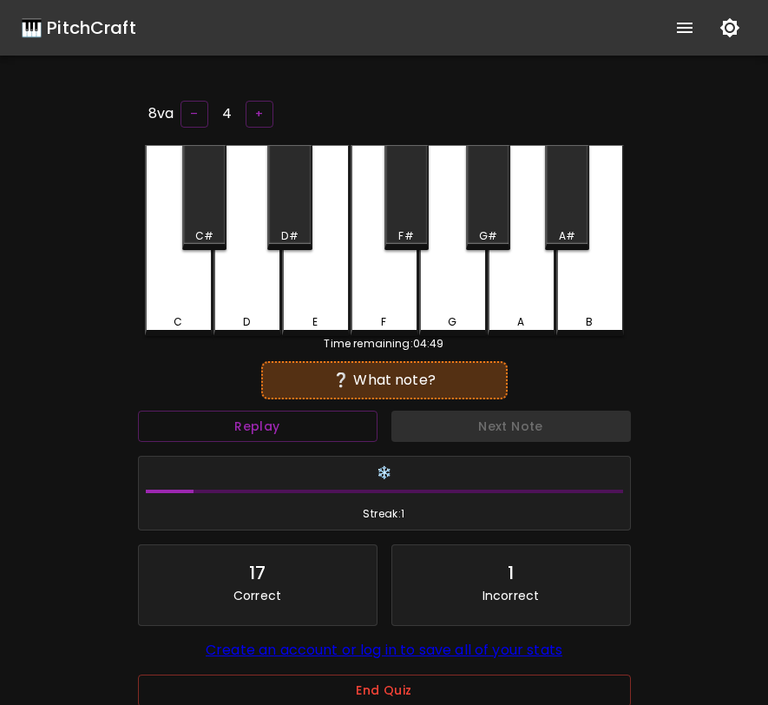
click at [159, 276] on div "C" at bounding box center [179, 240] width 68 height 191
click at [196, 299] on div "C" at bounding box center [179, 240] width 68 height 191
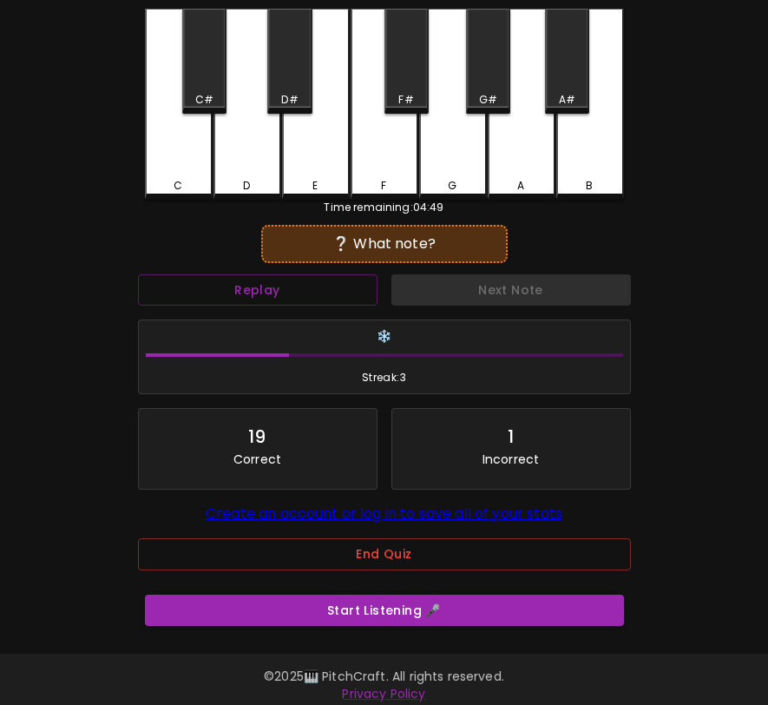
scroll to position [158, 0]
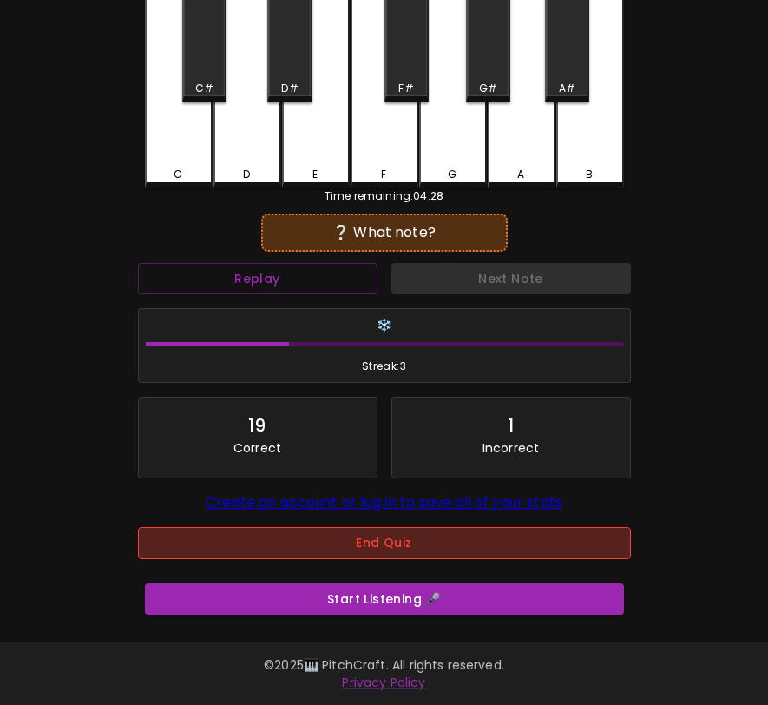
click at [331, 547] on button "End Quiz" at bounding box center [384, 543] width 493 height 32
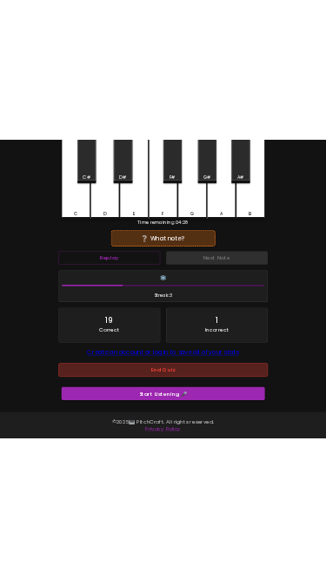
scroll to position [0, 0]
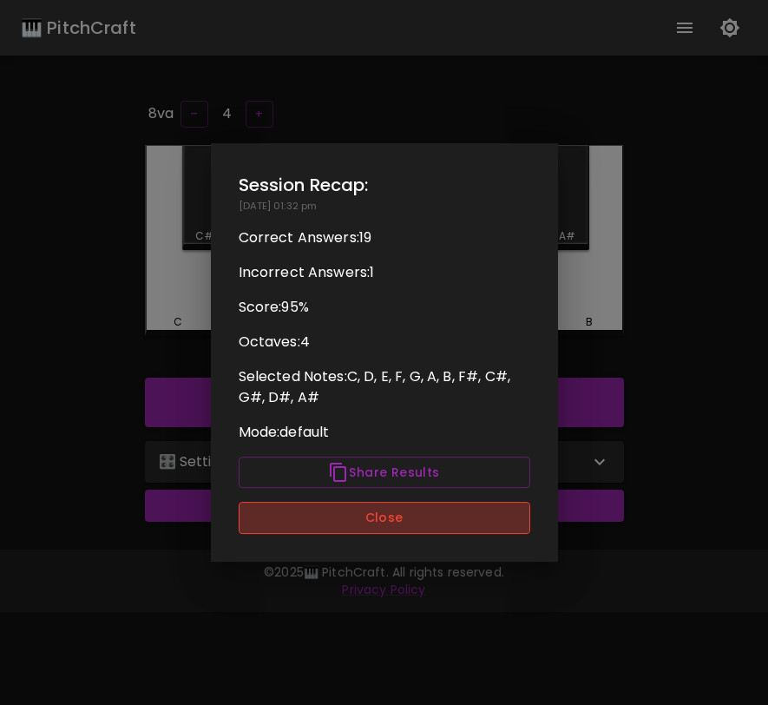
click at [358, 522] on button "Close" at bounding box center [385, 518] width 292 height 32
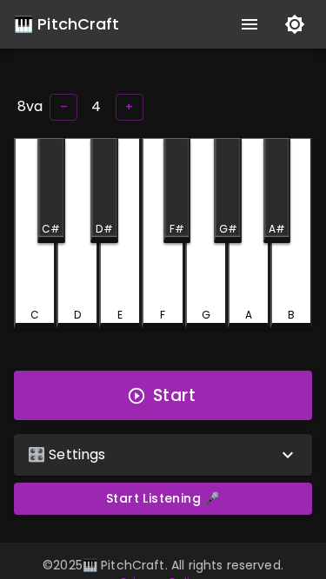
click at [125, 464] on div "🎛️ Settings" at bounding box center [163, 455] width 298 height 42
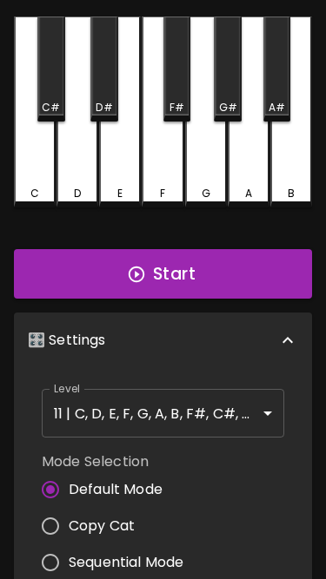
scroll to position [102, 0]
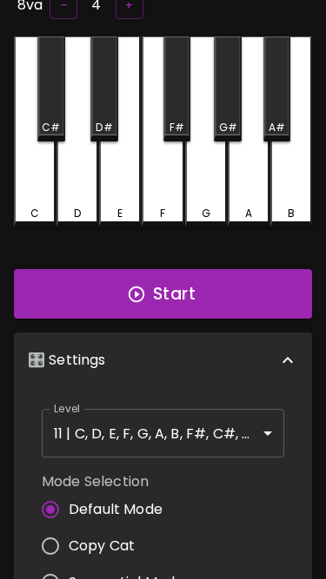
click at [175, 288] on button "Start" at bounding box center [163, 294] width 298 height 50
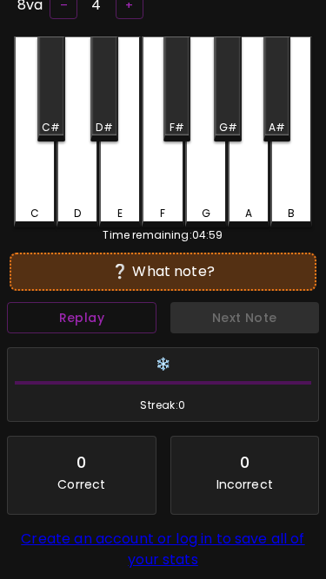
click at [49, 107] on div "C#" at bounding box center [51, 88] width 28 height 105
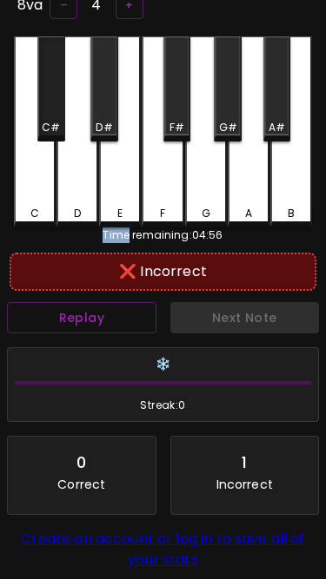
scroll to position [44, 0]
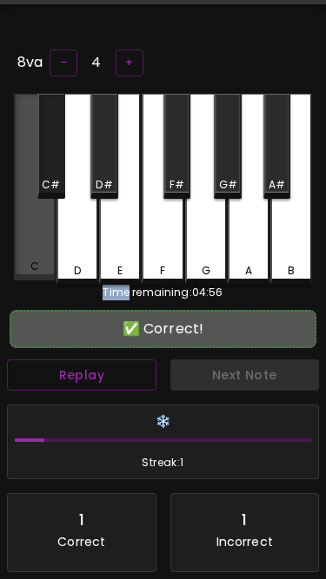
click at [27, 170] on div "C" at bounding box center [35, 187] width 42 height 187
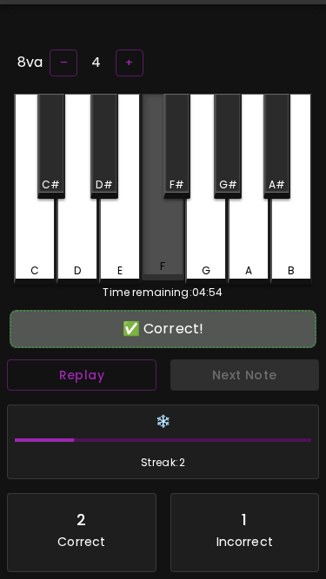
click at [158, 225] on div "F" at bounding box center [162, 187] width 42 height 187
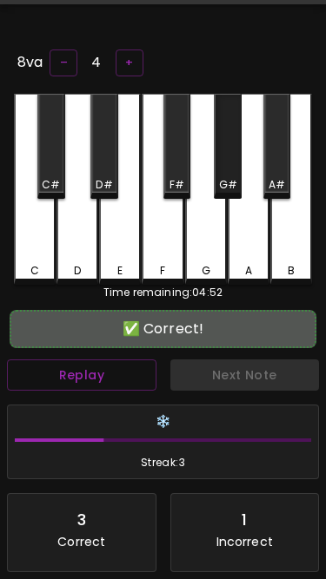
click at [227, 177] on div "G#" at bounding box center [228, 185] width 18 height 16
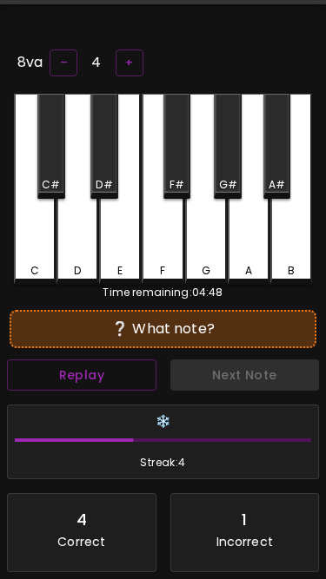
click at [67, 205] on div "D" at bounding box center [77, 189] width 42 height 191
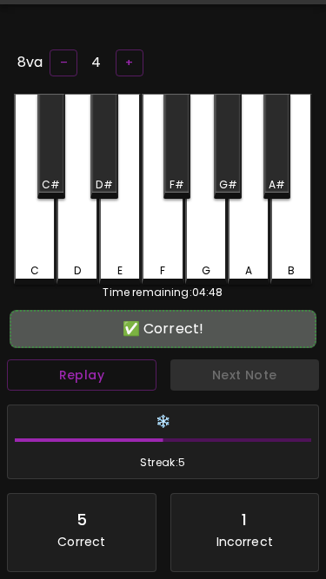
click at [255, 230] on div "A" at bounding box center [248, 189] width 42 height 191
click at [279, 177] on div "A#" at bounding box center [276, 185] width 16 height 16
click at [294, 244] on div "B" at bounding box center [291, 189] width 42 height 191
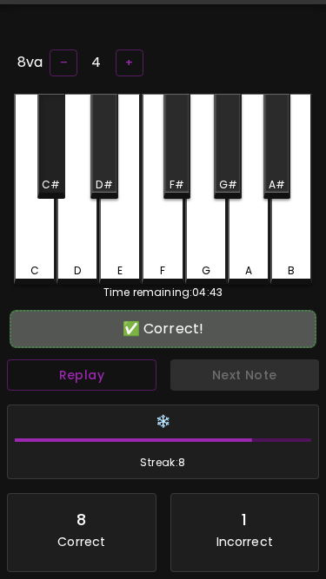
click at [46, 166] on div "C#" at bounding box center [51, 146] width 28 height 105
click at [164, 247] on div "F" at bounding box center [162, 189] width 42 height 191
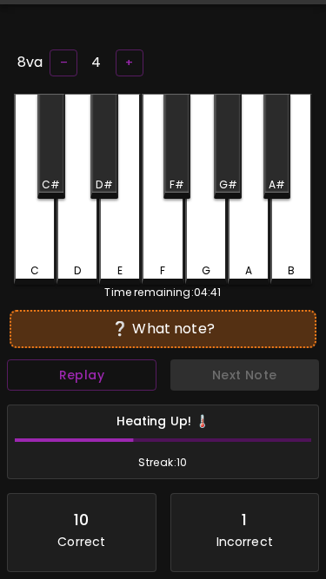
click at [53, 177] on div "C#" at bounding box center [51, 185] width 18 height 16
click at [170, 264] on div "F" at bounding box center [162, 271] width 38 height 16
click at [279, 172] on div "A#" at bounding box center [277, 146] width 28 height 105
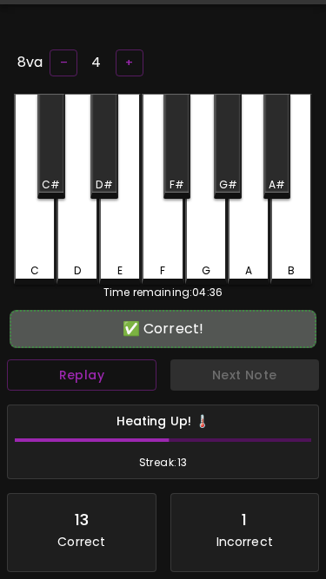
click at [101, 168] on div "D#" at bounding box center [104, 146] width 28 height 105
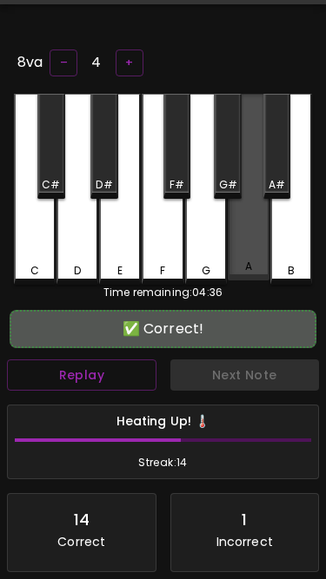
click at [247, 240] on div "A" at bounding box center [248, 187] width 42 height 187
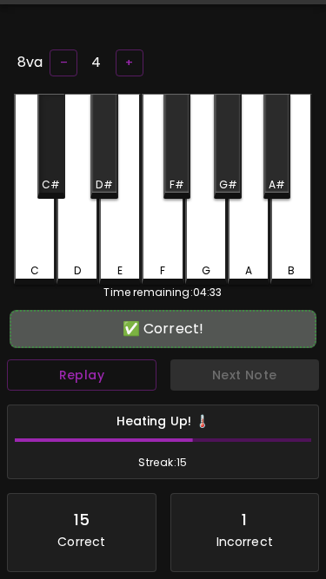
click at [55, 181] on div "C#" at bounding box center [51, 185] width 18 height 16
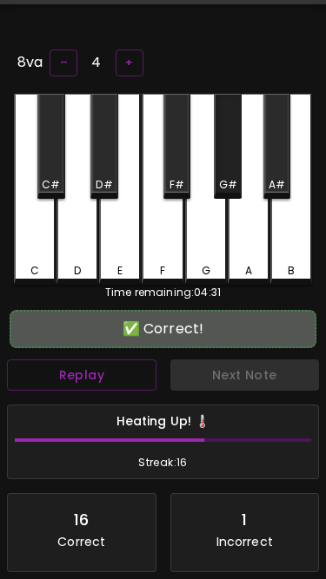
click at [230, 180] on div "G#" at bounding box center [228, 185] width 18 height 16
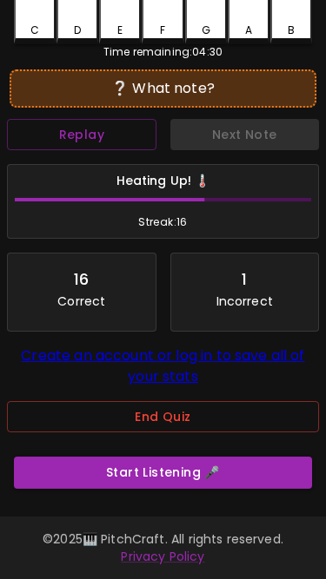
scroll to position [293, 0]
click at [178, 411] on button "End Quiz" at bounding box center [163, 417] width 312 height 32
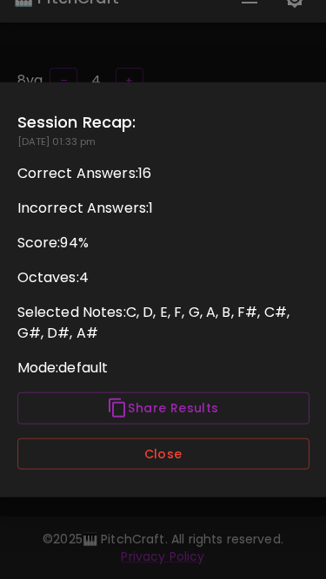
scroll to position [23, 0]
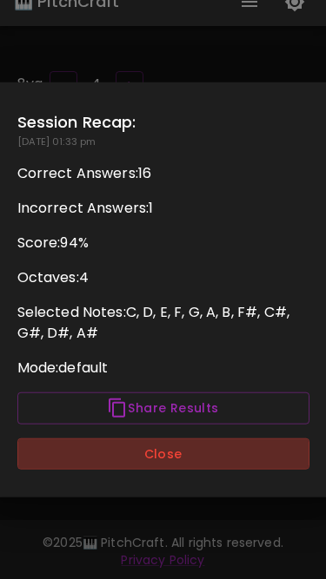
click at [260, 453] on button "Close" at bounding box center [163, 453] width 292 height 32
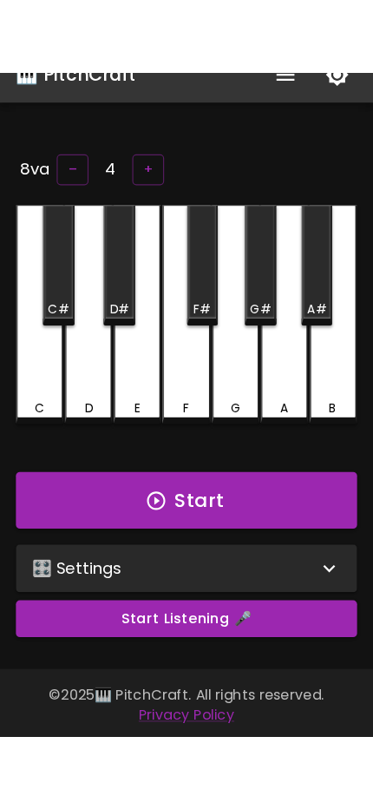
scroll to position [0, 0]
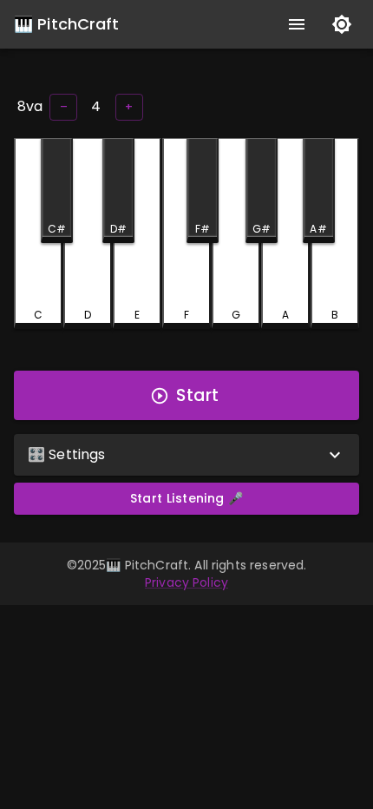
click at [201, 461] on div "🎛️ Settings" at bounding box center [176, 454] width 297 height 21
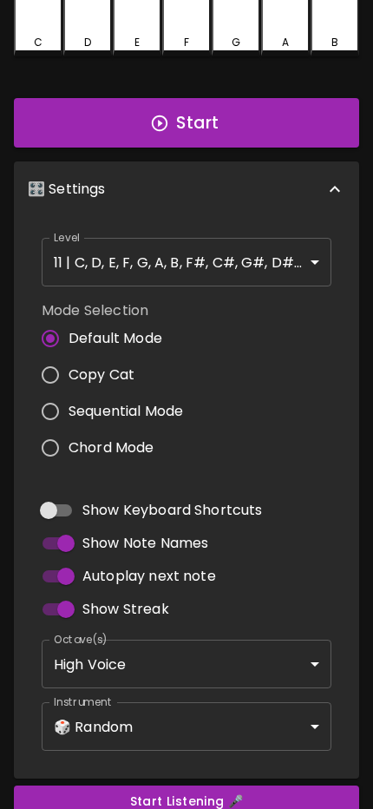
scroll to position [275, 0]
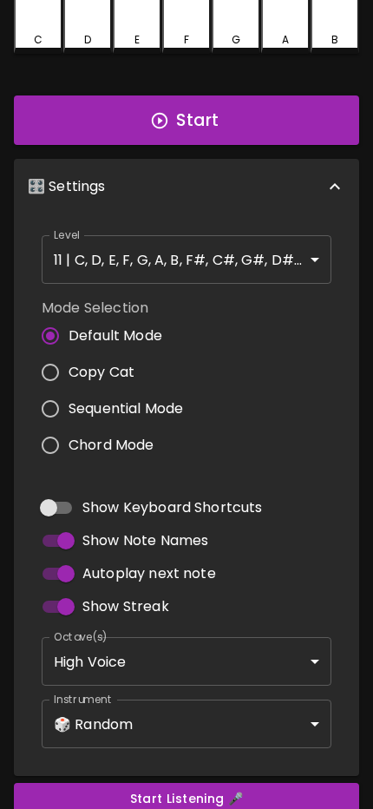
click at [64, 573] on input "Autoplay next note" at bounding box center [65, 573] width 99 height 33
checkbox input "false"
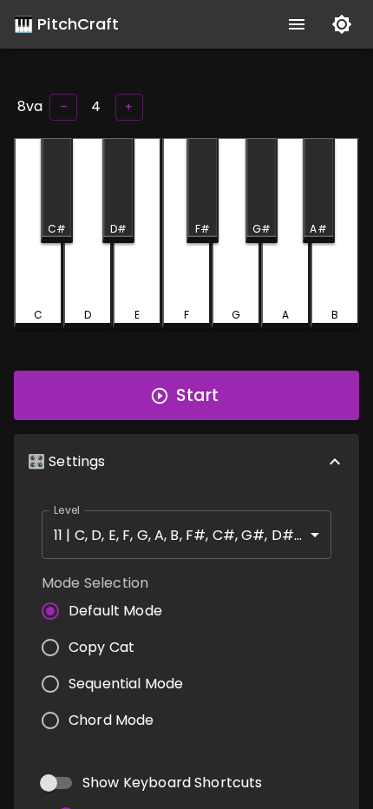
scroll to position [0, 0]
click at [249, 393] on button "Start" at bounding box center [186, 396] width 345 height 50
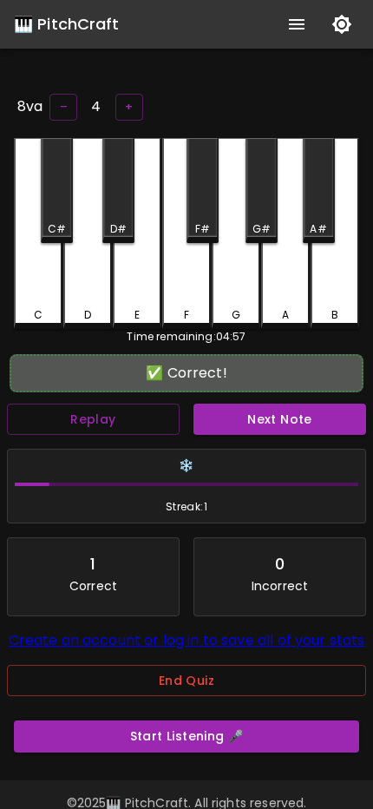
click at [144, 293] on div "E" at bounding box center [137, 233] width 49 height 191
click at [240, 421] on button "Next Note" at bounding box center [280, 420] width 173 height 32
click at [302, 260] on div "A" at bounding box center [285, 233] width 49 height 191
click at [280, 442] on div "❄️ Streak: 2" at bounding box center [186, 486] width 373 height 89
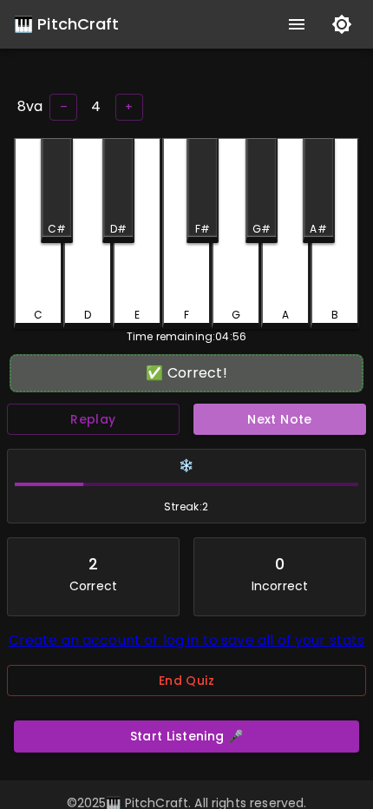
click at [289, 419] on button "Next Note" at bounding box center [280, 420] width 173 height 32
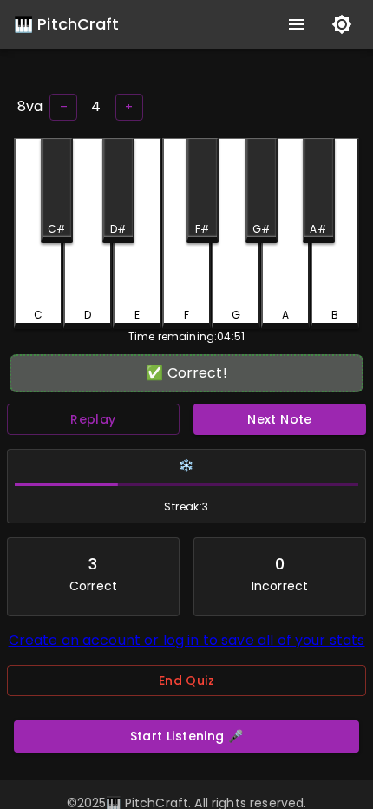
click at [258, 210] on div "G#" at bounding box center [262, 190] width 32 height 105
click at [232, 421] on button "Next Note" at bounding box center [280, 420] width 173 height 32
click at [100, 270] on div "D" at bounding box center [87, 233] width 49 height 191
click at [235, 420] on button "Next Note" at bounding box center [280, 420] width 173 height 32
click at [261, 216] on div "G#" at bounding box center [262, 190] width 32 height 105
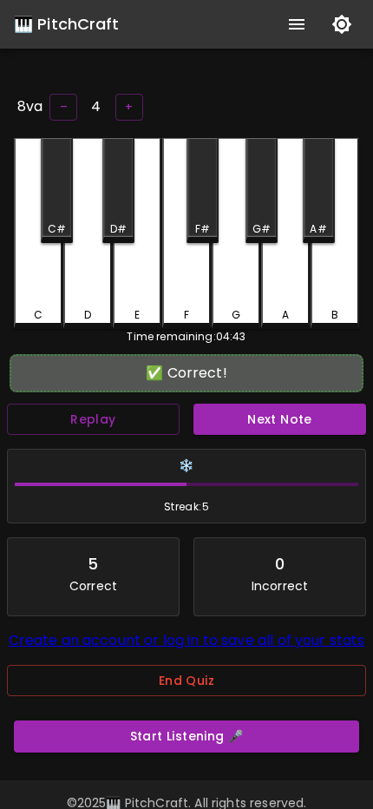
click at [186, 697] on button "End Quiz" at bounding box center [186, 681] width 359 height 32
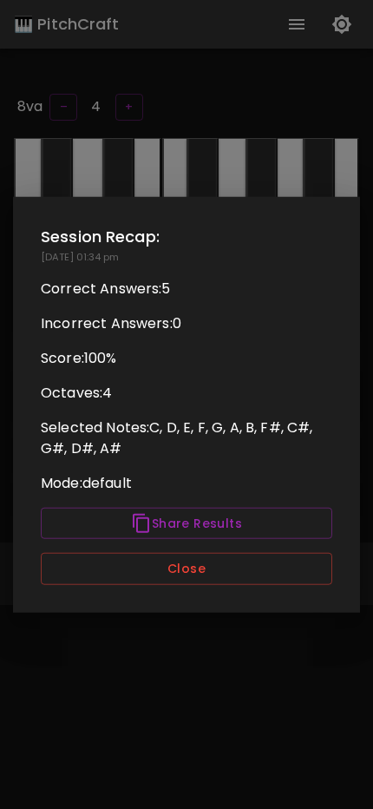
click at [240, 566] on button "Close" at bounding box center [187, 569] width 292 height 32
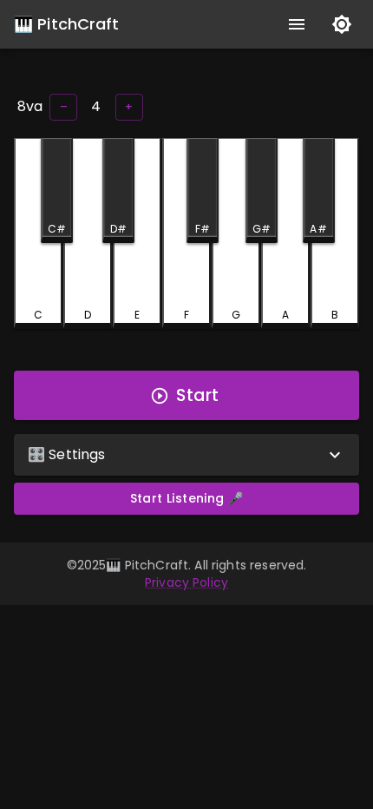
click at [302, 439] on div "🎛️ Settings" at bounding box center [186, 455] width 345 height 42
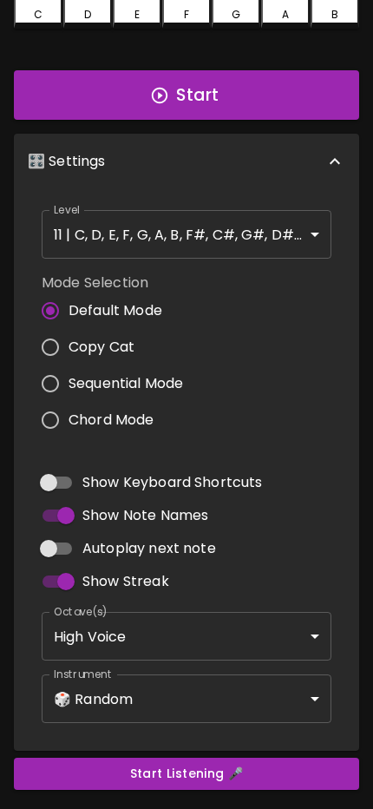
scroll to position [300, 0]
click at [54, 544] on input "Autoplay next note" at bounding box center [48, 548] width 99 height 33
checkbox input "true"
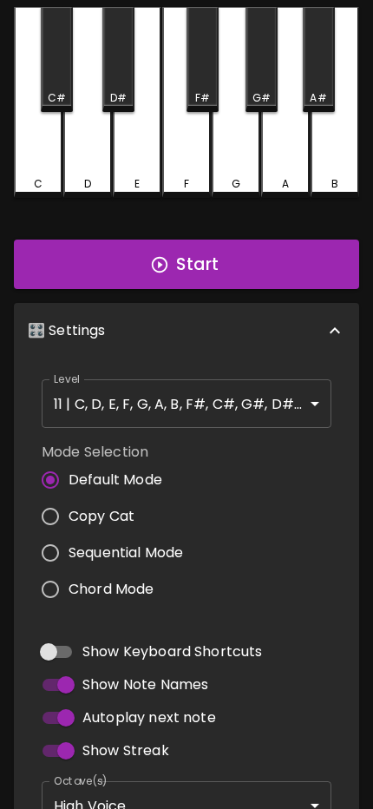
scroll to position [0, 0]
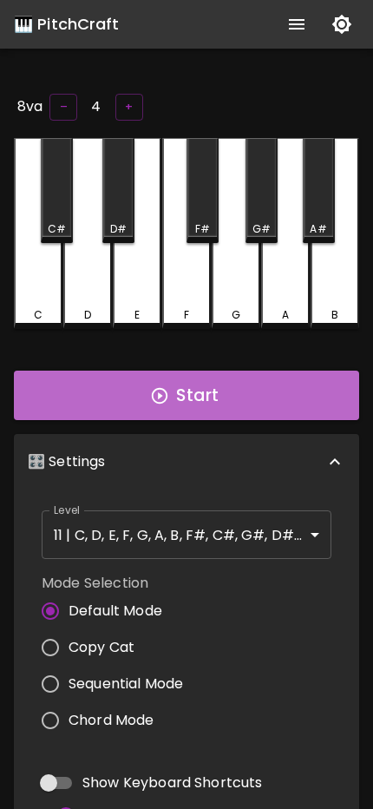
click at [283, 399] on button "Start" at bounding box center [186, 396] width 345 height 50
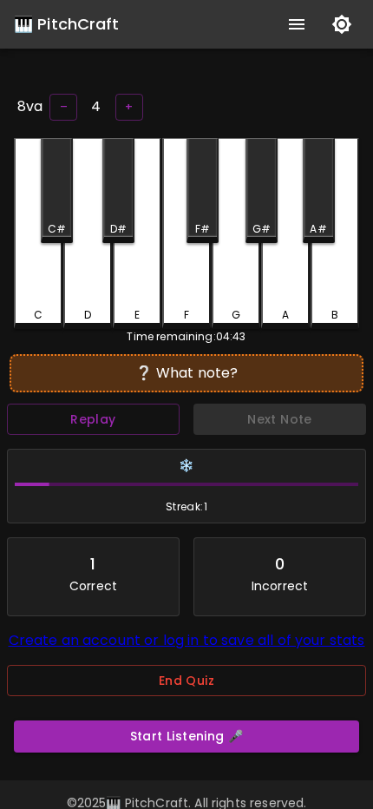
click at [46, 273] on div "C" at bounding box center [38, 233] width 49 height 191
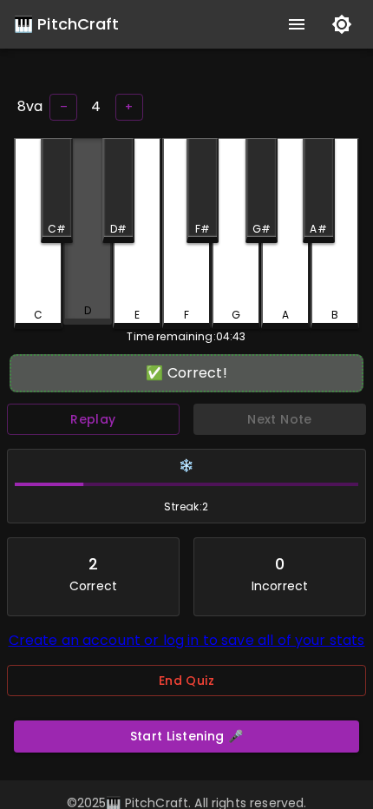
click at [79, 273] on div "D" at bounding box center [87, 231] width 49 height 187
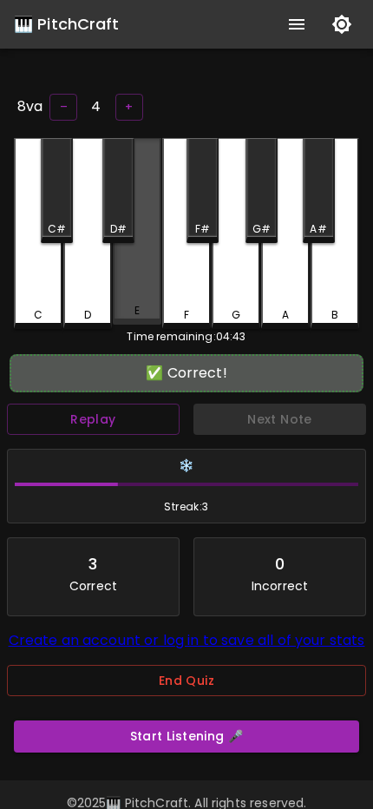
click at [122, 282] on div "E" at bounding box center [137, 231] width 49 height 187
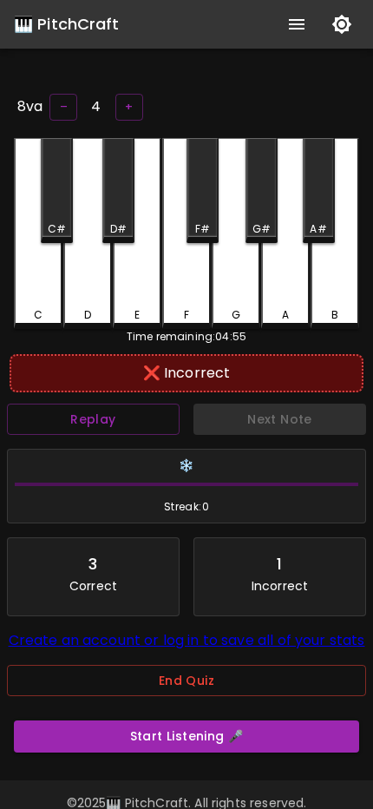
click at [115, 221] on div "D#" at bounding box center [118, 229] width 16 height 16
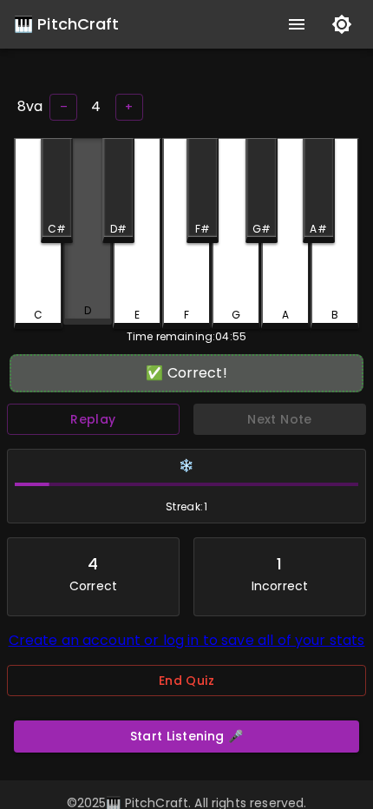
click at [97, 269] on div "D" at bounding box center [87, 231] width 49 height 187
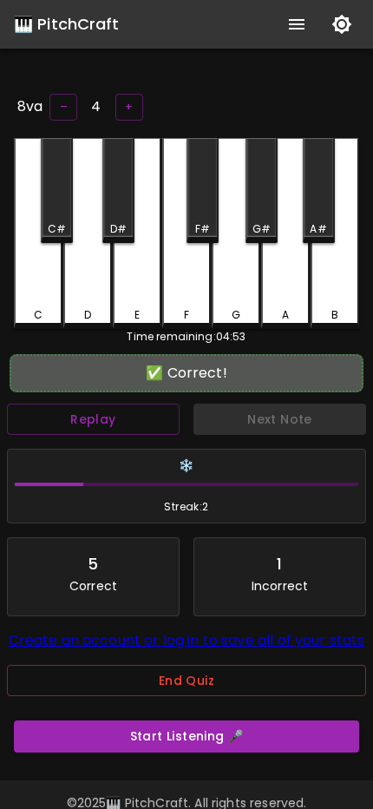
click at [272, 221] on div "G#" at bounding box center [261, 229] width 29 height 16
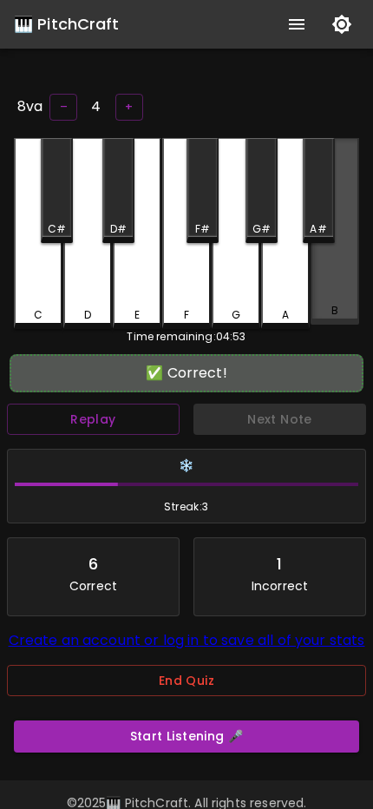
click at [333, 256] on div "B" at bounding box center [335, 231] width 49 height 187
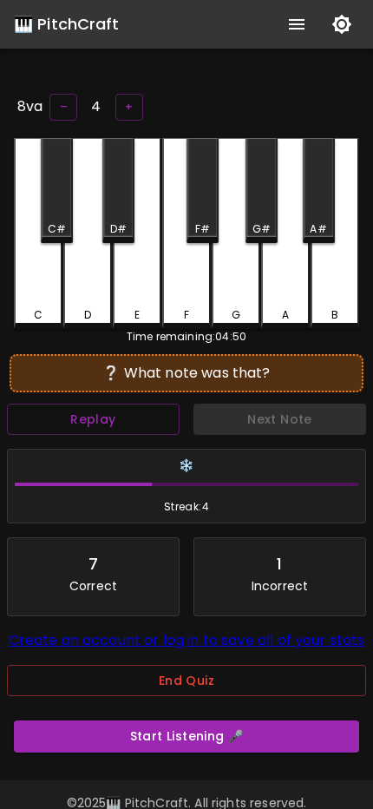
click at [175, 270] on div "F" at bounding box center [186, 233] width 49 height 191
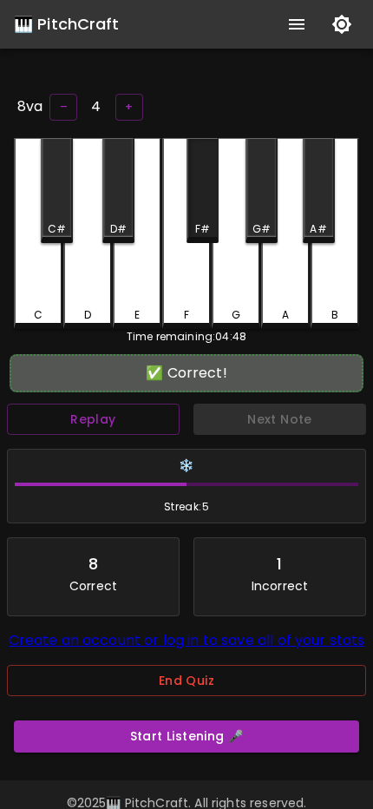
click at [200, 214] on div "F#" at bounding box center [203, 190] width 32 height 105
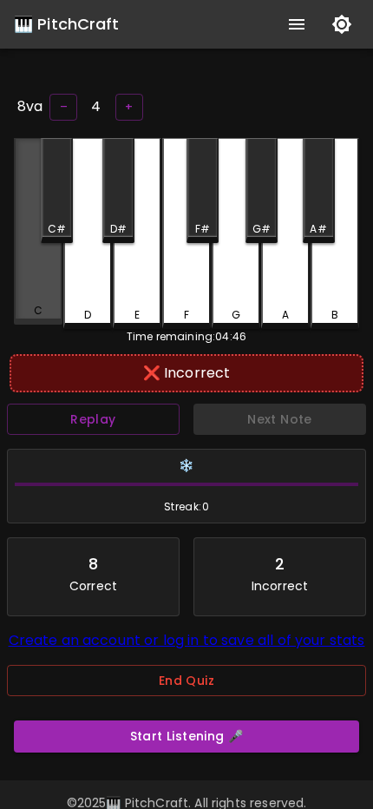
click at [46, 262] on div "C" at bounding box center [38, 231] width 49 height 187
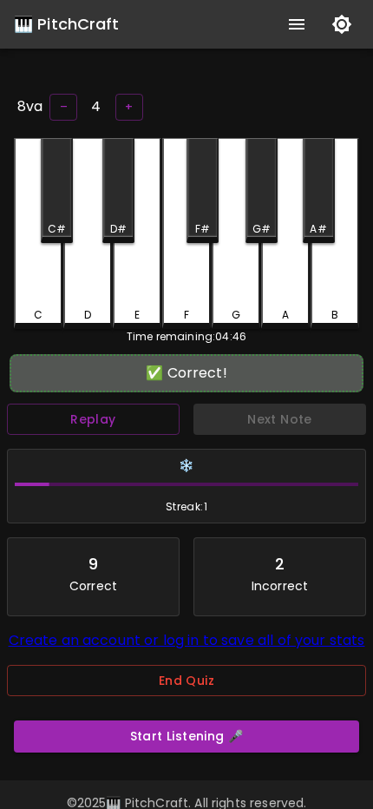
click at [59, 207] on div "C#" at bounding box center [57, 190] width 32 height 105
click at [124, 175] on div "D#" at bounding box center [118, 190] width 32 height 105
click at [130, 291] on div "E" at bounding box center [137, 233] width 49 height 191
click at [263, 210] on div "G#" at bounding box center [262, 190] width 32 height 105
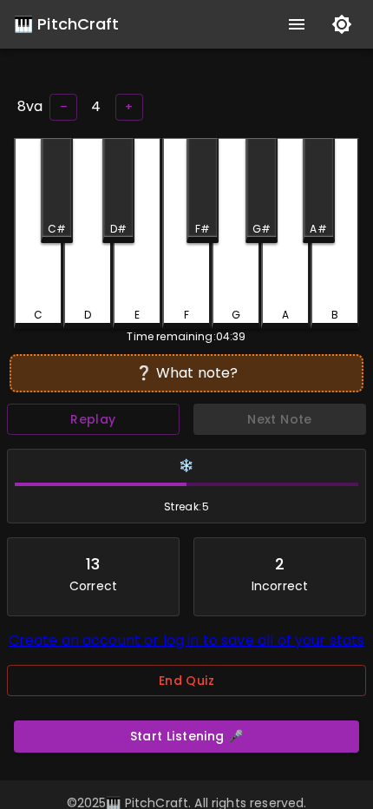
click at [211, 198] on div "F#" at bounding box center [203, 190] width 32 height 105
click at [181, 694] on button "End Quiz" at bounding box center [186, 681] width 359 height 32
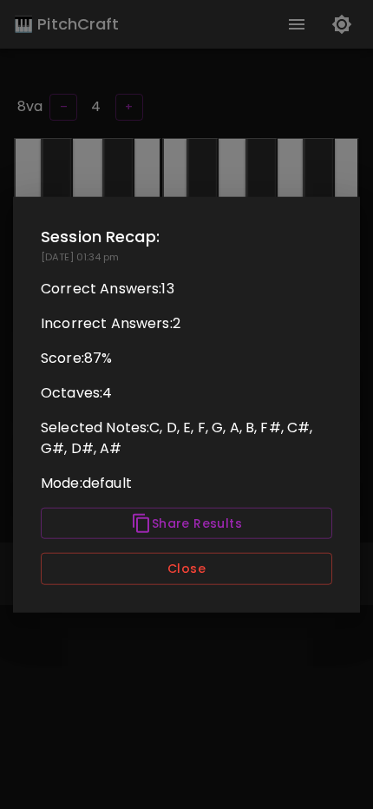
click at [171, 573] on button "Close" at bounding box center [187, 569] width 292 height 32
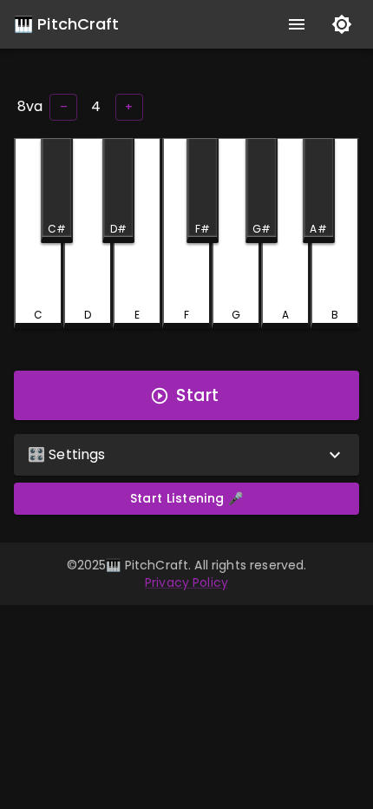
click at [199, 437] on div "🎛️ Settings" at bounding box center [186, 455] width 345 height 42
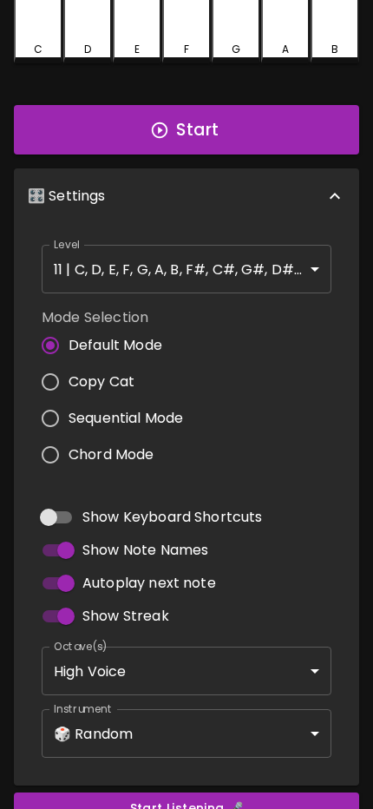
scroll to position [281, 0]
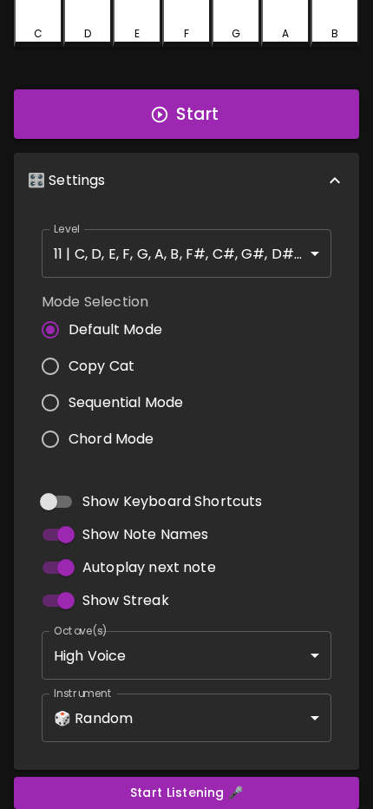
click at [69, 567] on input "Autoplay next note" at bounding box center [65, 567] width 99 height 33
checkbox input "false"
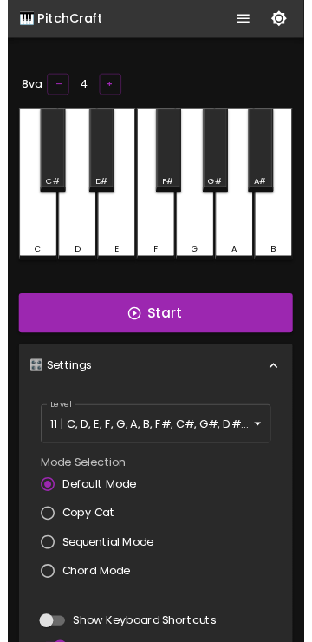
scroll to position [0, 0]
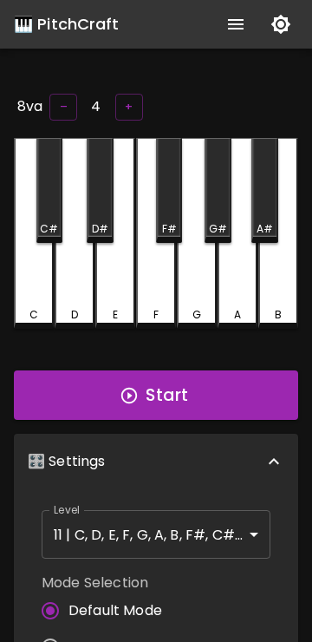
click at [155, 388] on button "Start" at bounding box center [156, 396] width 285 height 50
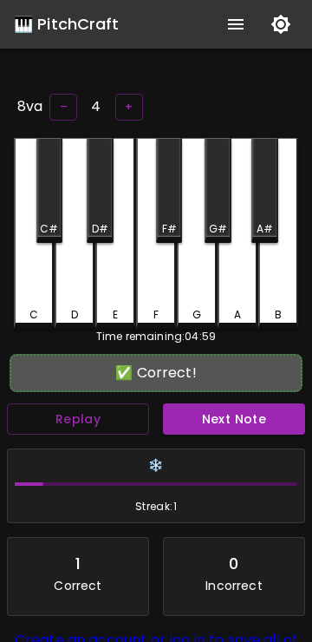
click at [218, 201] on div "G#" at bounding box center [218, 190] width 26 height 105
click at [210, 420] on button "Next Note" at bounding box center [234, 420] width 142 height 32
click at [115, 281] on div "E" at bounding box center [115, 233] width 40 height 191
click at [196, 411] on button "Next Note" at bounding box center [234, 420] width 142 height 32
click at [223, 207] on div "G#" at bounding box center [218, 190] width 26 height 105
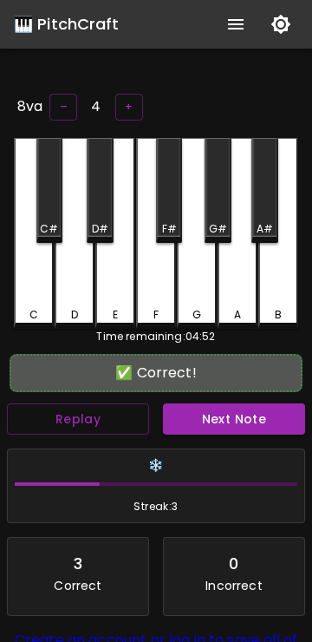
click at [224, 424] on button "Next Note" at bounding box center [234, 420] width 142 height 32
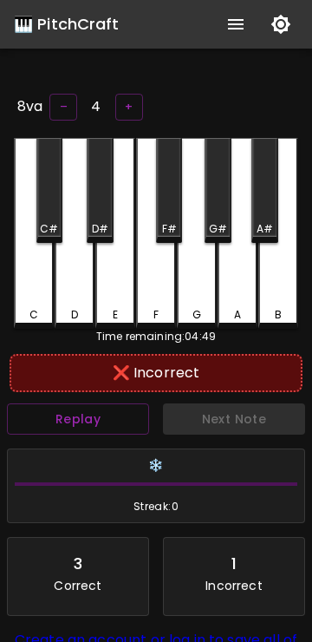
click at [99, 207] on div "D#" at bounding box center [100, 190] width 26 height 105
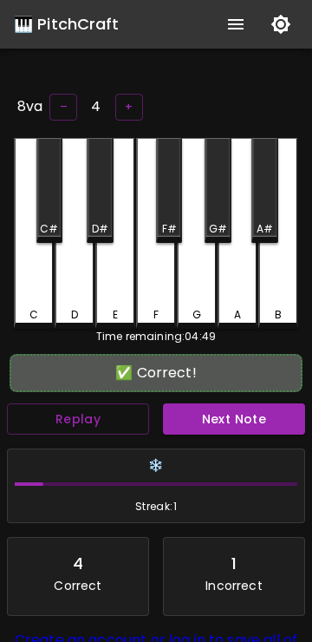
click at [68, 282] on div "D" at bounding box center [75, 233] width 40 height 191
click at [264, 428] on button "Next Note" at bounding box center [234, 420] width 142 height 32
click at [169, 201] on div "F#" at bounding box center [169, 190] width 26 height 105
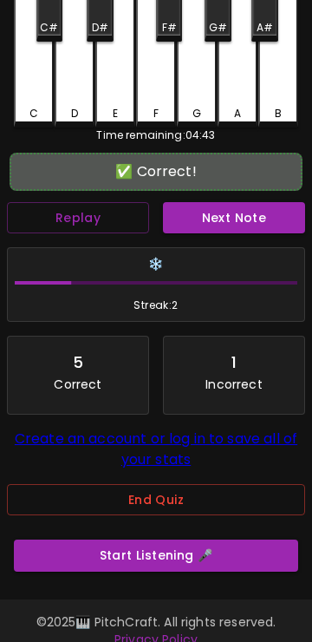
scroll to position [232, 0]
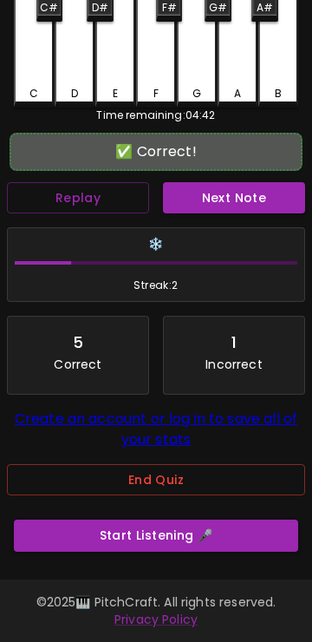
click at [174, 477] on button "End Quiz" at bounding box center [156, 480] width 299 height 32
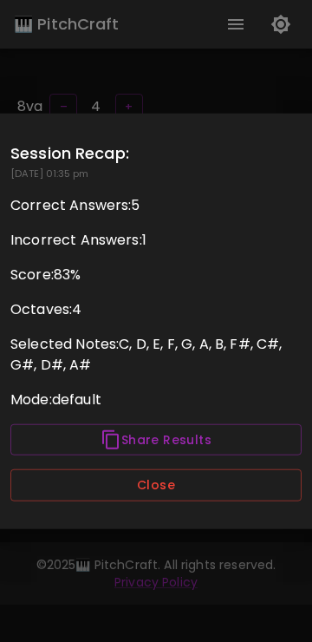
scroll to position [0, 0]
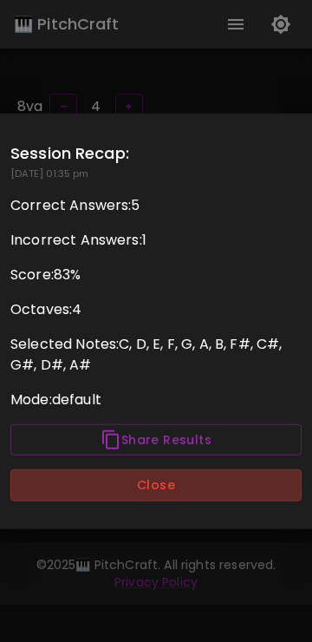
click at [176, 485] on button "Close" at bounding box center [156, 486] width 292 height 32
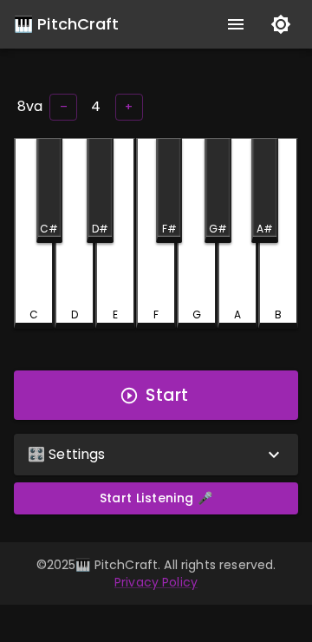
click at [227, 466] on div "🎛️ Settings" at bounding box center [156, 455] width 285 height 42
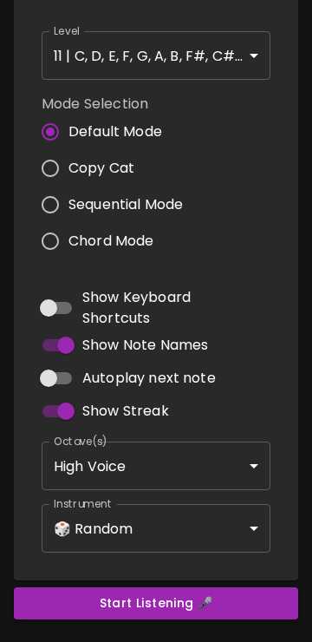
scroll to position [483, 0]
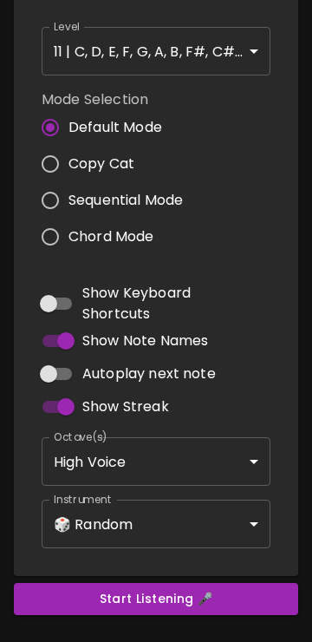
click at [51, 372] on input "Autoplay next note" at bounding box center [48, 374] width 99 height 33
checkbox input "true"
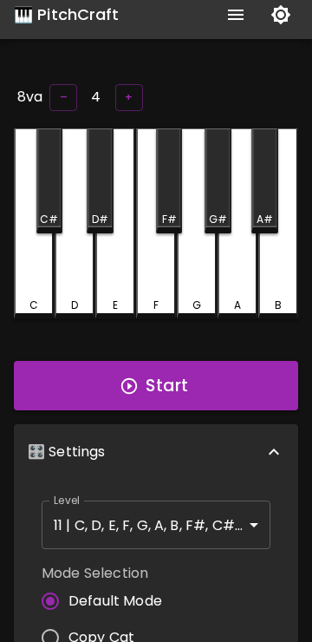
scroll to position [16, 0]
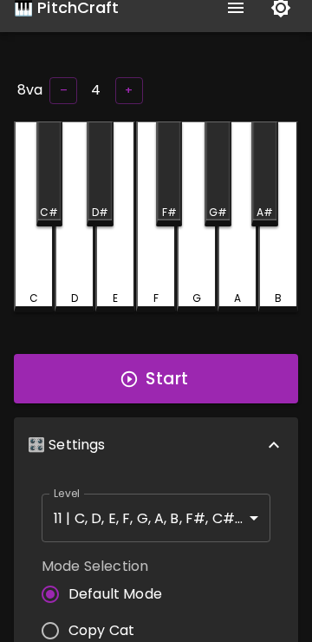
click at [180, 378] on button "Start" at bounding box center [156, 379] width 285 height 50
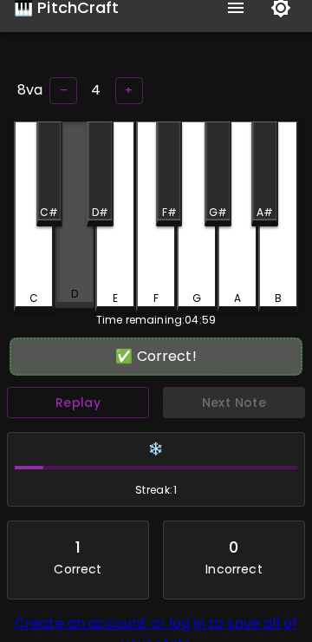
click at [70, 266] on div "D" at bounding box center [75, 215] width 40 height 187
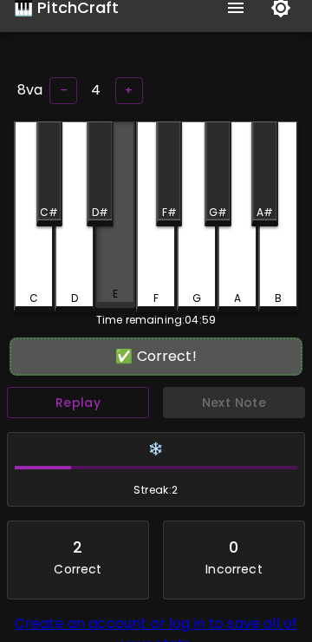
click at [110, 258] on div "E" at bounding box center [115, 215] width 40 height 187
click at [112, 262] on div "E" at bounding box center [115, 215] width 40 height 187
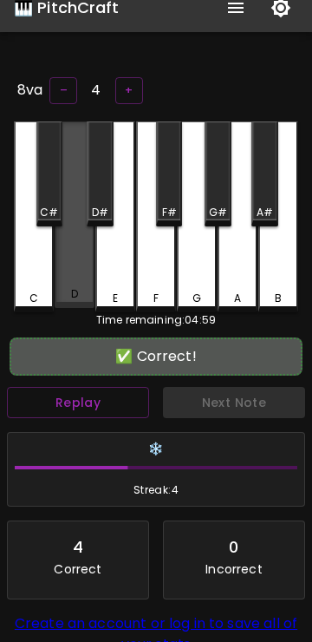
click at [89, 260] on div "D" at bounding box center [75, 215] width 40 height 187
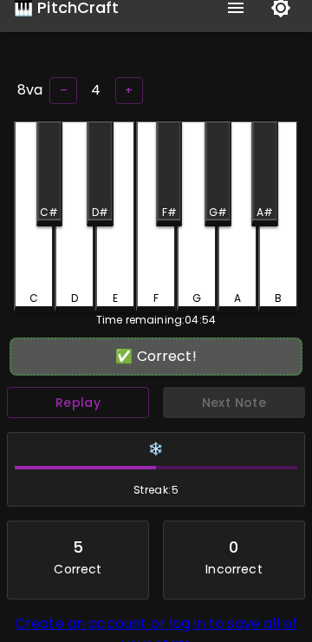
click at [214, 197] on div "G#" at bounding box center [218, 174] width 26 height 105
click at [167, 256] on div "F" at bounding box center [156, 217] width 40 height 191
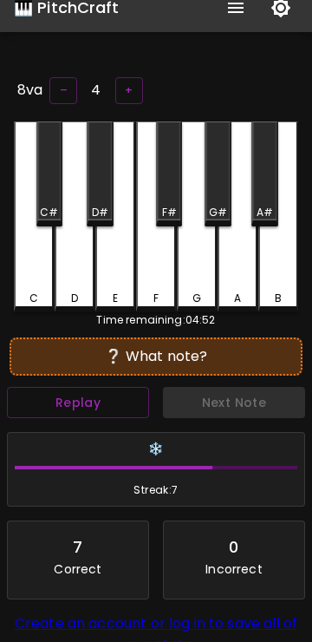
click at [88, 249] on div "D" at bounding box center [75, 217] width 40 height 191
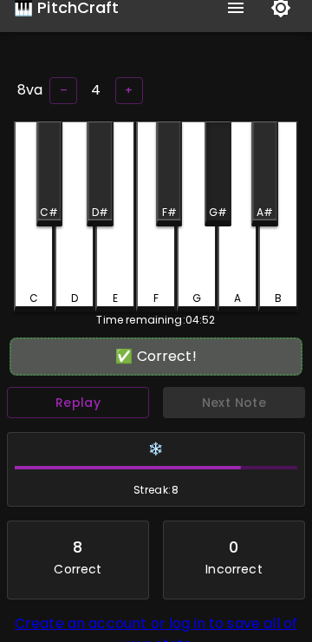
click at [222, 205] on div "G#" at bounding box center [218, 213] width 18 height 16
click at [156, 277] on div "F" at bounding box center [156, 217] width 40 height 191
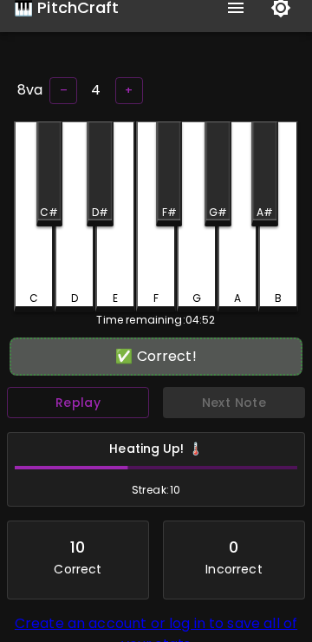
click at [155, 265] on div "F" at bounding box center [156, 217] width 40 height 191
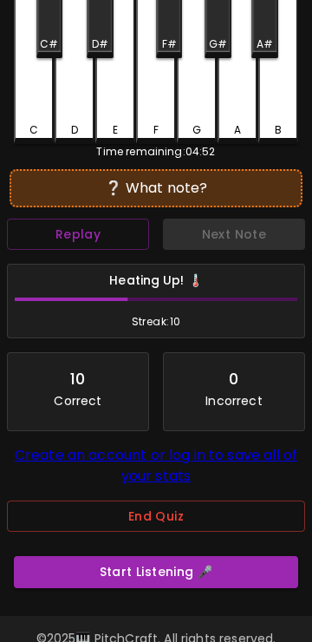
scroll to position [232, 0]
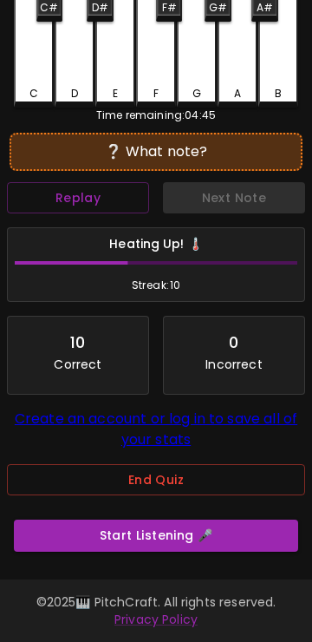
click at [202, 484] on button "End Quiz" at bounding box center [156, 480] width 299 height 32
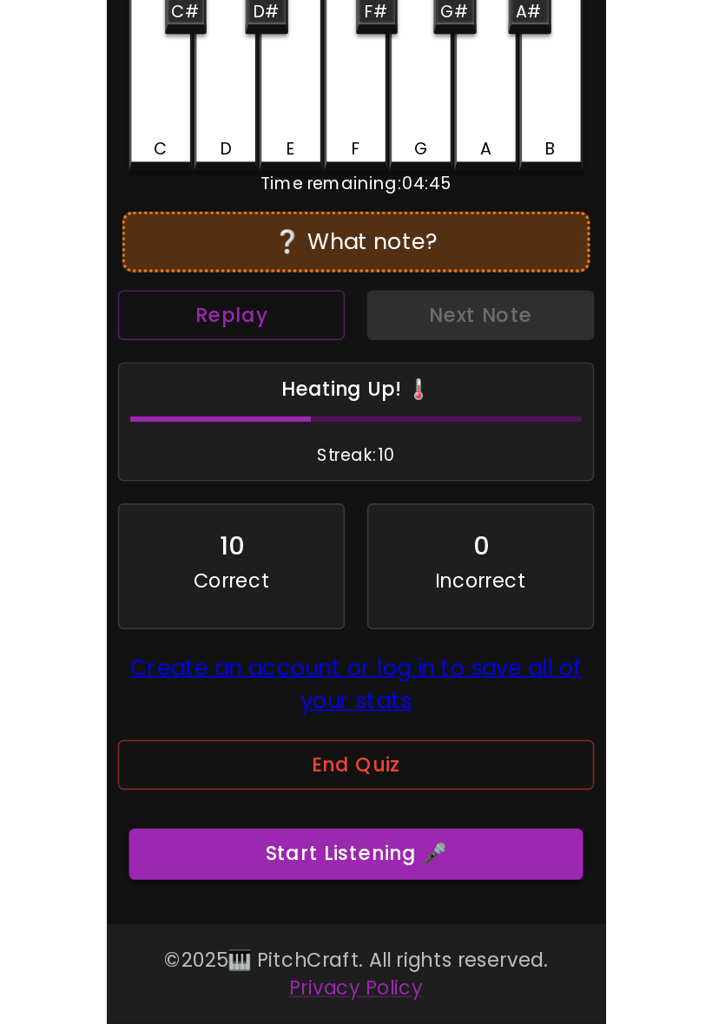
scroll to position [0, 0]
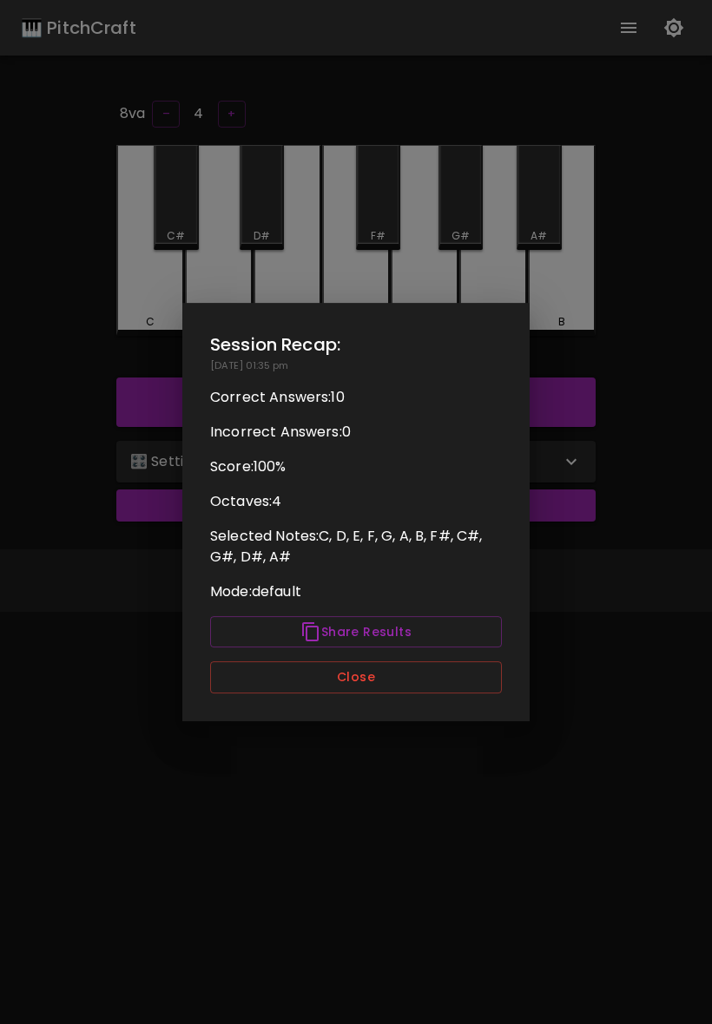
click at [367, 684] on button "Close" at bounding box center [356, 677] width 292 height 32
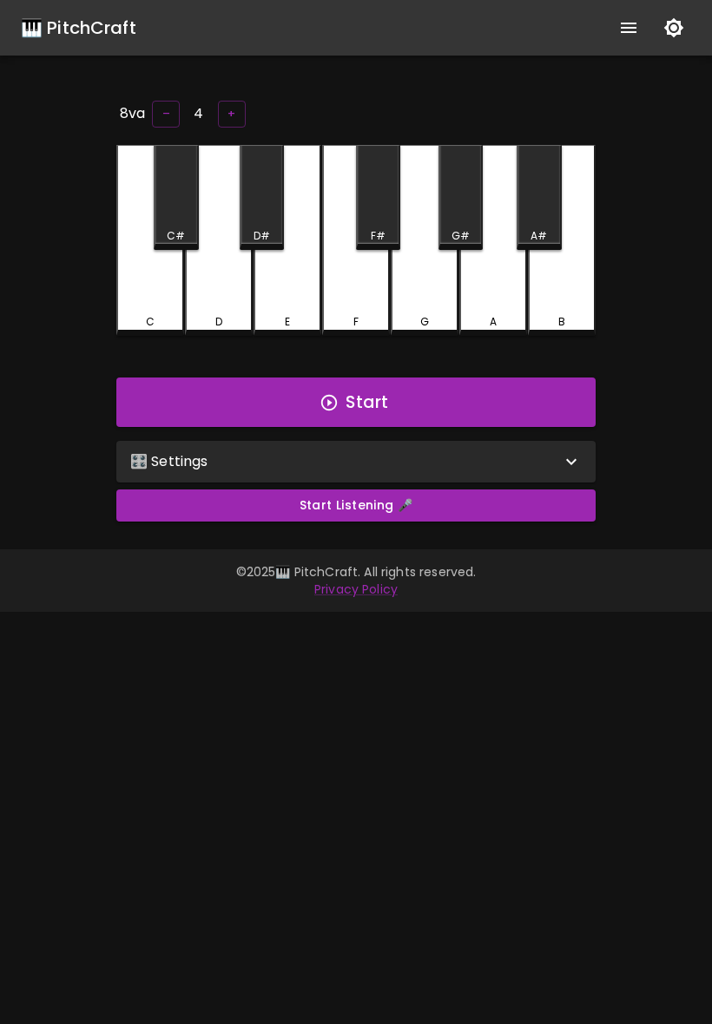
click at [430, 460] on div "🎛️ Settings" at bounding box center [345, 461] width 431 height 21
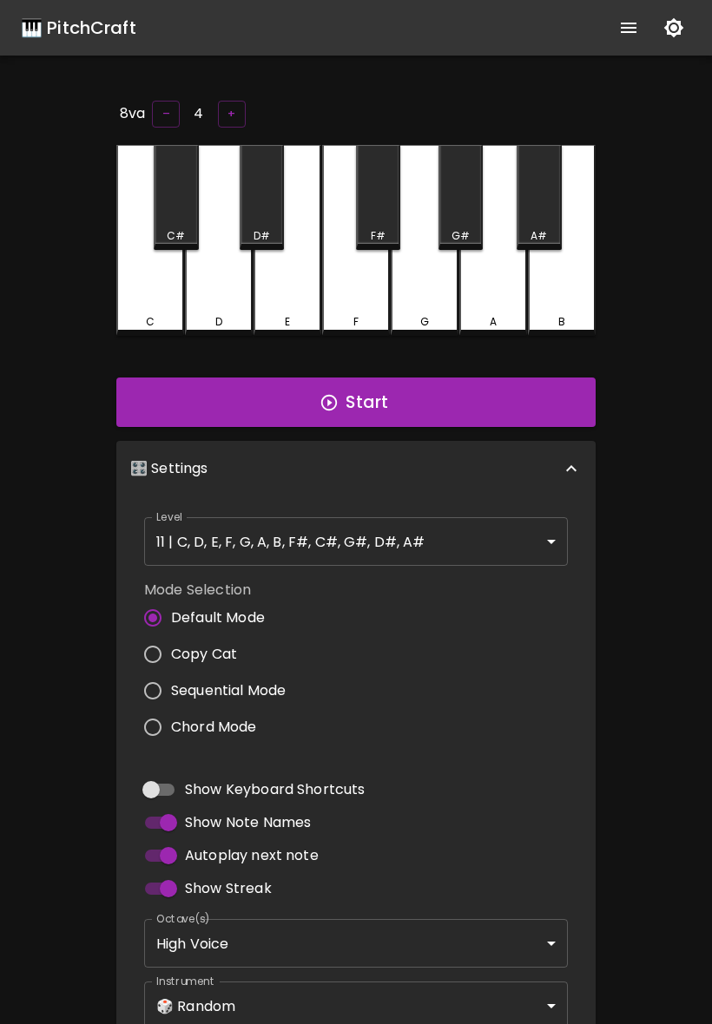
click at [170, 704] on input "Autoplay next note" at bounding box center [168, 855] width 99 height 33
checkbox input "false"
click at [471, 394] on button "Start" at bounding box center [355, 403] width 479 height 50
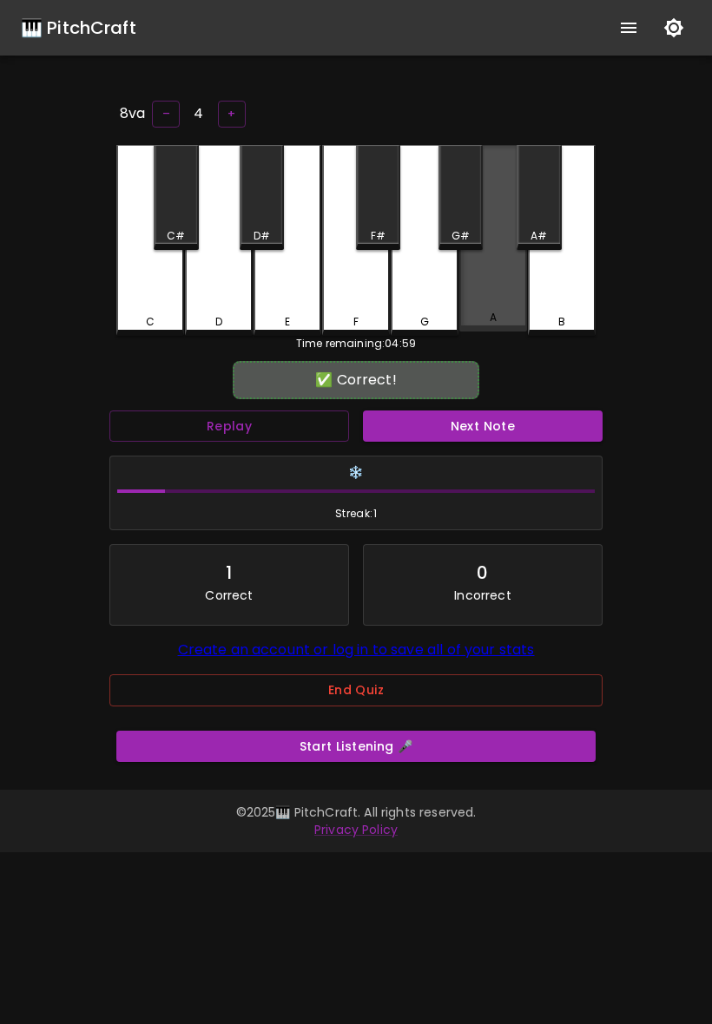
click at [499, 282] on div "A" at bounding box center [493, 238] width 68 height 187
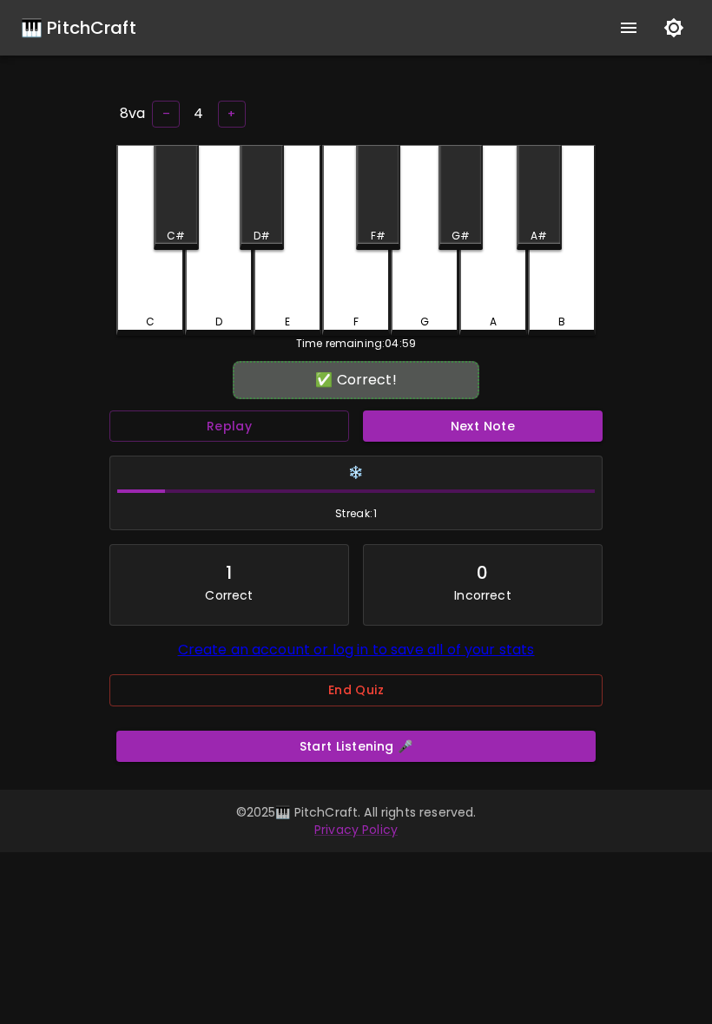
click at [485, 431] on button "Next Note" at bounding box center [483, 427] width 240 height 32
click at [541, 228] on div "A#" at bounding box center [538, 236] width 16 height 16
click at [493, 423] on button "Next Note" at bounding box center [483, 427] width 240 height 32
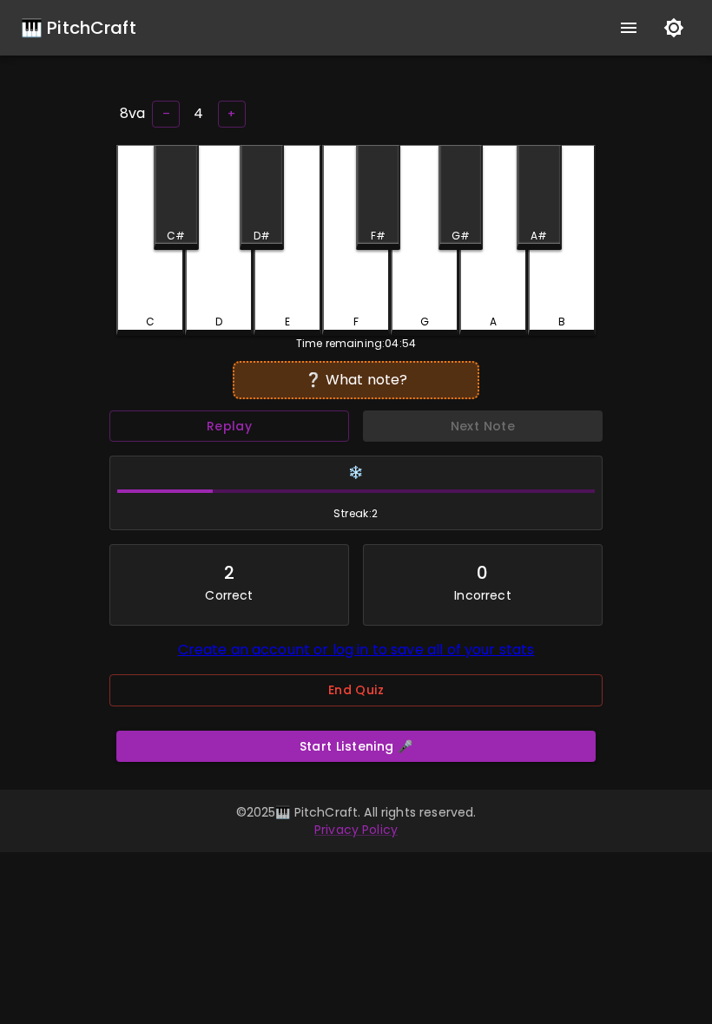
click at [374, 291] on div "F" at bounding box center [356, 240] width 68 height 191
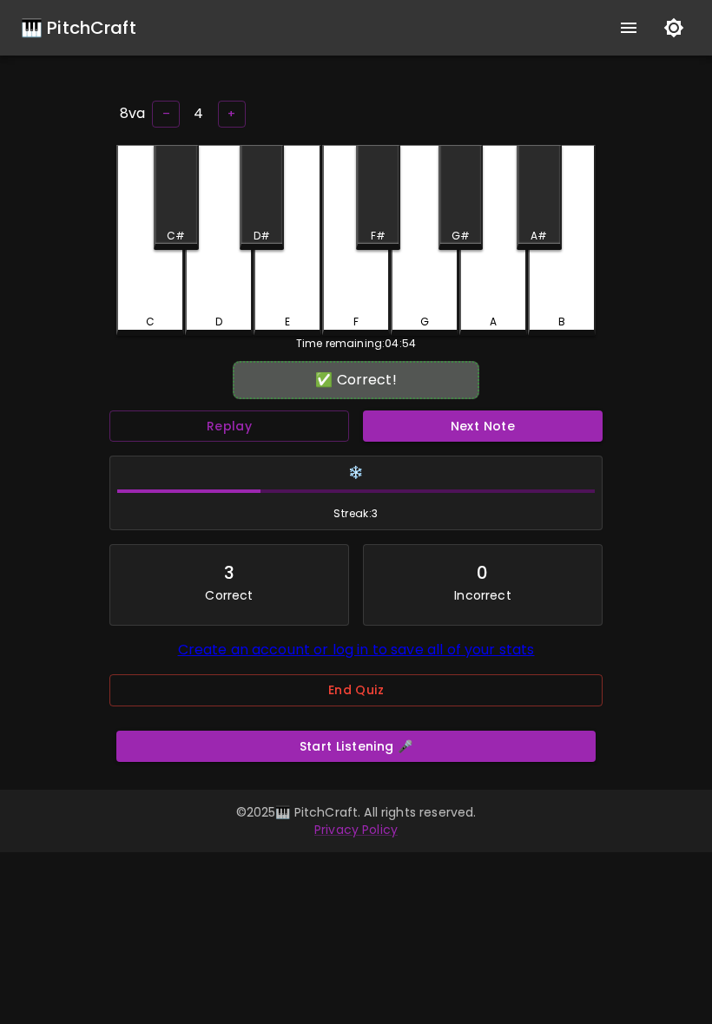
click at [463, 437] on button "Next Note" at bounding box center [483, 427] width 240 height 32
click at [468, 229] on div "G#" at bounding box center [460, 236] width 18 height 16
click at [400, 704] on button "End Quiz" at bounding box center [355, 690] width 493 height 32
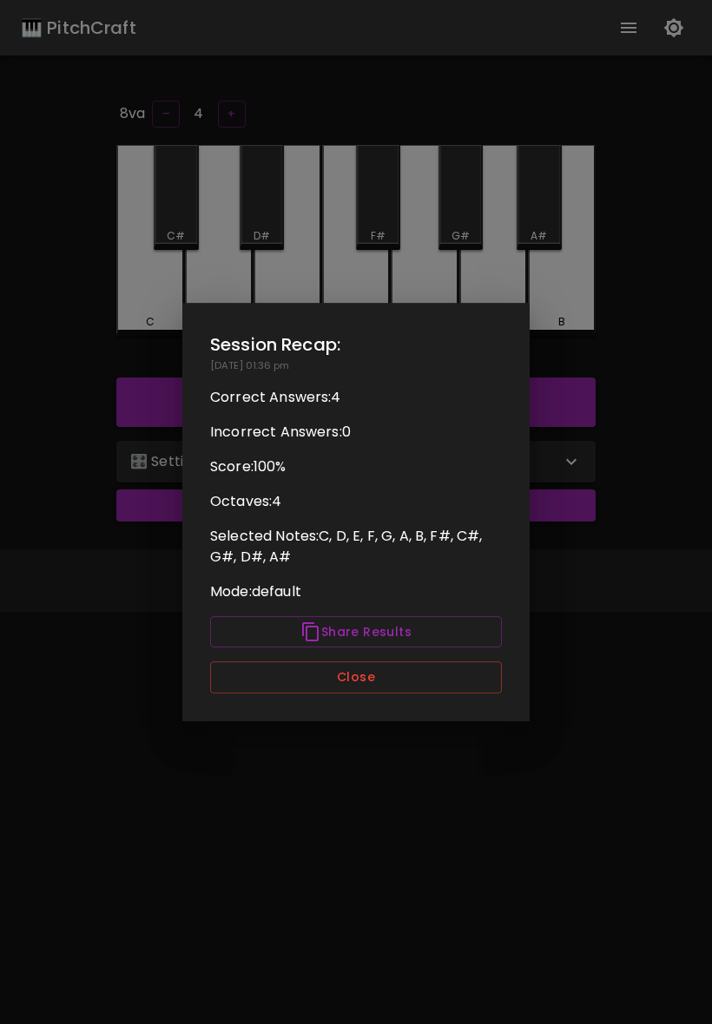
click at [403, 686] on button "Close" at bounding box center [356, 677] width 292 height 32
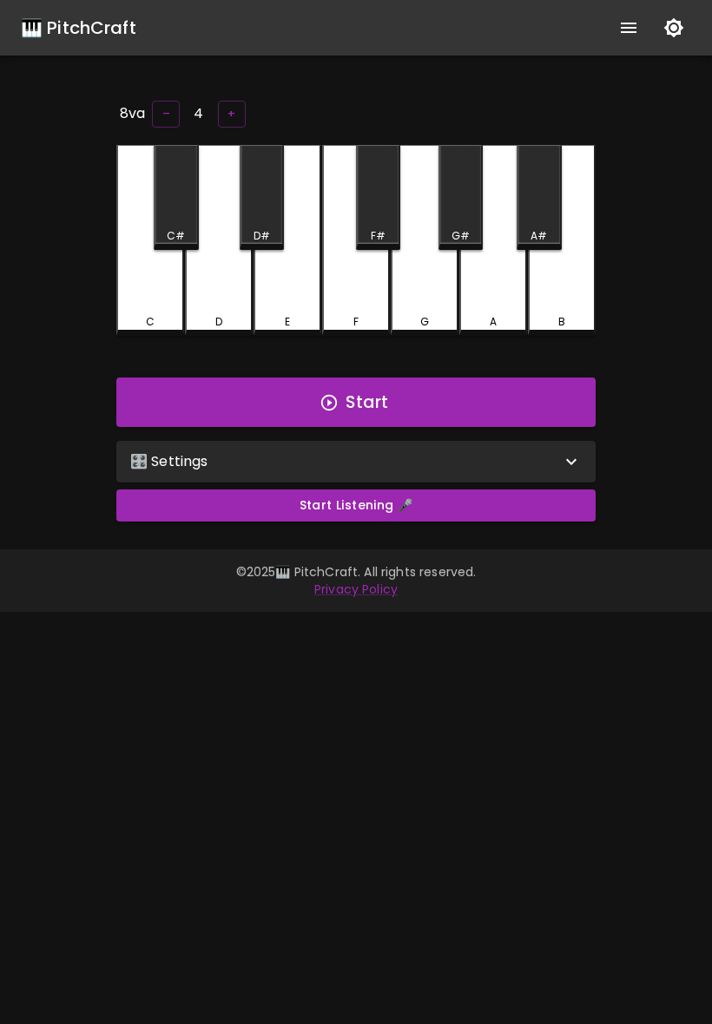
click at [381, 464] on div "🎛️ Settings" at bounding box center [345, 461] width 431 height 21
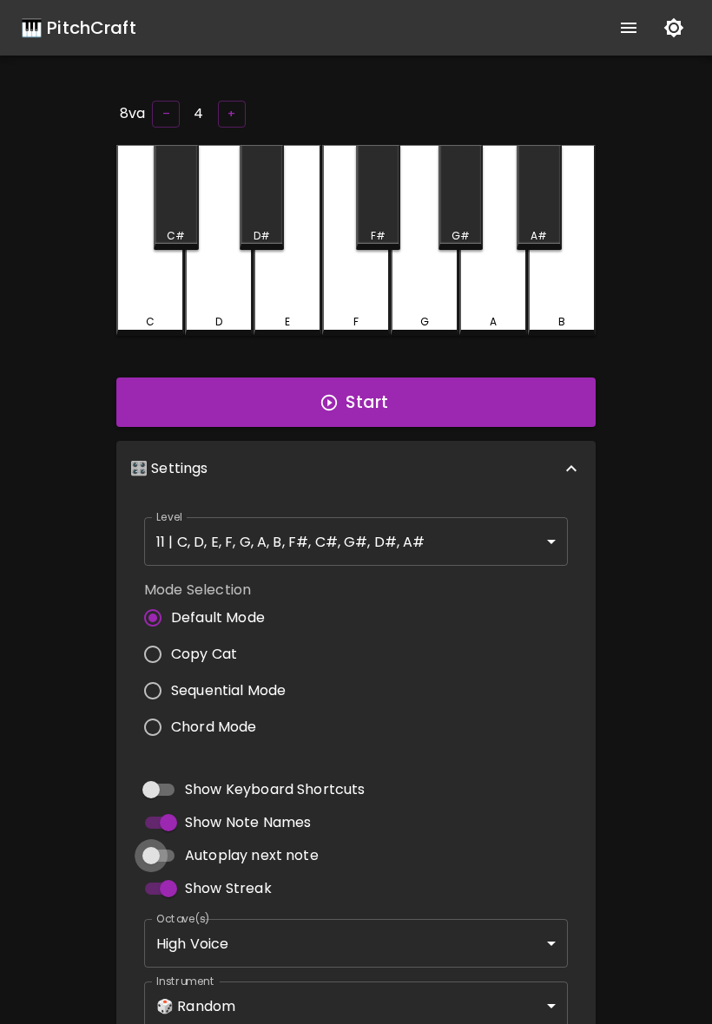
click at [155, 704] on input "Autoplay next note" at bounding box center [151, 855] width 99 height 33
checkbox input "true"
click at [416, 414] on button "Start" at bounding box center [355, 403] width 479 height 50
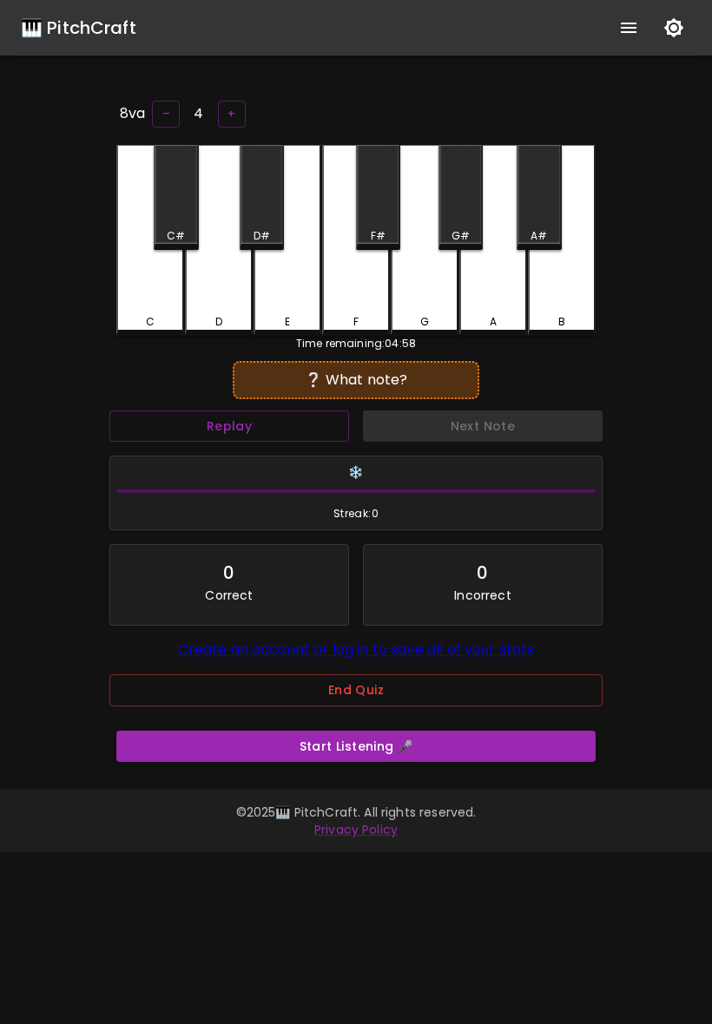
click at [223, 292] on div "D" at bounding box center [219, 240] width 68 height 191
click at [456, 222] on div "G#" at bounding box center [460, 197] width 44 height 105
click at [556, 299] on div "B" at bounding box center [562, 240] width 68 height 191
click at [186, 208] on div "C#" at bounding box center [176, 197] width 44 height 105
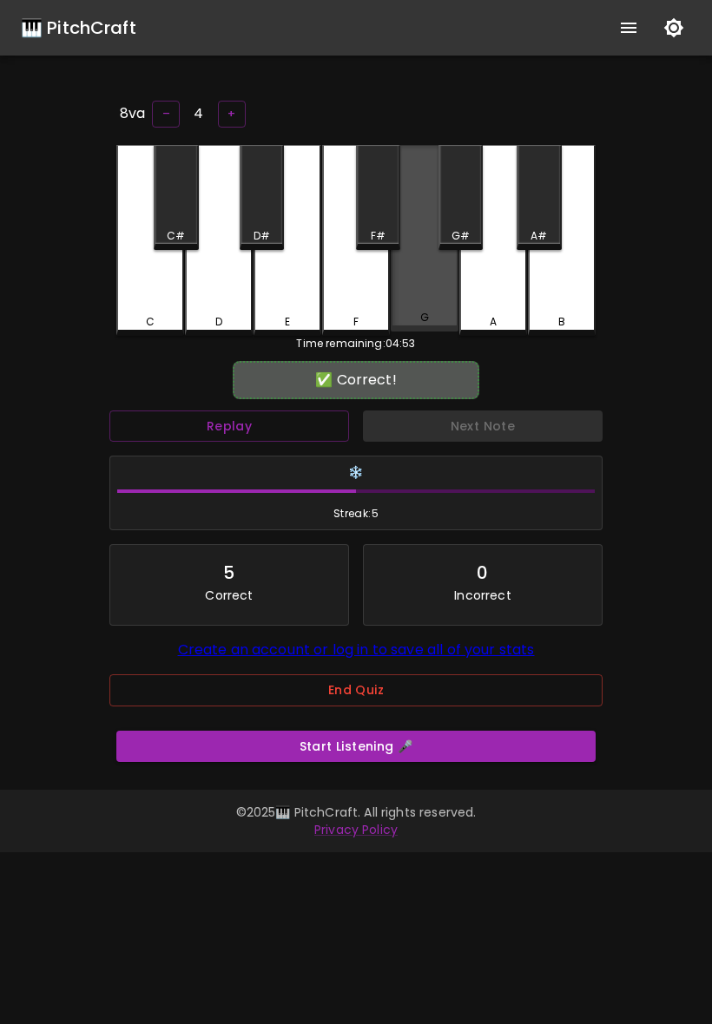
click at [423, 268] on div "G" at bounding box center [425, 238] width 68 height 187
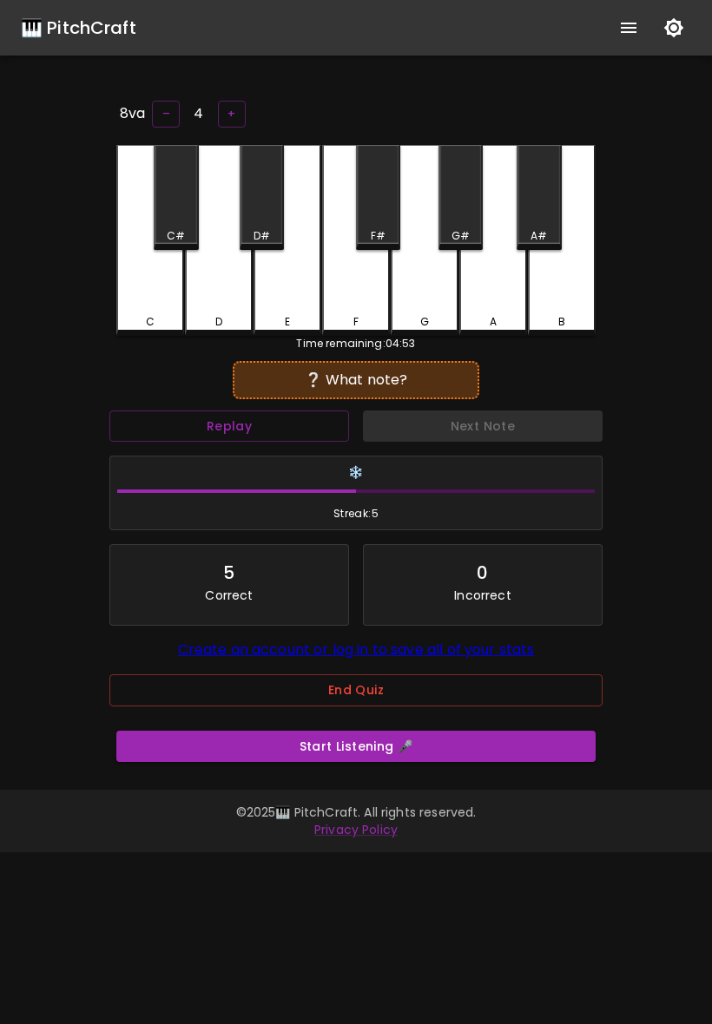
click at [306, 689] on button "End Quiz" at bounding box center [355, 690] width 493 height 32
